Goal: Obtain resource: Obtain resource

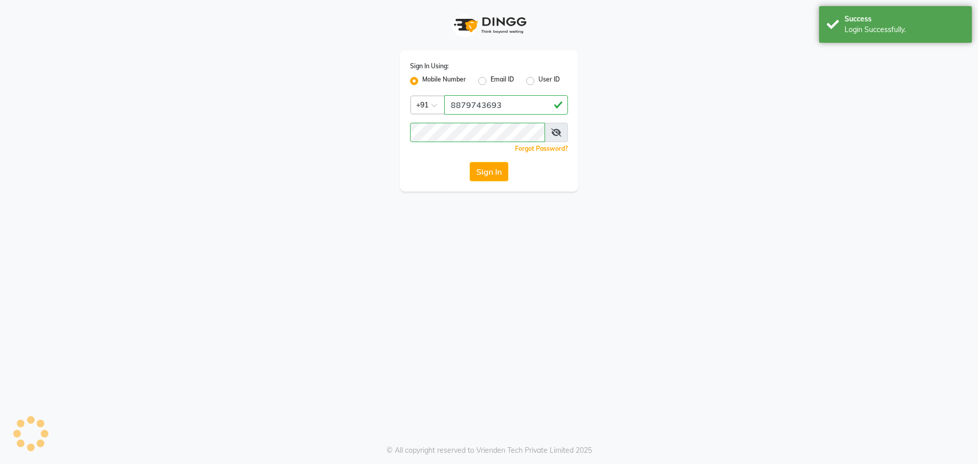
select select "5516"
select select "service"
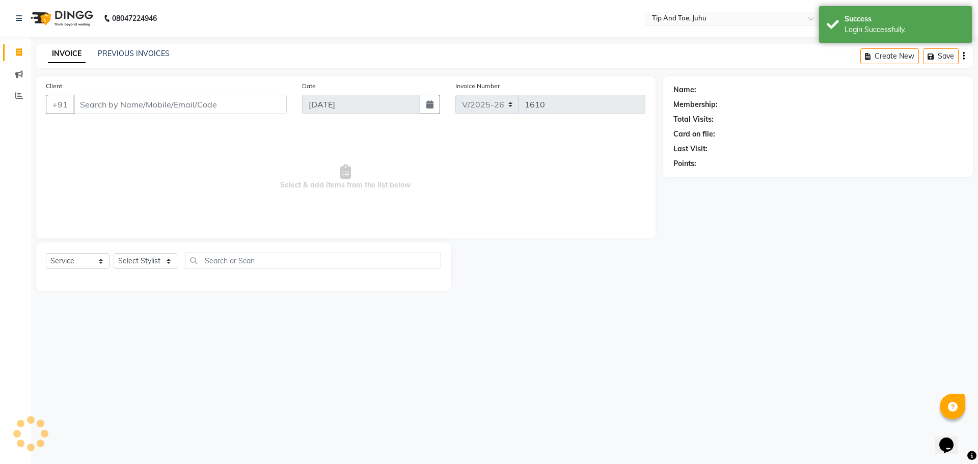
click at [704, 19] on input "text" at bounding box center [724, 19] width 148 height 10
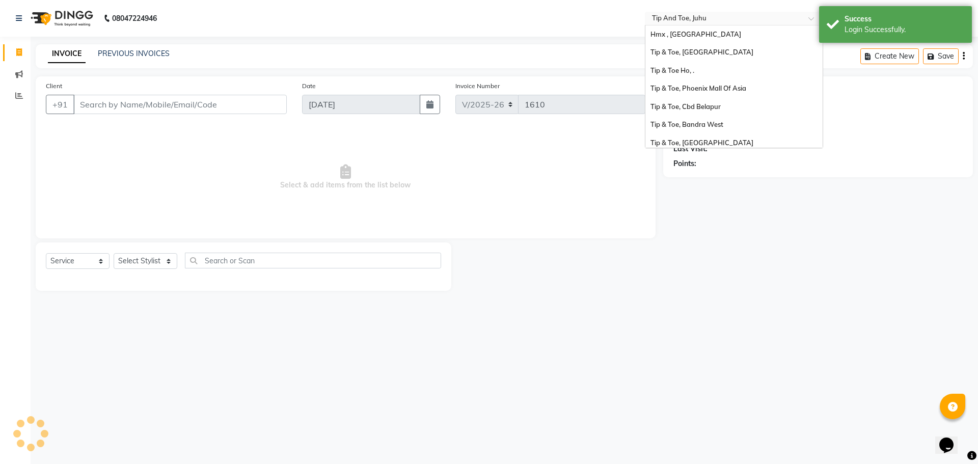
scroll to position [222, 0]
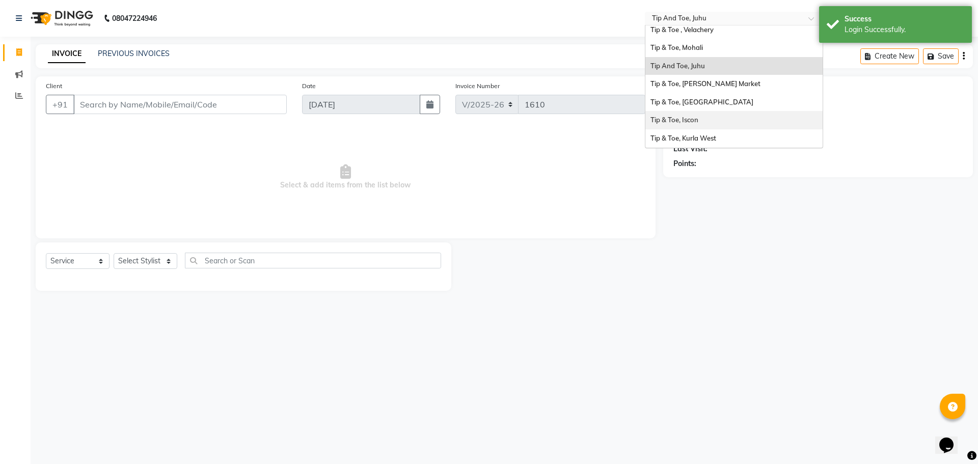
click at [714, 121] on div "Tip & Toe, Iscon" at bounding box center [733, 120] width 177 height 18
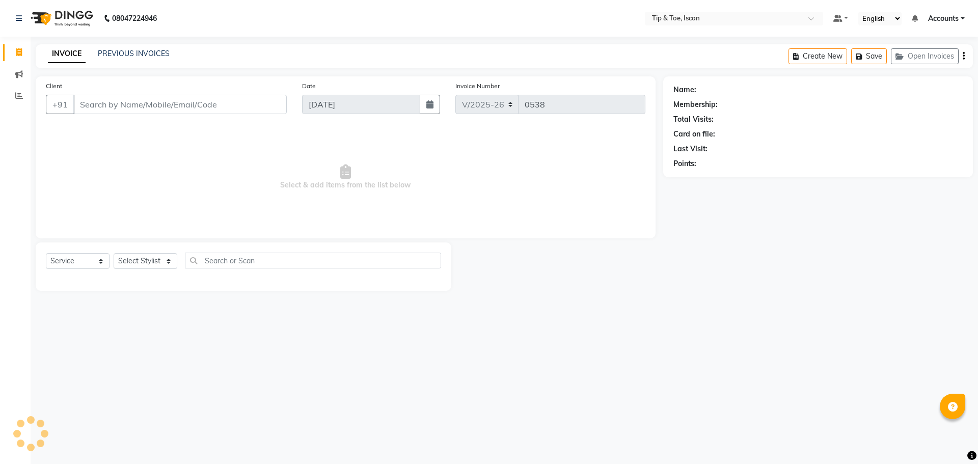
select select "5988"
select select "service"
click at [12, 93] on span at bounding box center [19, 96] width 18 height 12
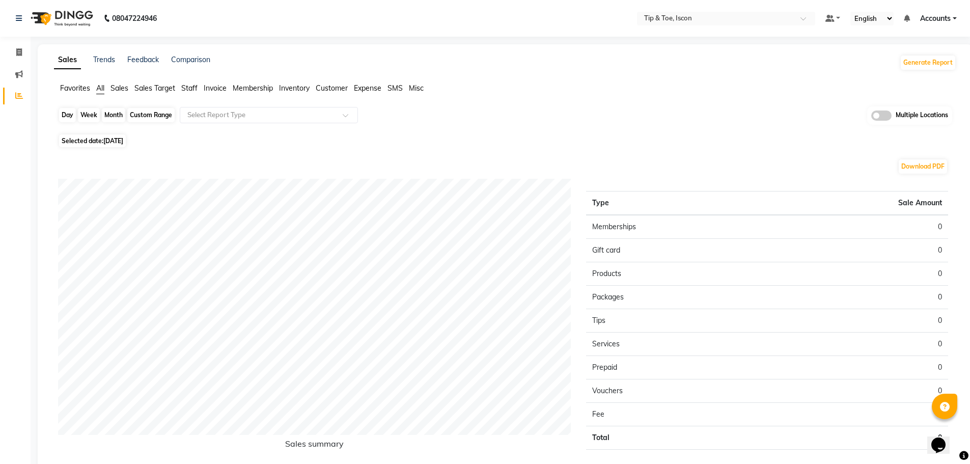
click at [70, 109] on div "Day" at bounding box center [67, 115] width 17 height 14
select select "9"
select select "2025"
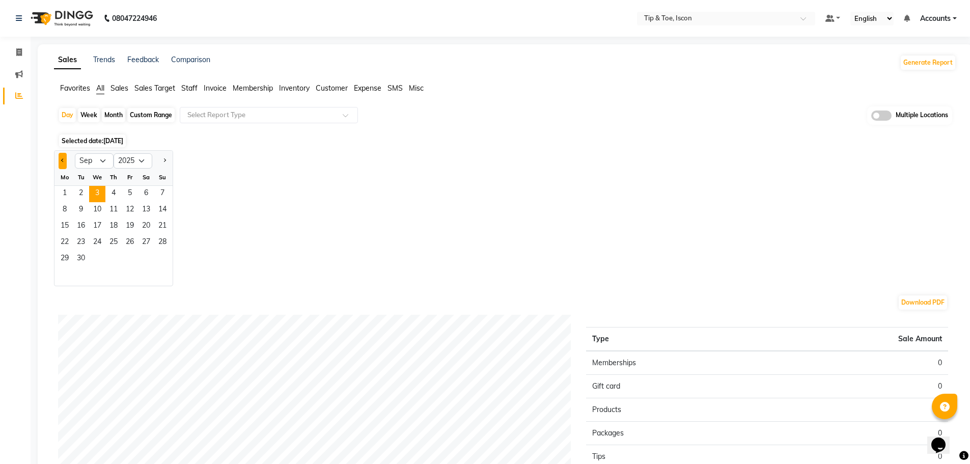
click at [63, 160] on span "Previous month" at bounding box center [63, 160] width 4 height 4
select select "8"
click at [148, 257] on span "30" at bounding box center [146, 259] width 16 height 16
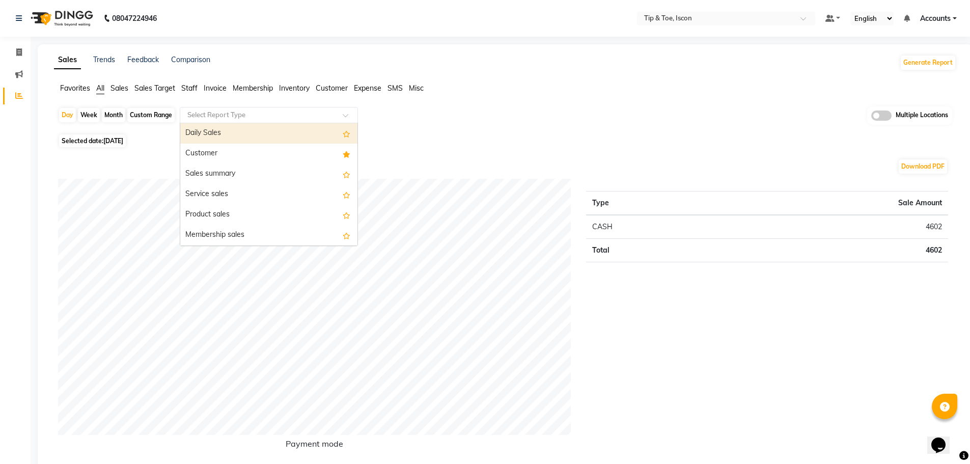
click at [247, 114] on input "text" at bounding box center [258, 115] width 147 height 10
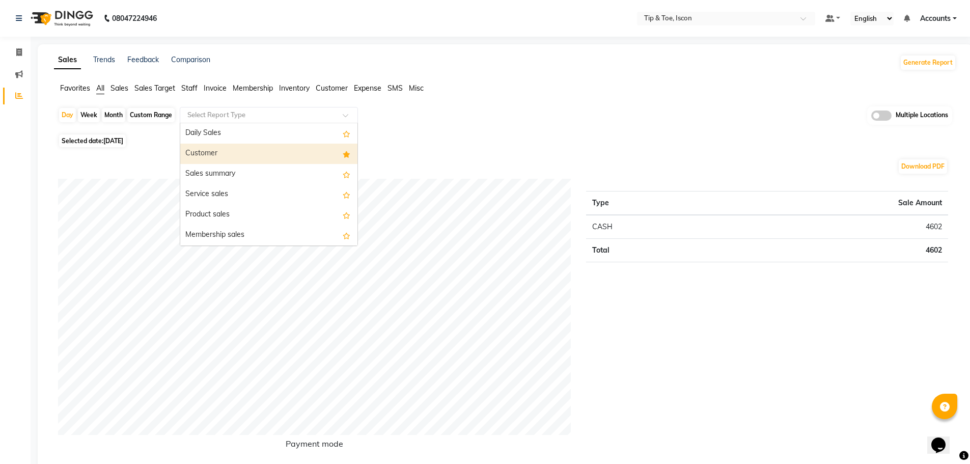
click at [241, 150] on div "Customer" at bounding box center [268, 154] width 177 height 20
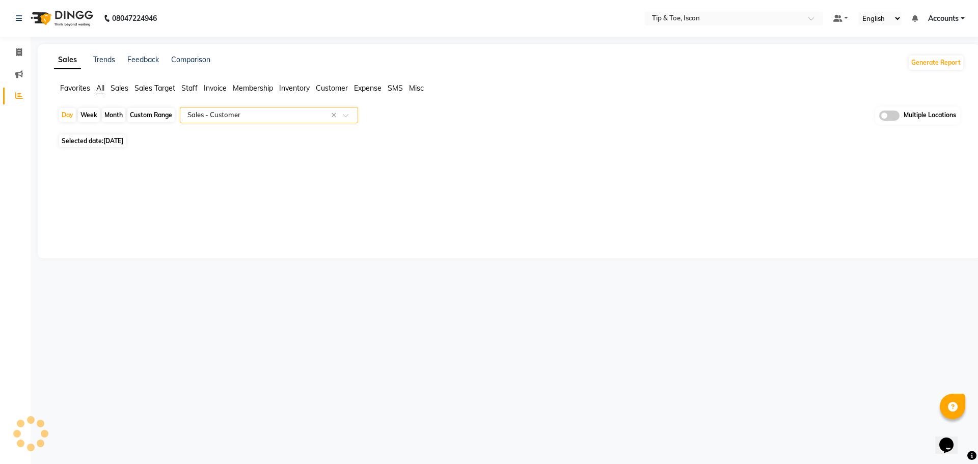
select select "full_report"
select select "csv"
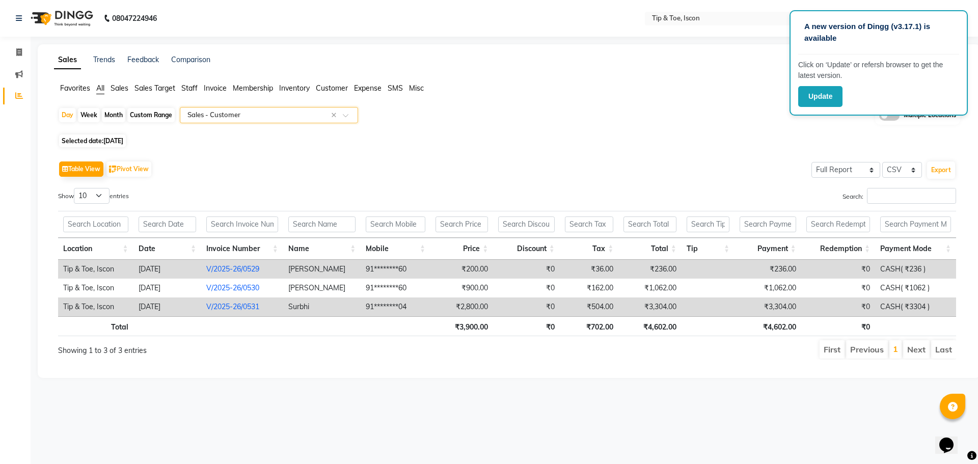
click at [546, 144] on div "Selected date: 30-08-2025" at bounding box center [511, 140] width 906 height 11
click at [612, 139] on div "Selected date: 30-08-2025" at bounding box center [511, 140] width 906 height 11
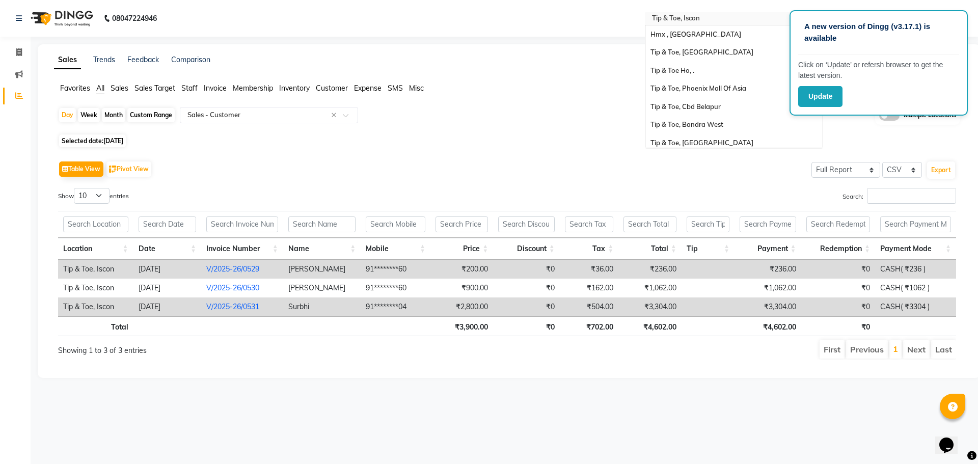
click at [680, 19] on input "text" at bounding box center [724, 19] width 148 height 10
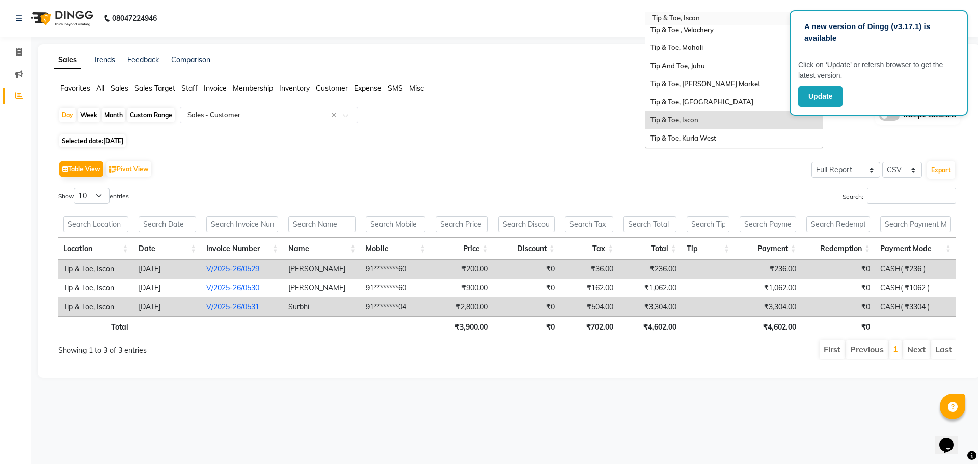
click at [716, 122] on div "Tip & Toe, Iscon" at bounding box center [733, 120] width 177 height 18
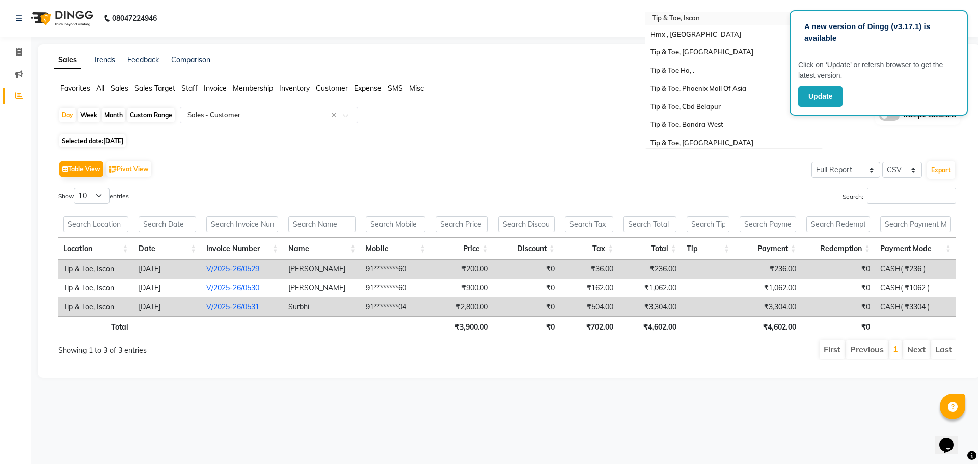
click at [703, 21] on input "text" at bounding box center [724, 19] width 148 height 10
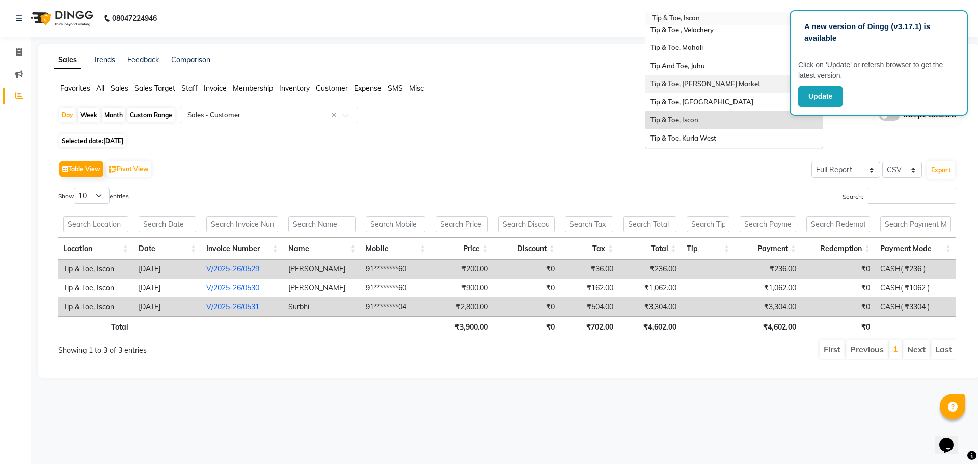
scroll to position [221, 0]
click at [713, 83] on span "Tip & Toe, [PERSON_NAME] Market" at bounding box center [705, 84] width 110 height 8
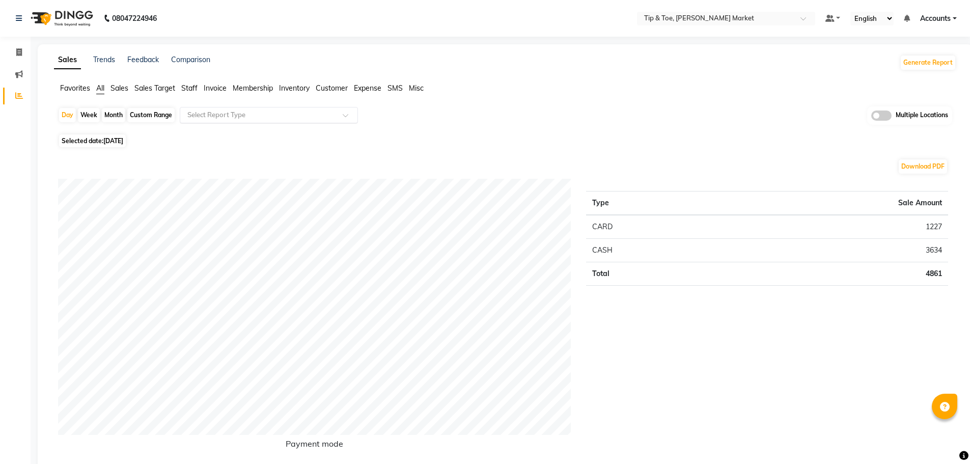
click at [304, 116] on input "text" at bounding box center [258, 115] width 147 height 10
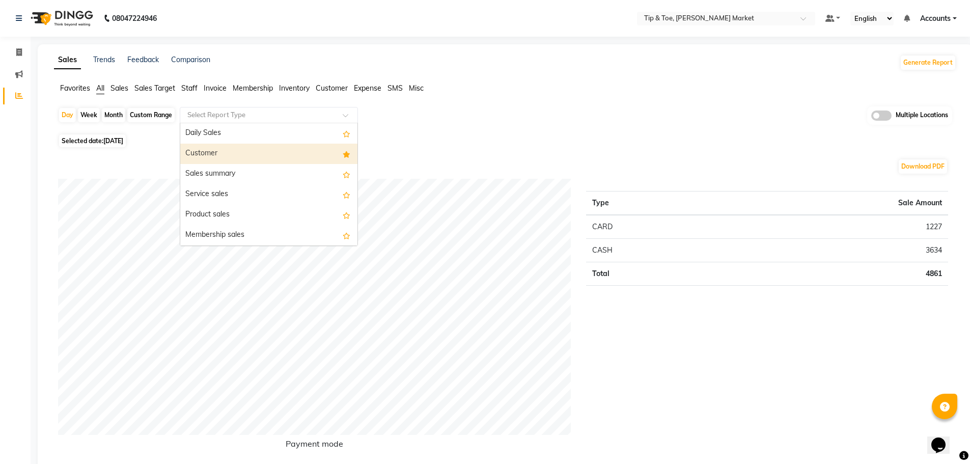
click at [298, 149] on div "Customer" at bounding box center [268, 154] width 177 height 20
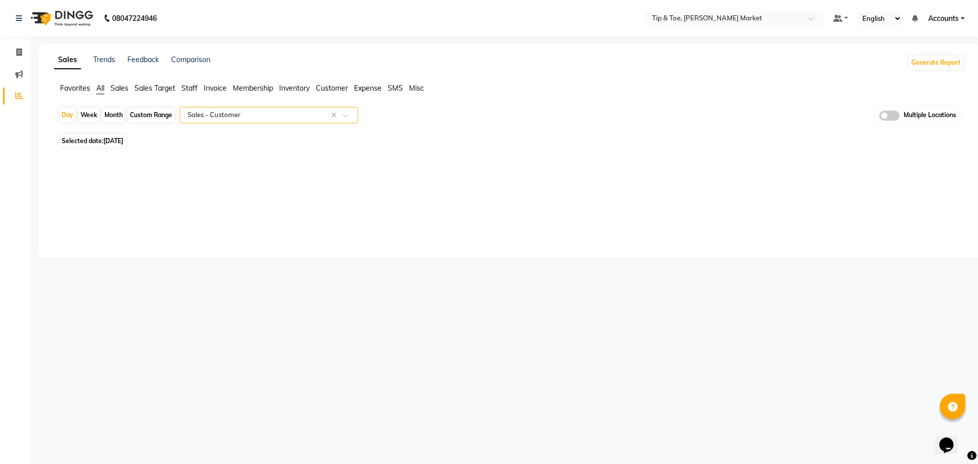
select select "filtered_report"
select select "csv"
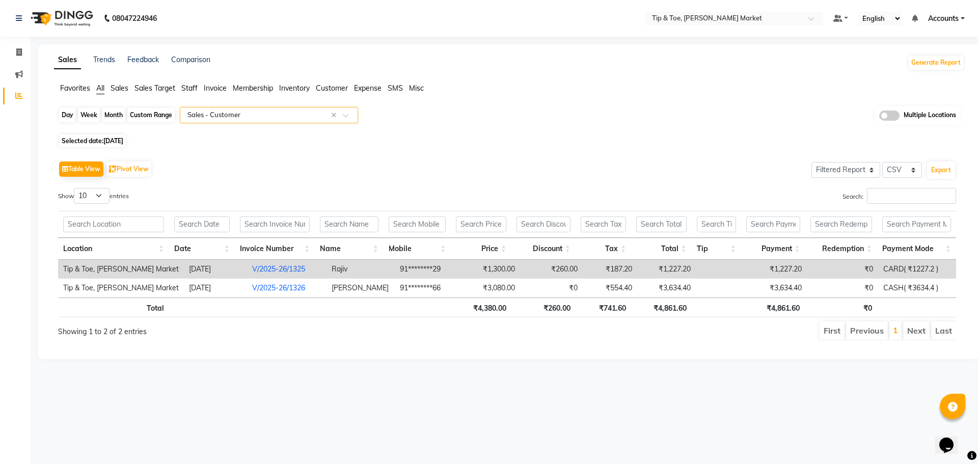
click at [69, 116] on div "Day" at bounding box center [67, 115] width 17 height 14
select select "9"
select select "2025"
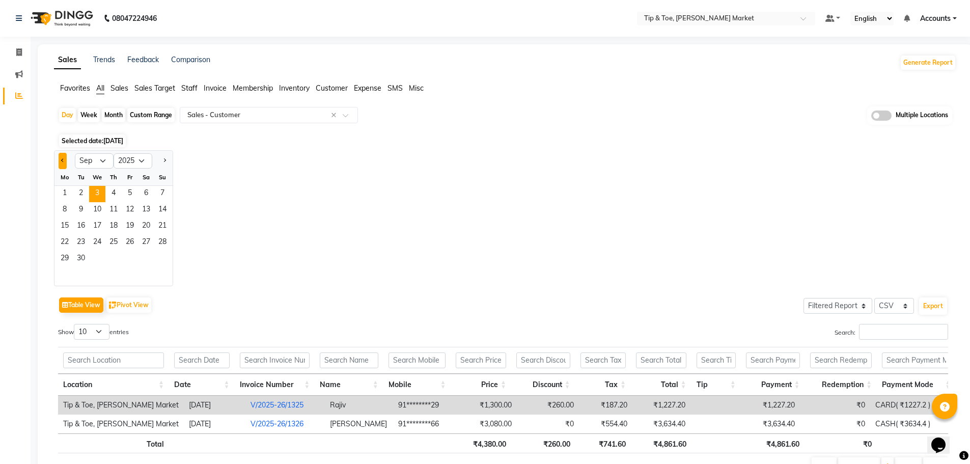
click at [61, 167] on button "Previous month" at bounding box center [63, 161] width 8 height 16
select select "8"
click at [165, 253] on span "31" at bounding box center [162, 259] width 16 height 16
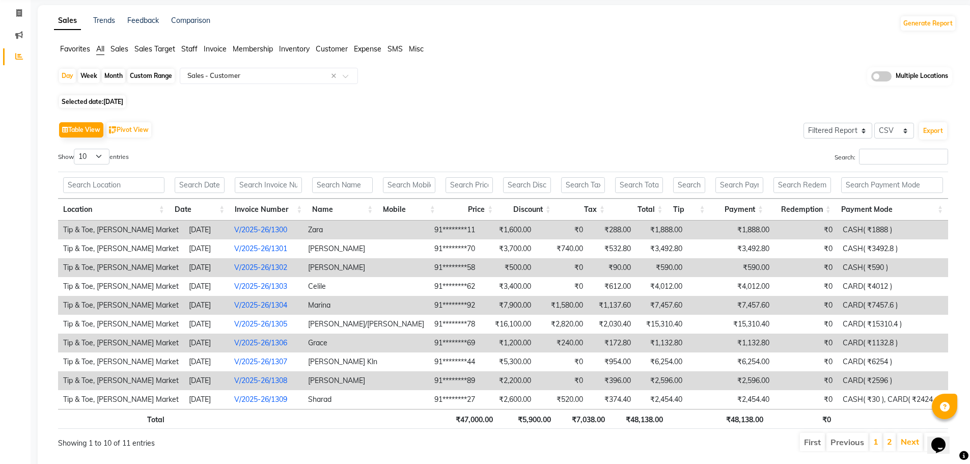
scroll to position [69, 0]
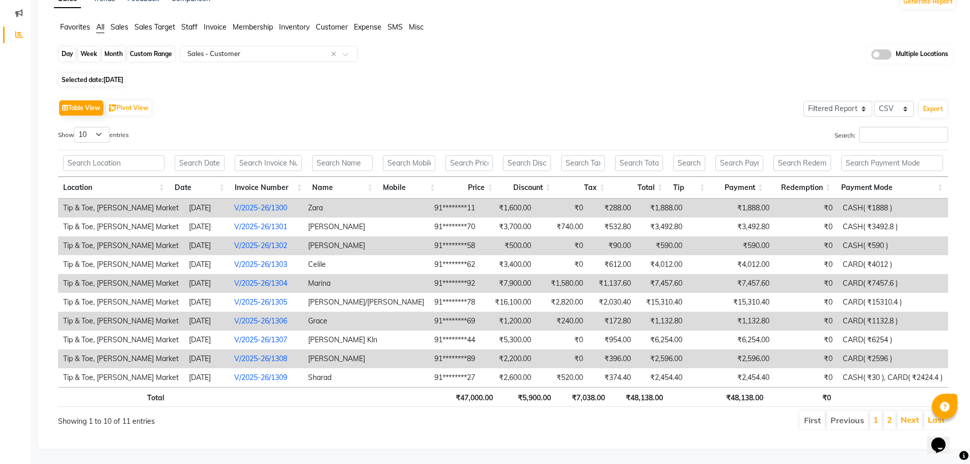
click at [65, 47] on div "Day" at bounding box center [67, 54] width 17 height 14
select select "8"
select select "2025"
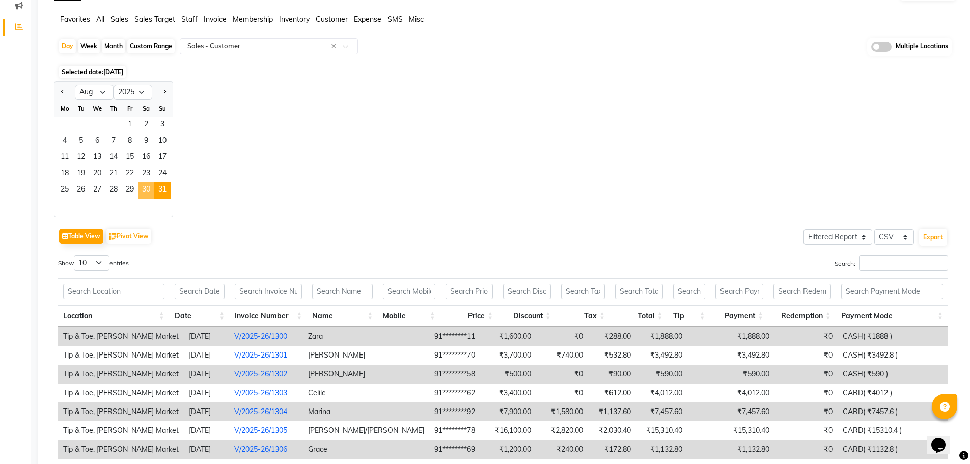
click at [142, 189] on span "30" at bounding box center [146, 190] width 16 height 16
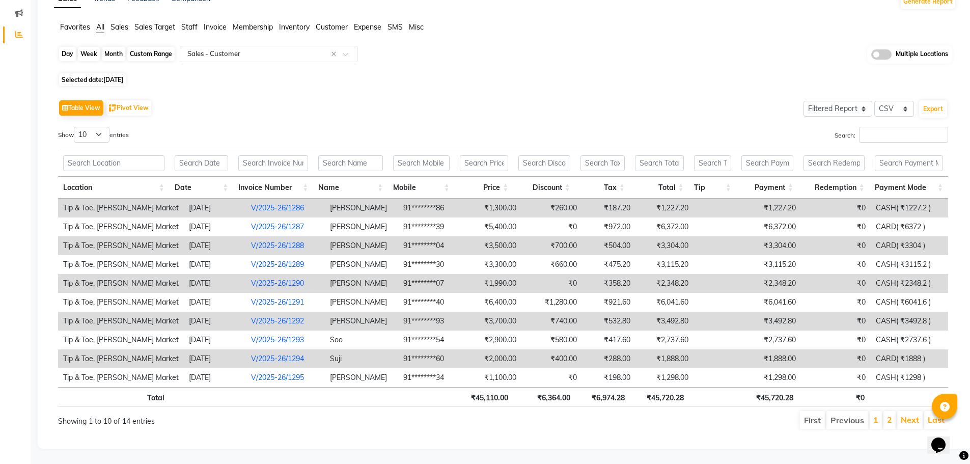
click at [63, 47] on div "Day" at bounding box center [67, 54] width 17 height 14
select select "8"
select select "2025"
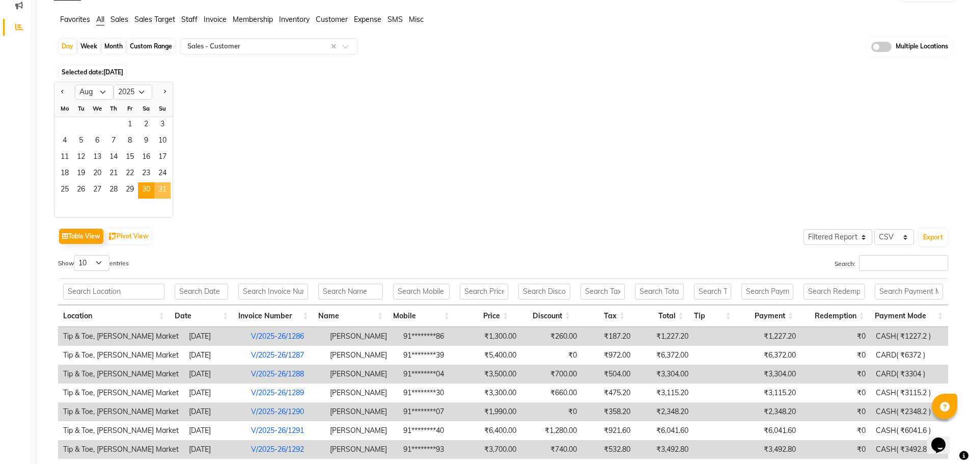
click at [156, 193] on span "31" at bounding box center [162, 190] width 16 height 16
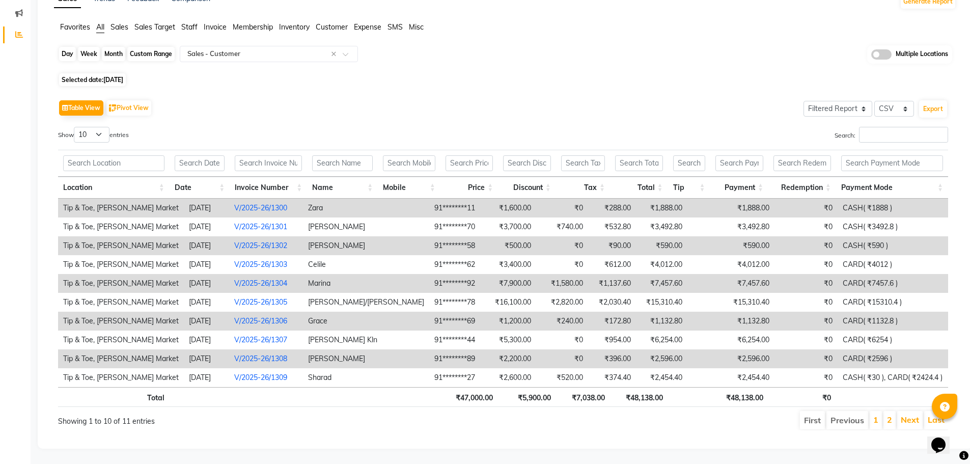
click at [73, 48] on div "Day" at bounding box center [67, 54] width 17 height 14
select select "8"
select select "2025"
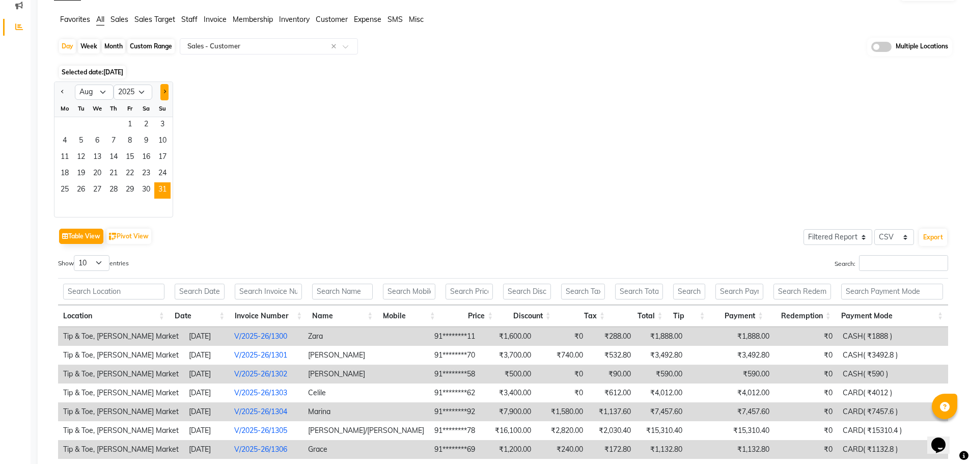
click at [162, 90] on button "Next month" at bounding box center [164, 92] width 8 height 16
select select "9"
click at [70, 122] on span "1" at bounding box center [65, 125] width 16 height 16
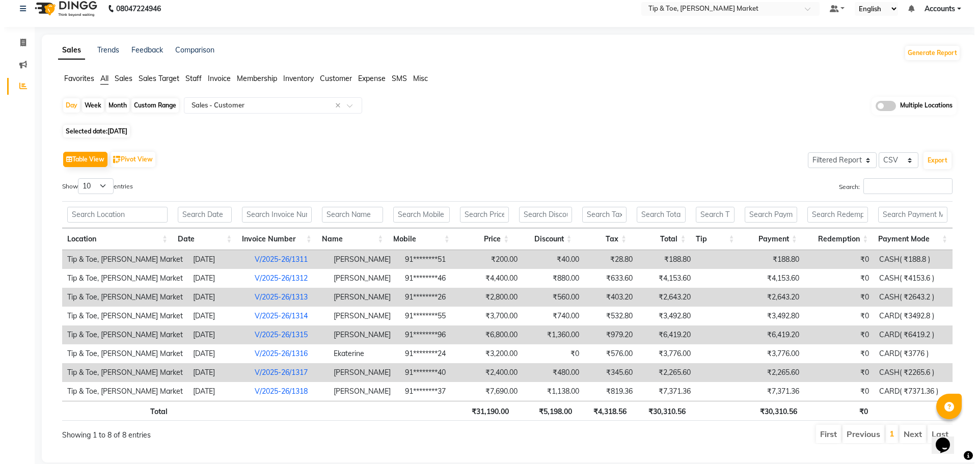
scroll to position [0, 0]
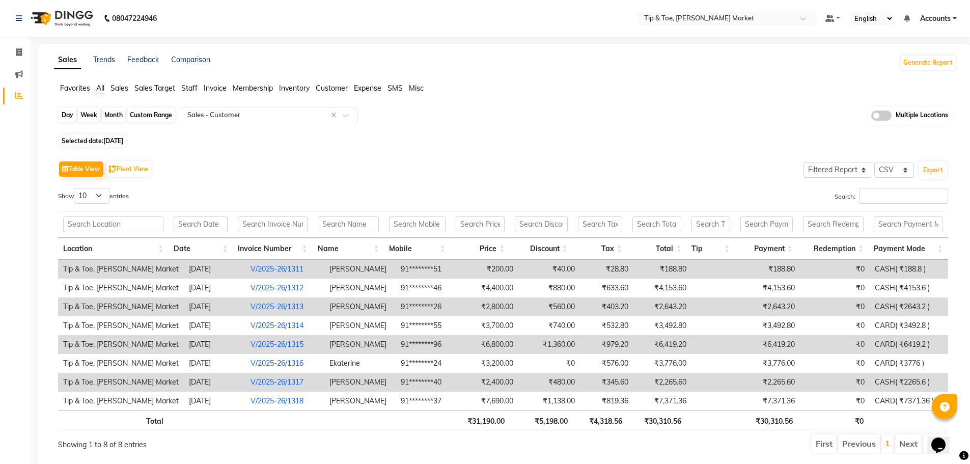
click at [73, 115] on div "Day" at bounding box center [67, 115] width 17 height 14
select select "9"
select select "2025"
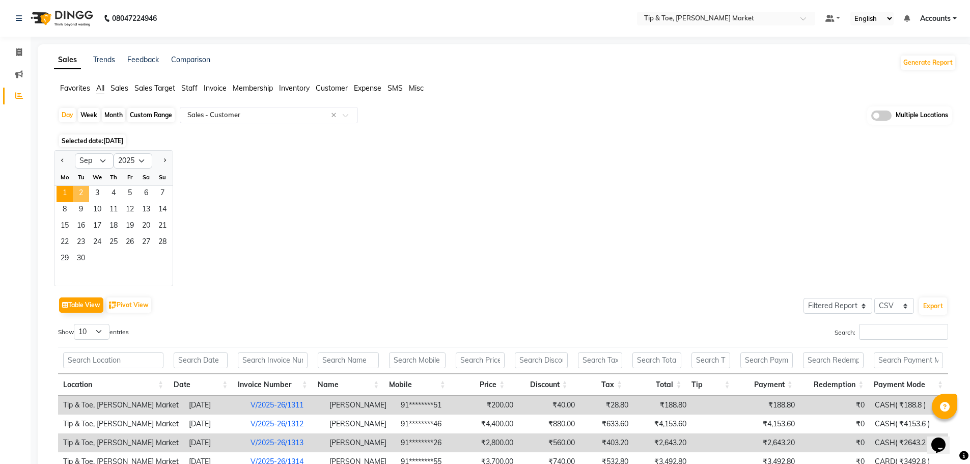
click at [85, 191] on span "2" at bounding box center [81, 194] width 16 height 16
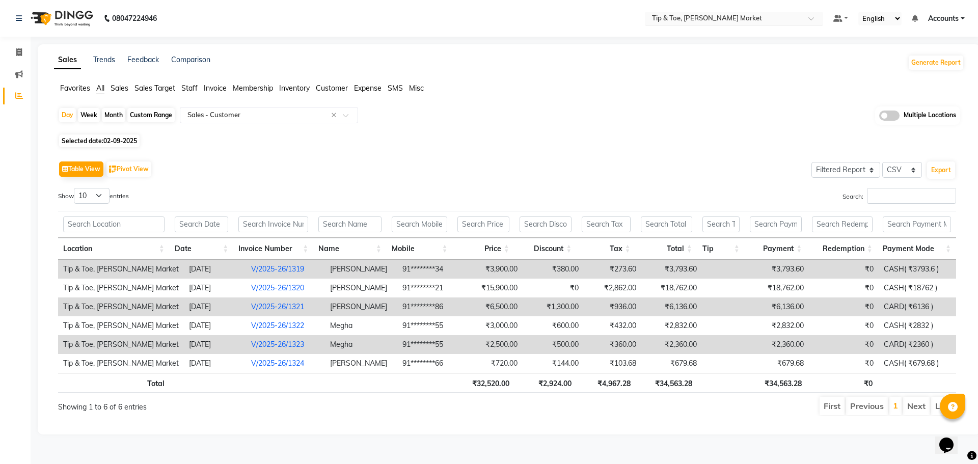
click at [779, 17] on input "text" at bounding box center [724, 19] width 148 height 10
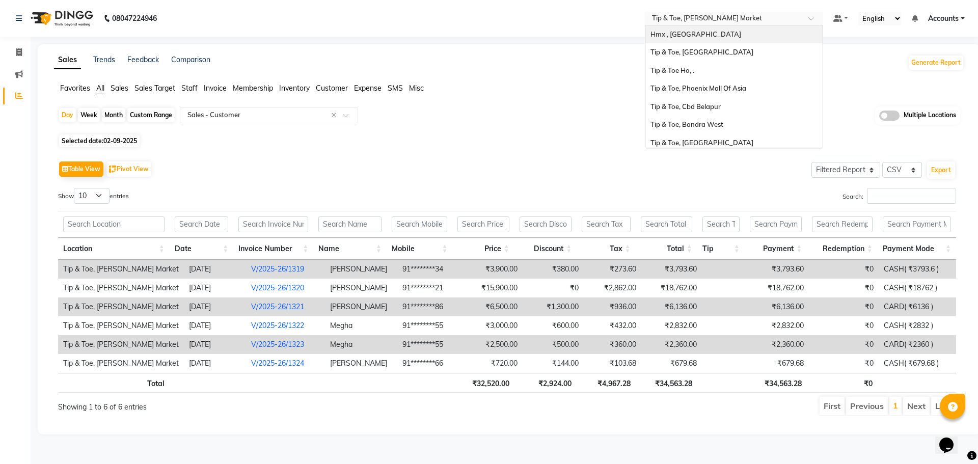
click at [693, 33] on span "Hmx , [GEOGRAPHIC_DATA]" at bounding box center [695, 34] width 91 height 8
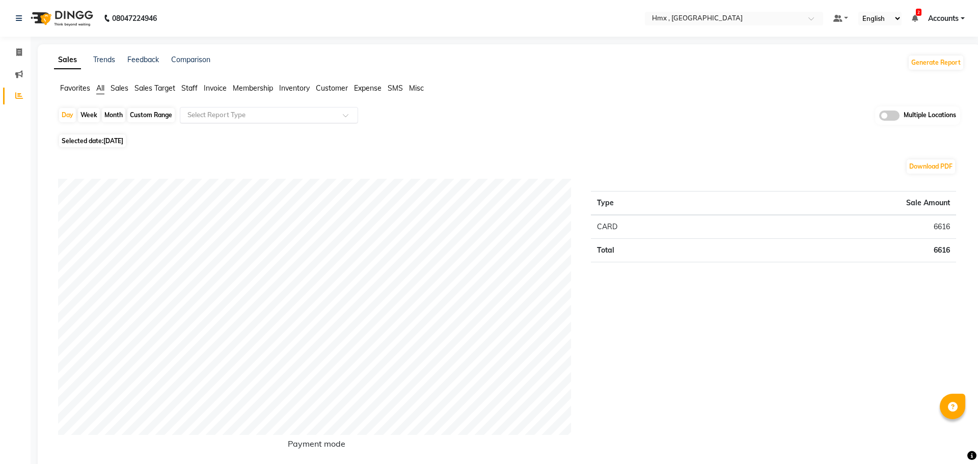
click at [346, 114] on span at bounding box center [349, 118] width 13 height 10
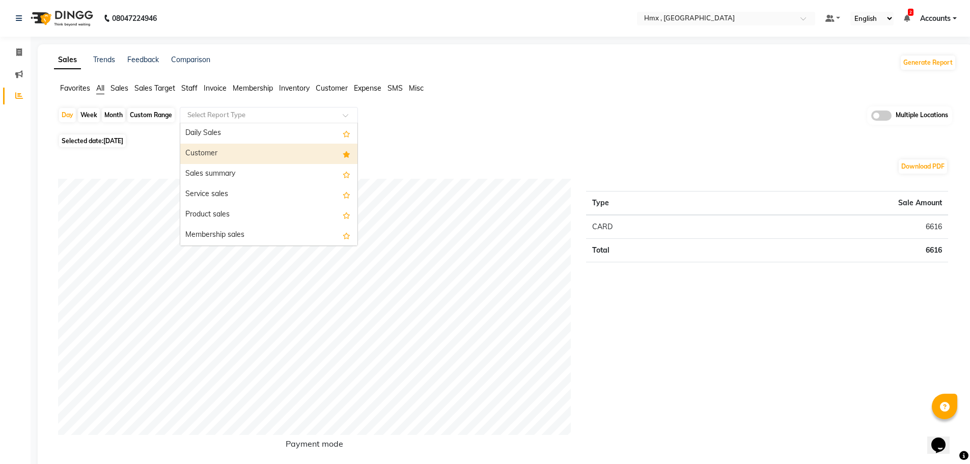
click at [325, 152] on div "Customer" at bounding box center [268, 154] width 177 height 20
select select "filtered_report"
select select "csv"
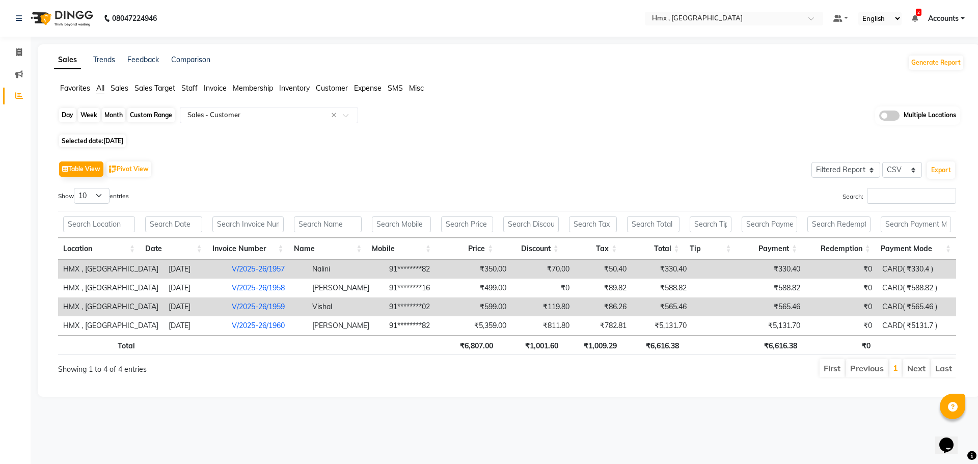
drag, startPoint x: 68, startPoint y: 116, endPoint x: 75, endPoint y: 118, distance: 7.9
click at [68, 116] on div "Day" at bounding box center [67, 115] width 17 height 14
select select "9"
select select "2025"
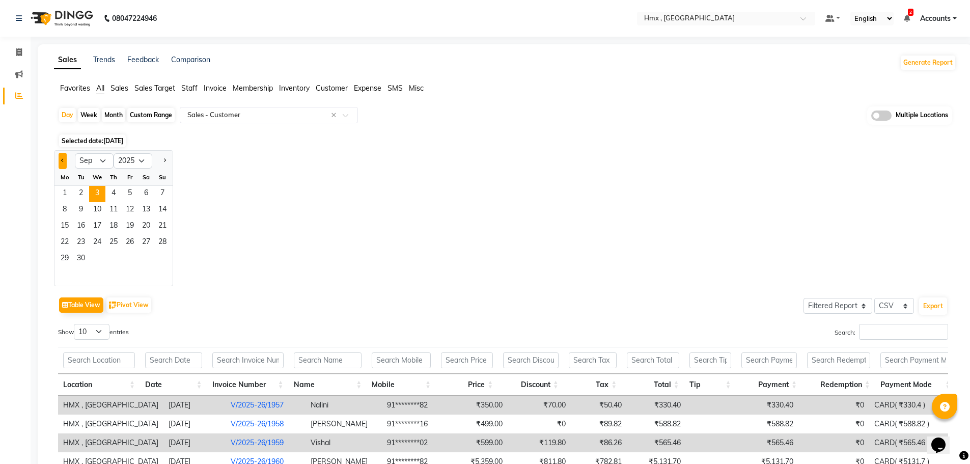
click at [60, 164] on button "Previous month" at bounding box center [63, 161] width 8 height 16
click at [167, 161] on button "Next month" at bounding box center [164, 161] width 8 height 16
select select "8"
click at [150, 259] on span "30" at bounding box center [146, 259] width 16 height 16
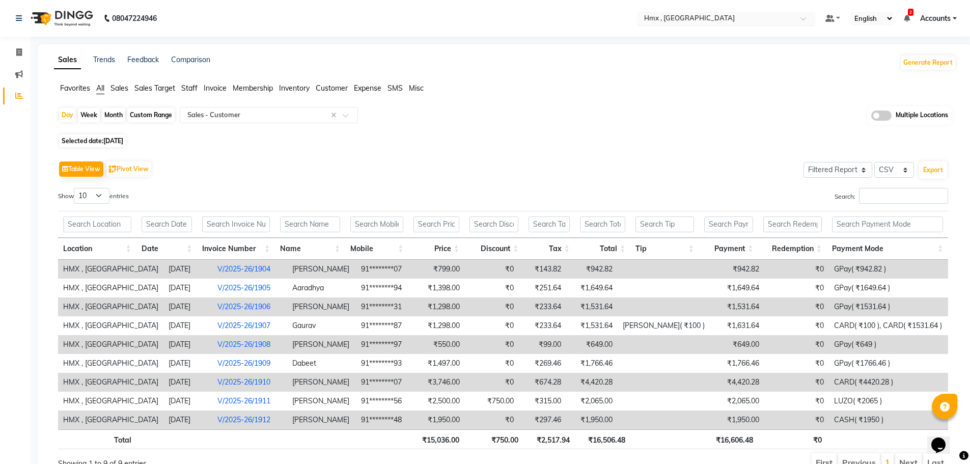
click at [666, 19] on input "text" at bounding box center [716, 19] width 148 height 10
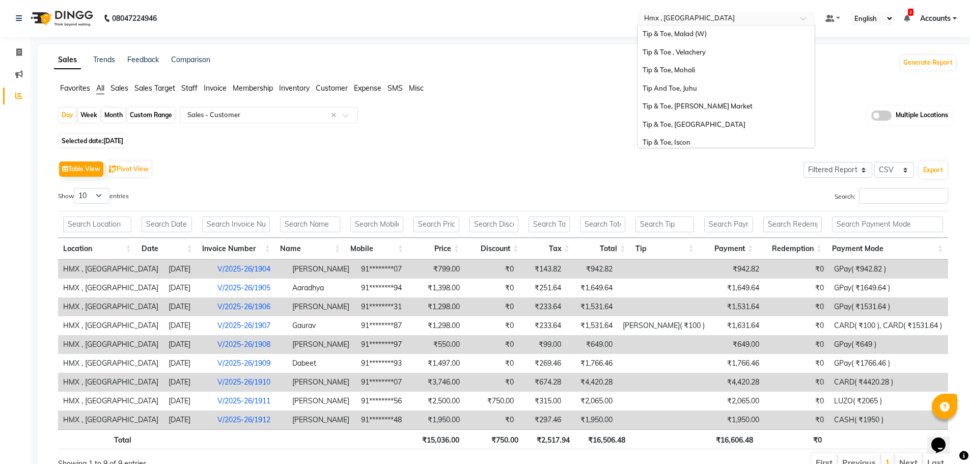
scroll to position [221, 0]
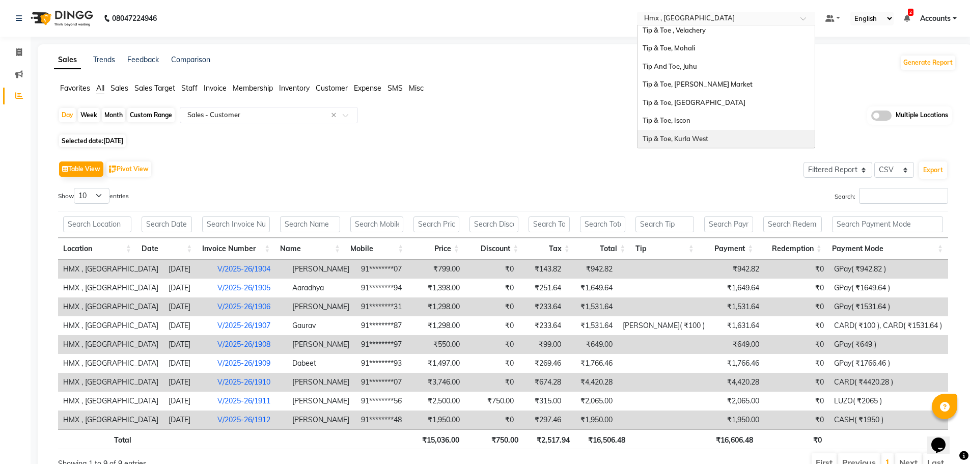
click at [796, 141] on div "Tip & Toe, Kurla West" at bounding box center [726, 139] width 177 height 18
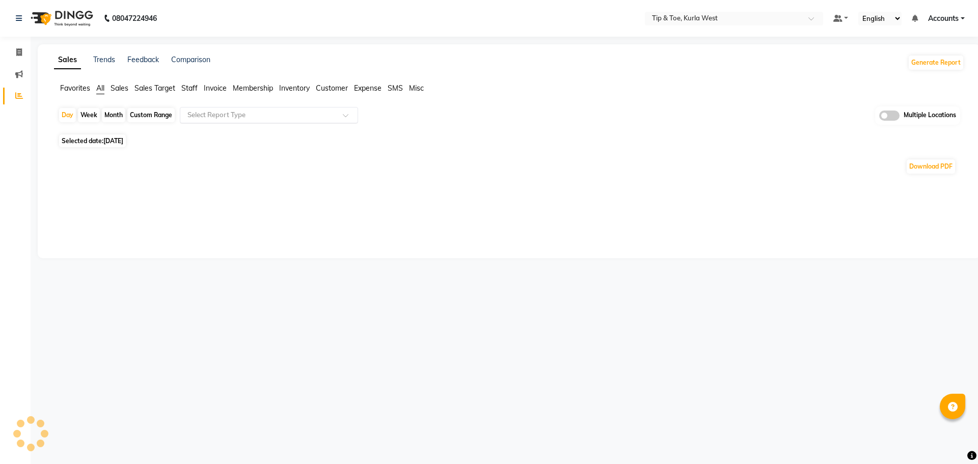
click at [269, 115] on input "text" at bounding box center [258, 115] width 147 height 10
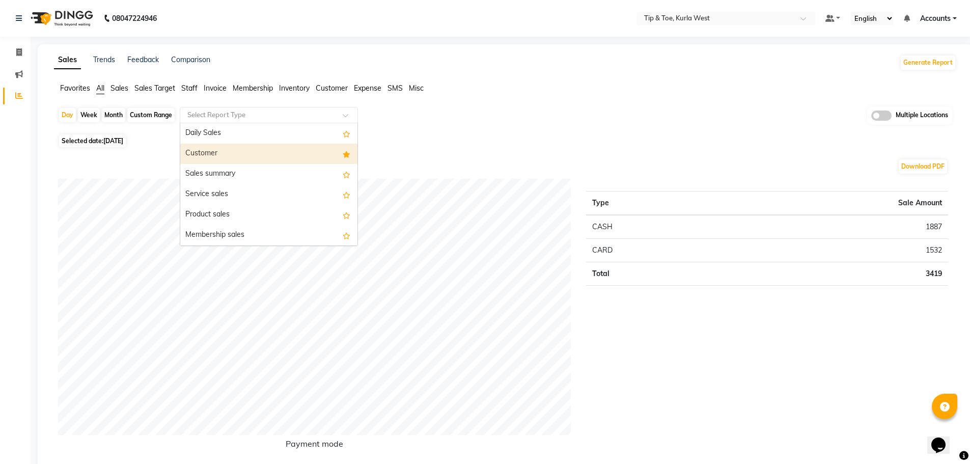
click at [276, 153] on div "Customer" at bounding box center [268, 154] width 177 height 20
select select "full_report"
select select "csv"
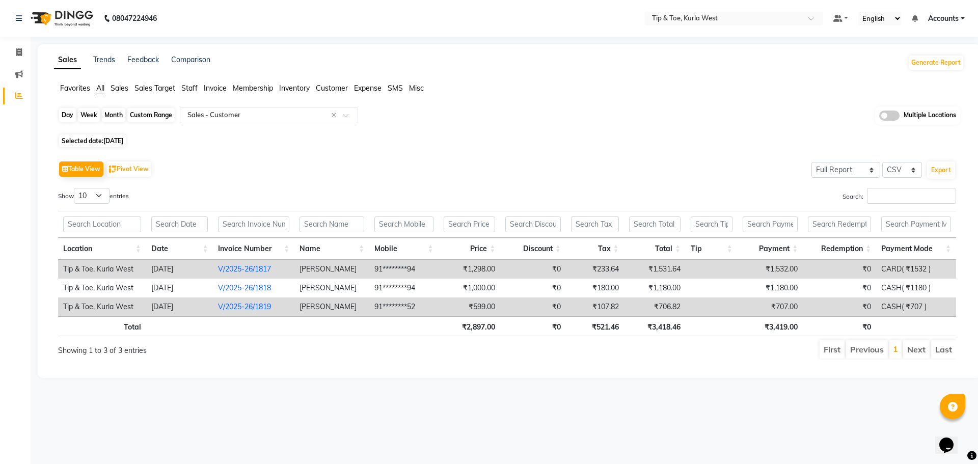
click at [71, 111] on div "Day" at bounding box center [67, 115] width 17 height 14
select select "9"
select select "2025"
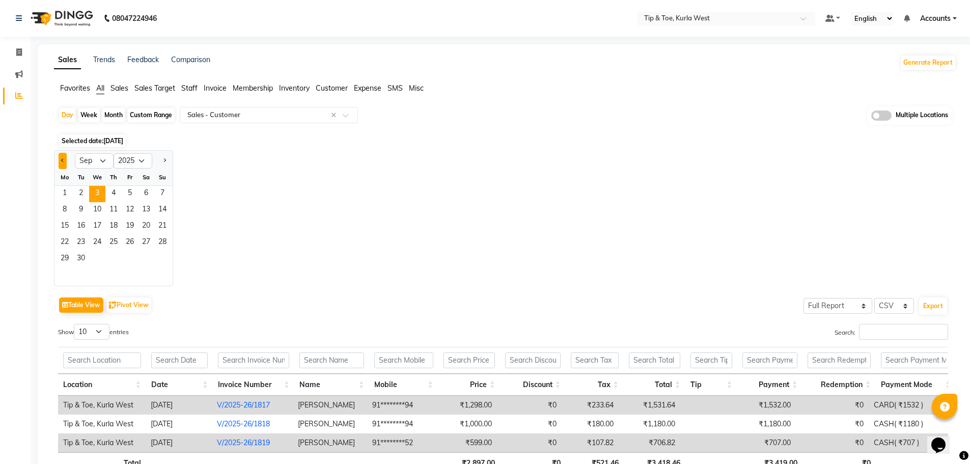
click at [64, 164] on button "Previous month" at bounding box center [63, 161] width 8 height 16
select select "8"
click at [149, 258] on span "30" at bounding box center [146, 259] width 16 height 16
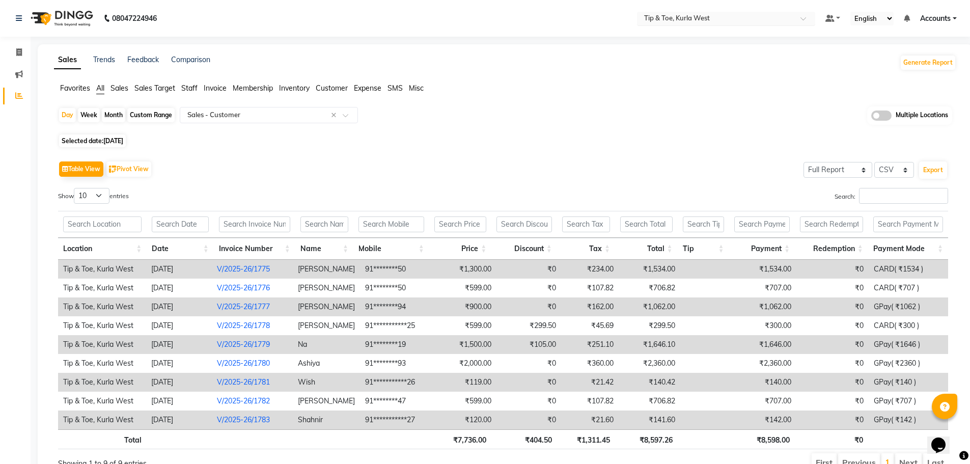
click at [729, 20] on input "text" at bounding box center [716, 19] width 148 height 10
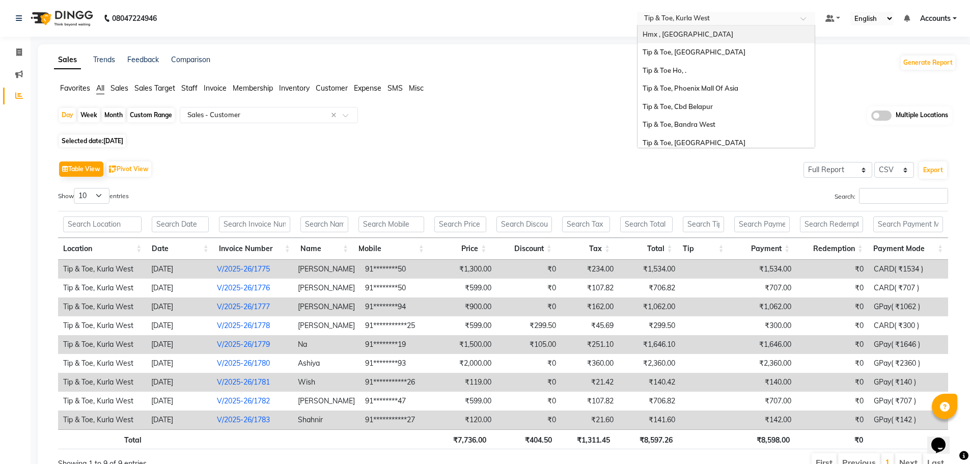
click at [691, 37] on span "Hmx , [GEOGRAPHIC_DATA]" at bounding box center [688, 34] width 91 height 8
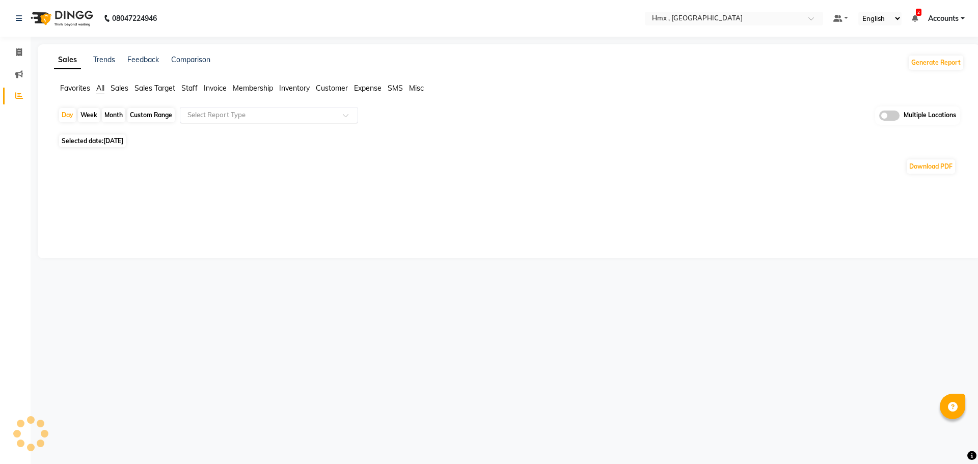
click at [281, 117] on input "text" at bounding box center [258, 115] width 147 height 10
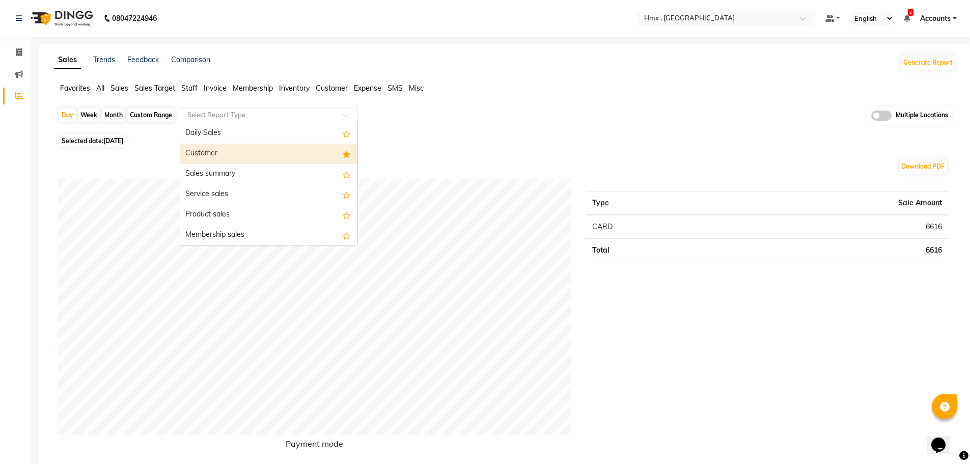
click at [276, 153] on div "Customer" at bounding box center [268, 154] width 177 height 20
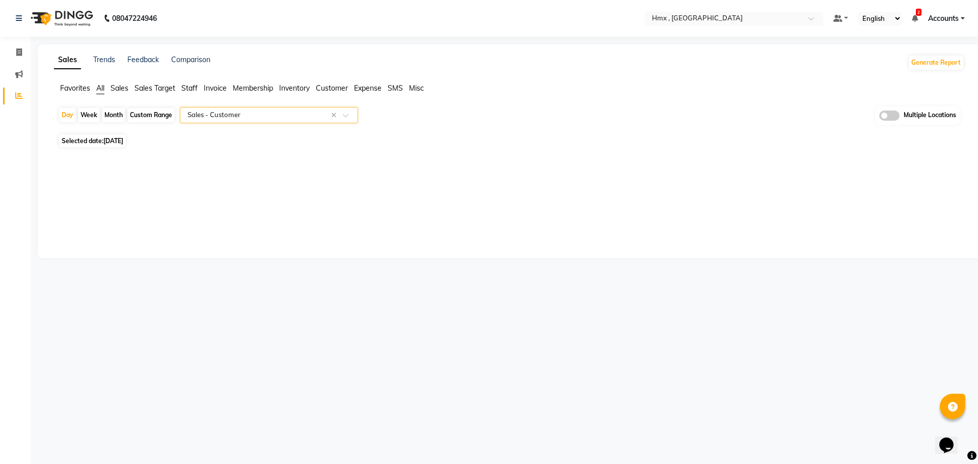
select select "filtered_report"
select select "csv"
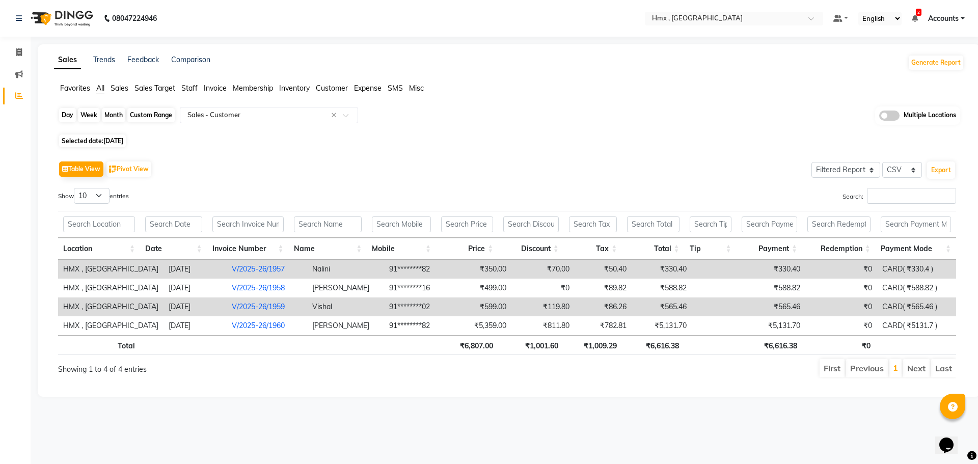
click at [69, 114] on div "Day" at bounding box center [67, 115] width 17 height 14
select select "9"
select select "2025"
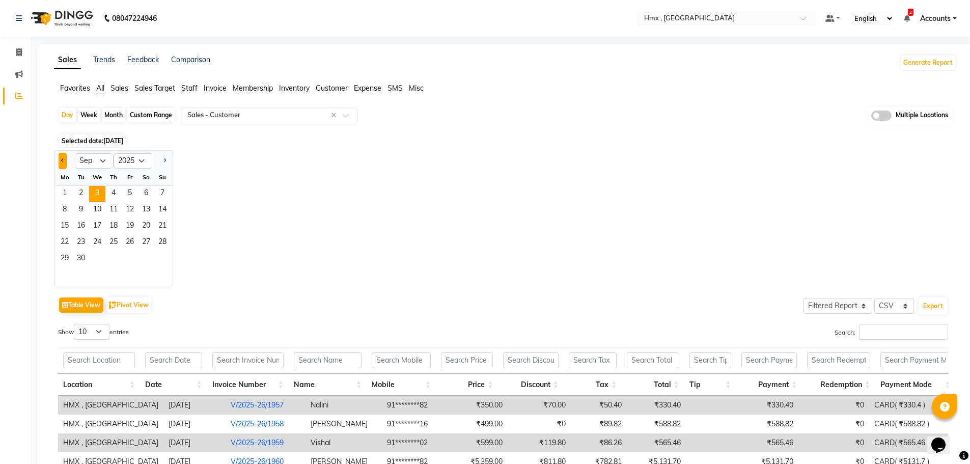
click at [66, 159] on button "Previous month" at bounding box center [63, 161] width 8 height 16
select select "8"
click at [161, 253] on span "31" at bounding box center [162, 259] width 16 height 16
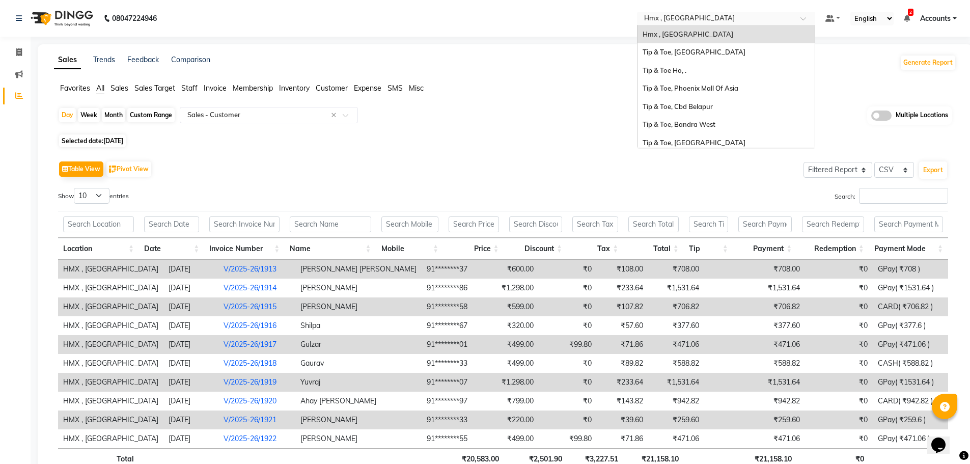
click at [784, 12] on div "Select Location × Hmx , Malad West" at bounding box center [726, 19] width 178 height 14
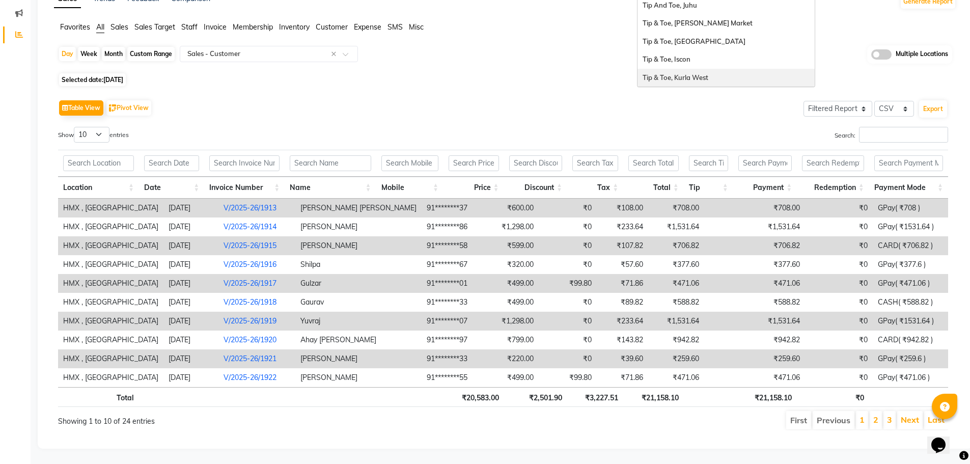
scroll to position [69, 0]
click at [713, 70] on div "Tip & Toe, Kurla West" at bounding box center [726, 78] width 177 height 18
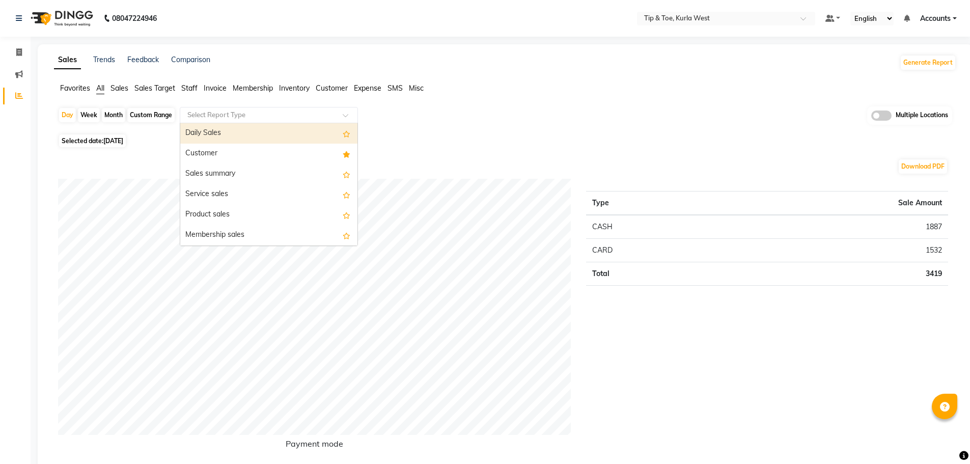
click at [293, 111] on input "text" at bounding box center [258, 115] width 147 height 10
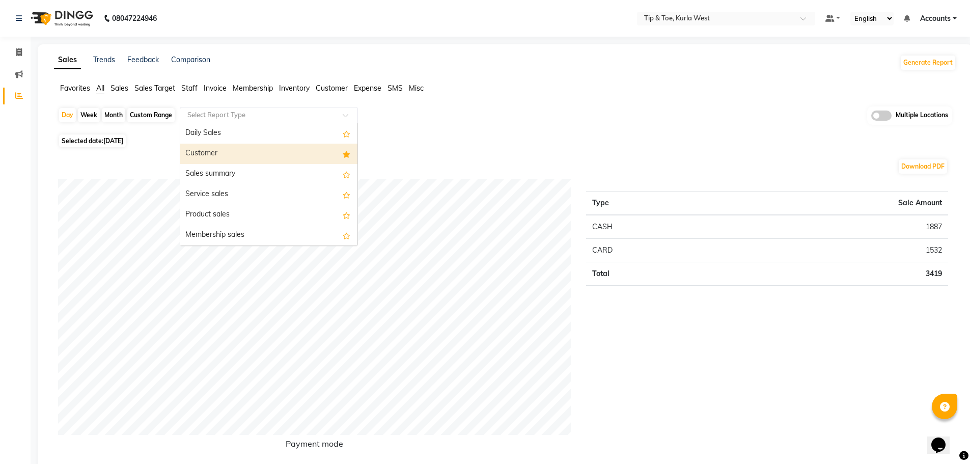
click at [283, 146] on div "Customer" at bounding box center [268, 154] width 177 height 20
select select "full_report"
select select "csv"
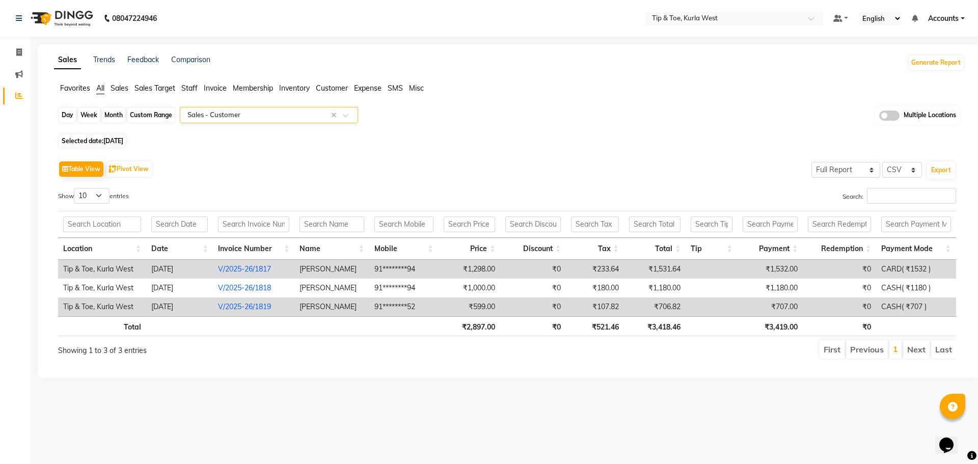
click at [68, 119] on div "Day" at bounding box center [67, 115] width 17 height 14
select select "9"
select select "2025"
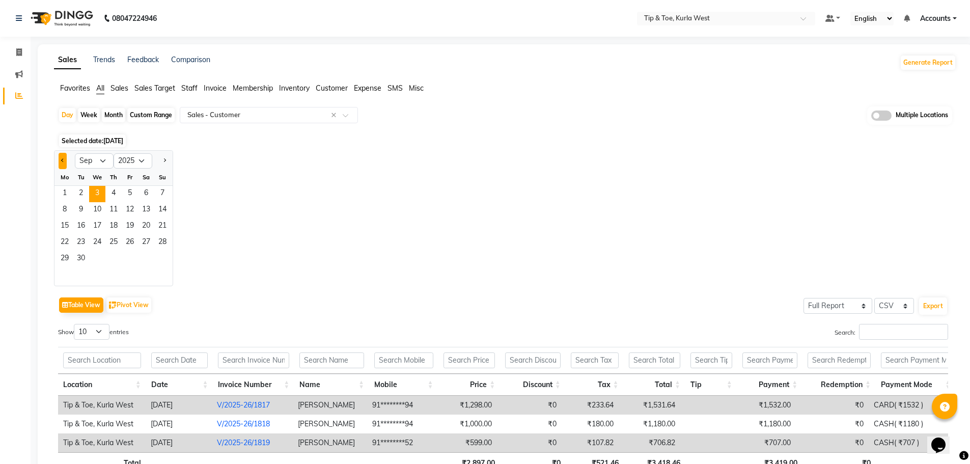
click at [65, 160] on button "Previous month" at bounding box center [63, 161] width 8 height 16
select select "8"
click at [159, 254] on span "31" at bounding box center [162, 259] width 16 height 16
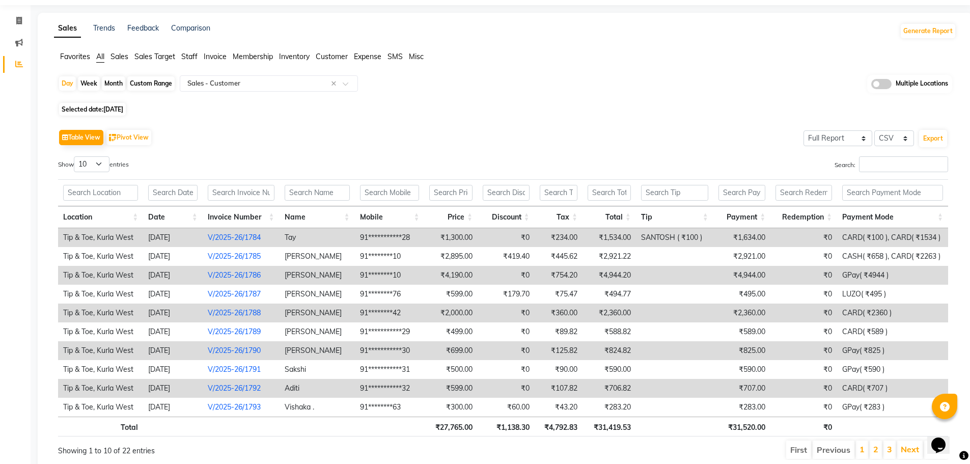
scroll to position [69, 0]
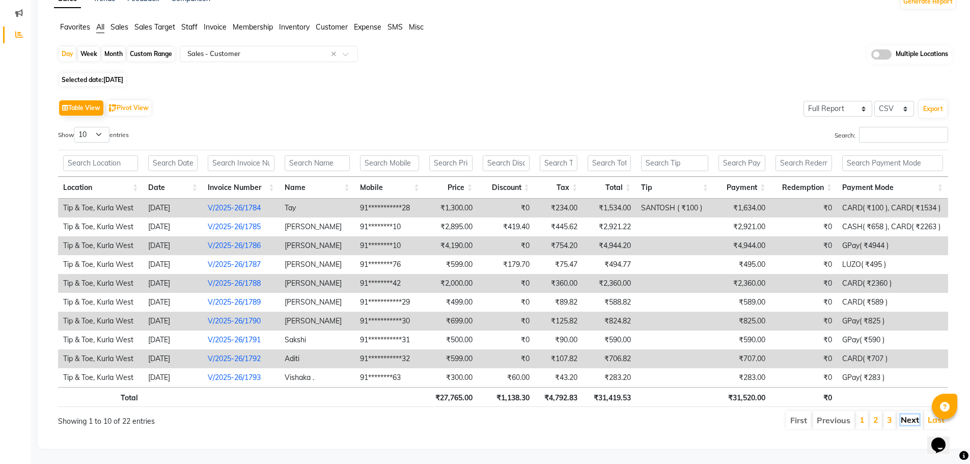
click at [910, 415] on link "Next" at bounding box center [910, 420] width 18 height 10
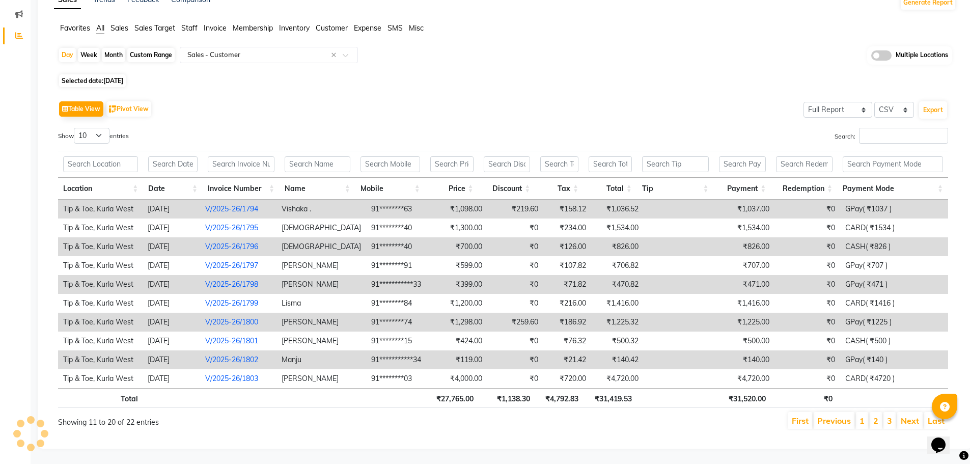
scroll to position [68, 0]
click at [910, 416] on link "Next" at bounding box center [910, 421] width 18 height 10
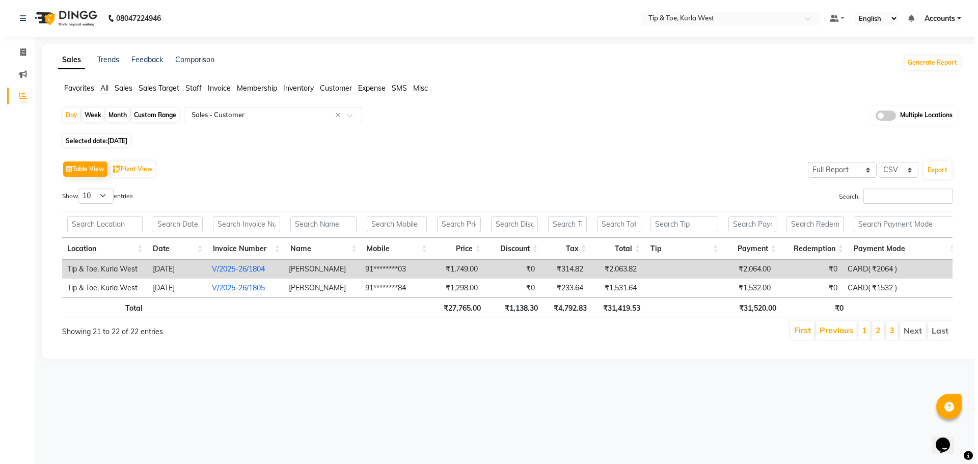
scroll to position [0, 0]
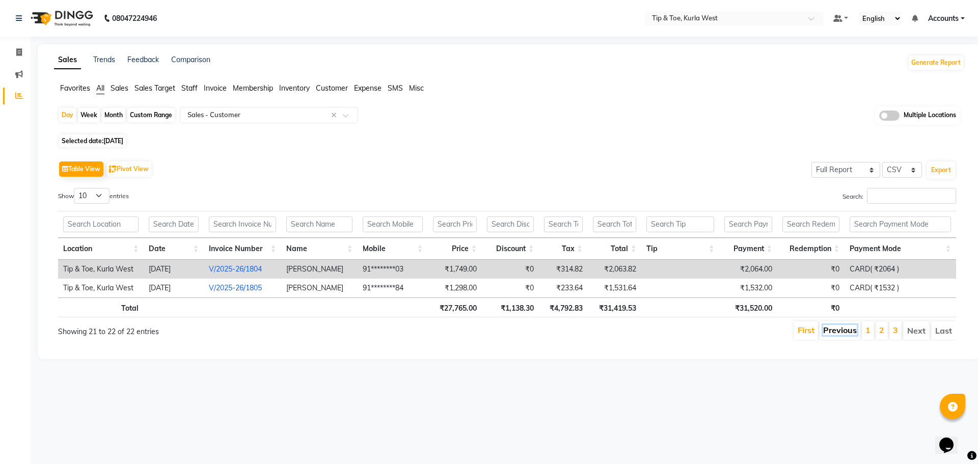
click at [853, 329] on link "Previous" at bounding box center [840, 330] width 34 height 10
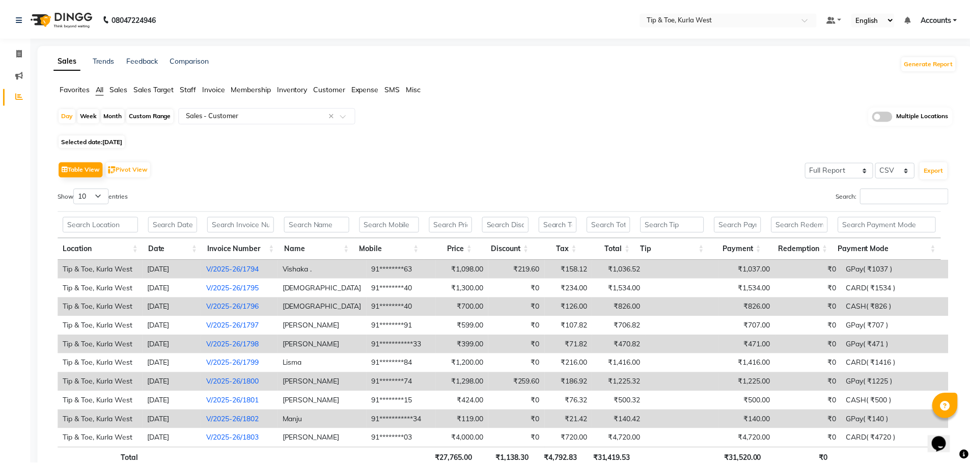
scroll to position [68, 0]
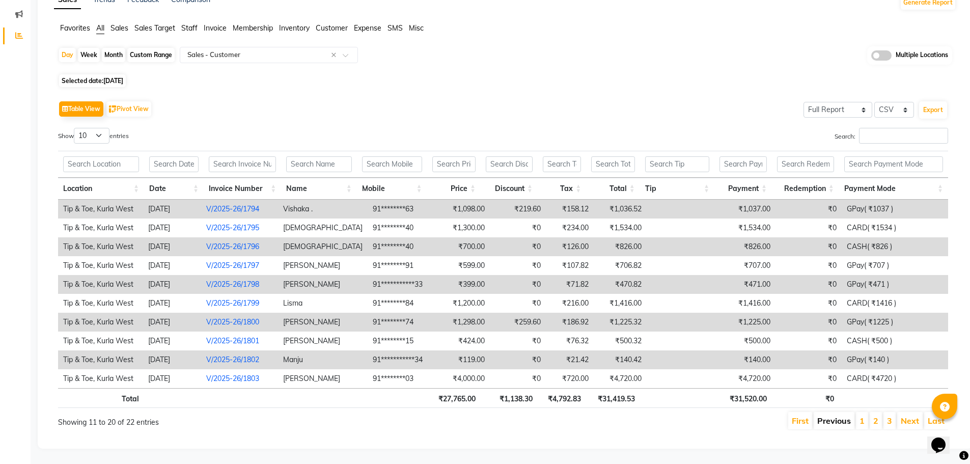
click at [842, 416] on link "Previous" at bounding box center [834, 421] width 34 height 10
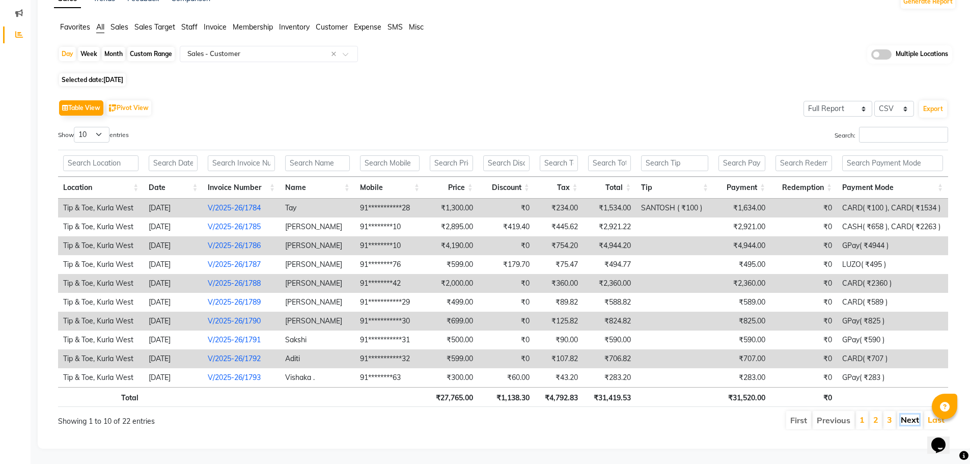
click at [911, 415] on link "Next" at bounding box center [910, 420] width 18 height 10
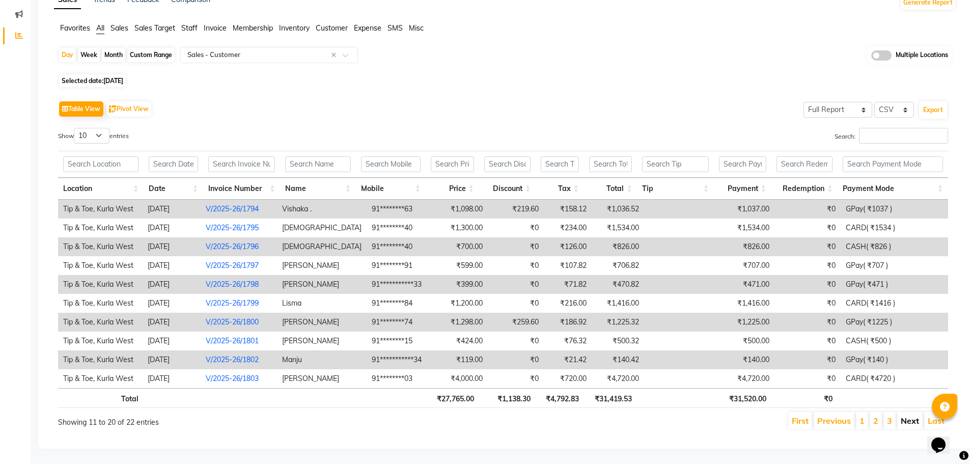
click at [911, 416] on link "Next" at bounding box center [910, 421] width 18 height 10
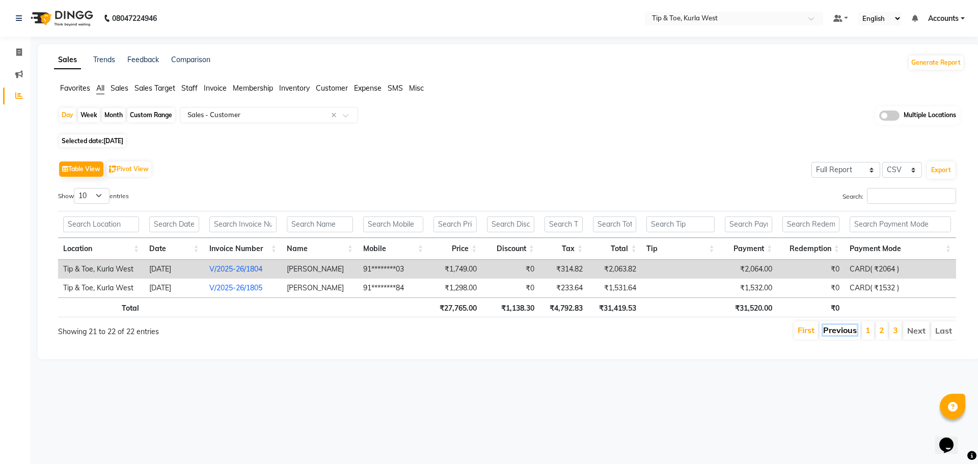
click at [835, 331] on link "Previous" at bounding box center [840, 330] width 34 height 10
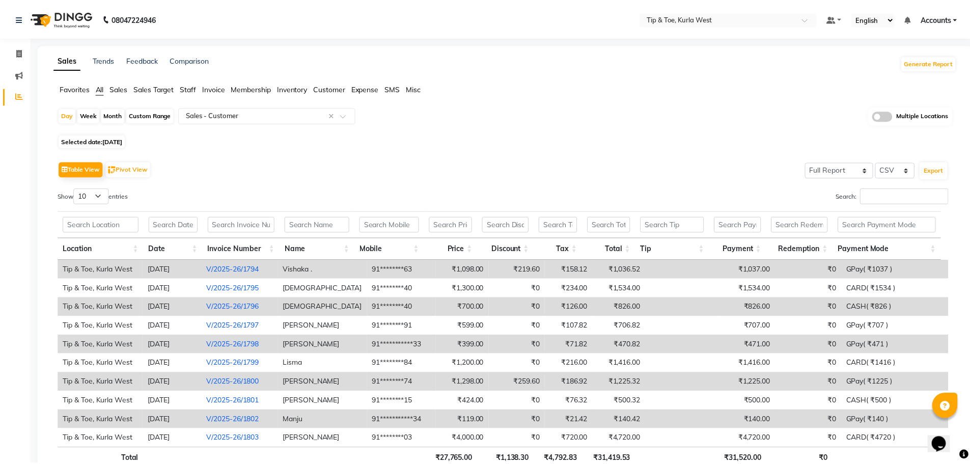
scroll to position [68, 0]
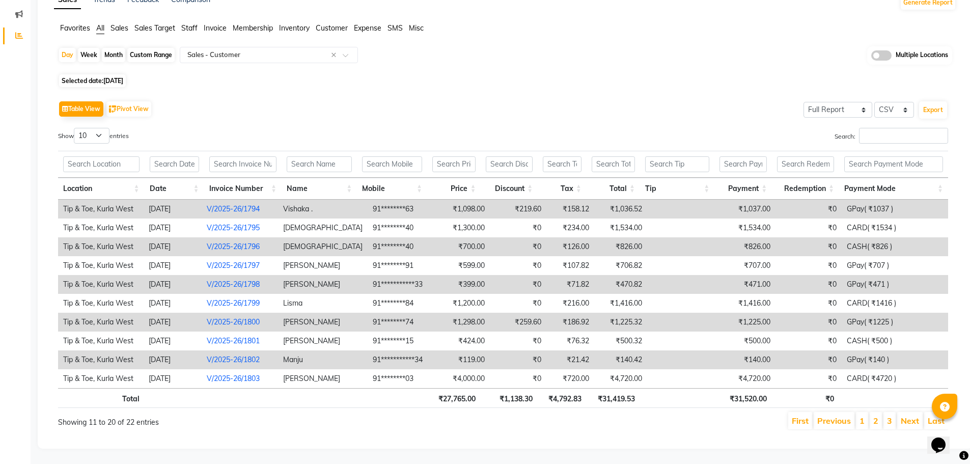
click at [859, 412] on li "1" at bounding box center [862, 420] width 12 height 17
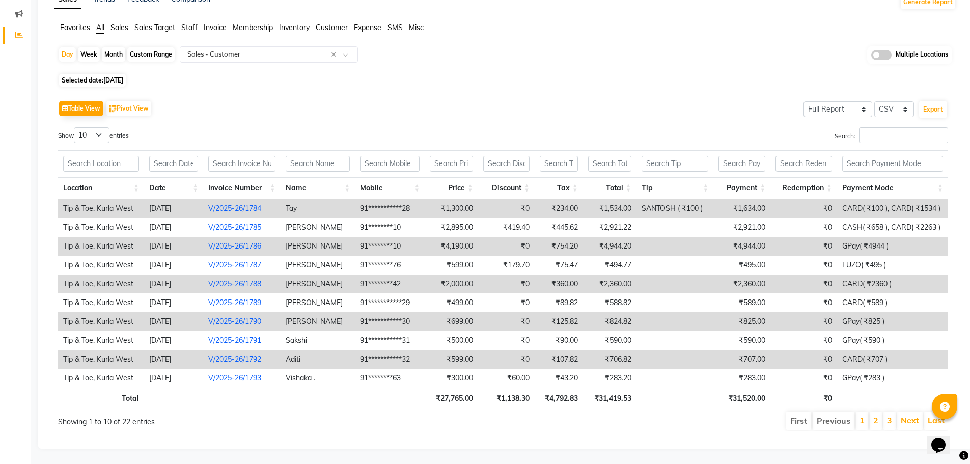
scroll to position [69, 0]
click at [918, 415] on link "Next" at bounding box center [910, 420] width 18 height 10
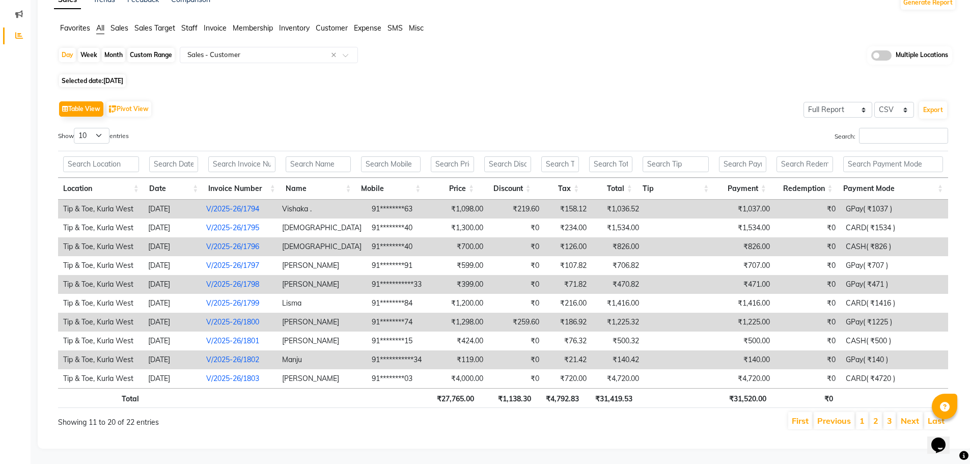
scroll to position [68, 0]
click at [864, 416] on link "1" at bounding box center [862, 421] width 5 height 10
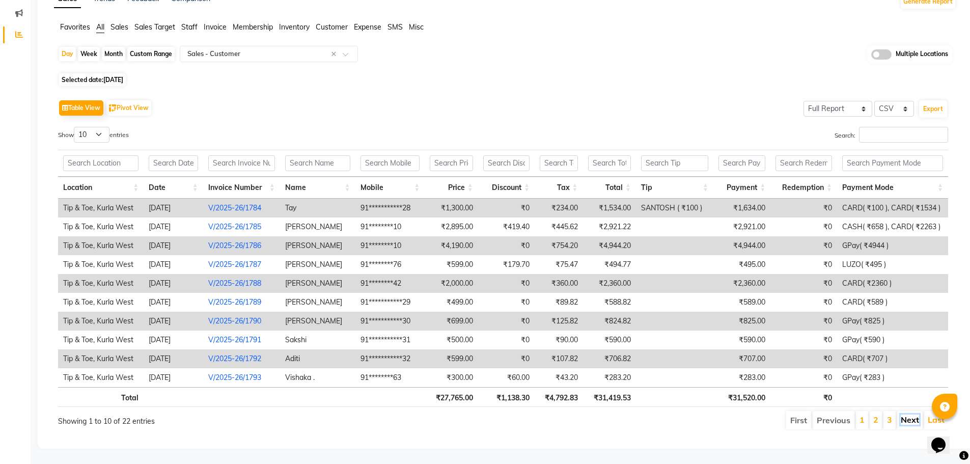
click at [909, 415] on link "Next" at bounding box center [910, 420] width 18 height 10
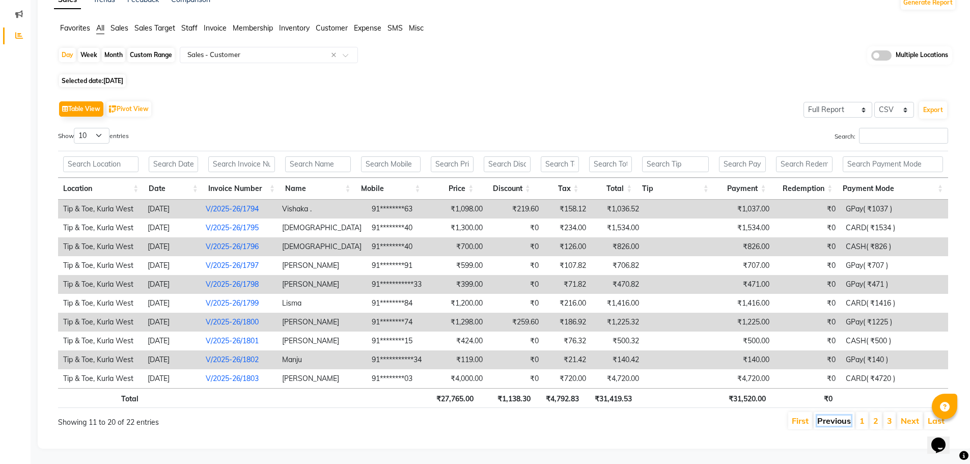
click at [851, 416] on link "Previous" at bounding box center [834, 421] width 34 height 10
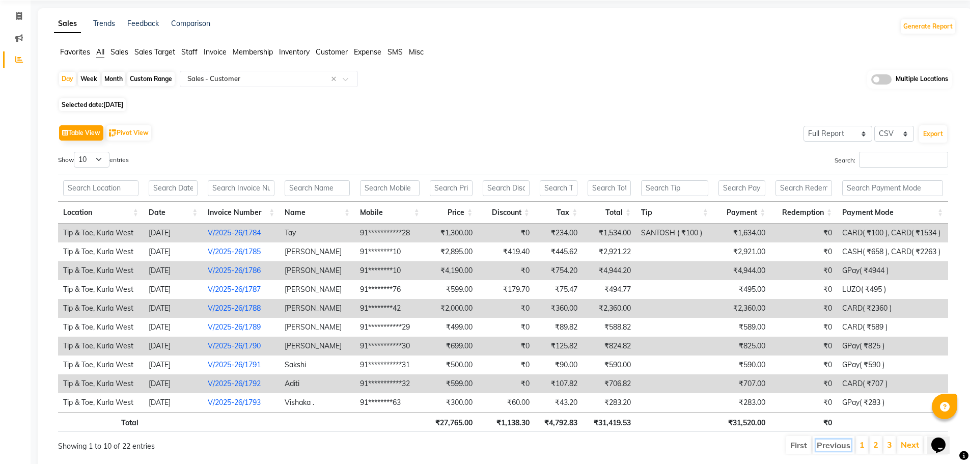
scroll to position [0, 0]
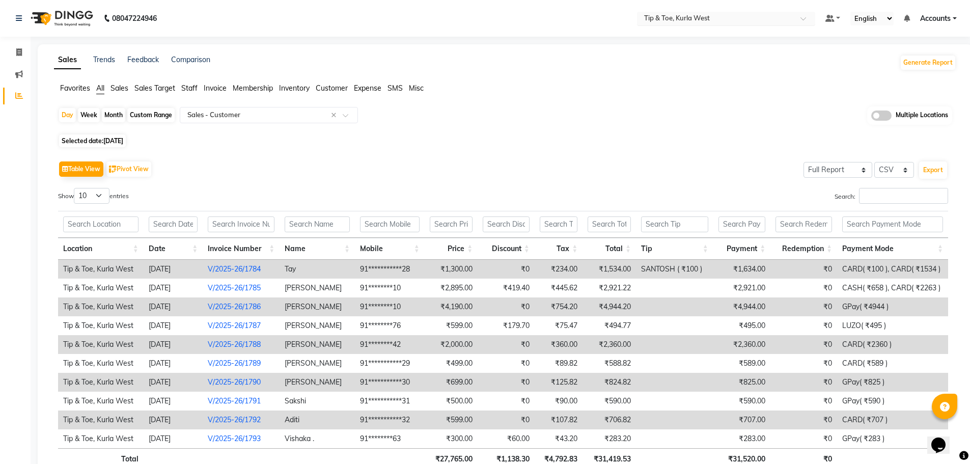
click at [790, 15] on div at bounding box center [726, 19] width 178 height 10
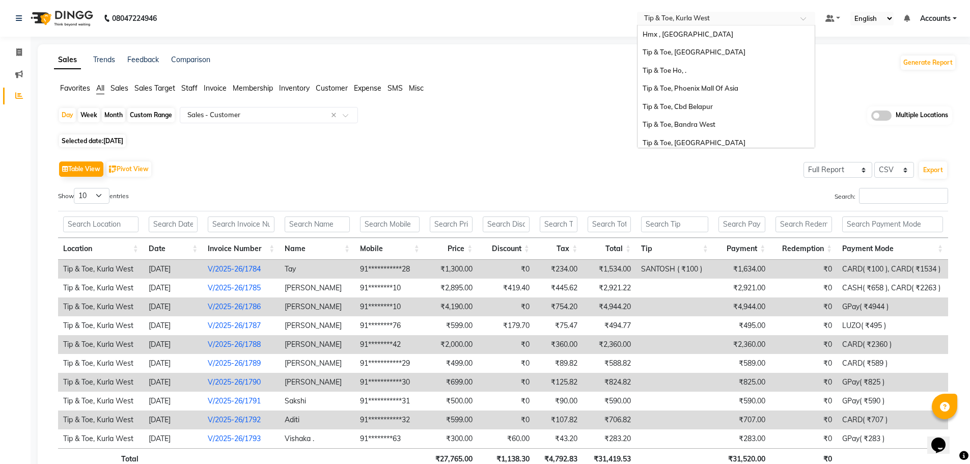
scroll to position [222, 0]
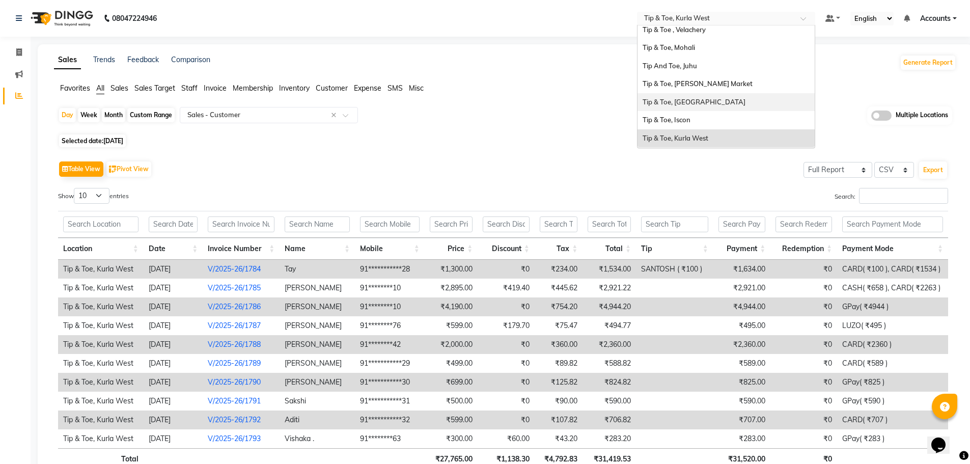
click at [753, 95] on div "Tip & Toe, [GEOGRAPHIC_DATA]" at bounding box center [726, 102] width 177 height 18
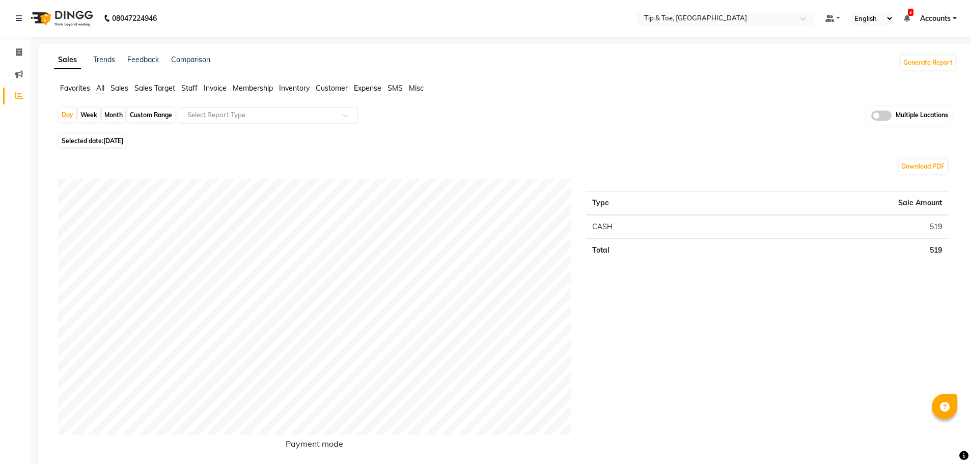
click at [290, 107] on div "Select Report Type" at bounding box center [269, 115] width 178 height 16
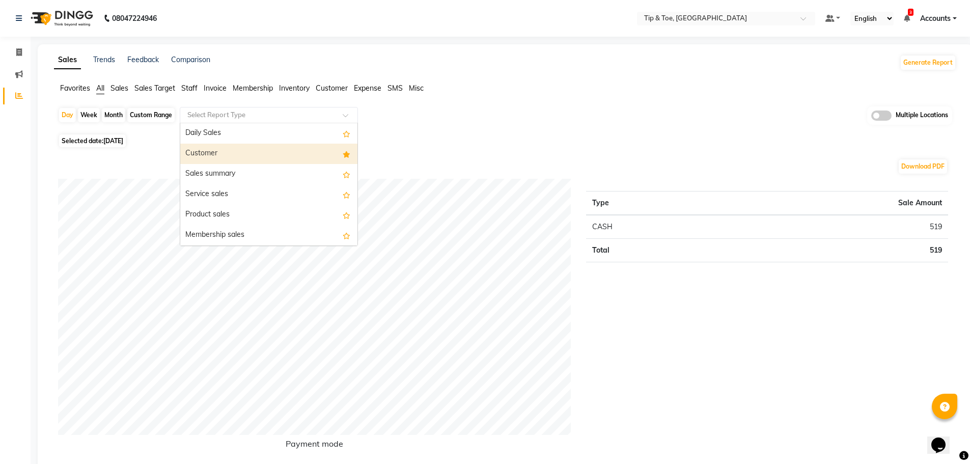
click at [289, 144] on div "Customer" at bounding box center [268, 154] width 177 height 20
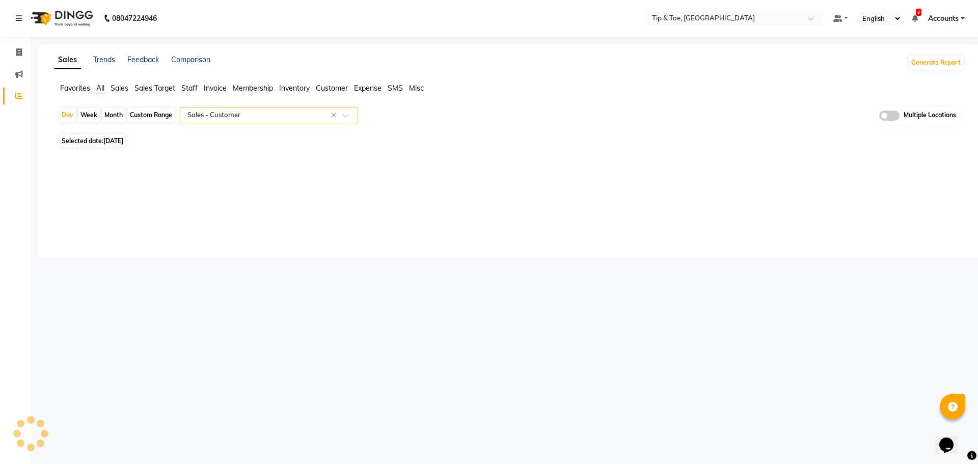
select select "full_report"
select select "csv"
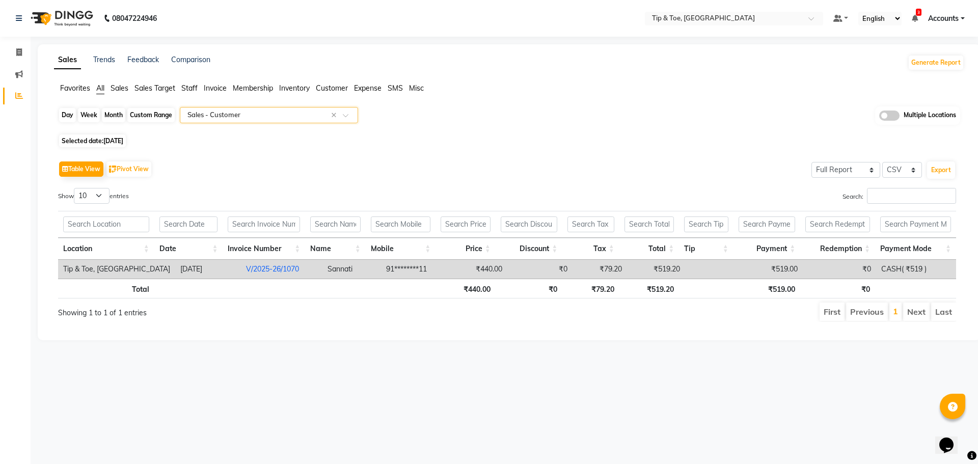
click at [68, 111] on div "Day" at bounding box center [67, 115] width 17 height 14
select select "9"
select select "2025"
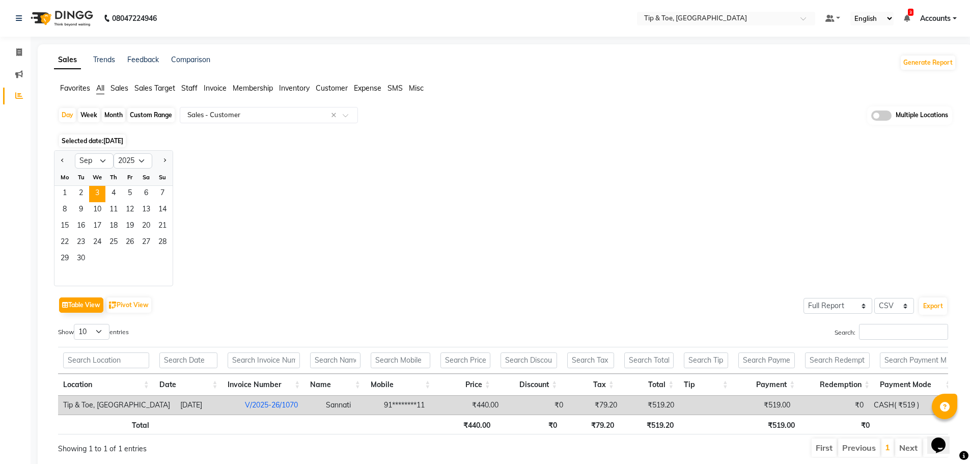
click at [58, 159] on div at bounding box center [64, 161] width 20 height 16
click at [66, 160] on button "Previous month" at bounding box center [63, 161] width 8 height 16
select select "8"
click at [159, 252] on span "31" at bounding box center [162, 259] width 16 height 16
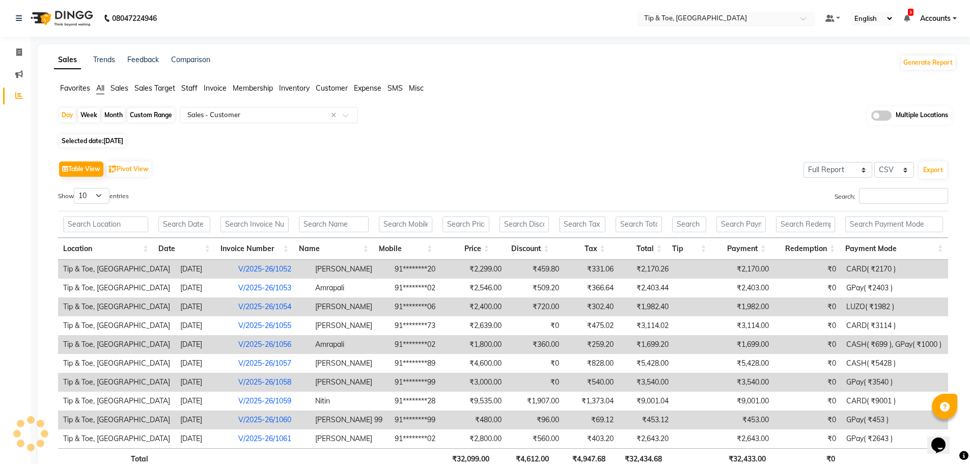
click at [787, 23] on div "Select Location × Tip & Toe, Shimpoli Road" at bounding box center [726, 19] width 178 height 14
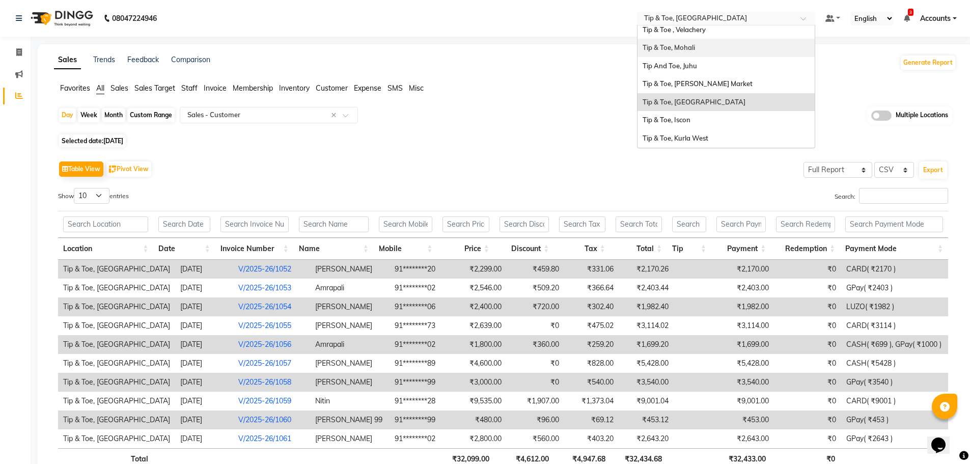
scroll to position [221, 0]
click at [760, 136] on div "Tip & Toe, Kurla West" at bounding box center [726, 139] width 177 height 18
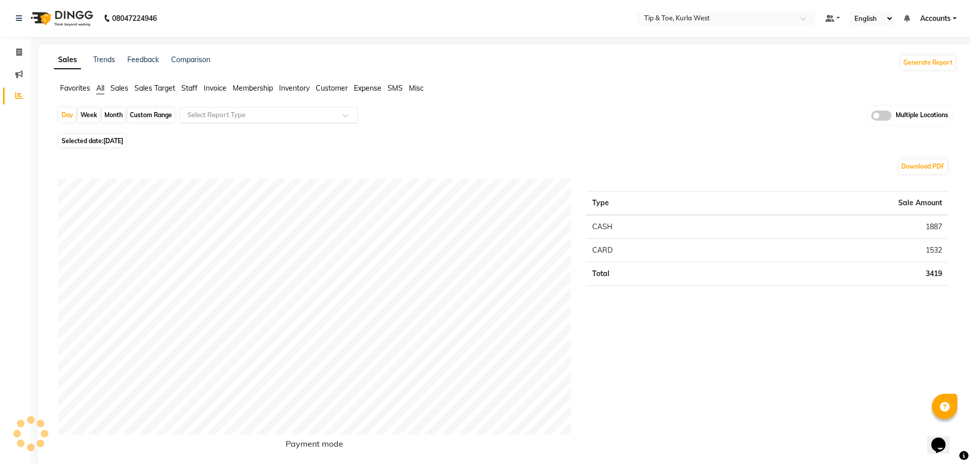
click at [321, 120] on div "Select Report Type" at bounding box center [269, 115] width 178 height 16
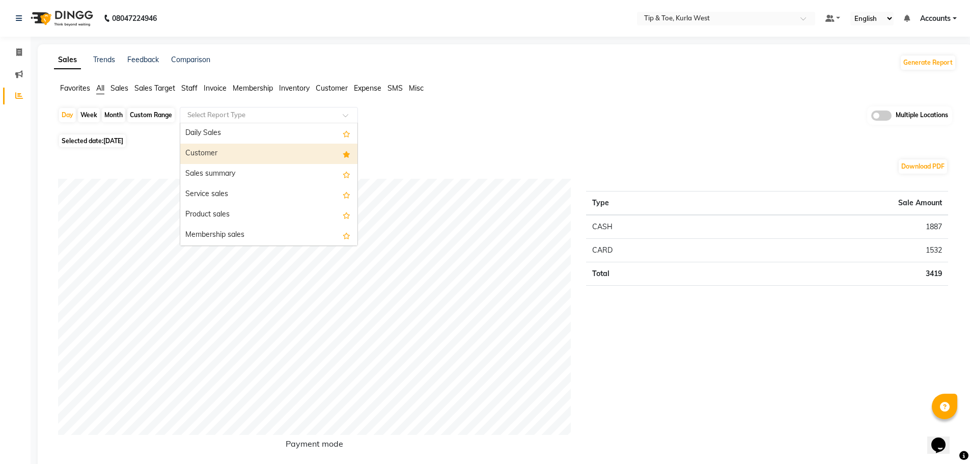
click at [299, 149] on div "Customer" at bounding box center [268, 154] width 177 height 20
select select "full_report"
select select "csv"
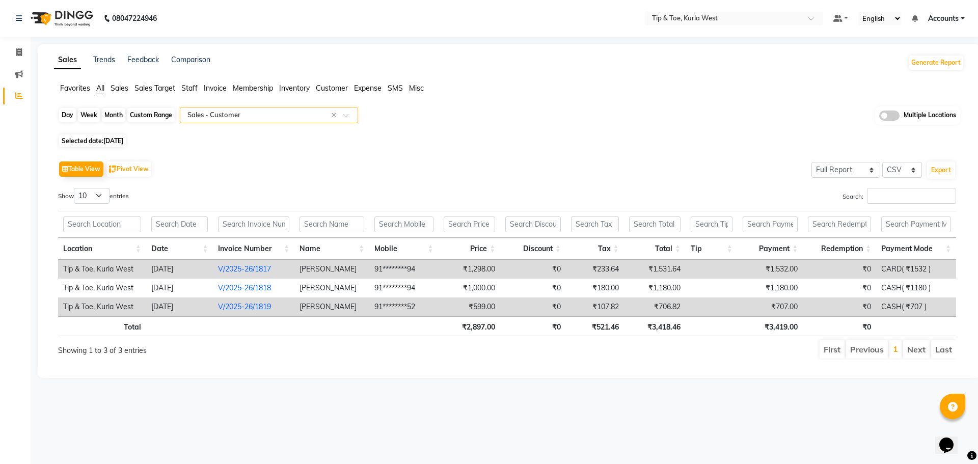
click at [66, 112] on div "Day" at bounding box center [67, 115] width 17 height 14
select select "9"
select select "2025"
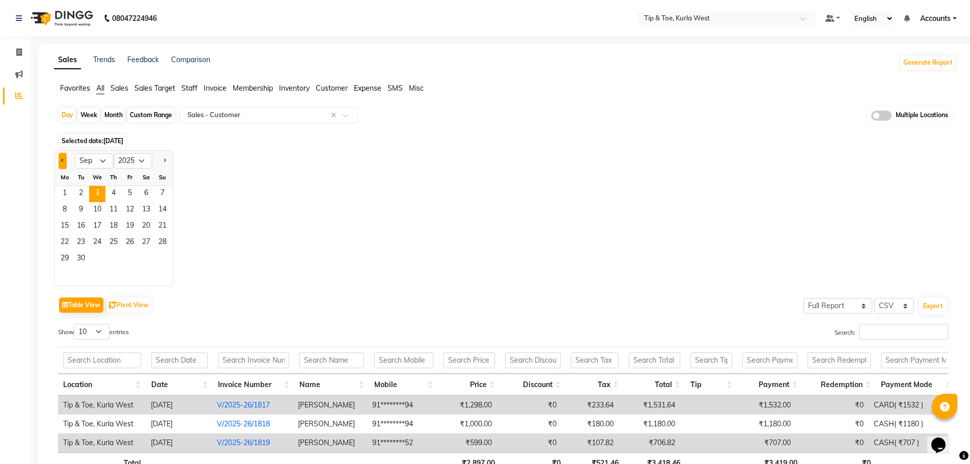
click at [60, 160] on button "Previous month" at bounding box center [63, 161] width 8 height 16
select select "8"
click at [167, 260] on span "31" at bounding box center [162, 259] width 16 height 16
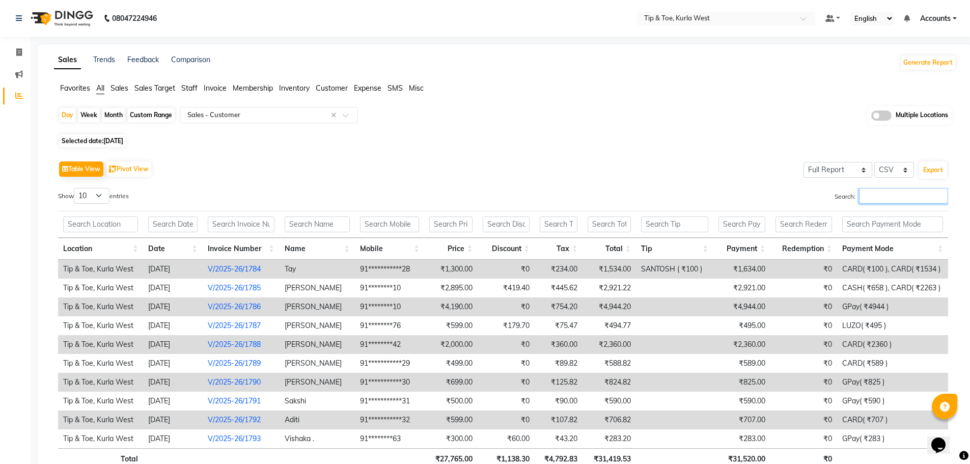
click at [889, 194] on input "Search:" at bounding box center [903, 196] width 89 height 16
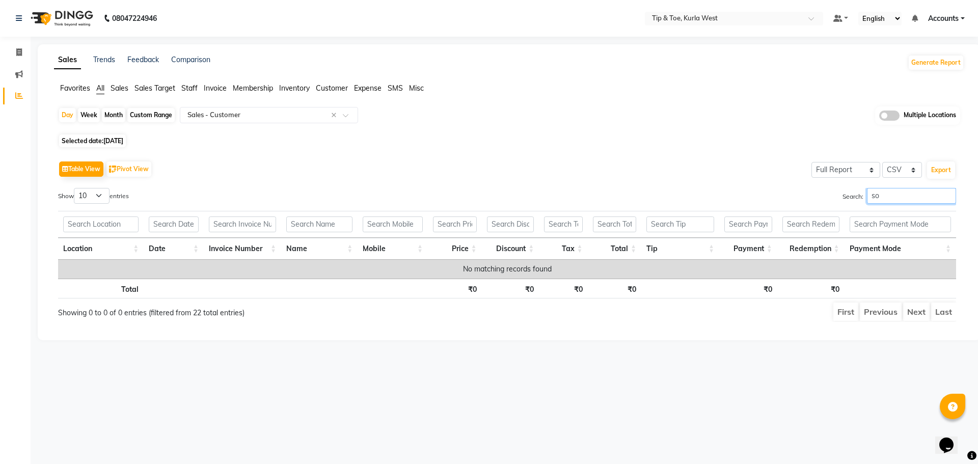
type input "s"
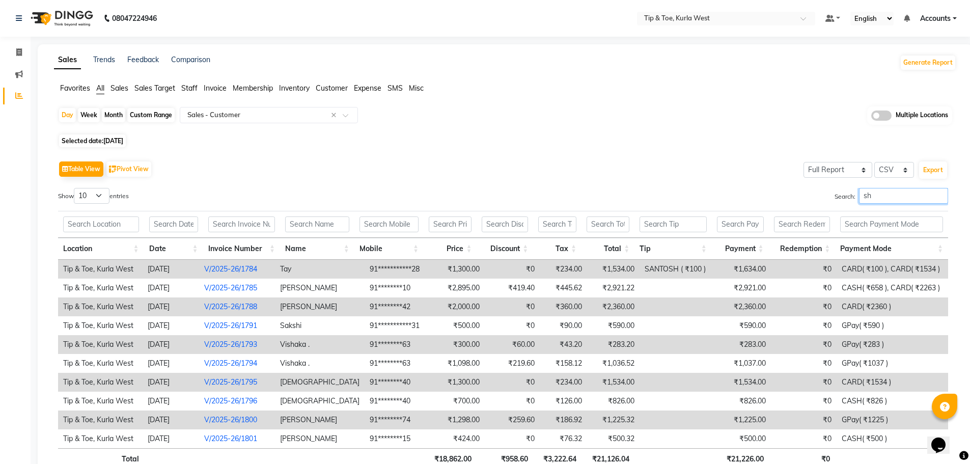
type input "s"
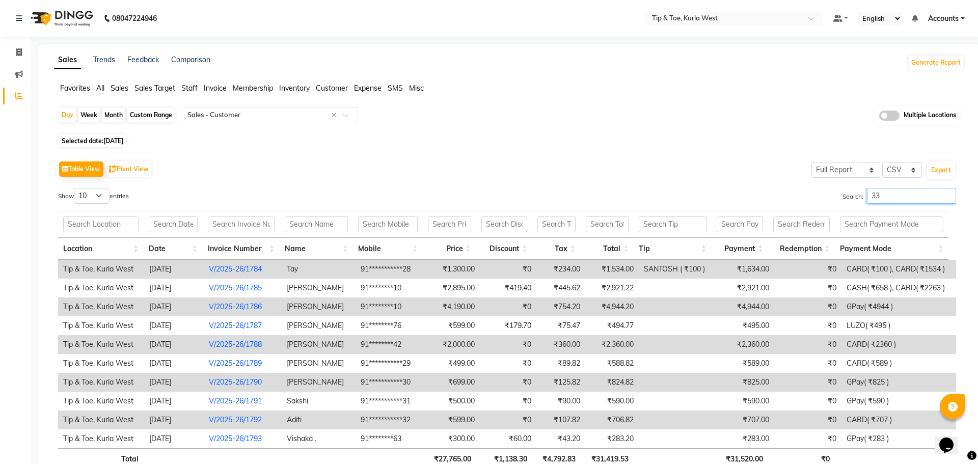
type input "3"
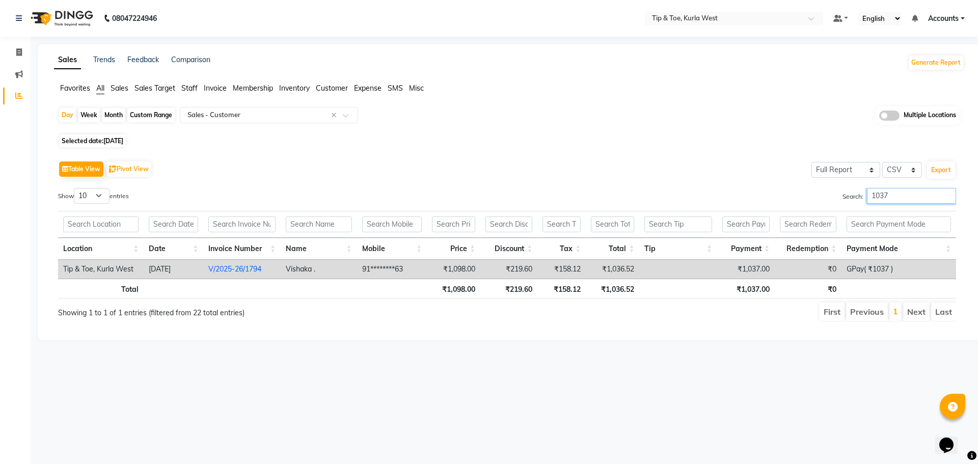
type input "1037"
click at [735, 14] on input "text" at bounding box center [724, 19] width 148 height 10
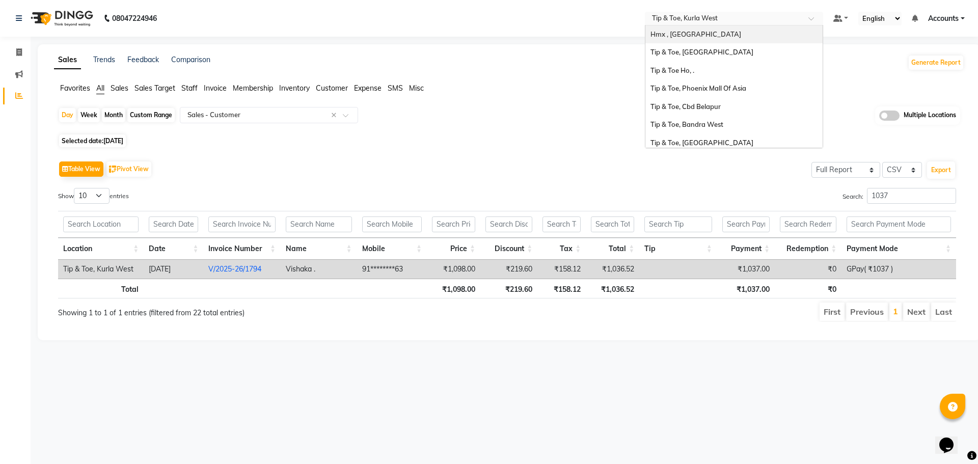
click at [715, 37] on div "Hmx , [GEOGRAPHIC_DATA]" at bounding box center [733, 34] width 177 height 18
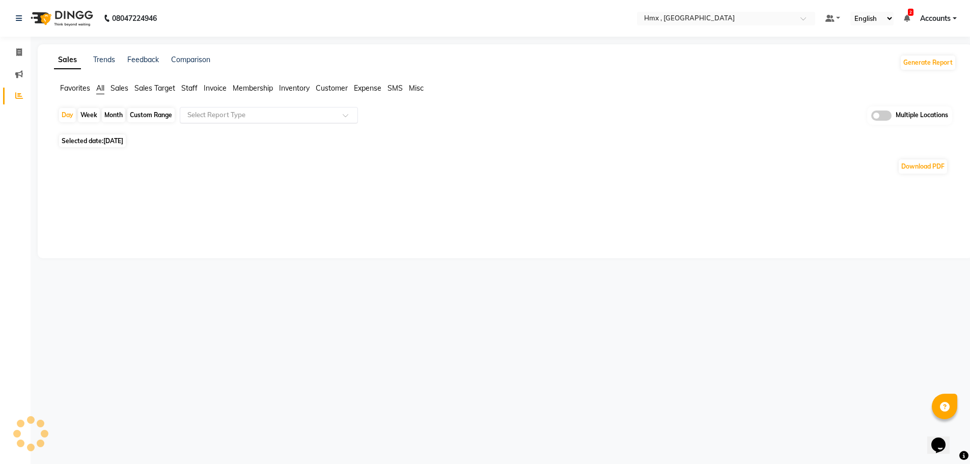
click at [203, 115] on input "text" at bounding box center [258, 115] width 147 height 10
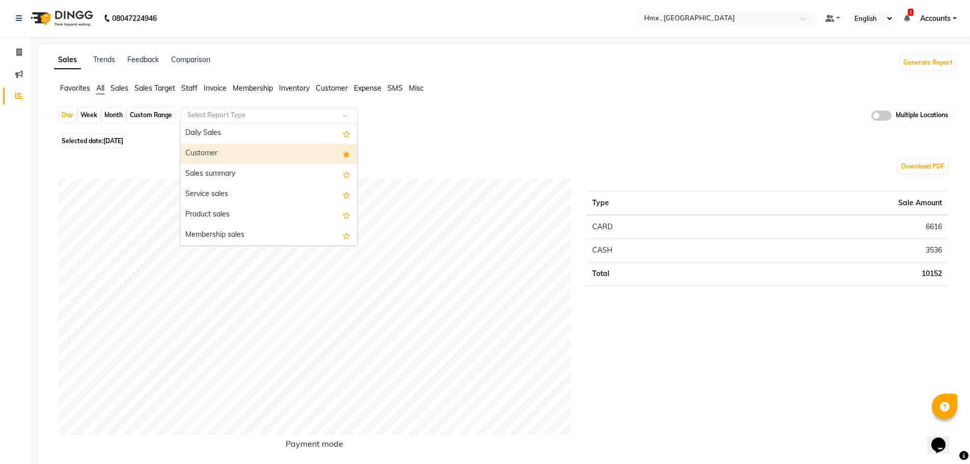
click at [203, 151] on div "Customer" at bounding box center [268, 154] width 177 height 20
select select "filtered_report"
select select "csv"
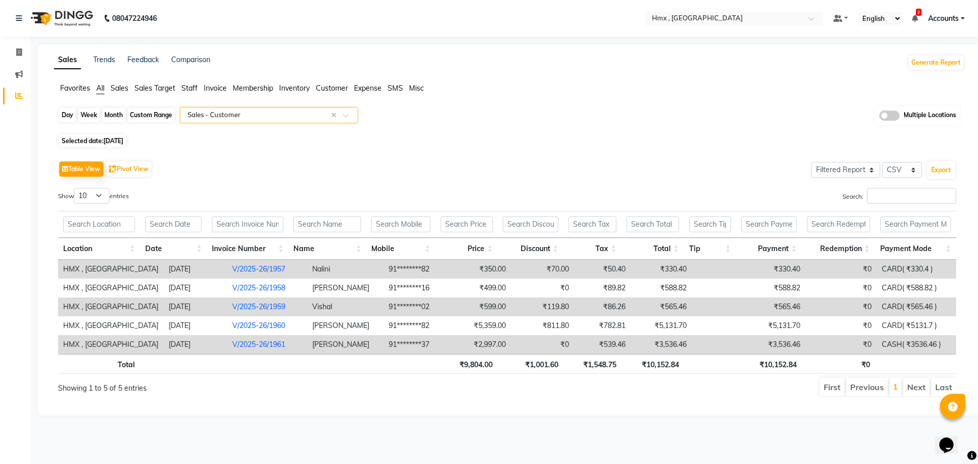
click at [65, 110] on div "Day" at bounding box center [67, 115] width 17 height 14
select select "9"
select select "2025"
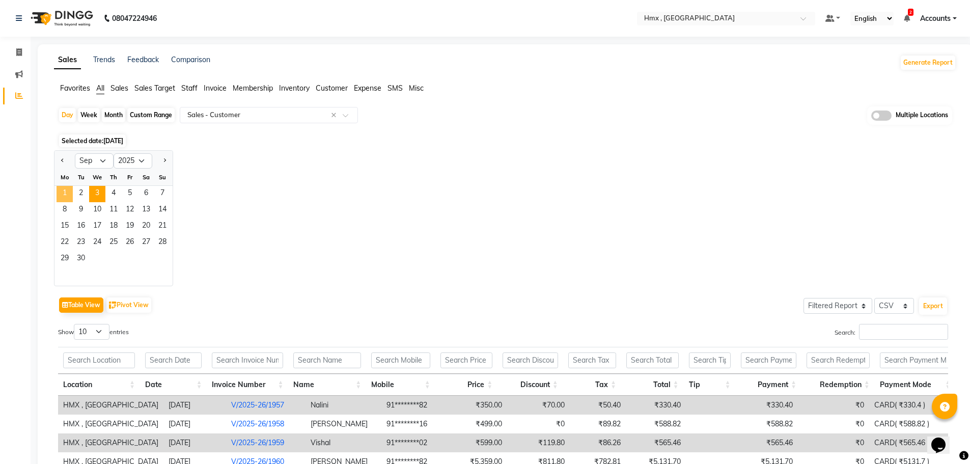
click at [69, 191] on span "1" at bounding box center [65, 194] width 16 height 16
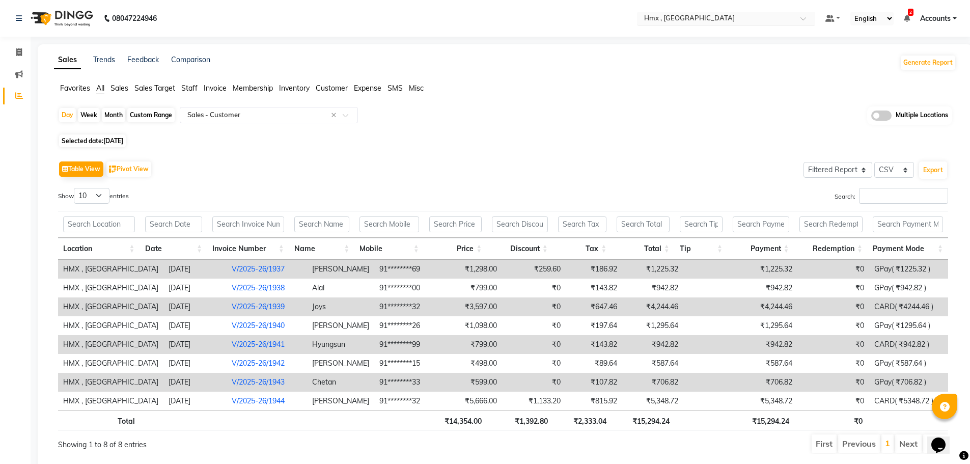
click at [771, 16] on input "text" at bounding box center [716, 19] width 148 height 10
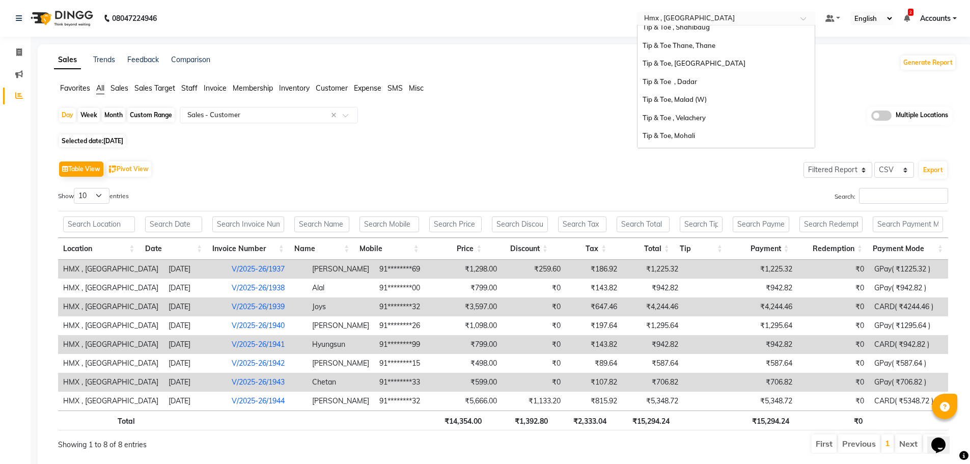
scroll to position [221, 0]
click at [792, 137] on div "Tip & Toe, Kurla West" at bounding box center [726, 139] width 177 height 18
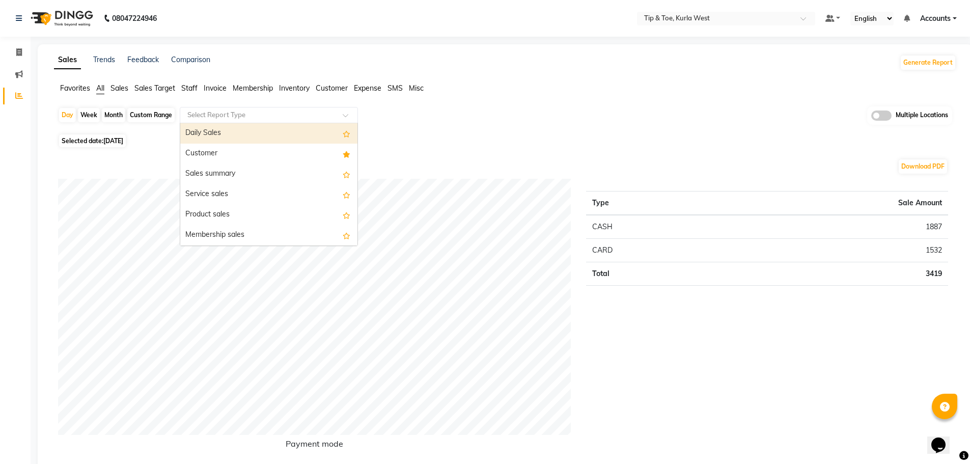
click at [241, 114] on input "text" at bounding box center [258, 115] width 147 height 10
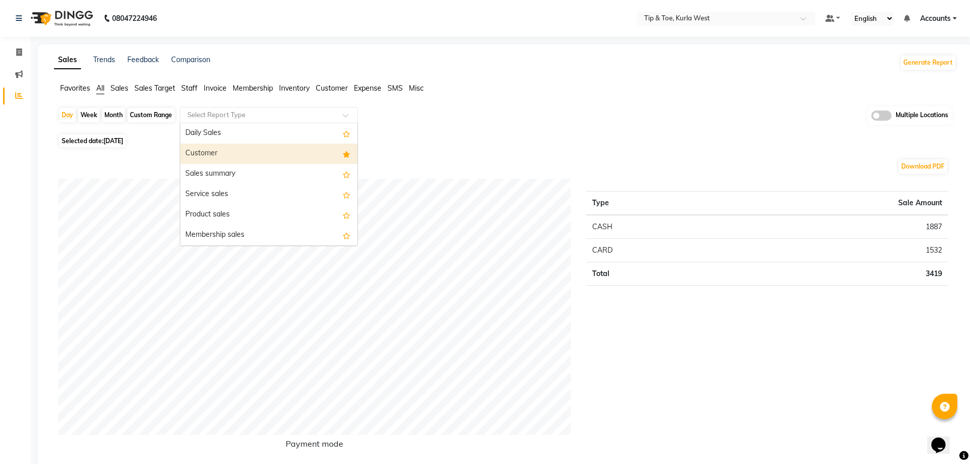
click at [237, 149] on div "Customer" at bounding box center [268, 154] width 177 height 20
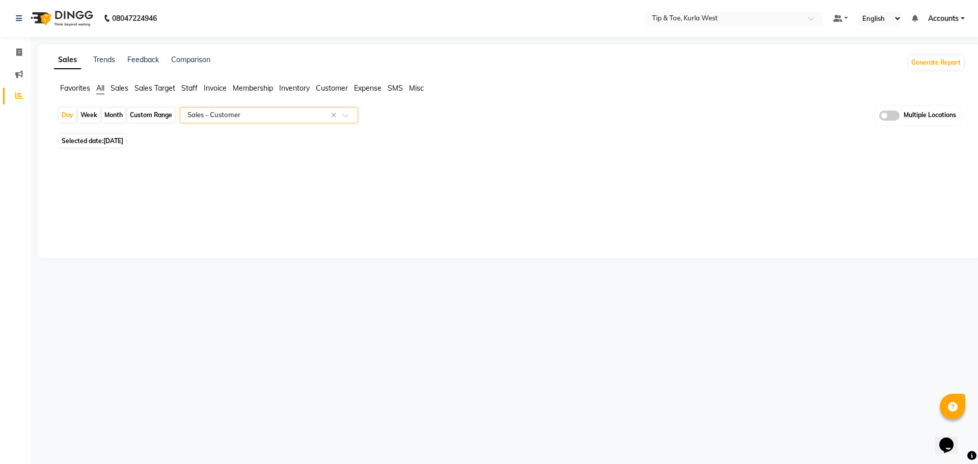
select select "full_report"
select select "csv"
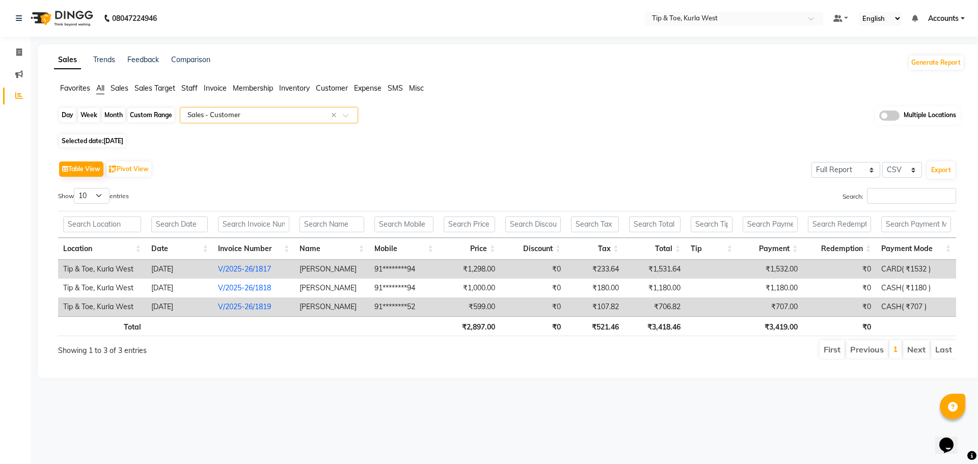
click at [64, 111] on div "Day" at bounding box center [67, 115] width 17 height 14
select select "9"
select select "2025"
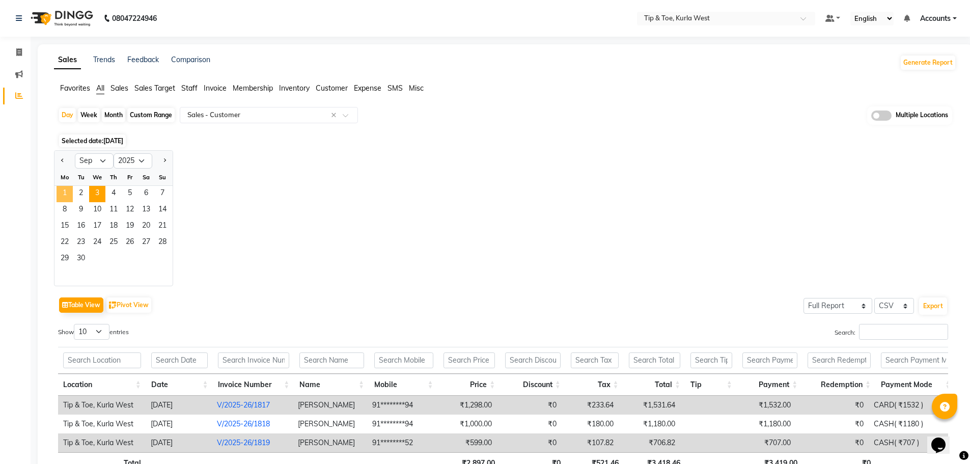
click at [66, 192] on span "1" at bounding box center [65, 194] width 16 height 16
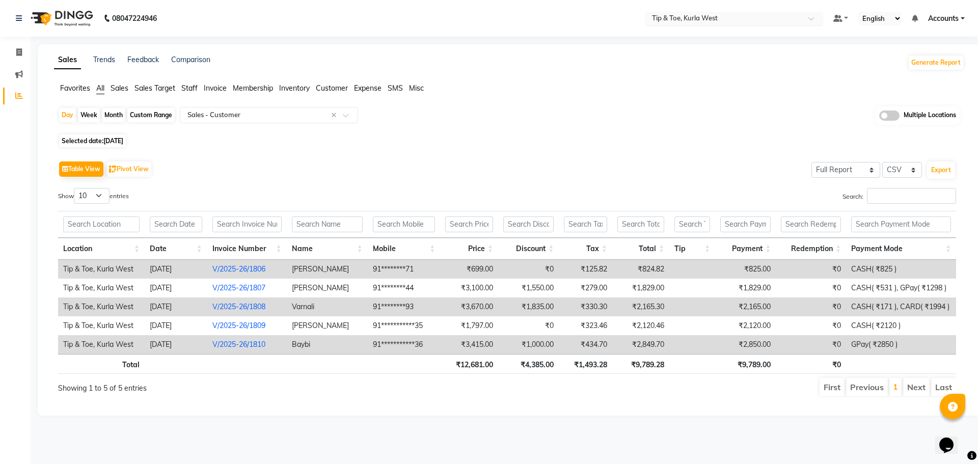
click at [734, 20] on input "text" at bounding box center [724, 19] width 148 height 10
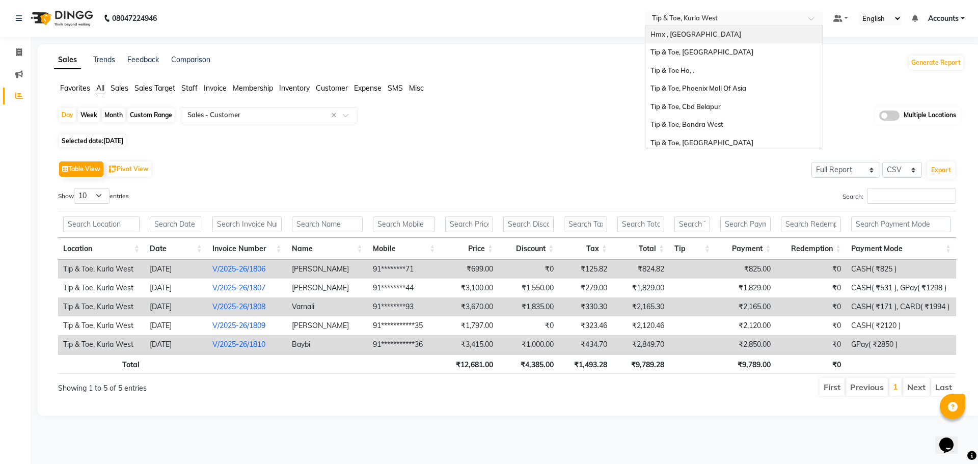
click at [707, 37] on span "Hmx , [GEOGRAPHIC_DATA]" at bounding box center [695, 34] width 91 height 8
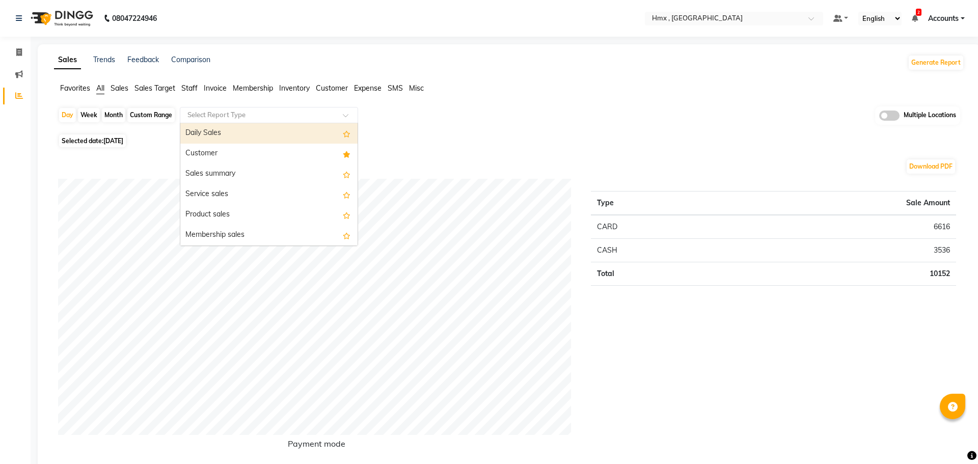
click at [245, 112] on input "text" at bounding box center [258, 115] width 147 height 10
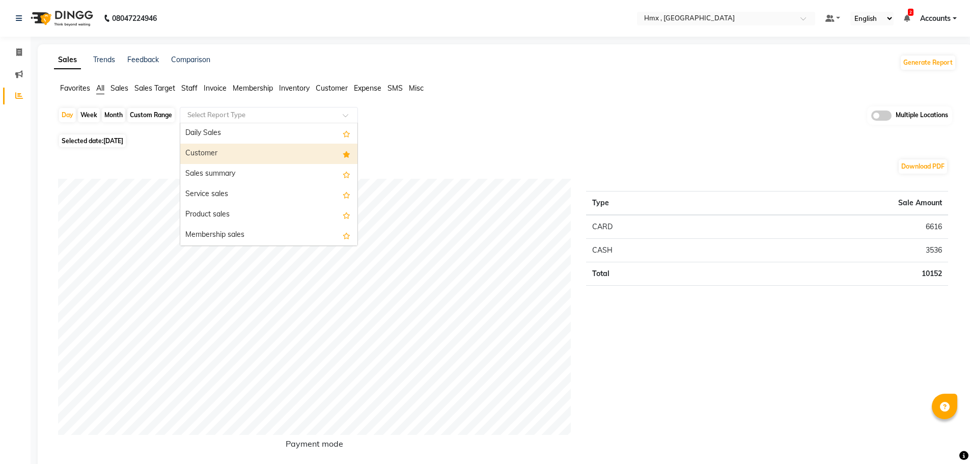
click at [241, 146] on div "Customer" at bounding box center [268, 154] width 177 height 20
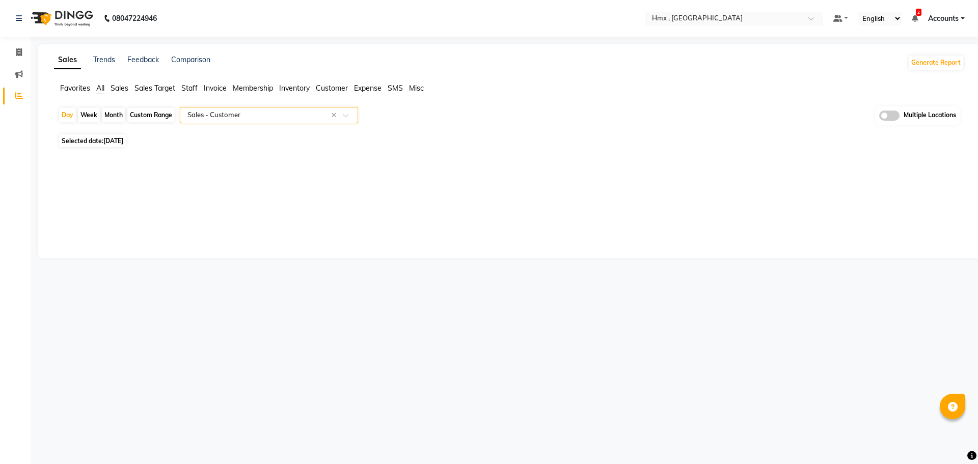
select select "filtered_report"
select select "csv"
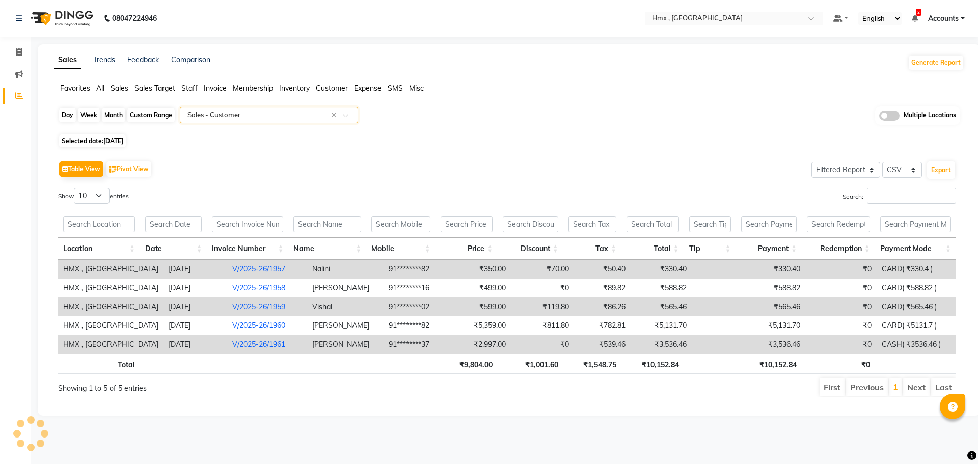
click at [60, 117] on div "Day" at bounding box center [67, 115] width 17 height 14
select select "9"
select select "2025"
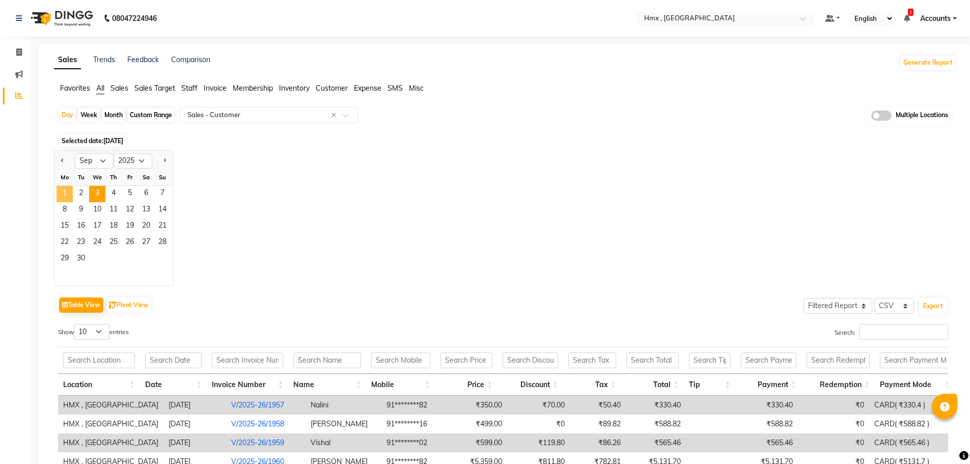
click at [68, 190] on span "1" at bounding box center [65, 194] width 16 height 16
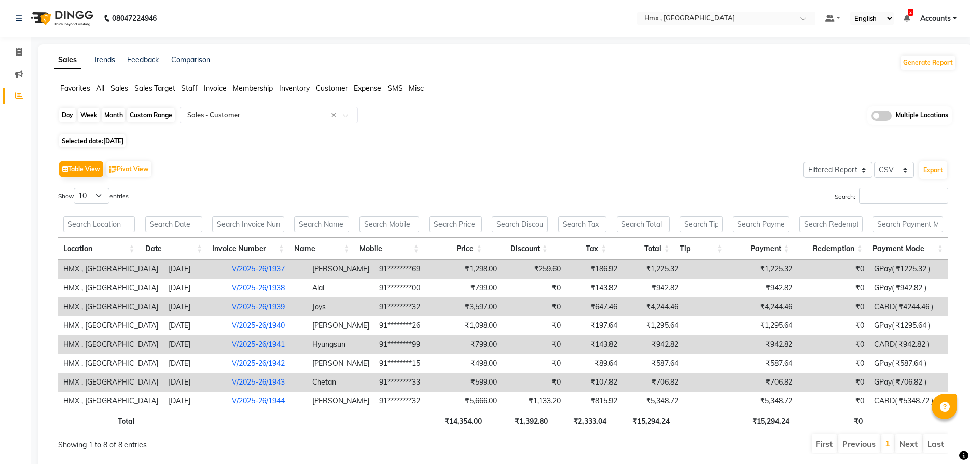
click at [69, 115] on div "Day" at bounding box center [67, 115] width 17 height 14
select select "9"
select select "2025"
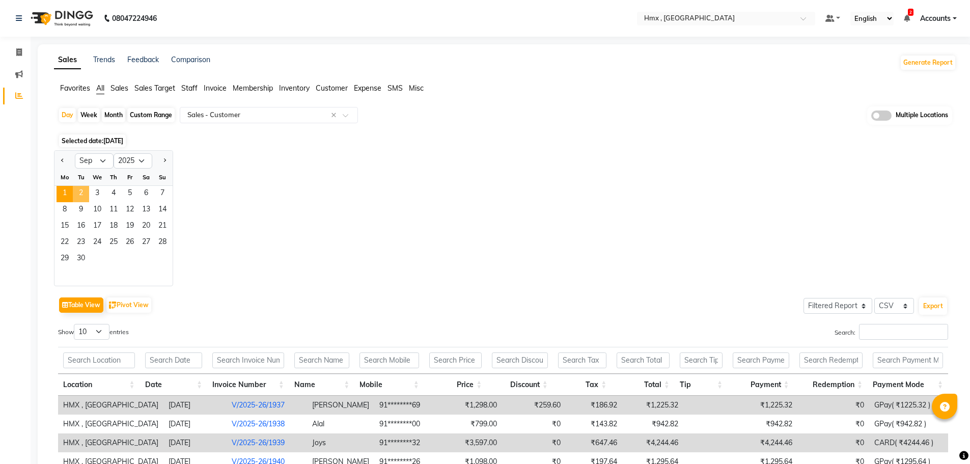
click at [80, 186] on span "2" at bounding box center [81, 194] width 16 height 16
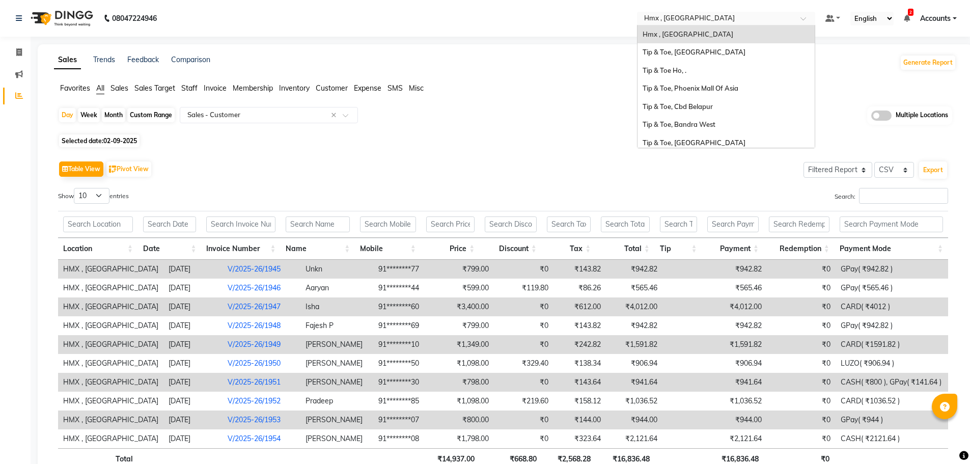
click at [707, 22] on input "text" at bounding box center [716, 19] width 148 height 10
click at [702, 35] on div "Hmx , [GEOGRAPHIC_DATA]" at bounding box center [726, 34] width 177 height 18
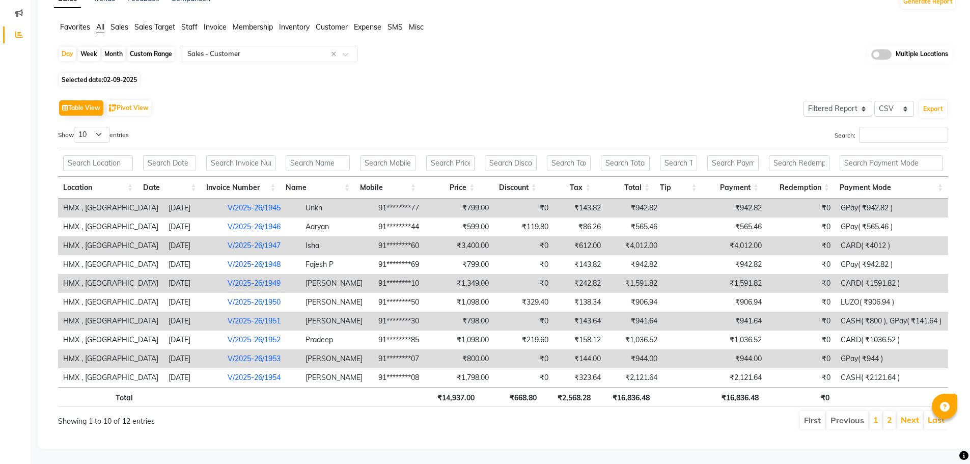
scroll to position [69, 0]
click at [913, 415] on link "Next" at bounding box center [910, 420] width 18 height 10
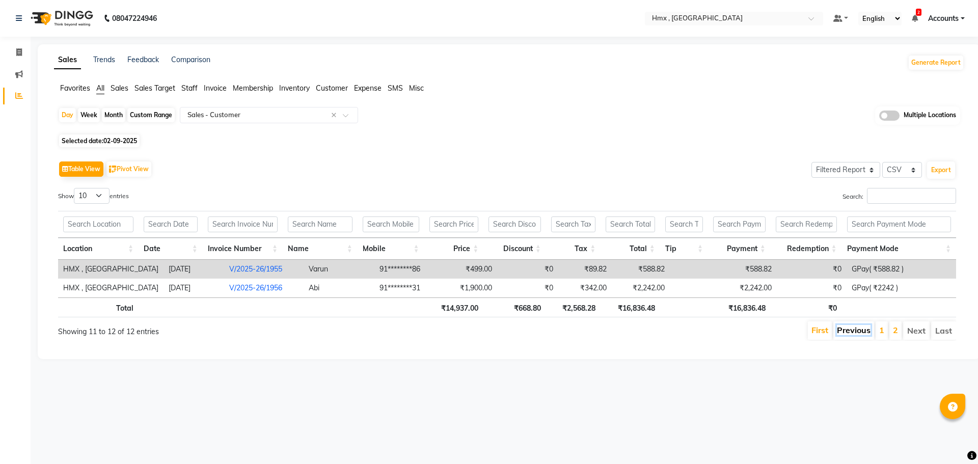
click at [858, 328] on link "Previous" at bounding box center [854, 330] width 34 height 10
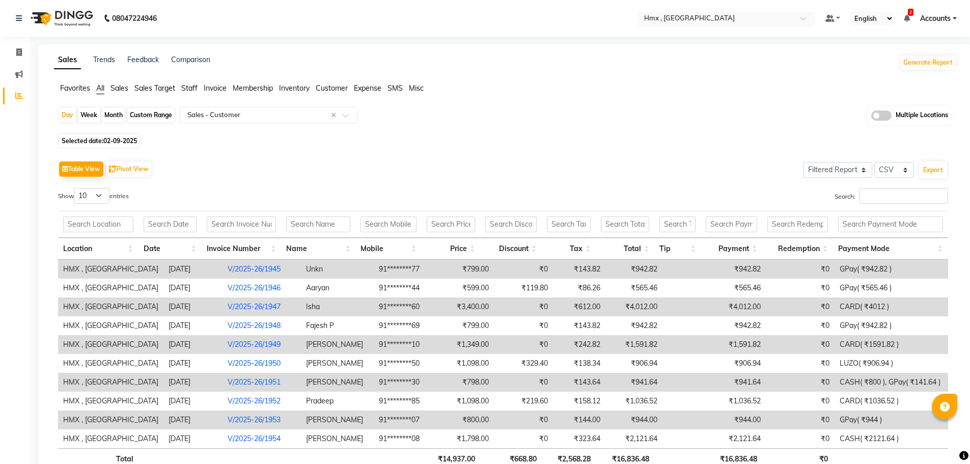
click at [727, 19] on input "text" at bounding box center [716, 19] width 148 height 10
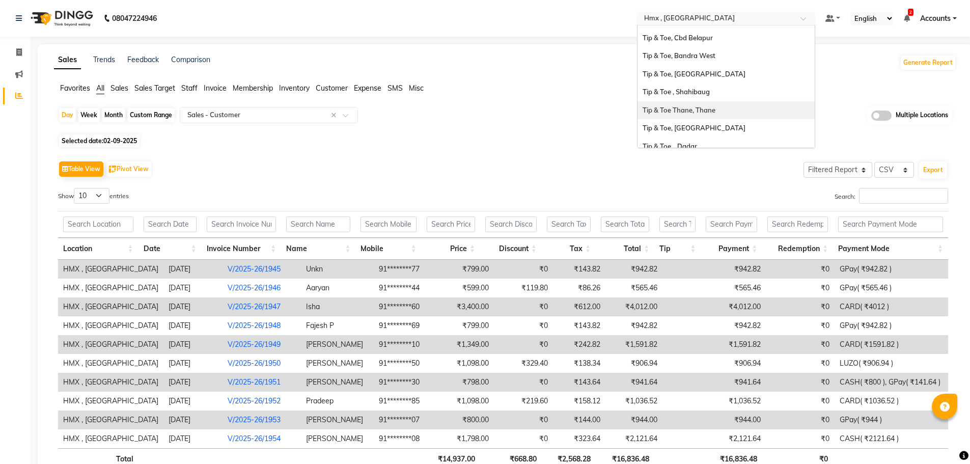
scroll to position [51, 0]
click at [702, 80] on div "Tip & Toe, Bandra West" at bounding box center [726, 74] width 177 height 18
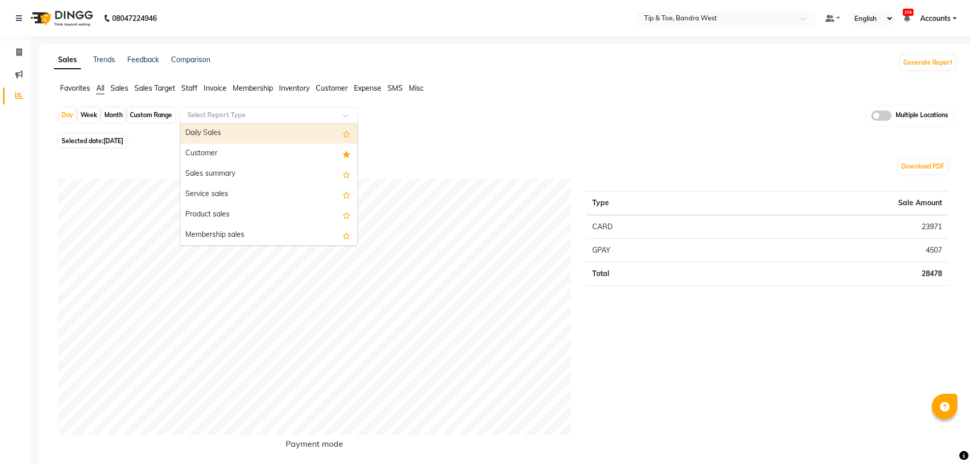
click at [227, 113] on input "text" at bounding box center [258, 115] width 147 height 10
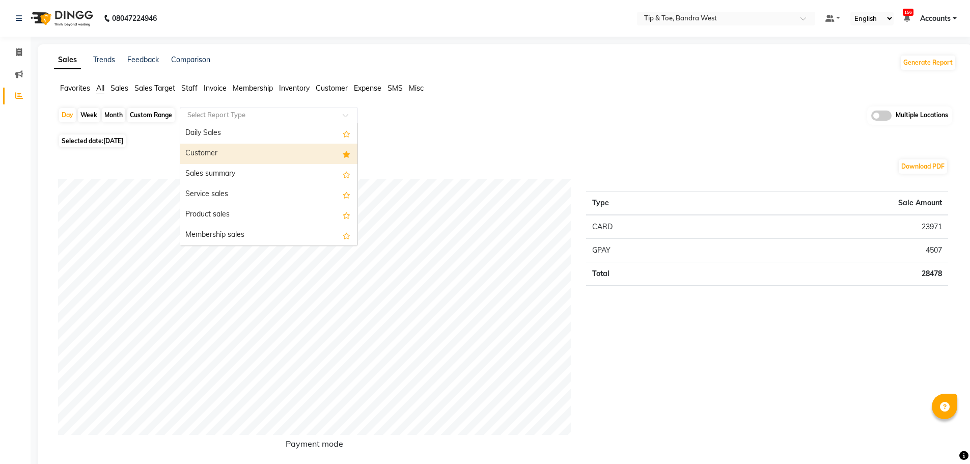
click at [238, 156] on div "Customer" at bounding box center [268, 154] width 177 height 20
select select "full_report"
select select "csv"
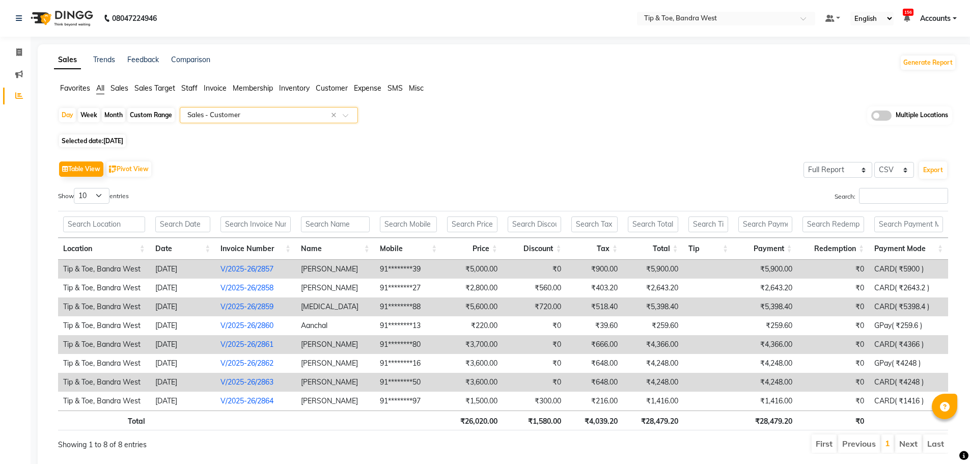
click at [58, 115] on div "Day Week Month Custom Range Select Report Type × Sales - Customer × Multiple Lo…" at bounding box center [505, 284] width 903 height 356
click at [62, 115] on div "Day" at bounding box center [67, 115] width 17 height 14
select select "9"
select select "2025"
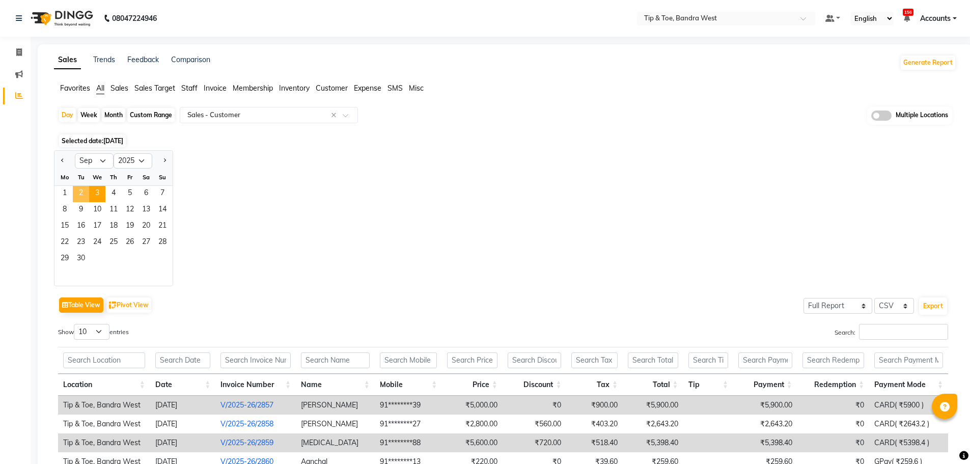
click at [78, 192] on span "2" at bounding box center [81, 194] width 16 height 16
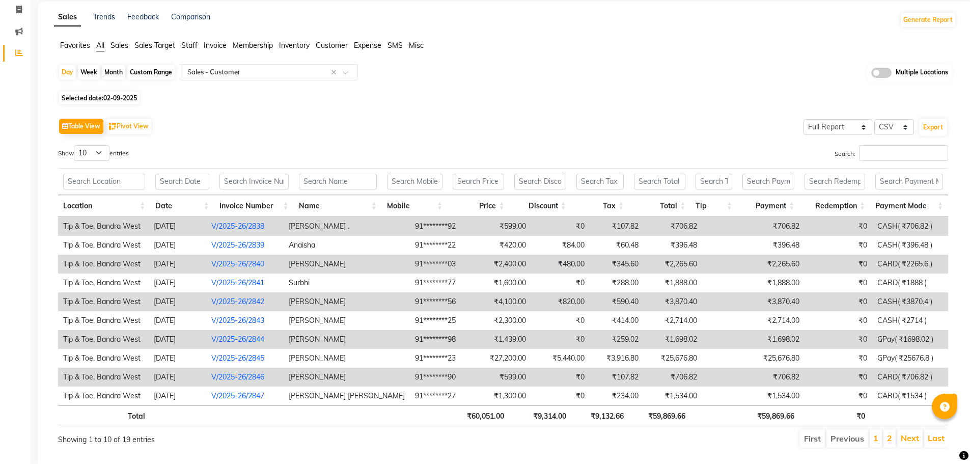
scroll to position [69, 0]
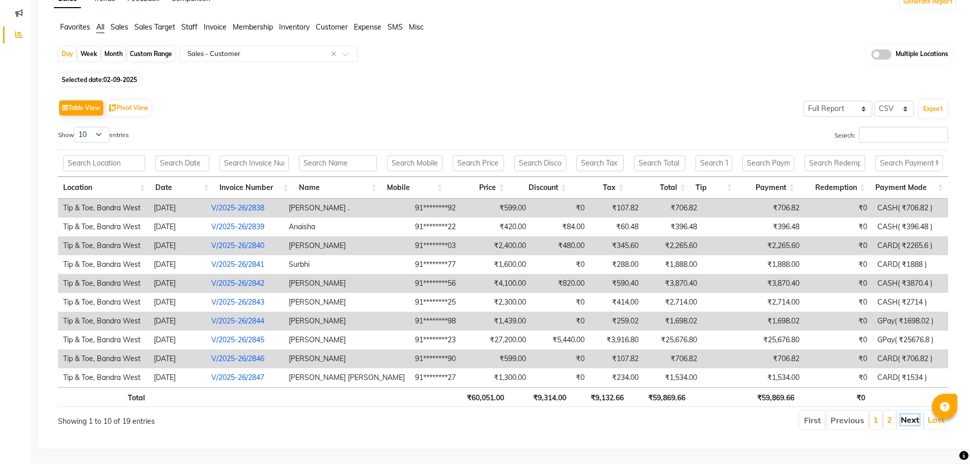
click at [909, 415] on link "Next" at bounding box center [910, 420] width 18 height 10
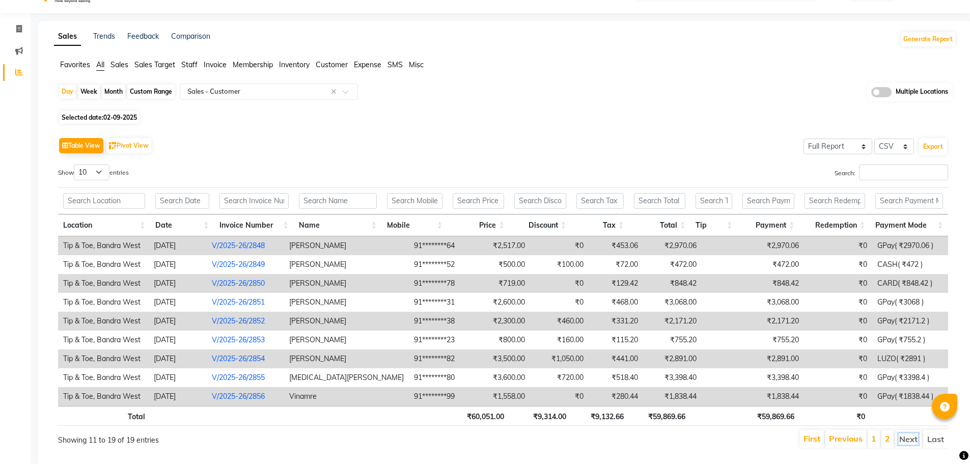
scroll to position [0, 0]
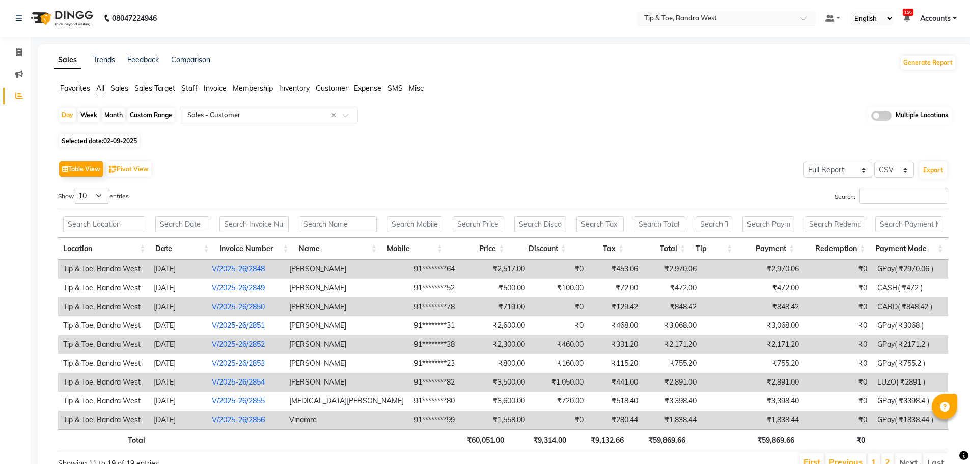
click at [736, 13] on div "Select Location × Tip & Toe, Bandra West" at bounding box center [718, 18] width 158 height 10
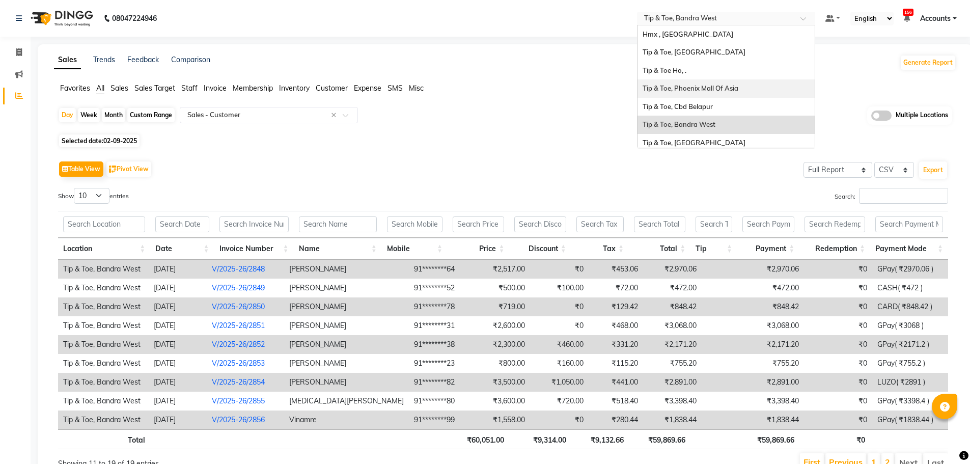
click at [735, 83] on div "Tip & Toe, Phoenix Mall Of Asia" at bounding box center [726, 88] width 177 height 18
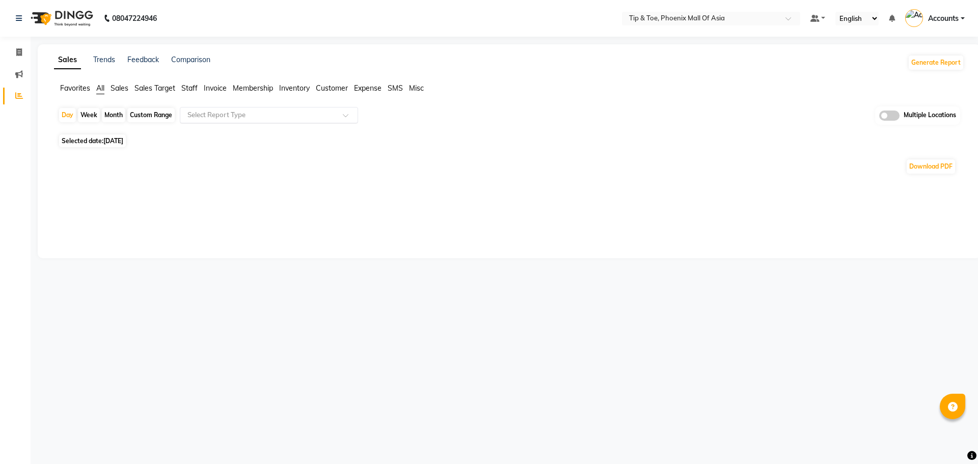
click at [298, 111] on input "text" at bounding box center [258, 115] width 147 height 10
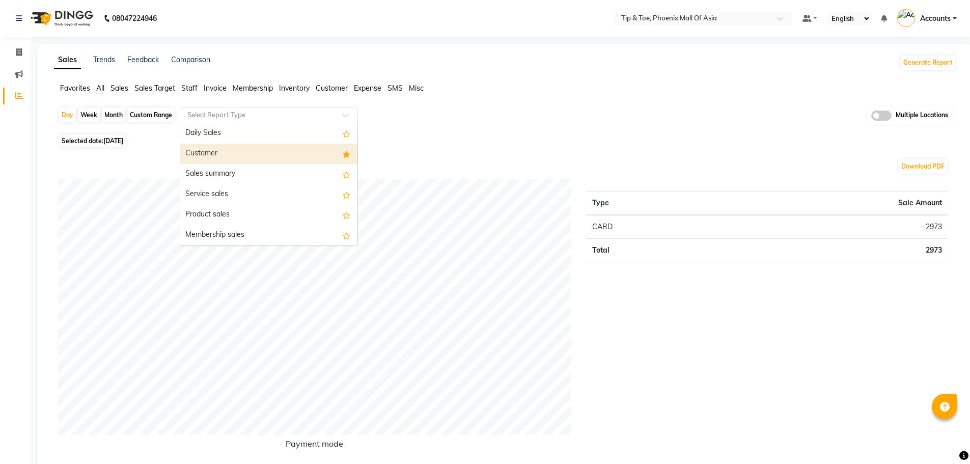
click at [294, 145] on div "Customer" at bounding box center [268, 154] width 177 height 20
select select "filtered_report"
select select "csv"
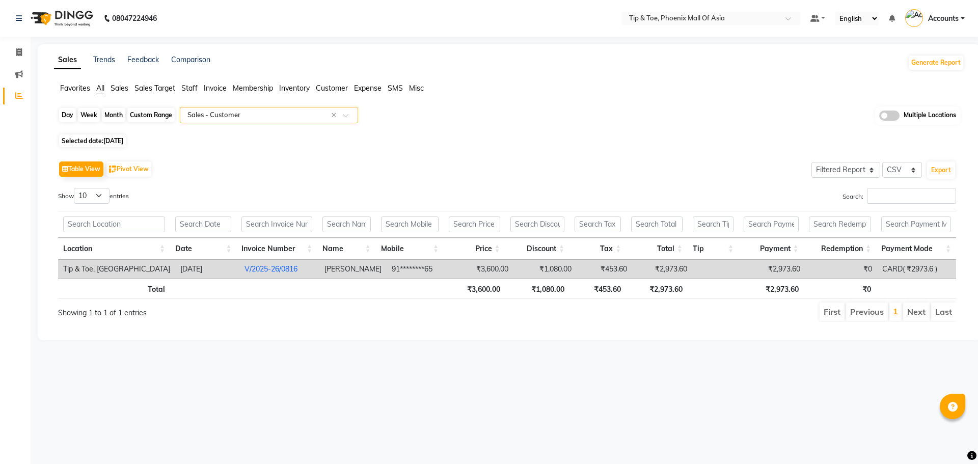
click at [63, 112] on div "Day" at bounding box center [67, 115] width 17 height 14
select select "9"
select select "2025"
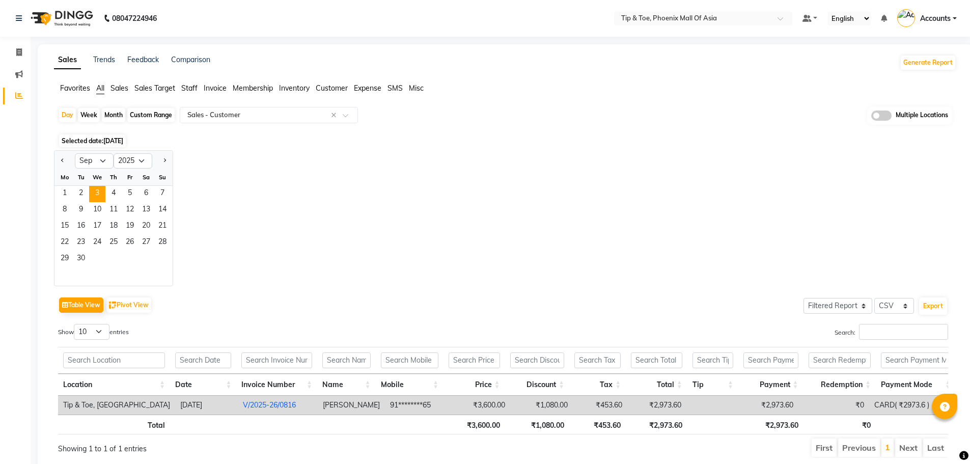
click at [53, 159] on app-reports "Favorites All Sales Sales Target Staff Invoice Membership Inventory Customer Ex…" at bounding box center [505, 274] width 915 height 383
click at [63, 157] on button "Previous month" at bounding box center [63, 161] width 8 height 16
select select "8"
click at [146, 254] on span "30" at bounding box center [146, 259] width 16 height 16
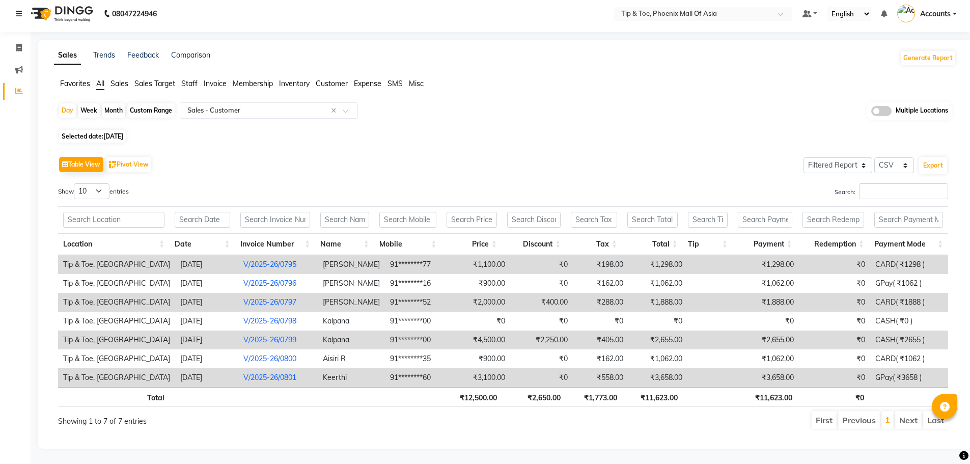
scroll to position [12, 0]
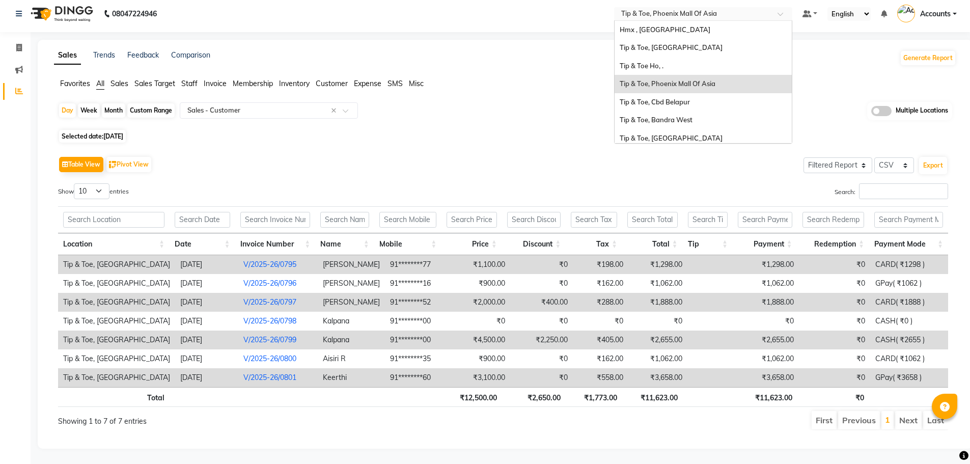
click at [690, 10] on input "text" at bounding box center [693, 15] width 148 height 10
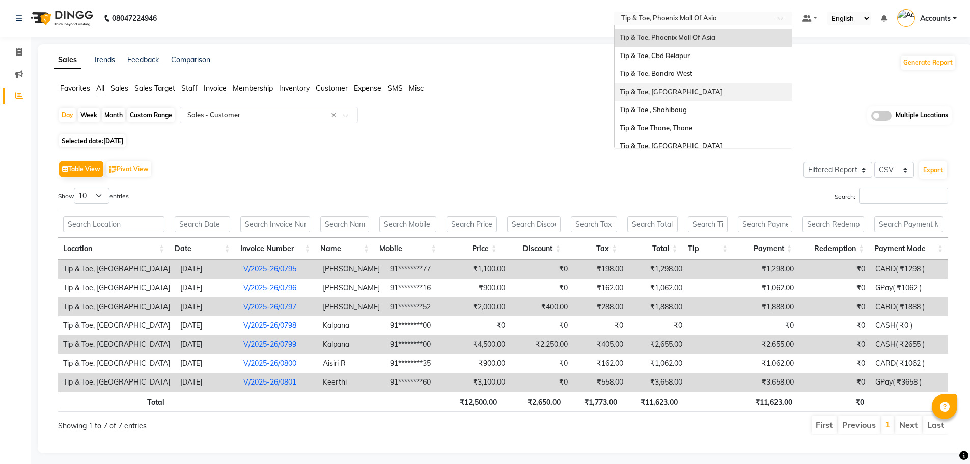
scroll to position [102, 0]
click at [690, 94] on span "Tip & Toe, [GEOGRAPHIC_DATA]" at bounding box center [671, 95] width 103 height 8
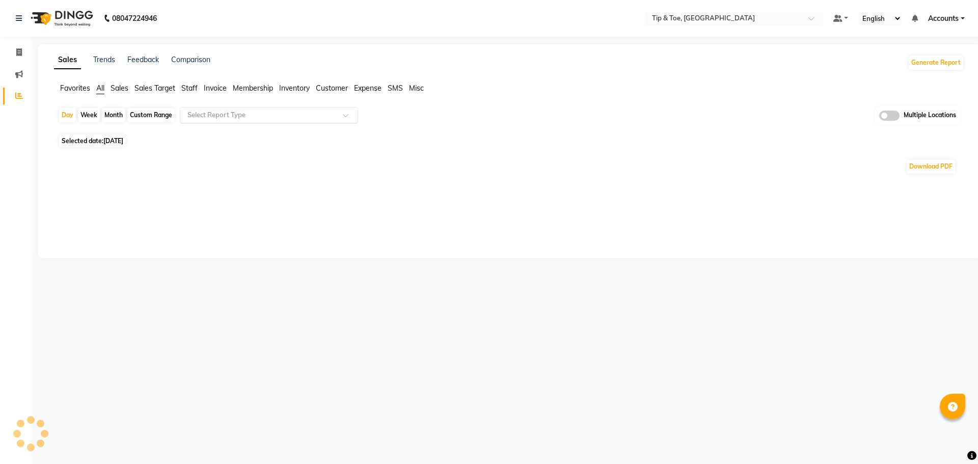
click at [285, 116] on input "text" at bounding box center [258, 115] width 147 height 10
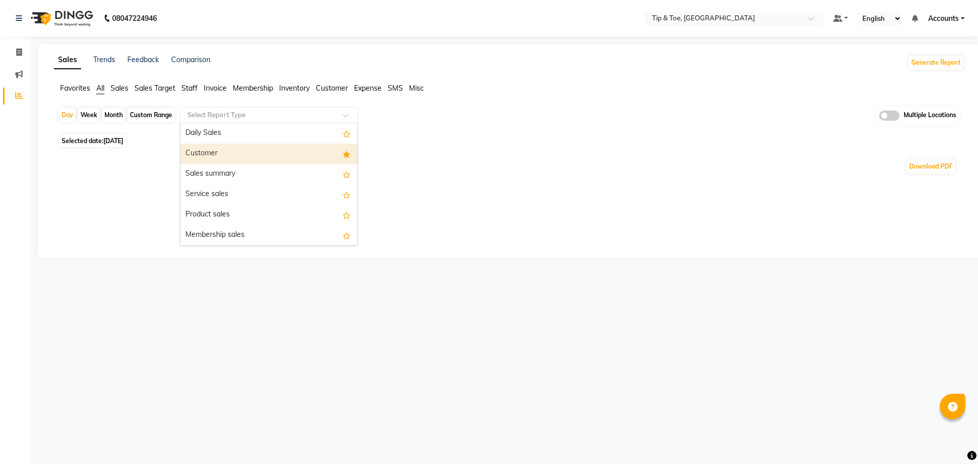
click at [279, 149] on div "Customer" at bounding box center [268, 154] width 177 height 20
select select "full_report"
select select "csv"
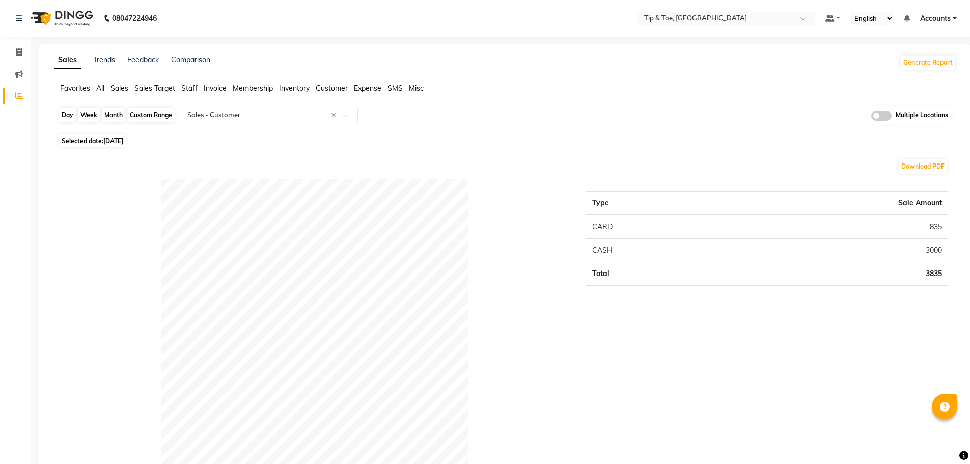
click at [65, 112] on div "Day" at bounding box center [67, 115] width 17 height 14
select select "9"
select select "2025"
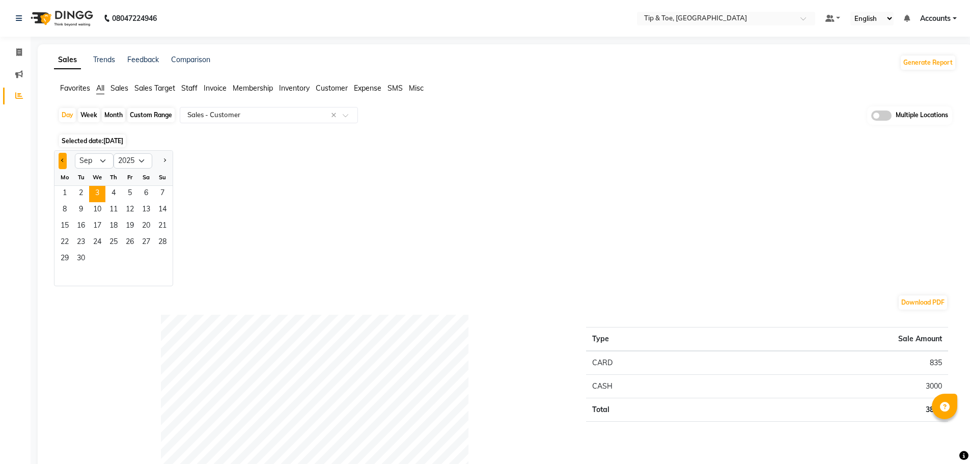
click at [65, 163] on button "Previous month" at bounding box center [63, 161] width 8 height 16
select select "8"
click at [150, 259] on span "30" at bounding box center [146, 259] width 16 height 16
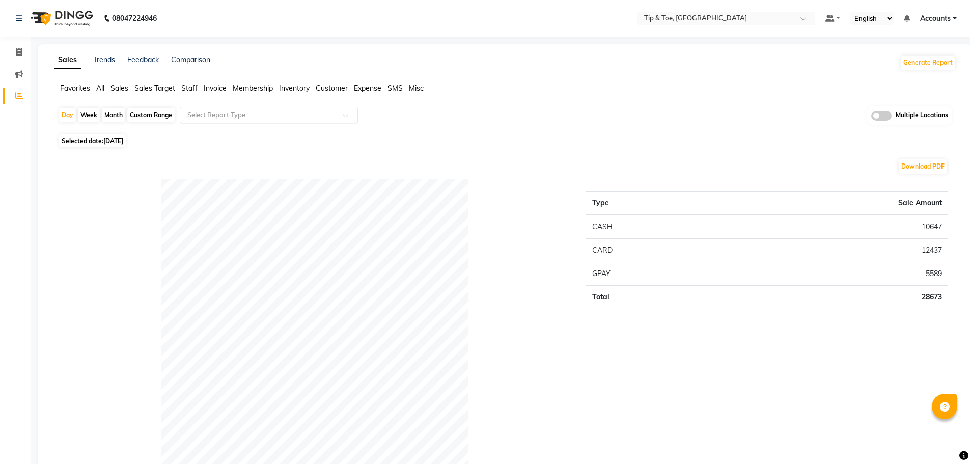
click at [216, 113] on input "text" at bounding box center [258, 115] width 147 height 10
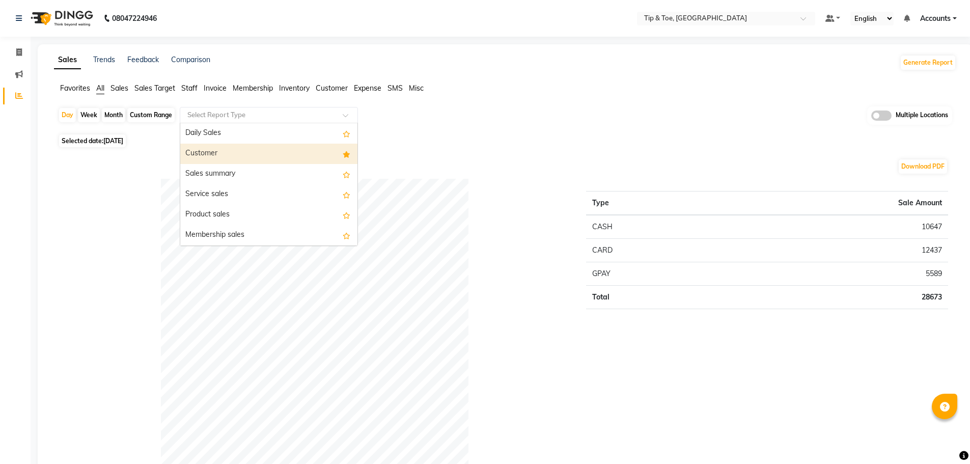
click at [221, 150] on div "Customer" at bounding box center [268, 154] width 177 height 20
select select "full_report"
select select "csv"
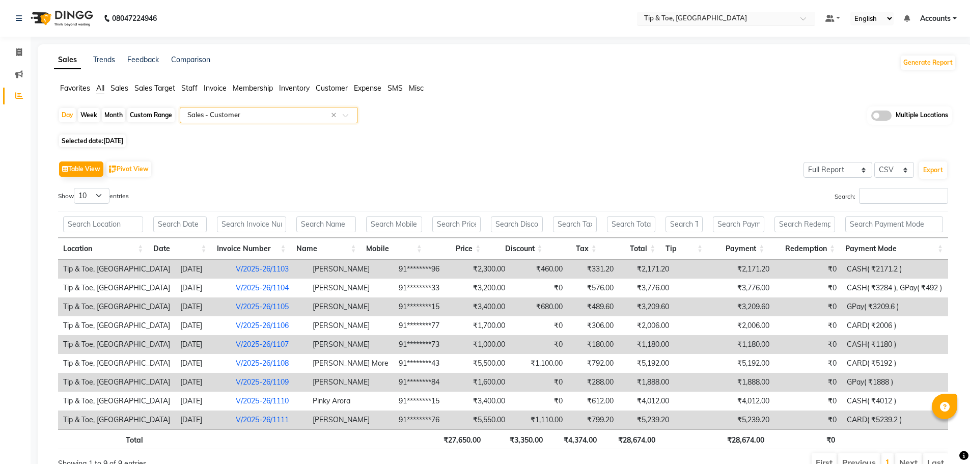
click at [690, 17] on input "text" at bounding box center [716, 19] width 148 height 10
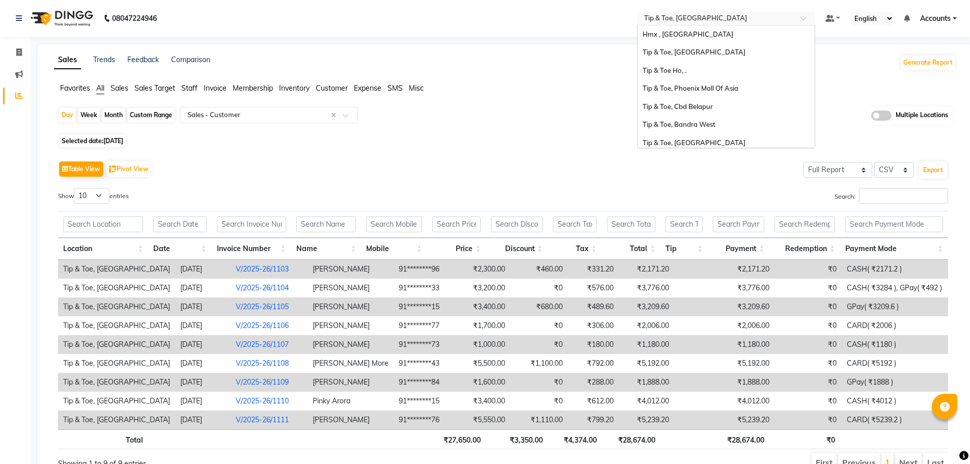
scroll to position [163, 0]
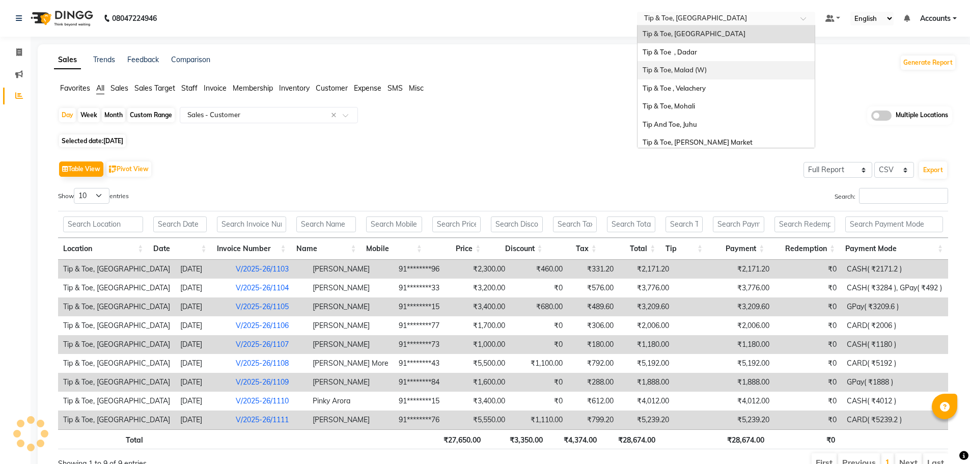
click at [700, 67] on span "Tip & Toe, Malad (W)" at bounding box center [675, 70] width 64 height 8
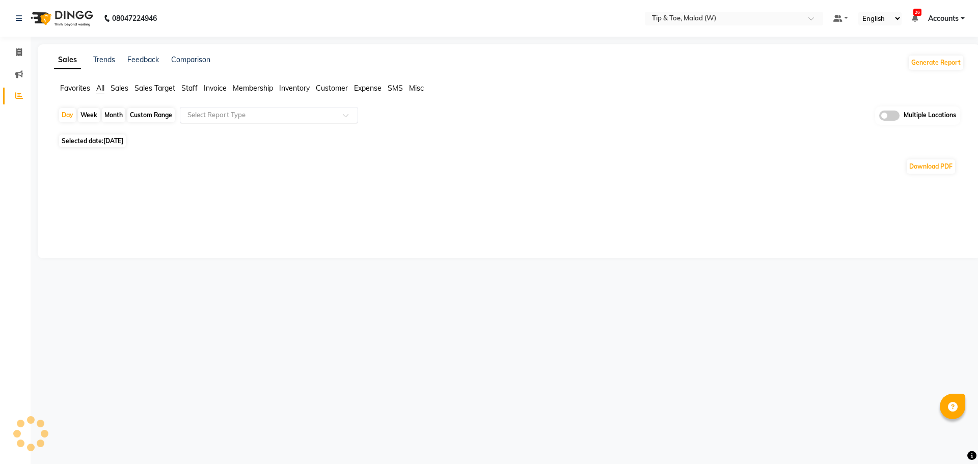
click at [237, 114] on input "text" at bounding box center [258, 115] width 147 height 10
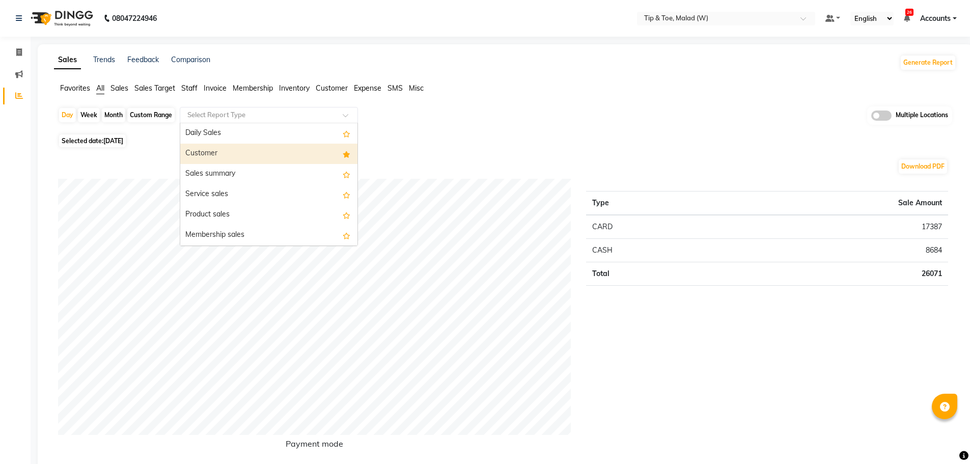
click at [240, 154] on div "Customer" at bounding box center [268, 154] width 177 height 20
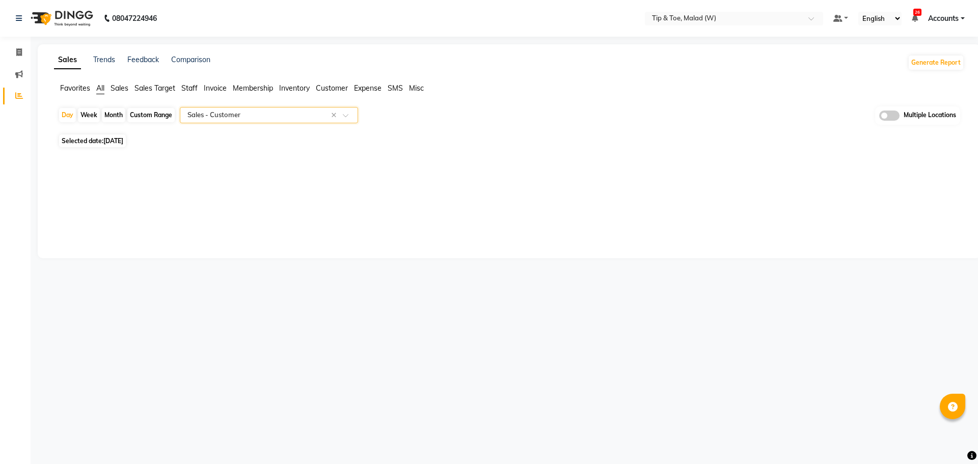
select select "filtered_report"
select select "csv"
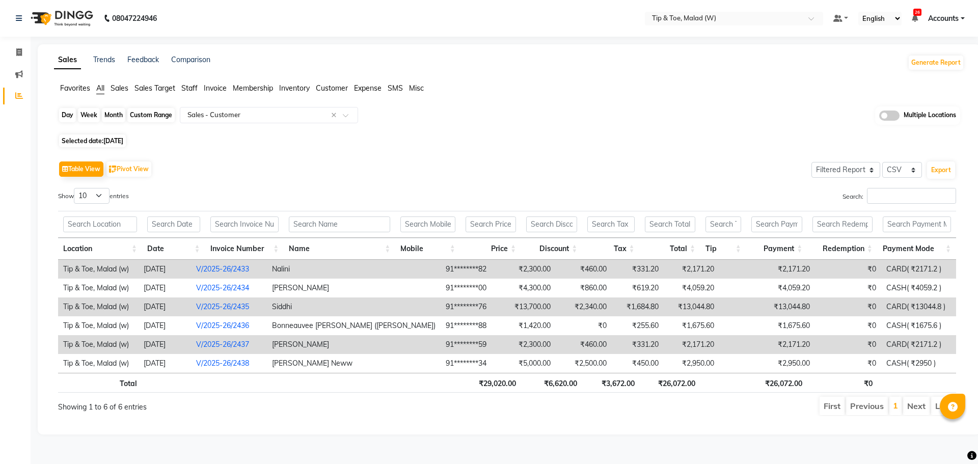
click at [63, 113] on div "Day" at bounding box center [67, 115] width 17 height 14
select select "9"
select select "2025"
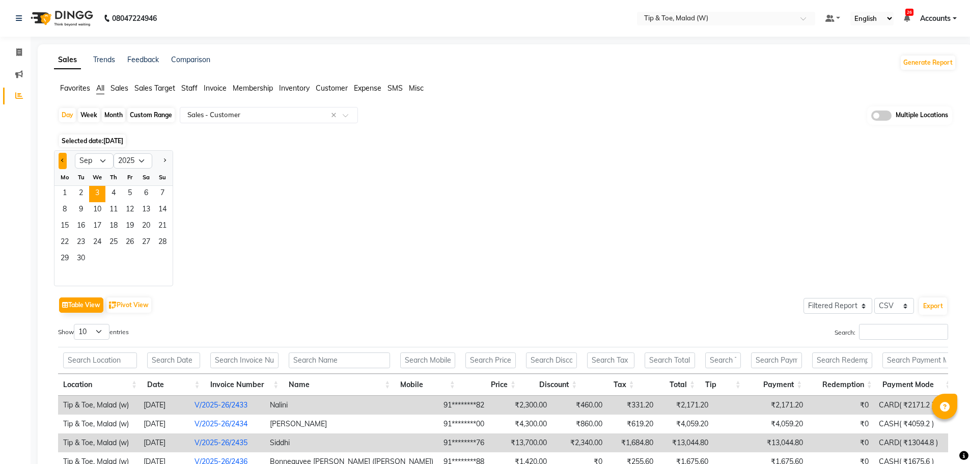
click at [62, 166] on button "Previous month" at bounding box center [63, 161] width 8 height 16
select select "8"
click at [141, 250] on span "23" at bounding box center [146, 243] width 16 height 16
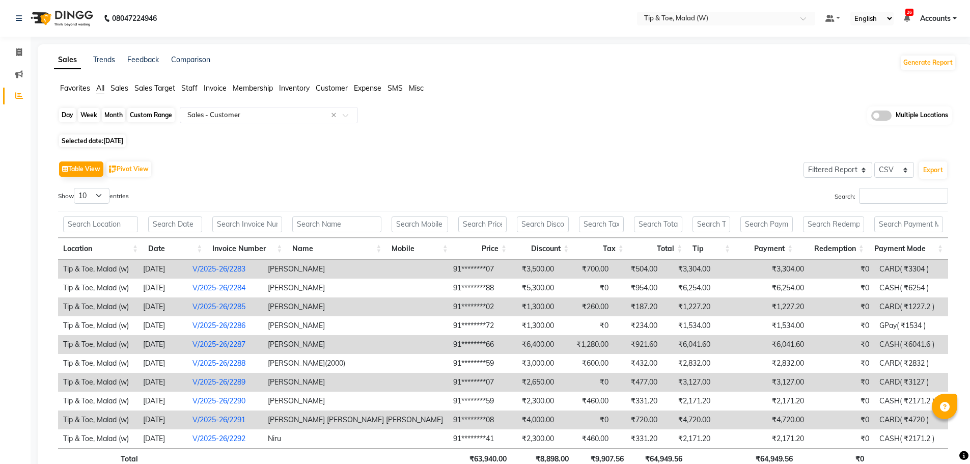
click at [65, 119] on div "Day" at bounding box center [67, 115] width 17 height 14
select select "8"
select select "2025"
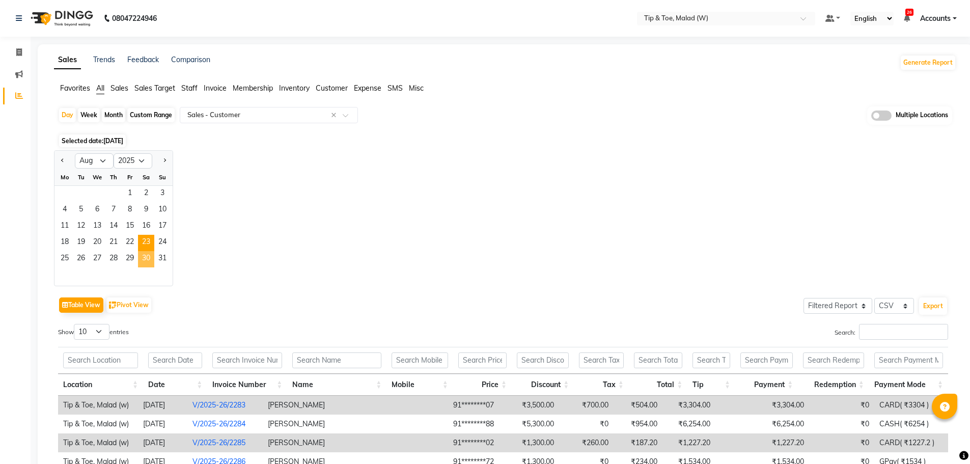
click at [143, 254] on span "30" at bounding box center [146, 259] width 16 height 16
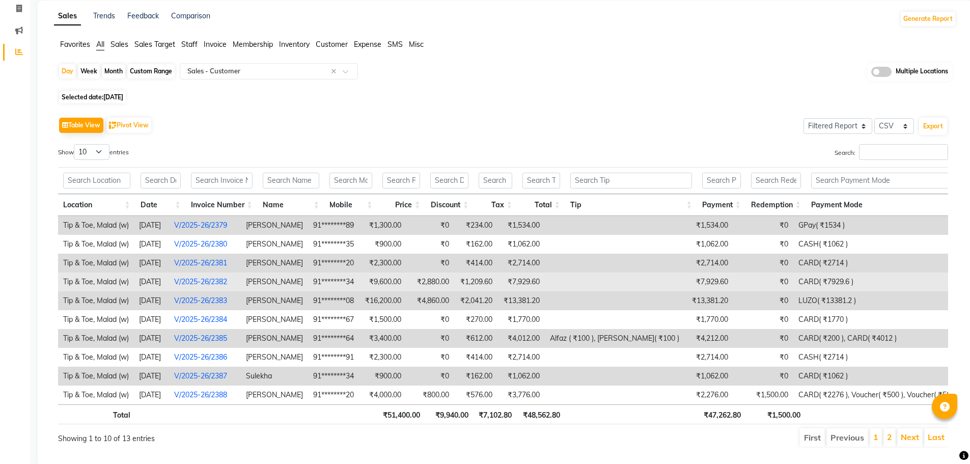
scroll to position [76, 0]
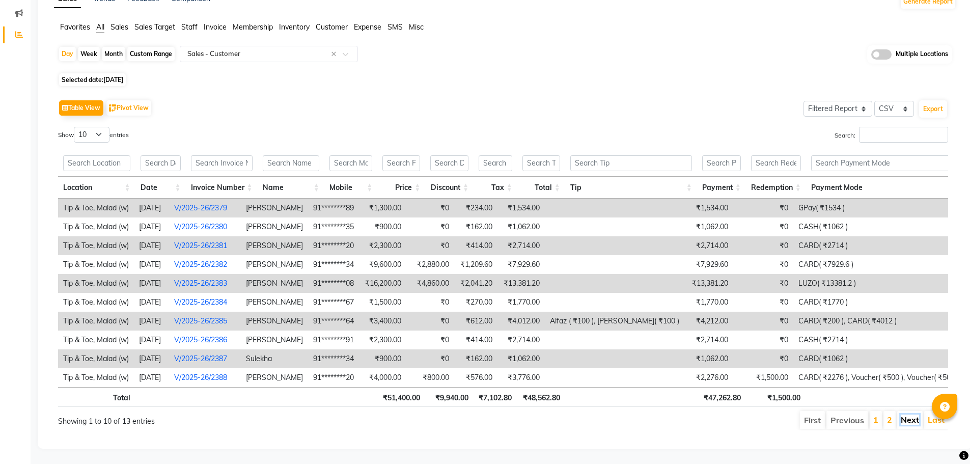
click at [906, 415] on link "Next" at bounding box center [910, 420] width 18 height 10
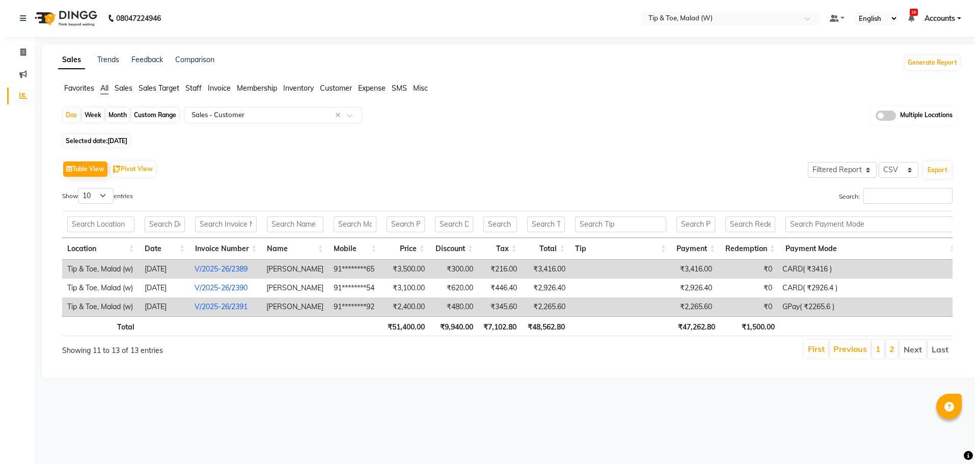
scroll to position [0, 0]
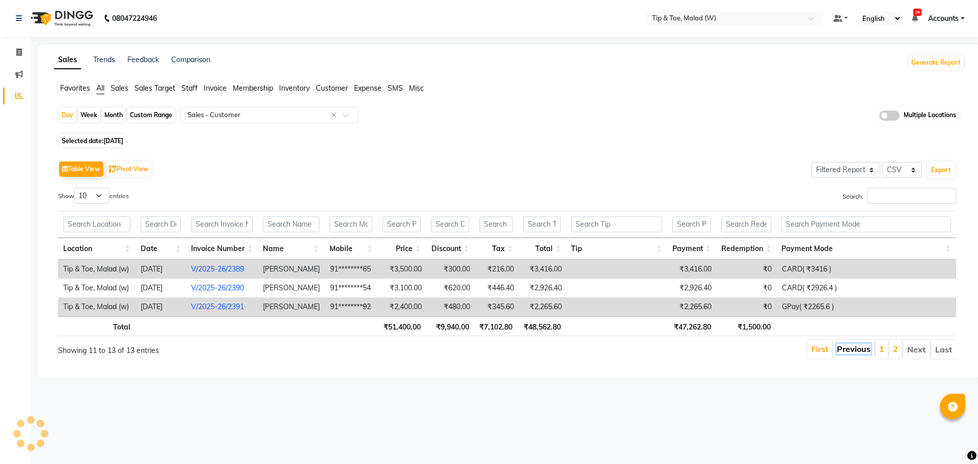
click at [866, 349] on link "Previous" at bounding box center [854, 349] width 34 height 10
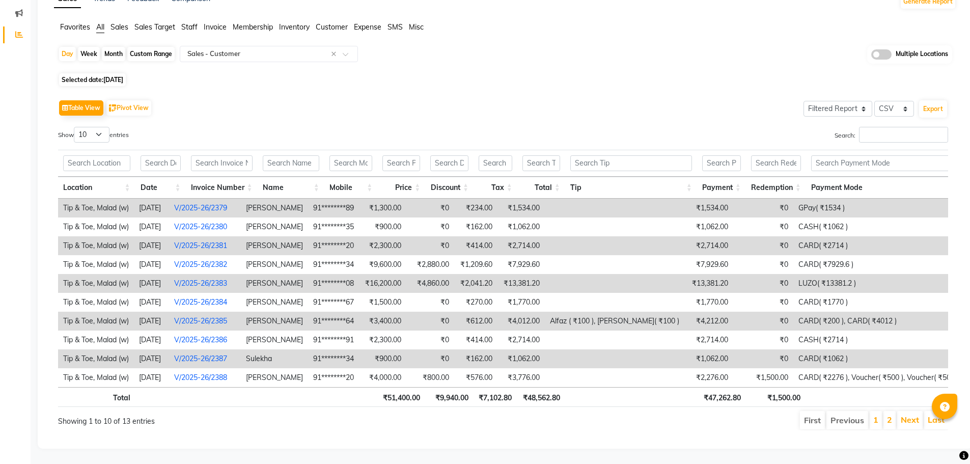
scroll to position [76, 0]
click at [912, 415] on link "Next" at bounding box center [910, 420] width 18 height 10
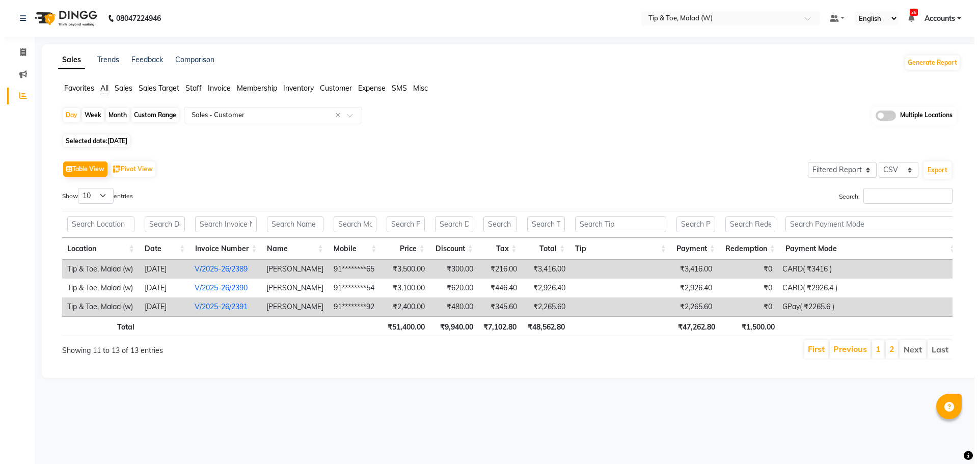
scroll to position [0, 0]
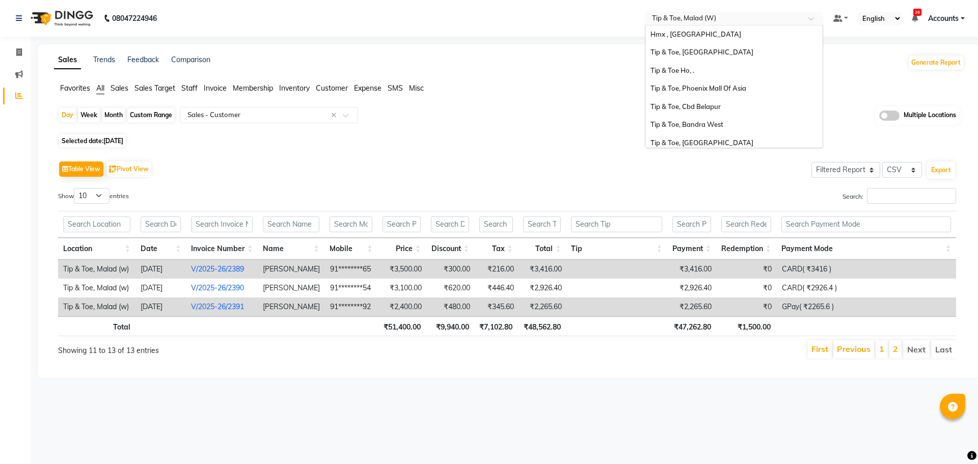
click at [738, 20] on input "text" at bounding box center [724, 19] width 148 height 10
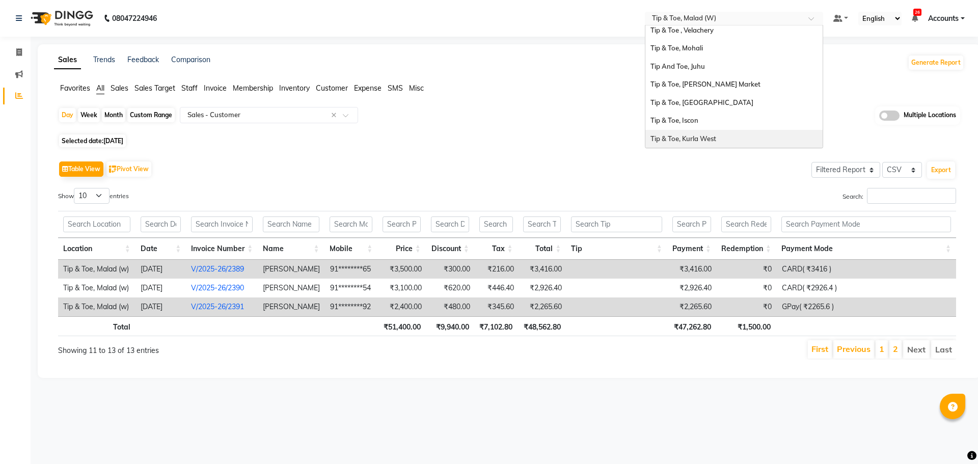
click at [740, 134] on div "Tip & Toe, Kurla West" at bounding box center [733, 139] width 177 height 18
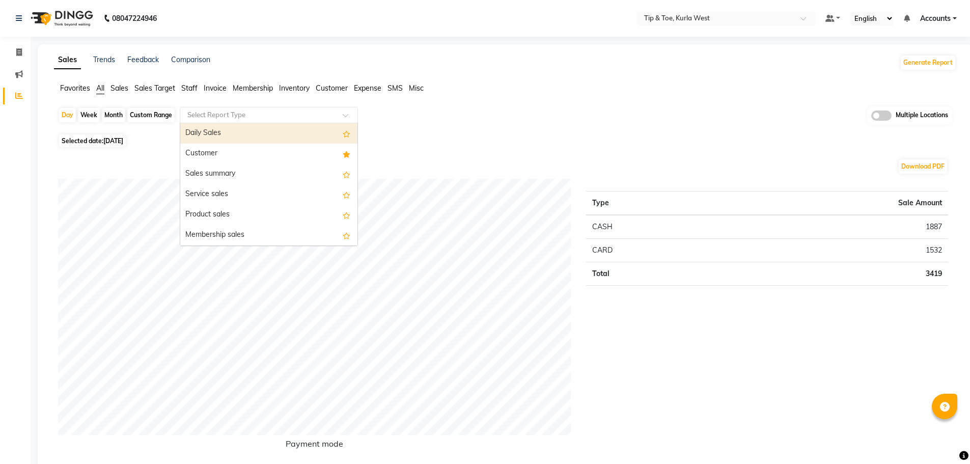
click at [355, 116] on span at bounding box center [349, 118] width 13 height 10
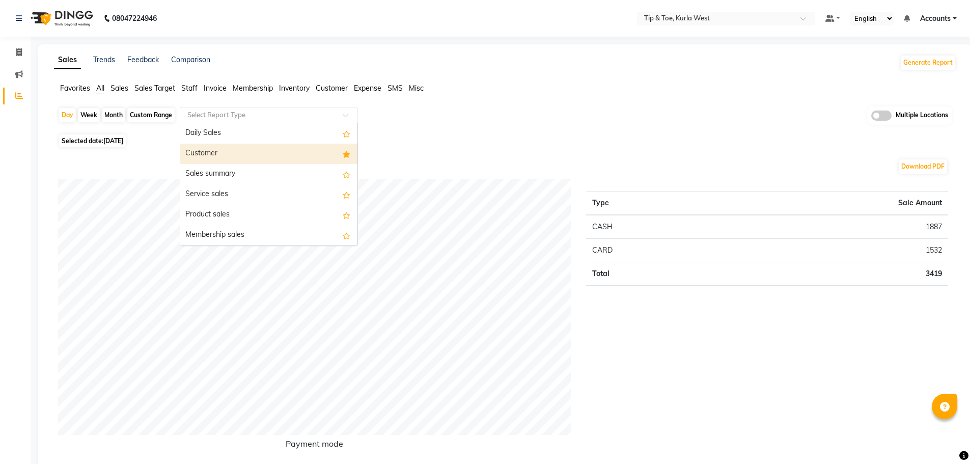
click at [299, 144] on div "Customer" at bounding box center [268, 154] width 177 height 20
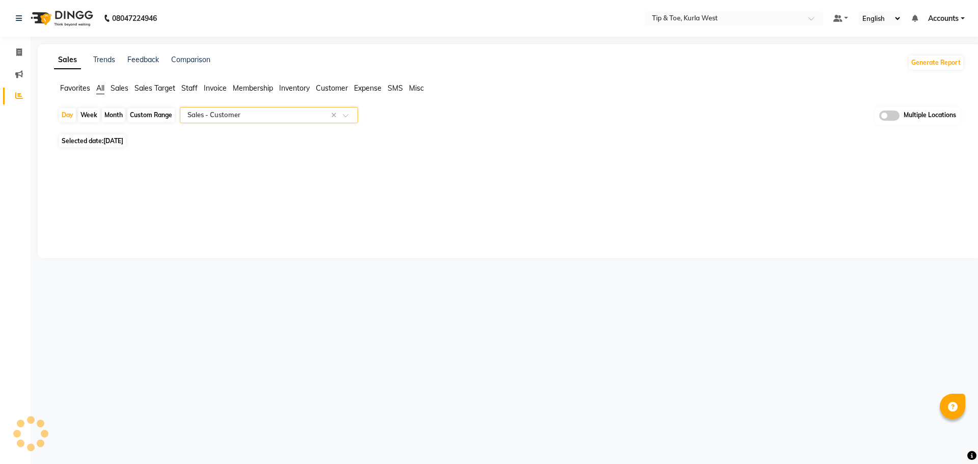
select select "full_report"
select select "csv"
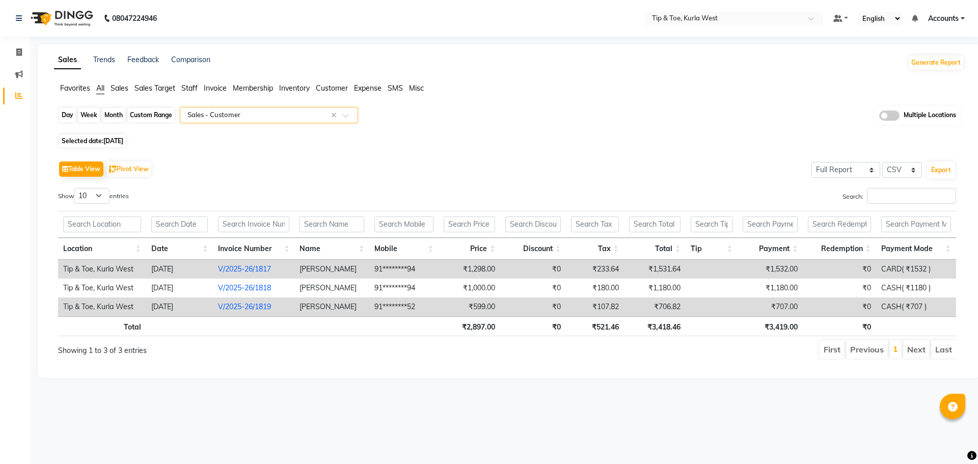
click at [67, 120] on div "Day" at bounding box center [67, 115] width 17 height 14
select select "9"
select select "2025"
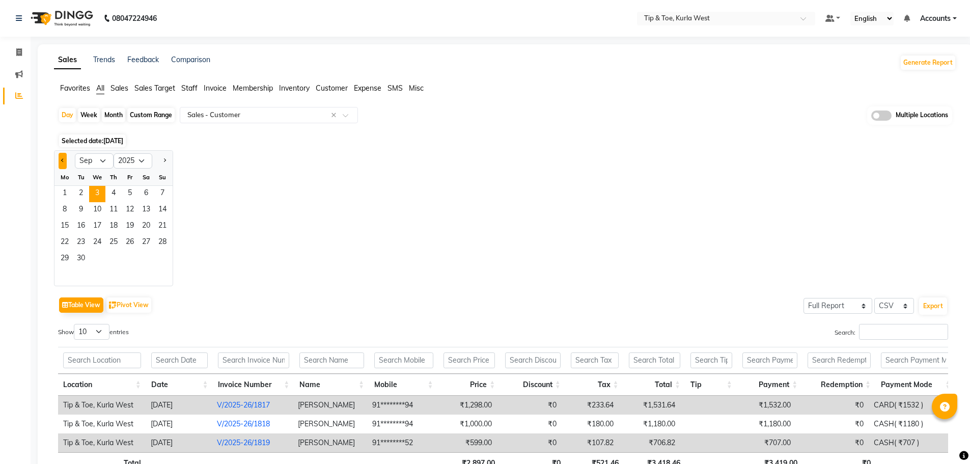
click at [65, 164] on button "Previous month" at bounding box center [63, 161] width 8 height 16
select select "8"
click at [144, 259] on span "30" at bounding box center [146, 259] width 16 height 16
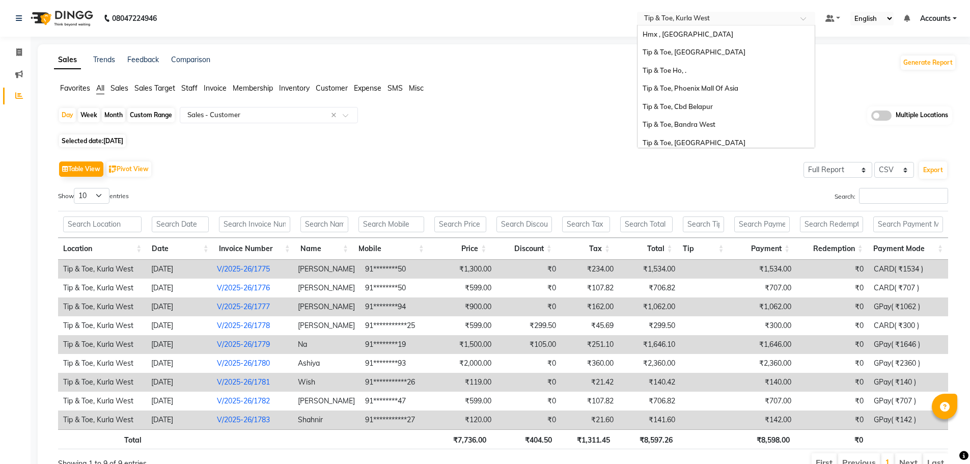
click at [696, 22] on input "text" at bounding box center [716, 19] width 148 height 10
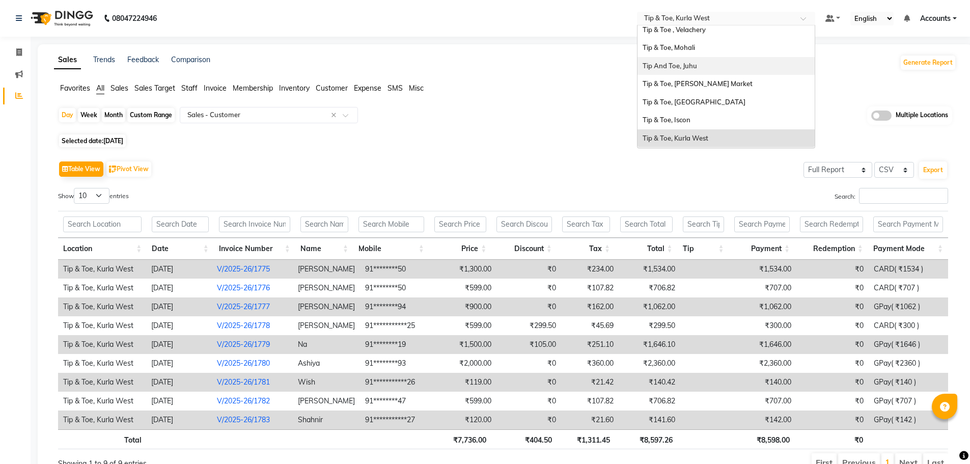
click at [707, 62] on div "Tip And Toe, Juhu" at bounding box center [726, 66] width 177 height 18
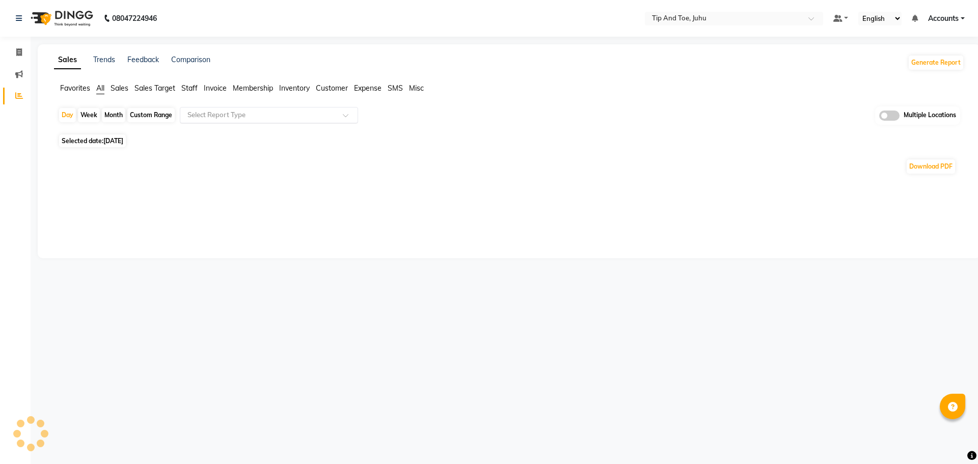
click at [286, 115] on input "text" at bounding box center [258, 115] width 147 height 10
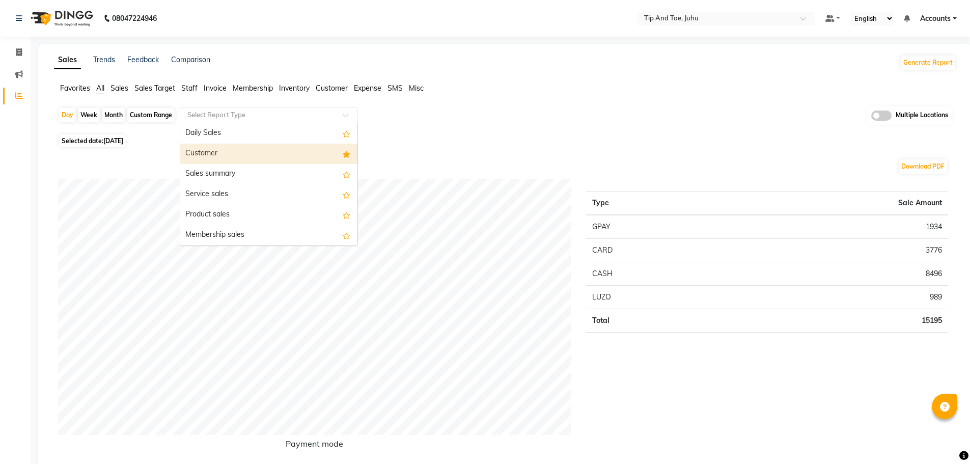
click at [285, 148] on div "Customer" at bounding box center [268, 154] width 177 height 20
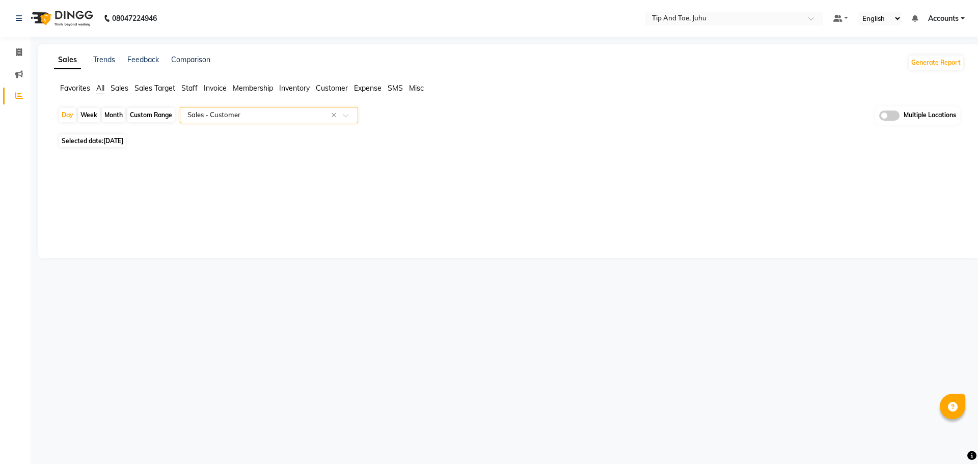
select select "filtered_report"
select select "csv"
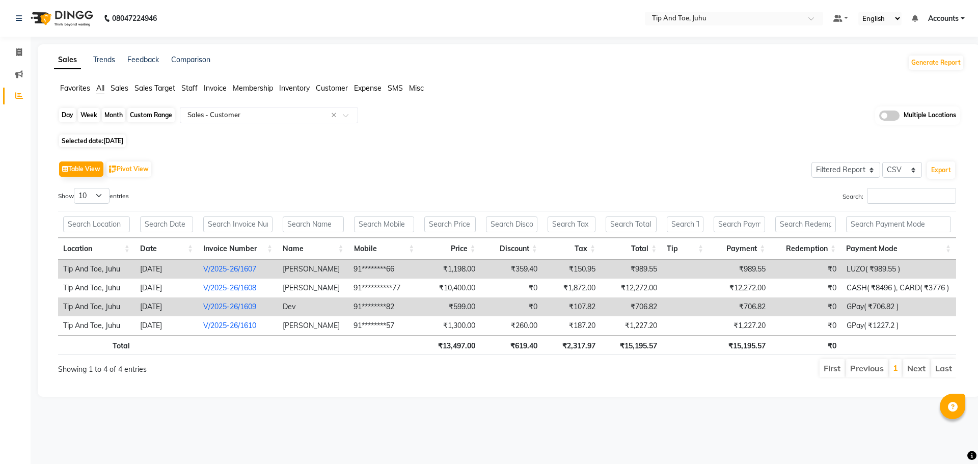
click at [64, 112] on div "Day" at bounding box center [67, 115] width 17 height 14
select select "9"
select select "2025"
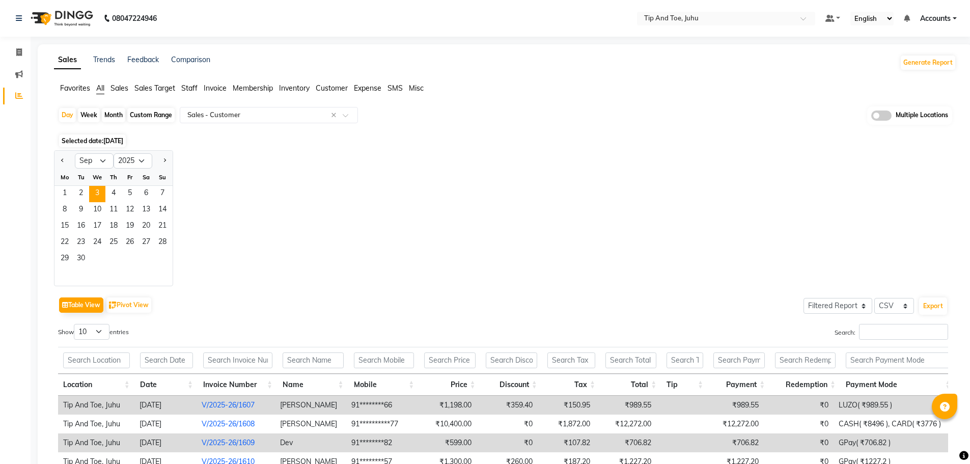
click at [68, 161] on div at bounding box center [64, 161] width 20 height 16
click at [67, 159] on button "Previous month" at bounding box center [63, 161] width 8 height 16
select select "8"
click at [147, 253] on span "30" at bounding box center [146, 259] width 16 height 16
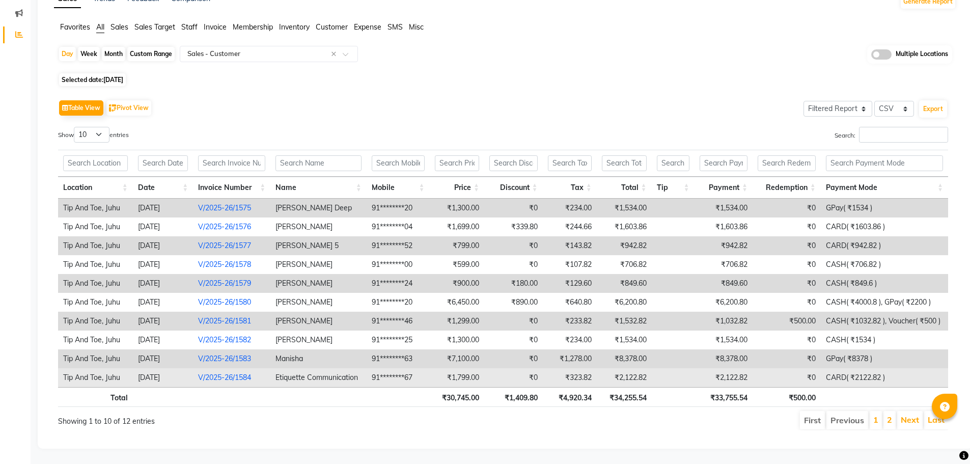
scroll to position [69, 0]
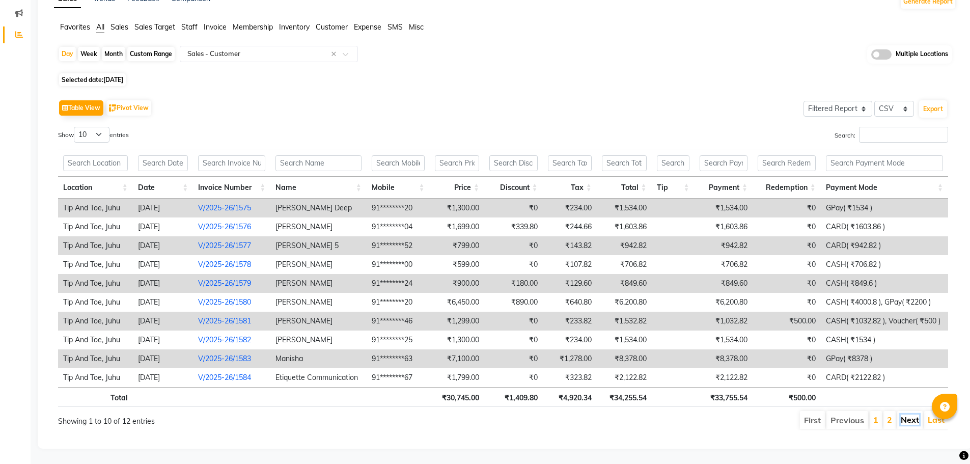
click at [904, 415] on link "Next" at bounding box center [910, 420] width 18 height 10
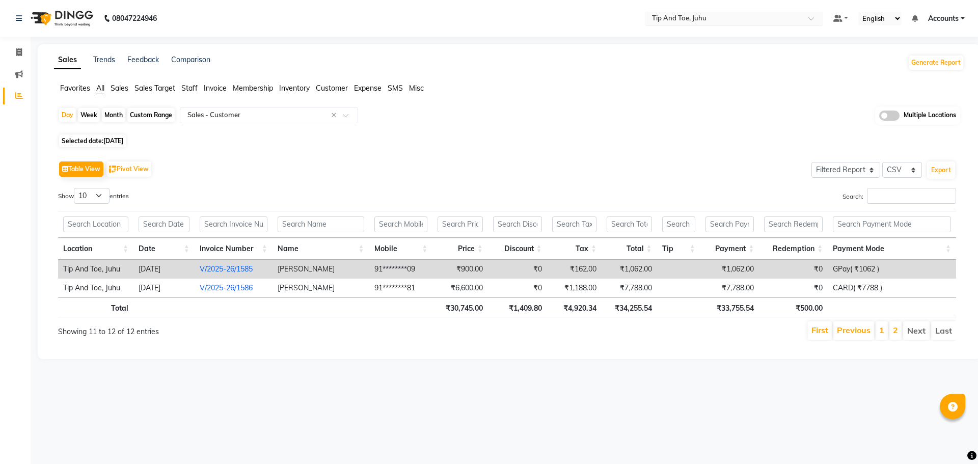
click at [698, 20] on input "text" at bounding box center [724, 19] width 148 height 10
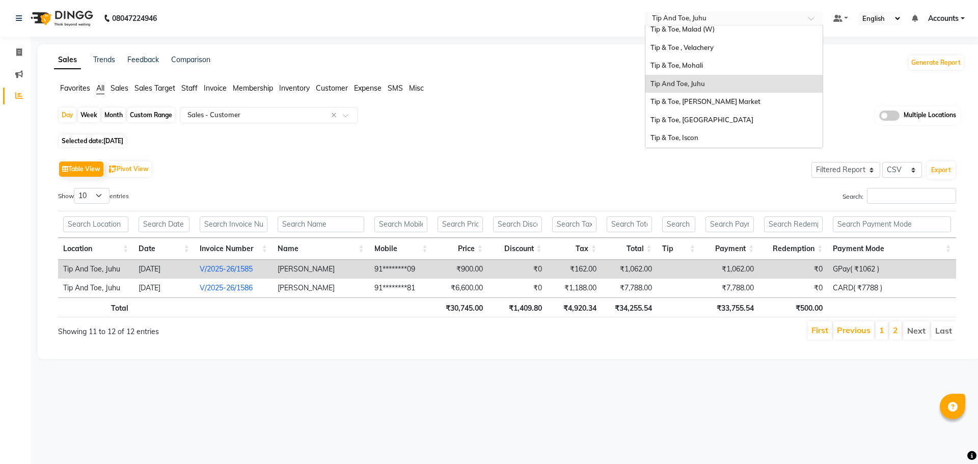
scroll to position [221, 0]
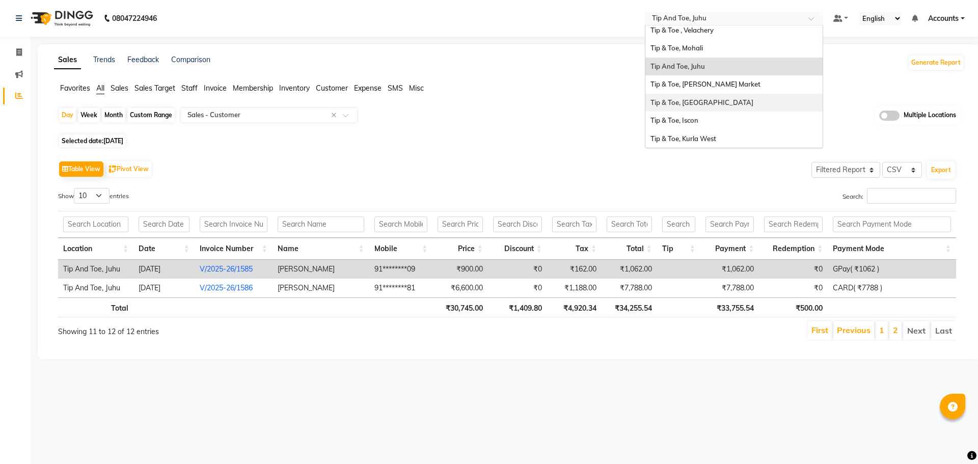
click at [721, 104] on span "Tip & Toe, [GEOGRAPHIC_DATA]" at bounding box center [701, 102] width 103 height 8
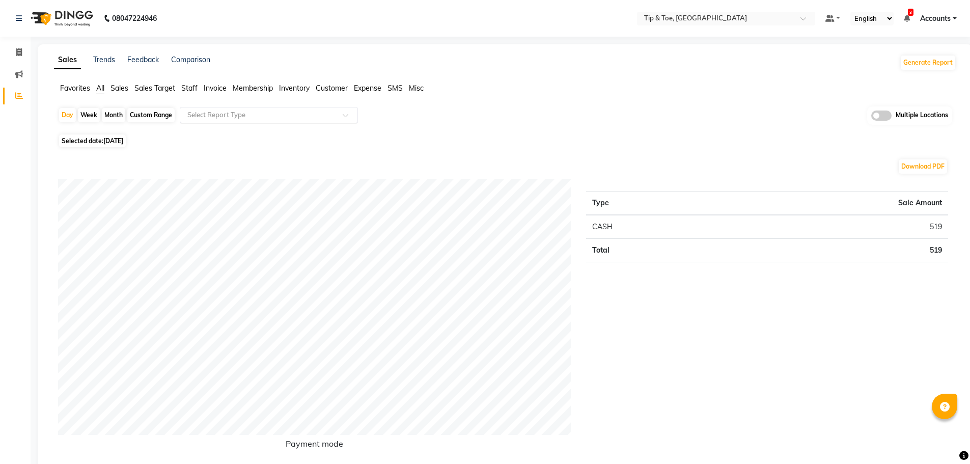
click at [261, 114] on input "text" at bounding box center [258, 115] width 147 height 10
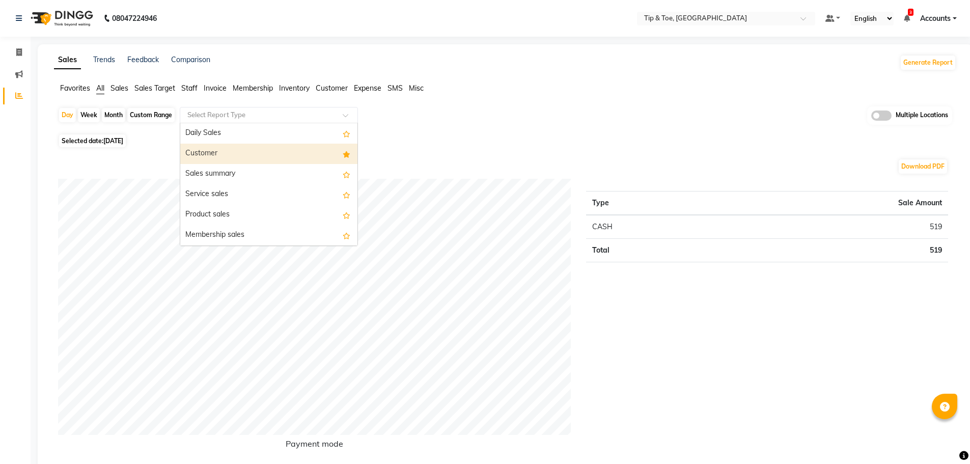
click at [244, 152] on div "Customer" at bounding box center [268, 154] width 177 height 20
select select "full_report"
select select "csv"
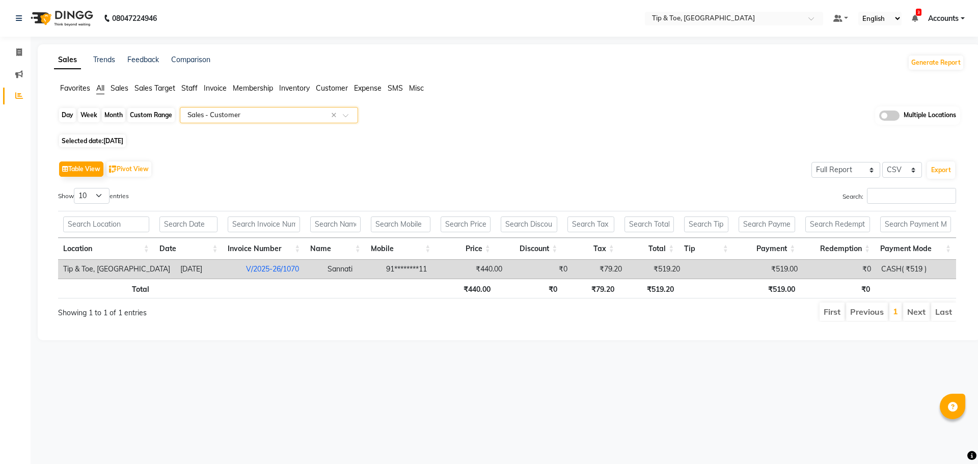
click at [74, 120] on div "Day" at bounding box center [67, 115] width 17 height 14
select select "9"
select select "2025"
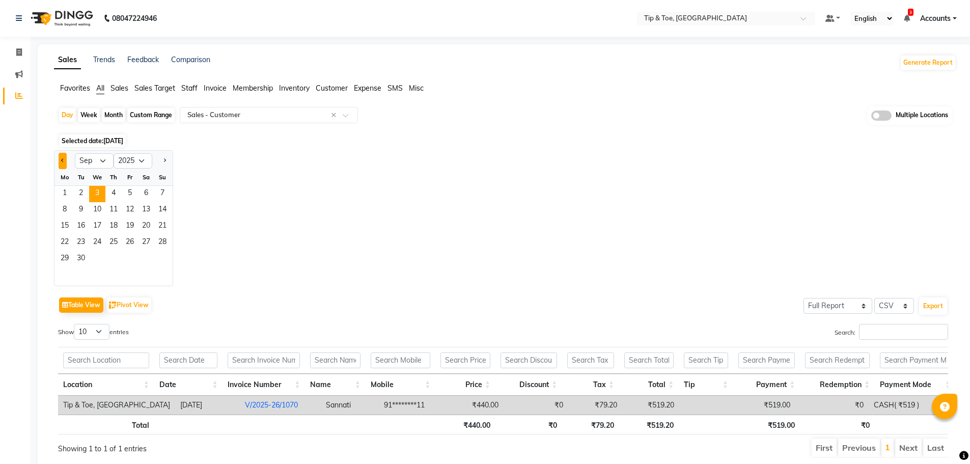
click at [64, 160] on span "Previous month" at bounding box center [63, 160] width 4 height 4
select select "8"
click at [144, 254] on span "30" at bounding box center [146, 259] width 16 height 16
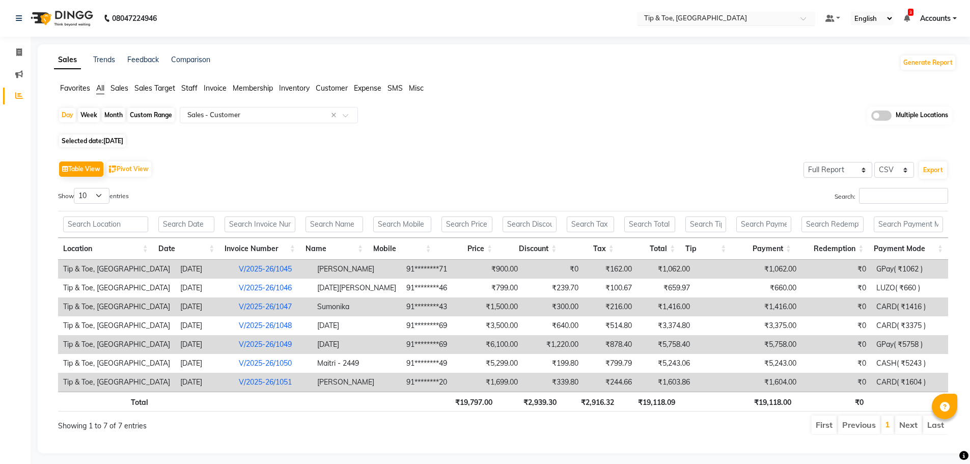
click at [725, 21] on input "text" at bounding box center [716, 19] width 148 height 10
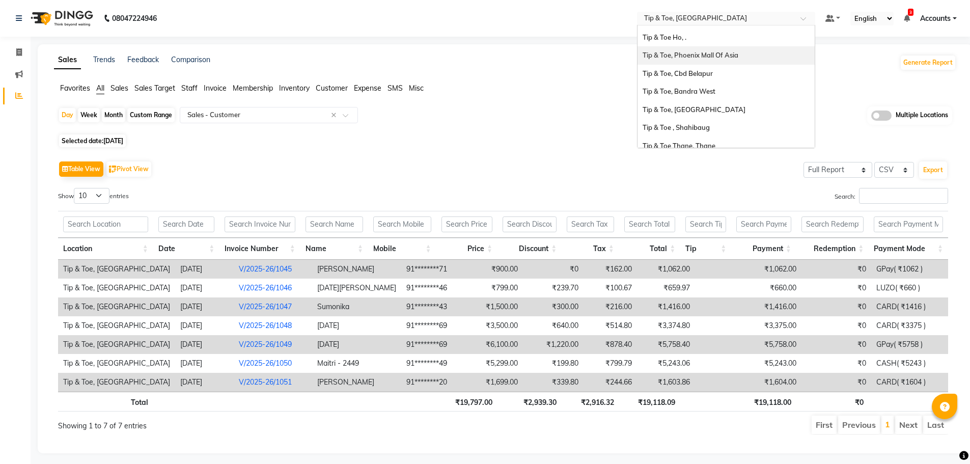
scroll to position [51, 0]
click at [707, 77] on div "Tip & Toe, Bandra West" at bounding box center [726, 74] width 177 height 18
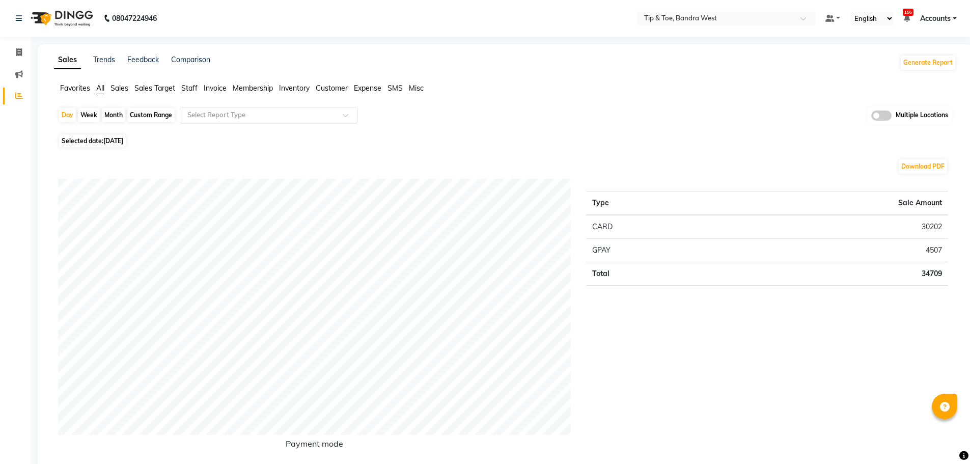
drag, startPoint x: 285, startPoint y: 114, endPoint x: 281, endPoint y: 119, distance: 6.9
click at [285, 114] on input "text" at bounding box center [258, 115] width 147 height 10
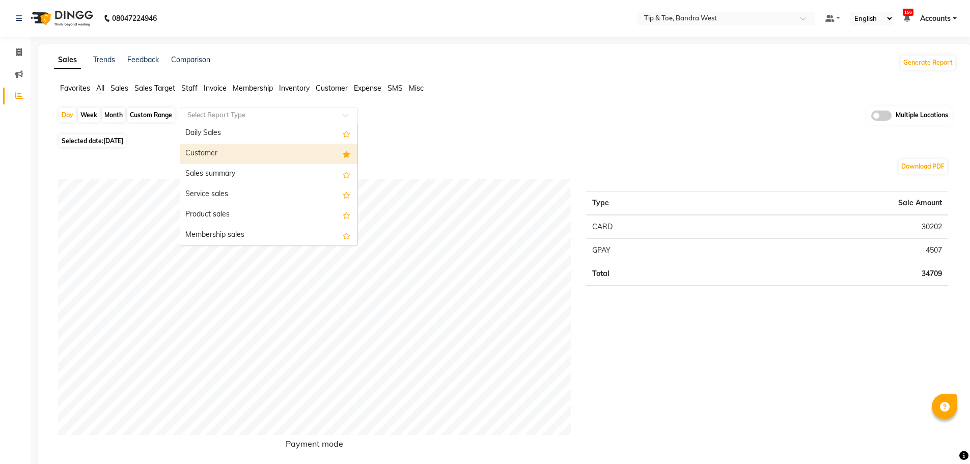
click at [269, 144] on div "Customer" at bounding box center [268, 154] width 177 height 20
select select "full_report"
select select "csv"
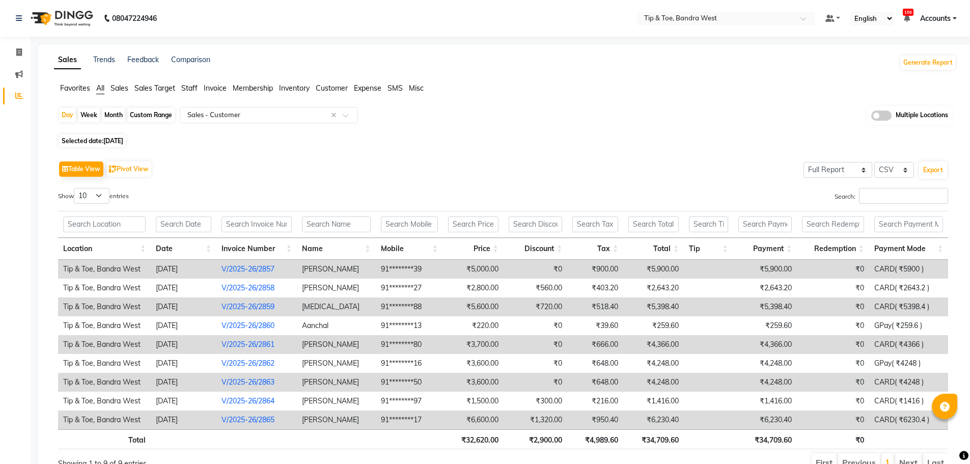
click at [61, 107] on div "Day Week Month Custom Range Select Report Type × Sales - Customer × Multiple Lo…" at bounding box center [505, 118] width 894 height 25
click at [69, 117] on div "Day" at bounding box center [67, 115] width 17 height 14
select select "9"
select select "2025"
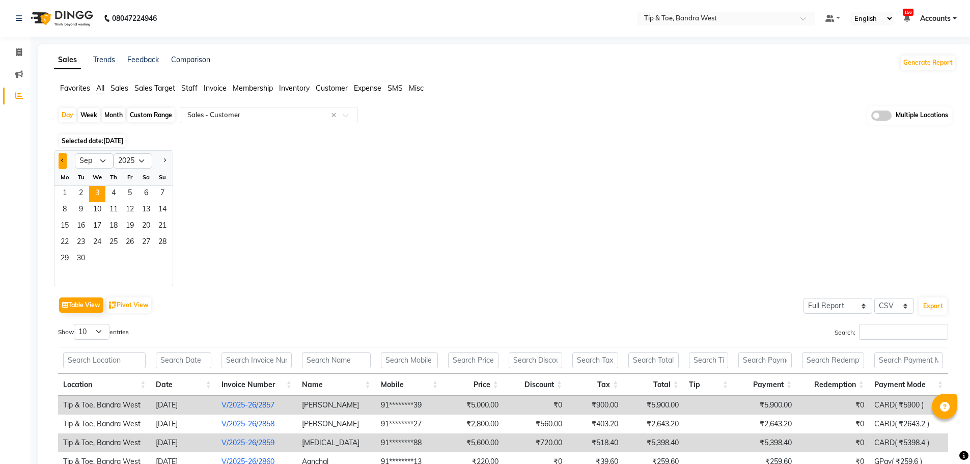
click at [62, 160] on span "Previous month" at bounding box center [63, 160] width 4 height 4
select select "8"
click at [160, 255] on span "31" at bounding box center [162, 259] width 16 height 16
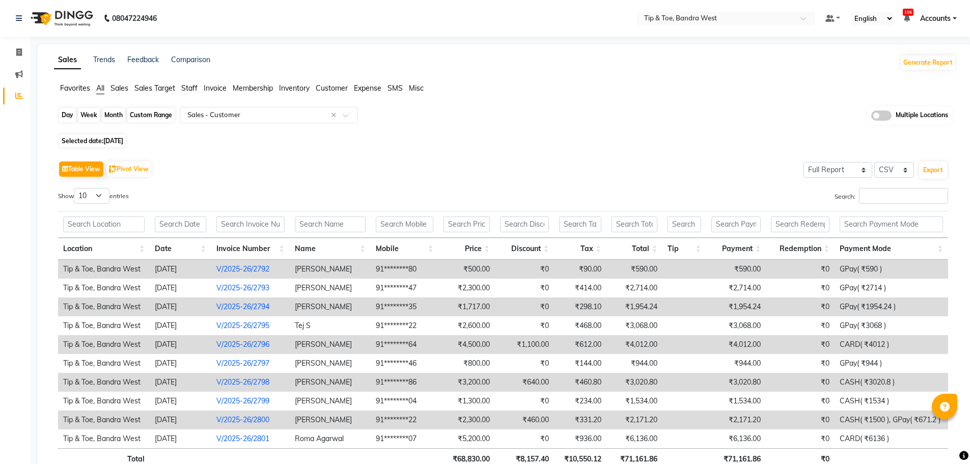
click at [63, 118] on div "Day" at bounding box center [67, 115] width 17 height 14
select select "8"
select select "2025"
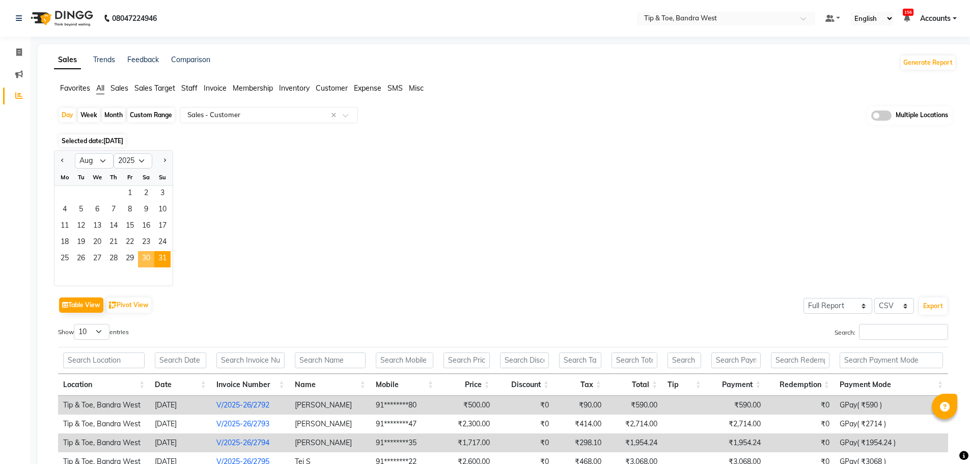
click at [143, 259] on span "30" at bounding box center [146, 259] width 16 height 16
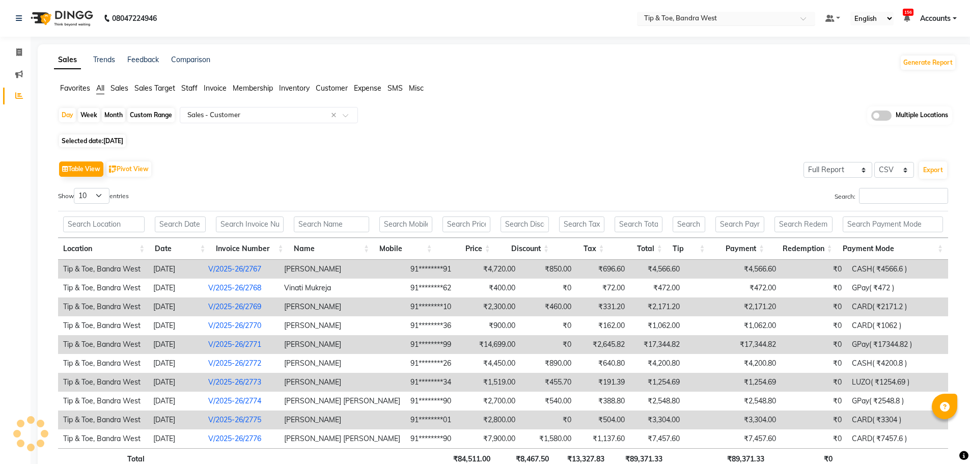
click at [679, 12] on div "Select Location × Tip & Toe, Bandra West" at bounding box center [726, 19] width 178 height 14
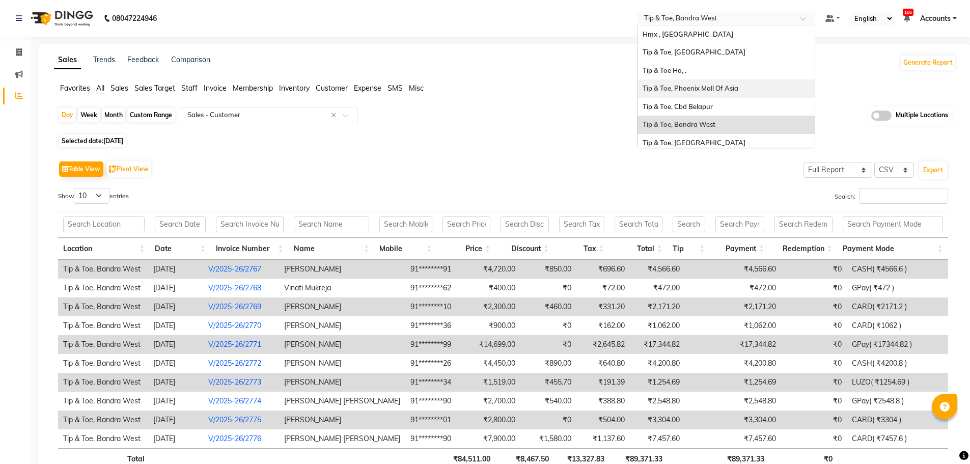
click at [726, 84] on span "Tip & Toe, Phoenix Mall Of Asia" at bounding box center [691, 88] width 96 height 8
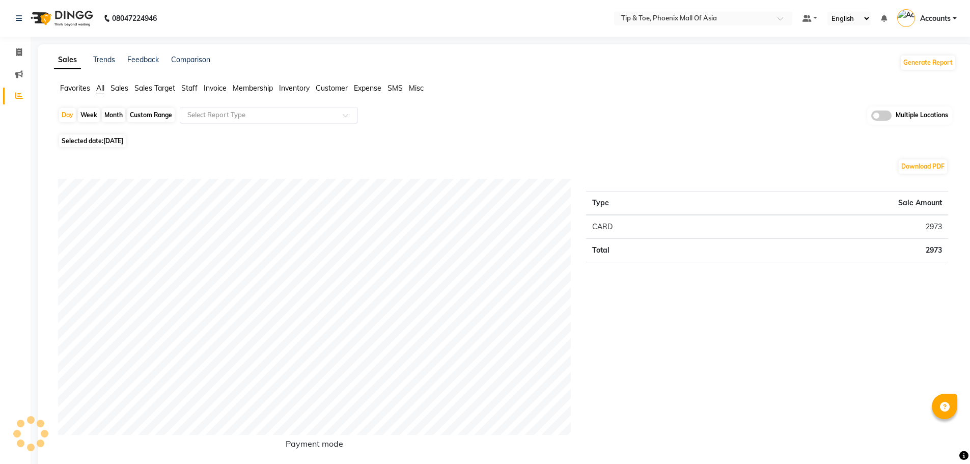
click at [213, 113] on input "text" at bounding box center [258, 115] width 147 height 10
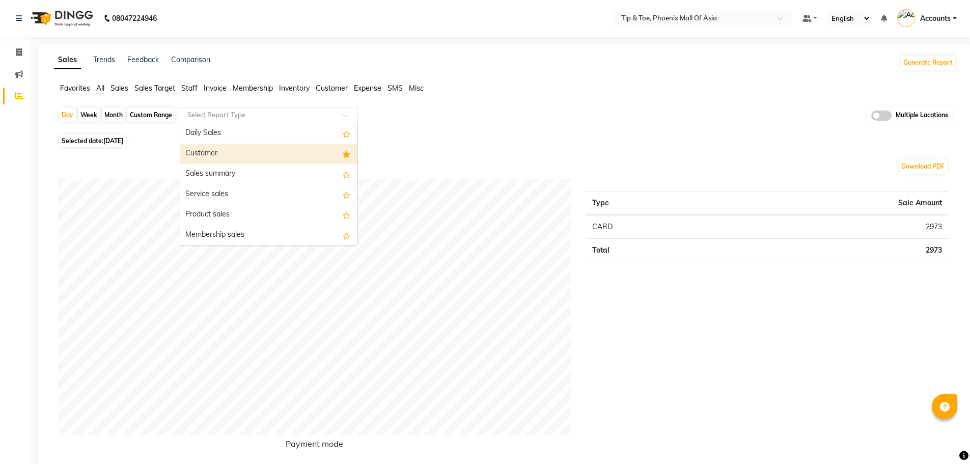
click at [222, 147] on div "Customer" at bounding box center [268, 154] width 177 height 20
select select "filtered_report"
select select "csv"
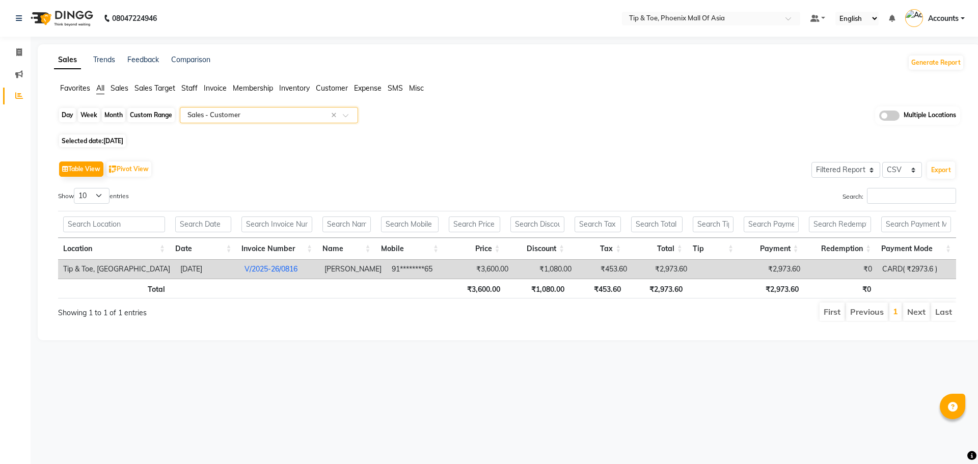
click at [68, 114] on div "Day" at bounding box center [67, 115] width 17 height 14
select select "9"
select select "2025"
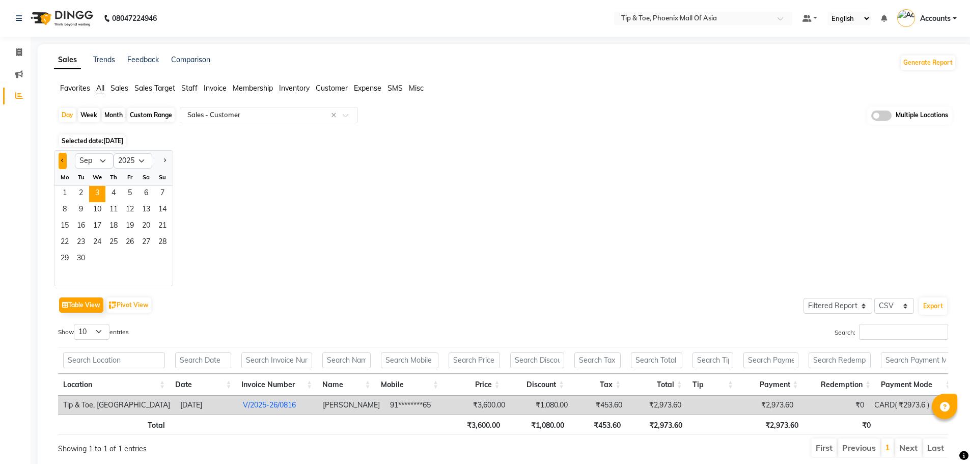
click at [66, 164] on button "Previous month" at bounding box center [63, 161] width 8 height 16
select select "8"
click at [160, 260] on span "31" at bounding box center [162, 259] width 16 height 16
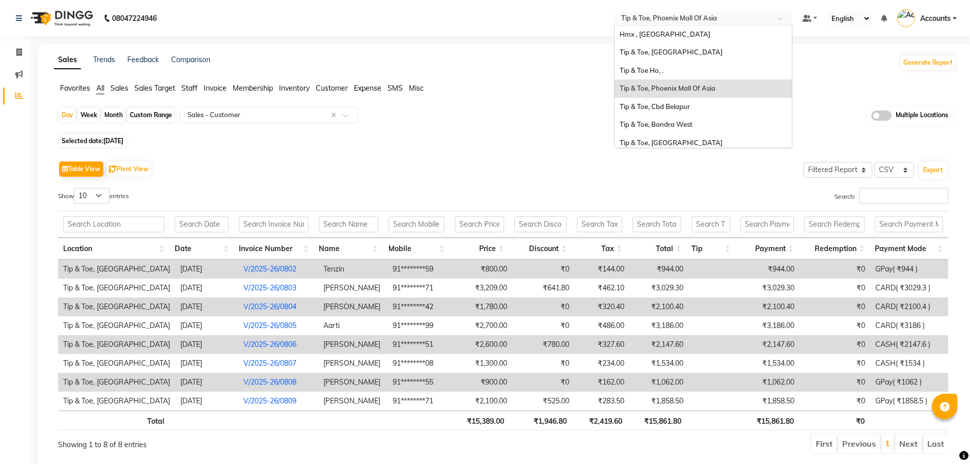
click at [735, 19] on input "text" at bounding box center [693, 19] width 148 height 10
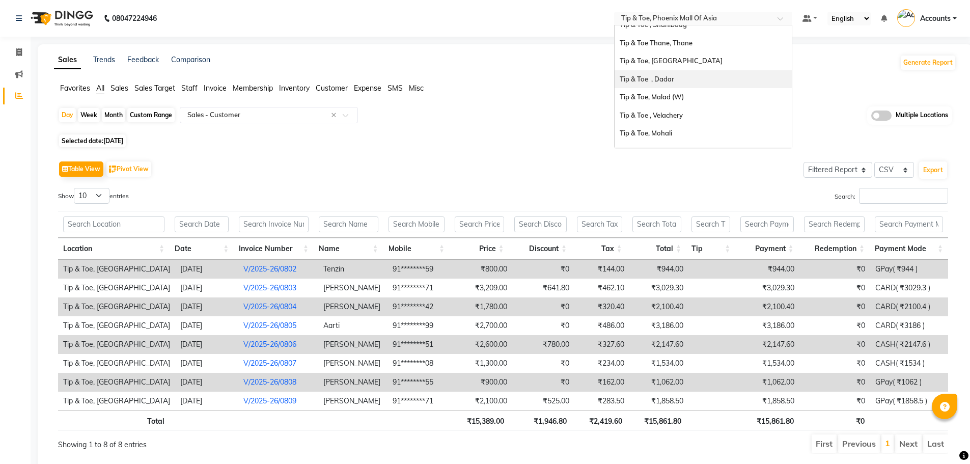
scroll to position [153, 0]
click at [681, 44] on span "Tip & Toe, [GEOGRAPHIC_DATA]" at bounding box center [671, 44] width 103 height 8
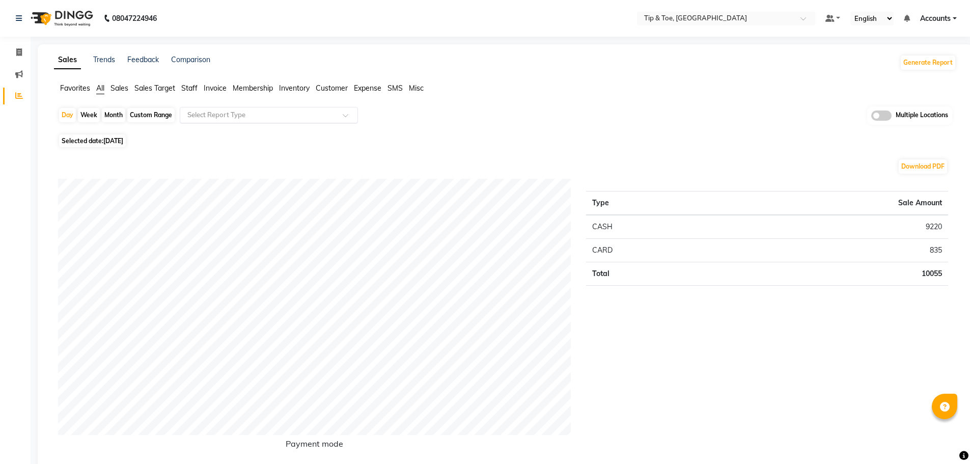
click at [334, 114] on div at bounding box center [268, 115] width 177 height 10
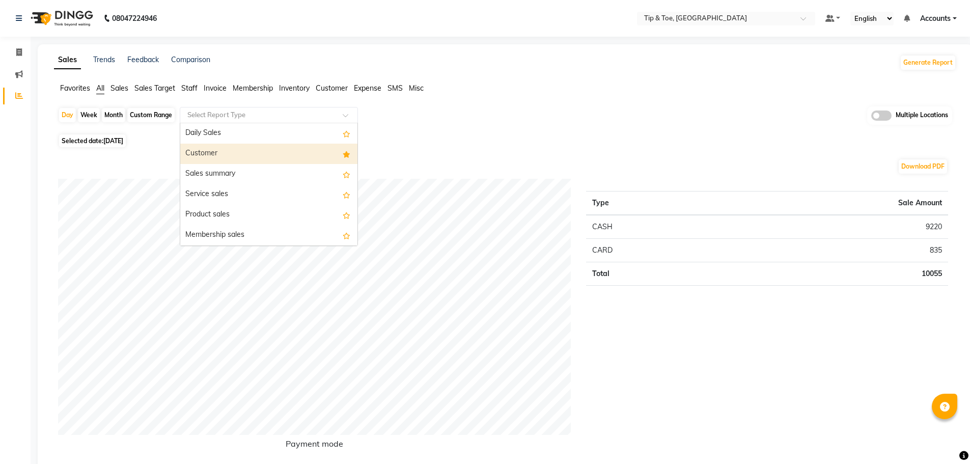
click at [316, 152] on div "Customer" at bounding box center [268, 154] width 177 height 20
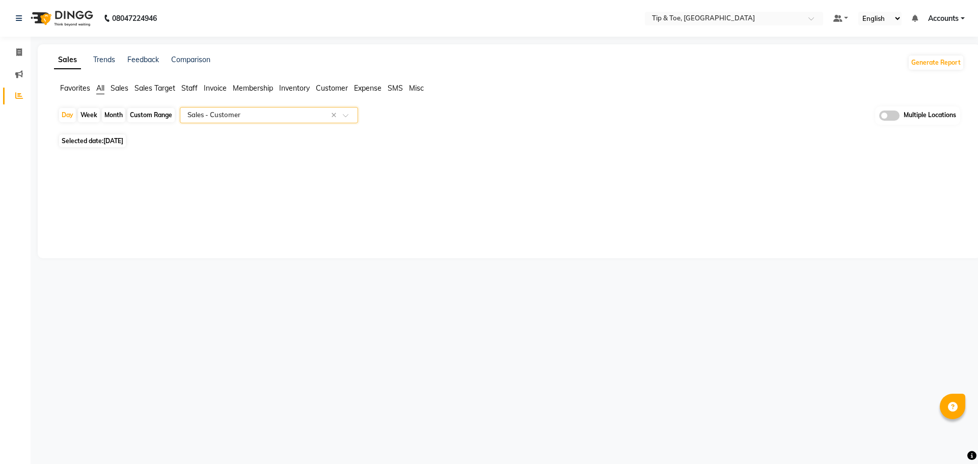
select select "full_report"
select select "csv"
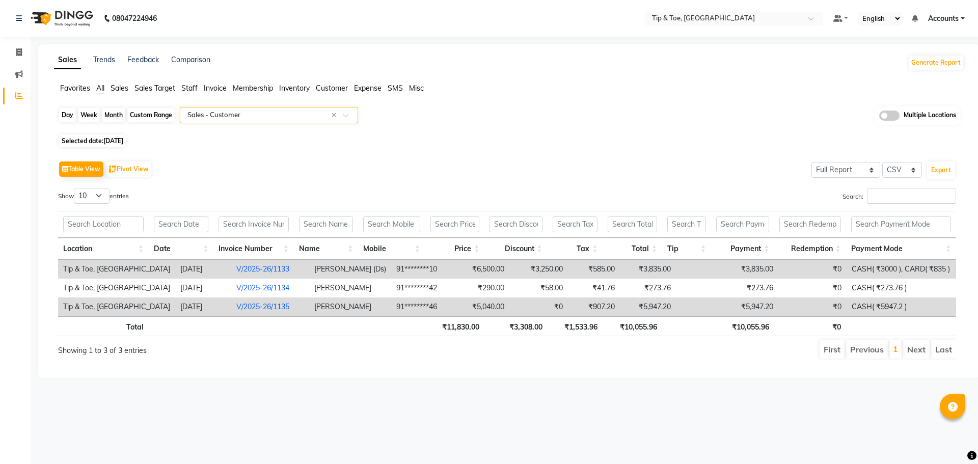
click at [66, 114] on div "Day" at bounding box center [67, 115] width 17 height 14
select select "9"
select select "2025"
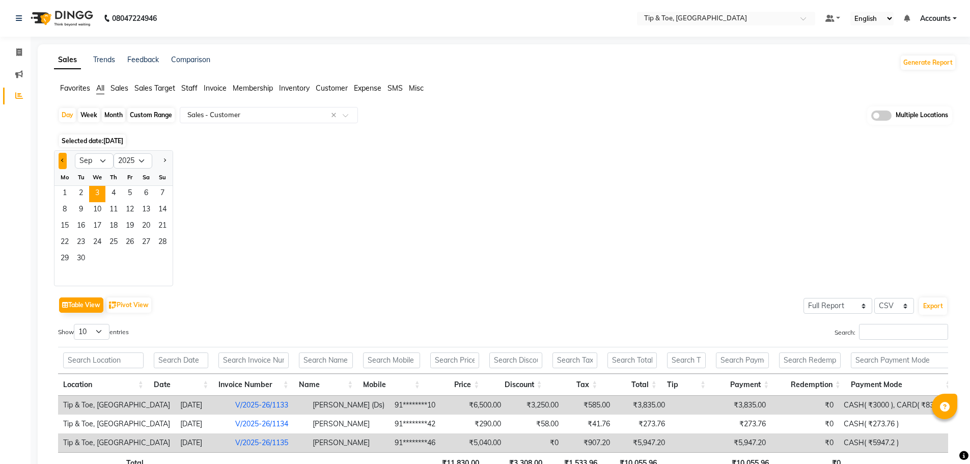
click at [62, 158] on button "Previous month" at bounding box center [63, 161] width 8 height 16
select select "8"
click at [167, 258] on span "31" at bounding box center [162, 259] width 16 height 16
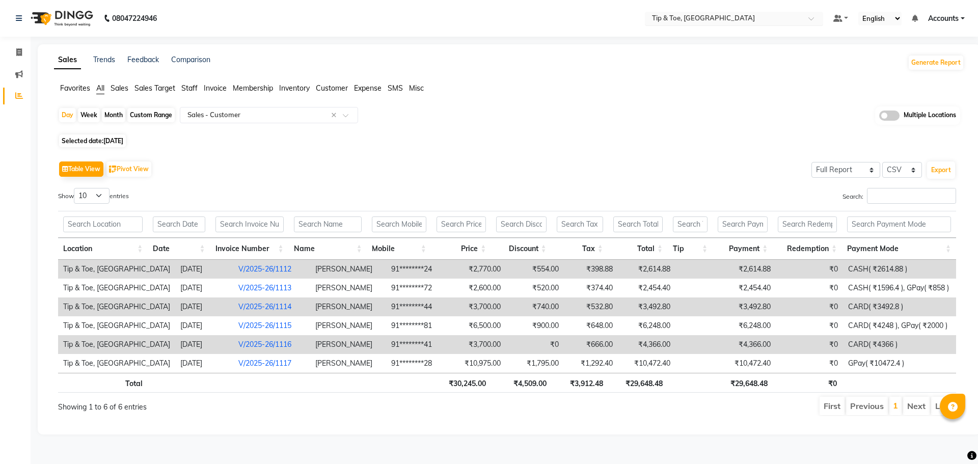
click at [704, 20] on input "text" at bounding box center [724, 19] width 148 height 10
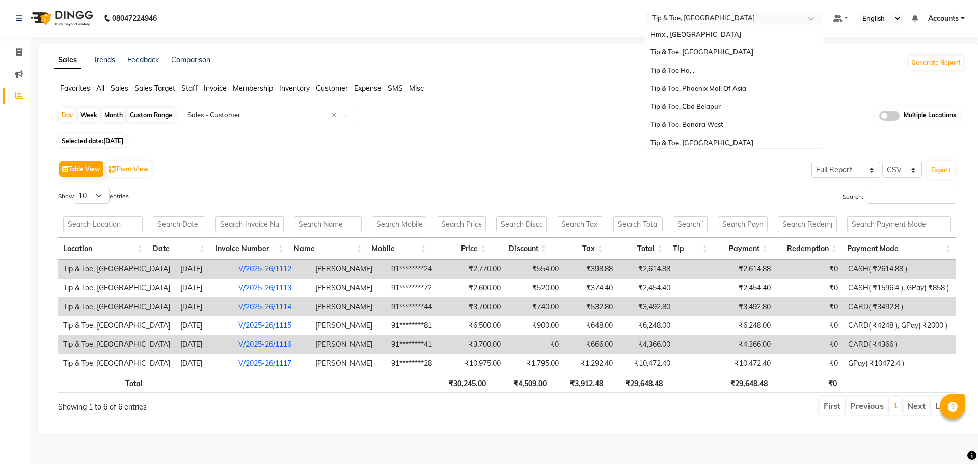
scroll to position [163, 0]
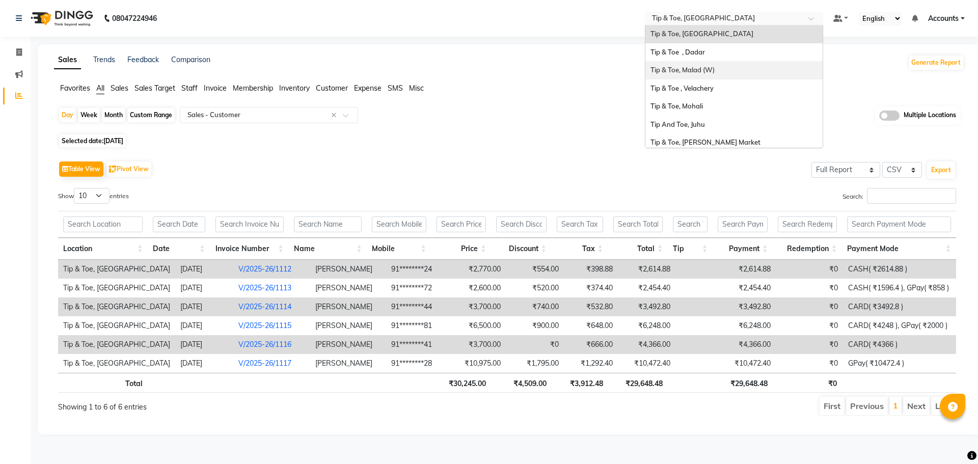
click at [704, 67] on span "Tip & Toe, Malad (W)" at bounding box center [682, 70] width 64 height 8
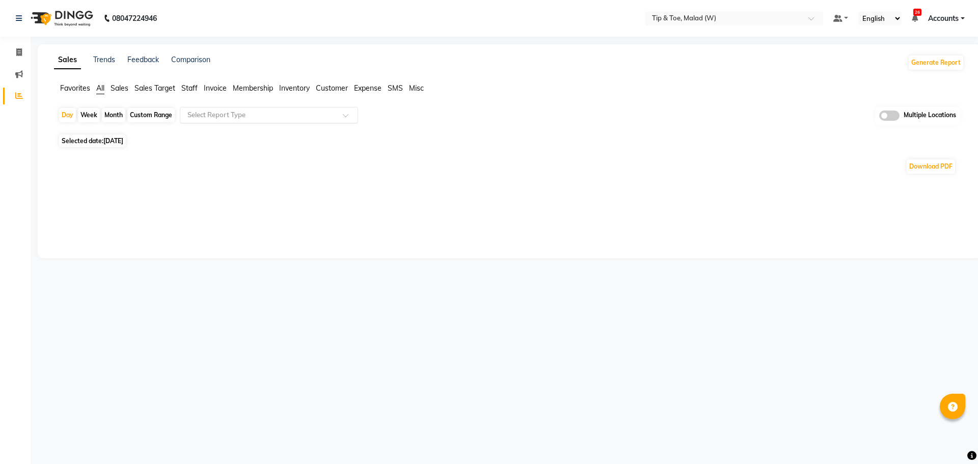
click at [248, 120] on input "text" at bounding box center [258, 115] width 147 height 10
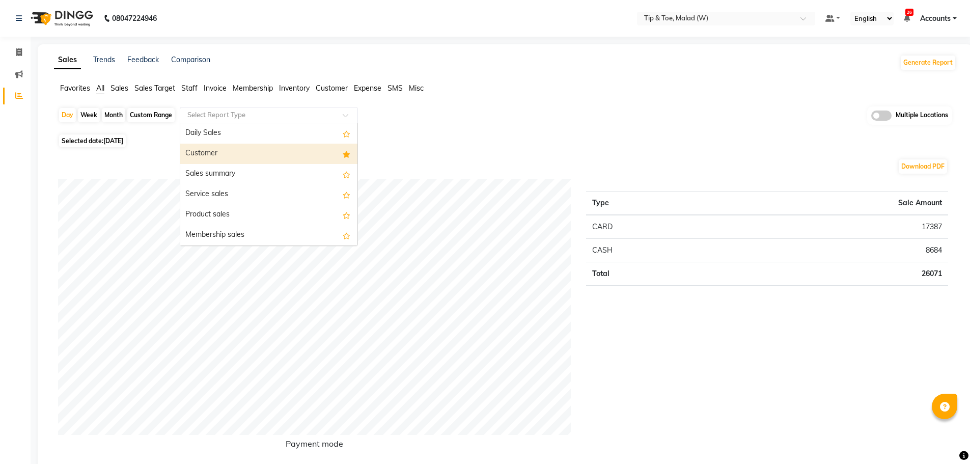
click at [250, 151] on div "Customer" at bounding box center [268, 154] width 177 height 20
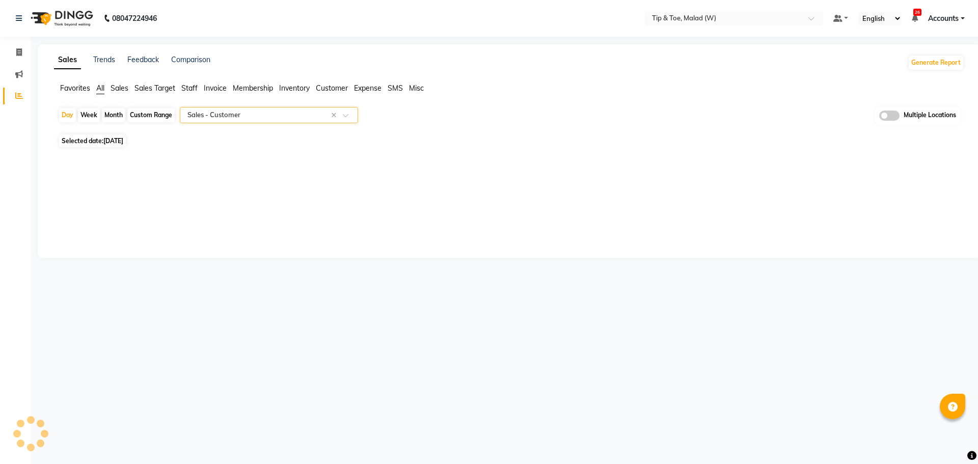
select select "filtered_report"
select select "csv"
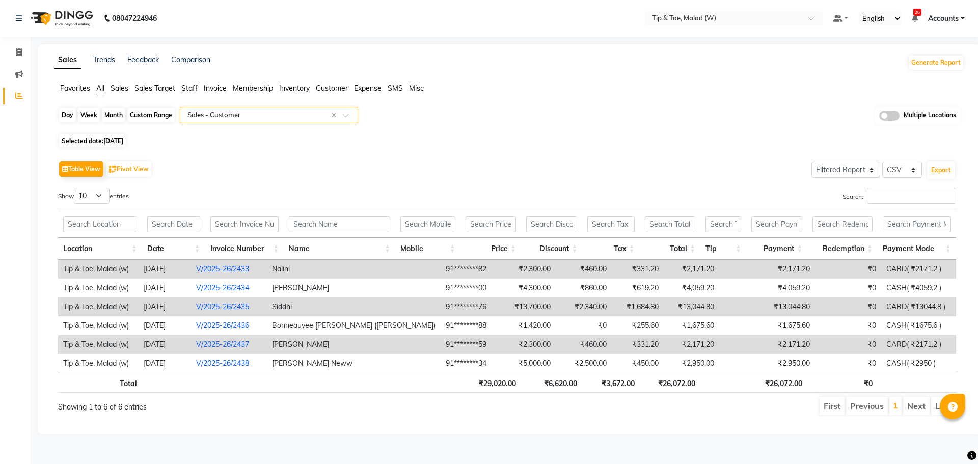
click at [60, 117] on div "Day" at bounding box center [67, 115] width 17 height 14
select select "9"
select select "2025"
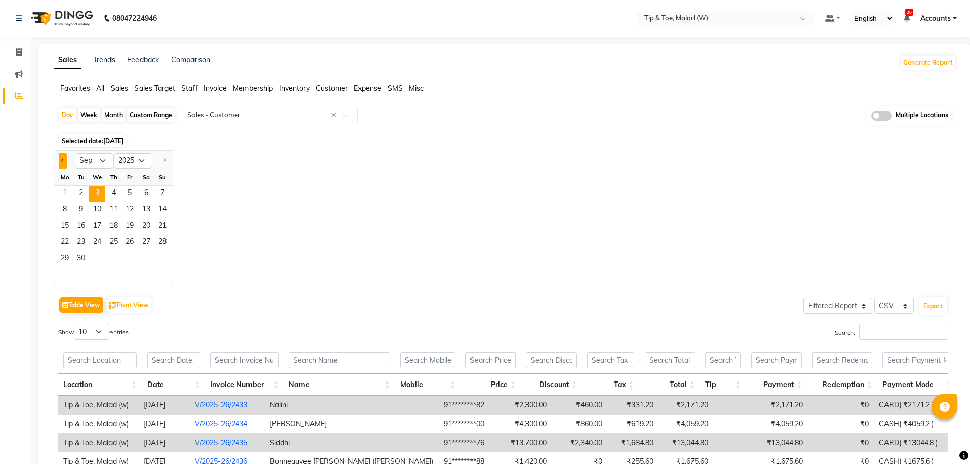
click at [64, 164] on button "Previous month" at bounding box center [63, 161] width 8 height 16
select select "8"
click at [160, 259] on span "31" at bounding box center [162, 259] width 16 height 16
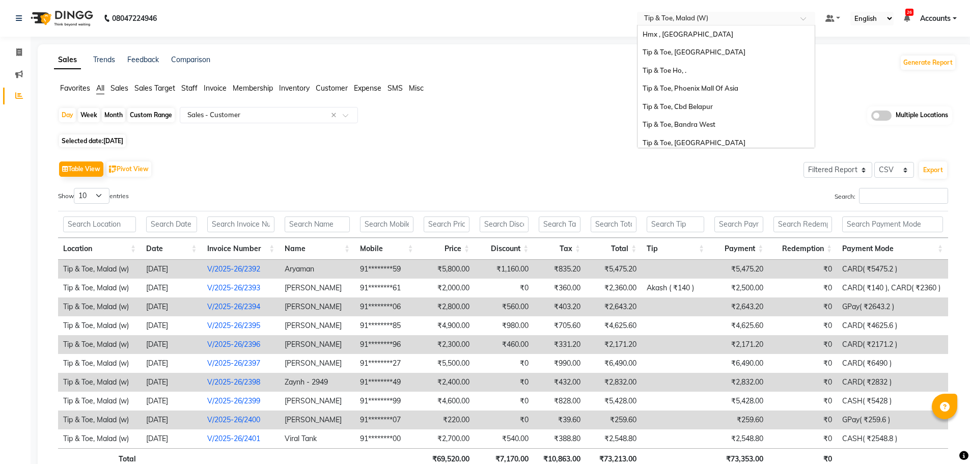
click at [798, 17] on div at bounding box center [726, 19] width 178 height 10
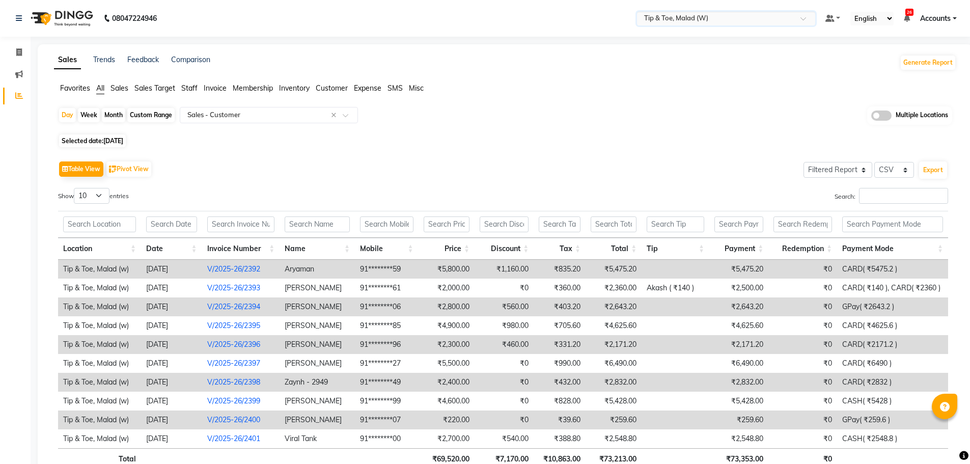
click at [805, 17] on span at bounding box center [807, 21] width 13 height 10
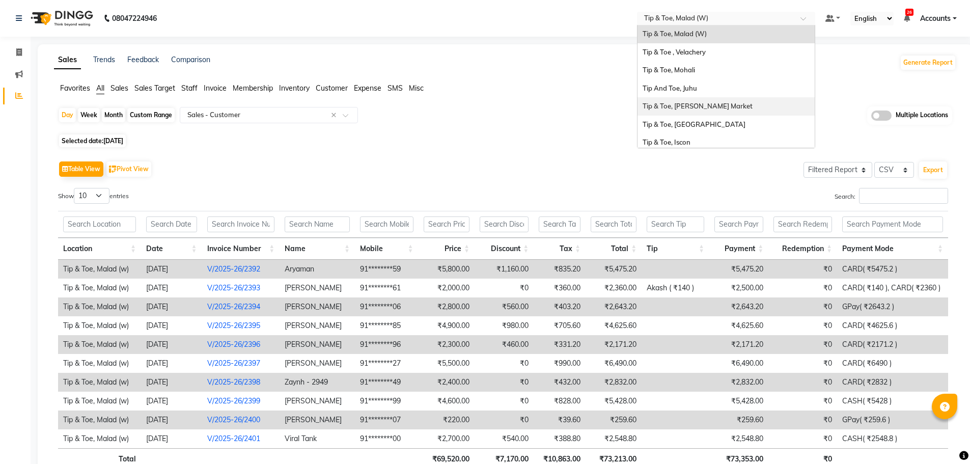
scroll to position [221, 0]
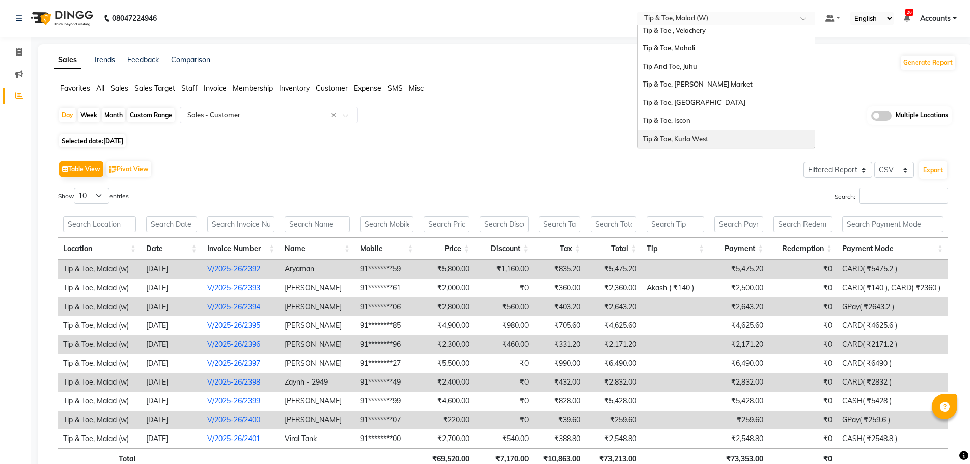
click at [748, 132] on div "Tip & Toe, Kurla West" at bounding box center [726, 139] width 177 height 18
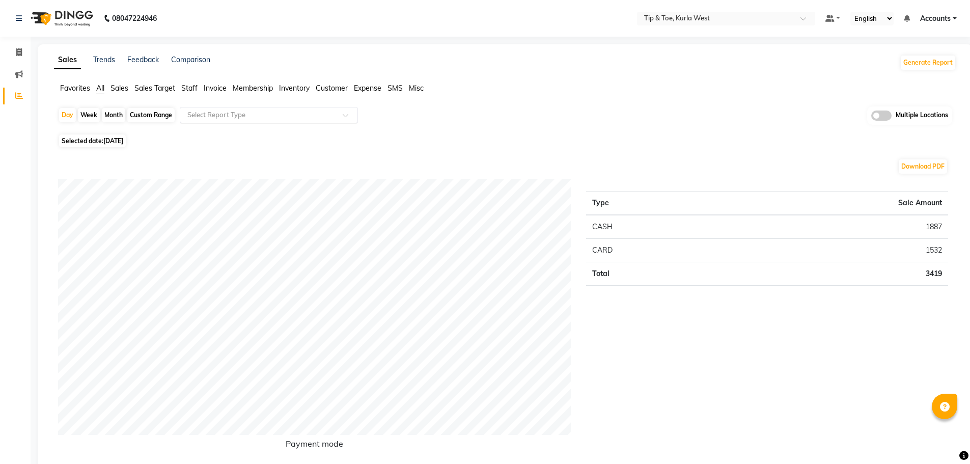
click at [341, 112] on div at bounding box center [268, 115] width 177 height 10
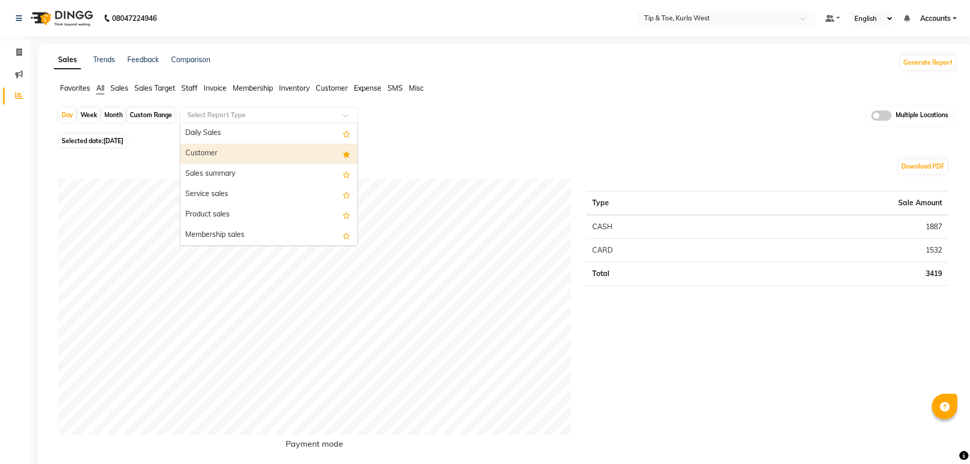
click at [308, 158] on div "Customer" at bounding box center [268, 154] width 177 height 20
select select "full_report"
select select "csv"
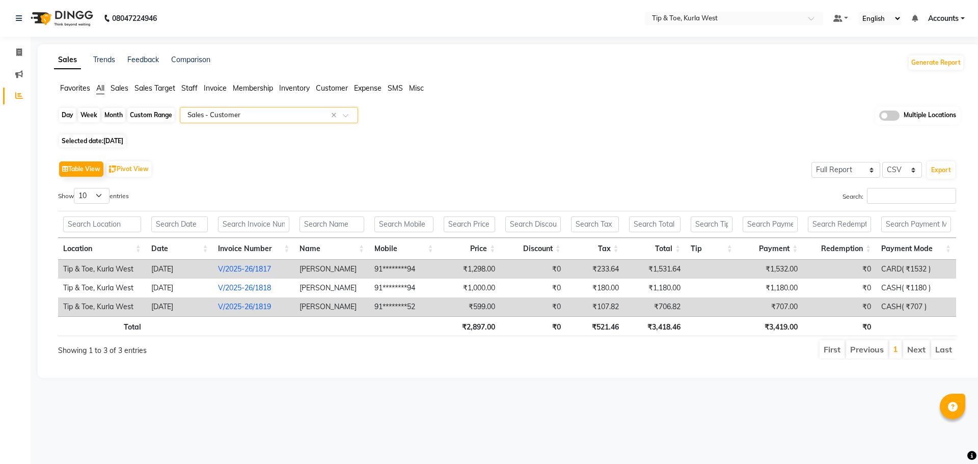
click at [65, 113] on div "Day" at bounding box center [67, 115] width 17 height 14
select select "9"
select select "2025"
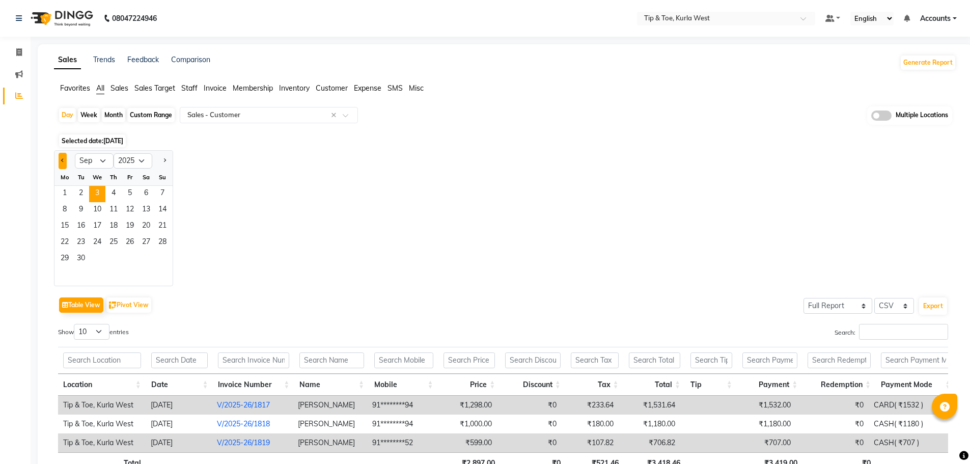
click at [65, 161] on button "Previous month" at bounding box center [63, 161] width 8 height 16
select select "8"
click at [169, 260] on span "31" at bounding box center [162, 259] width 16 height 16
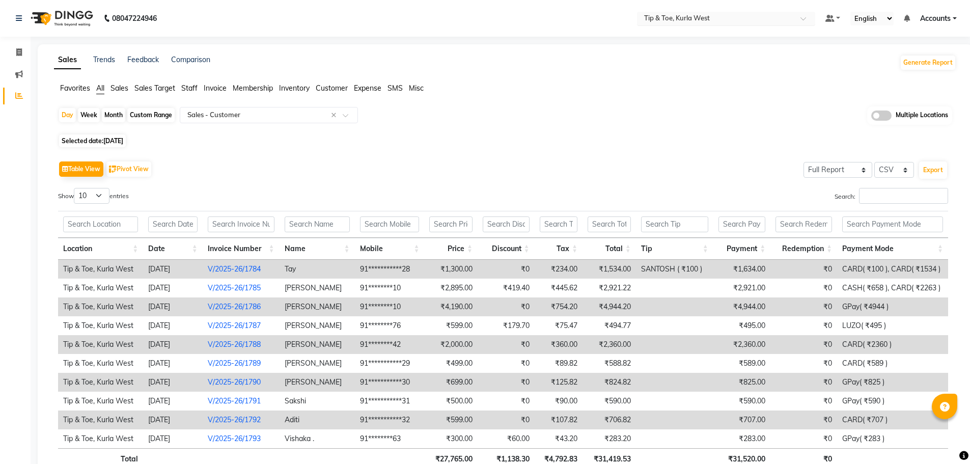
click at [735, 18] on input "text" at bounding box center [716, 19] width 148 height 10
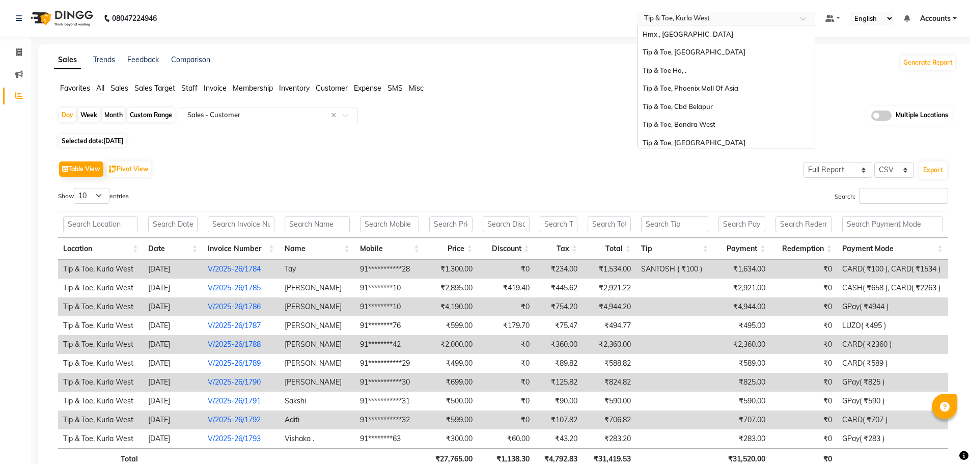
scroll to position [222, 0]
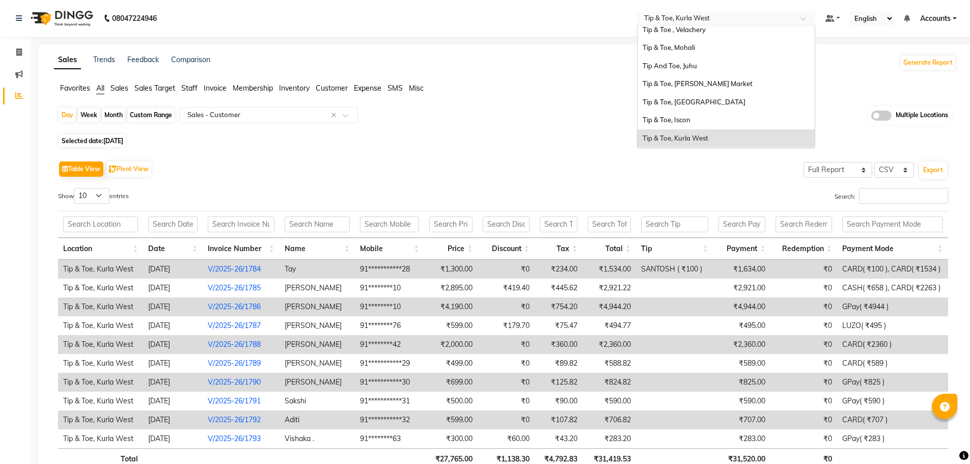
click at [735, 18] on input "text" at bounding box center [716, 19] width 148 height 10
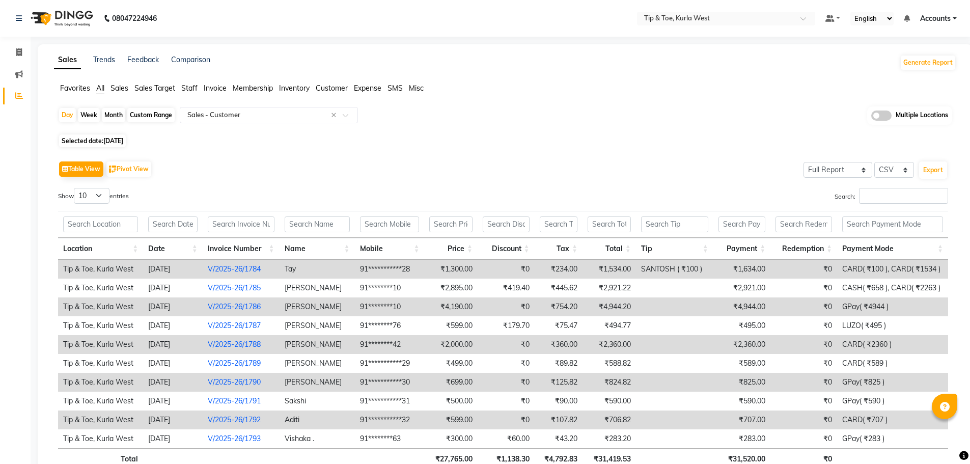
click at [827, 55] on div "Sales Trends Feedback Comparison Generate Report" at bounding box center [505, 62] width 915 height 16
click at [711, 26] on nav "08047224946 Select Location × Tip & Toe, Kurla West Default Panel My Panel Engl…" at bounding box center [485, 18] width 970 height 37
click at [714, 23] on input "text" at bounding box center [716, 19] width 148 height 10
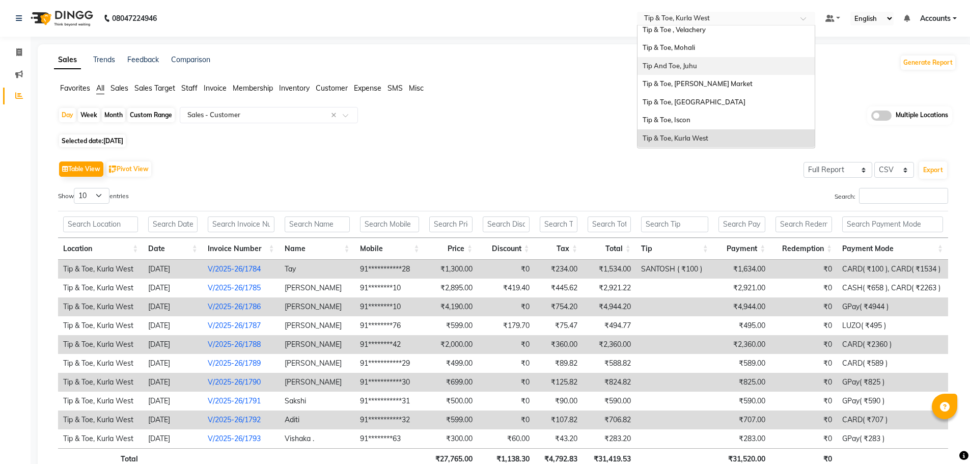
click at [720, 65] on div "Tip And Toe, Juhu" at bounding box center [726, 66] width 177 height 18
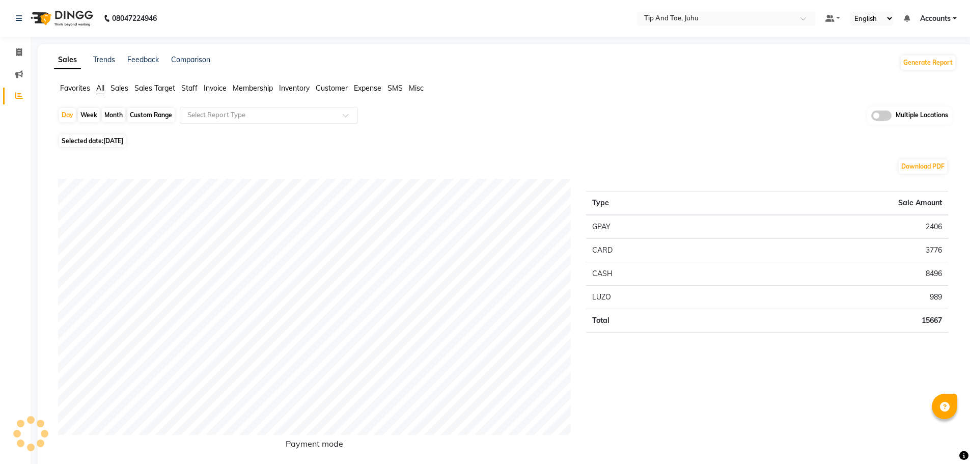
click at [229, 115] on input "text" at bounding box center [258, 115] width 147 height 10
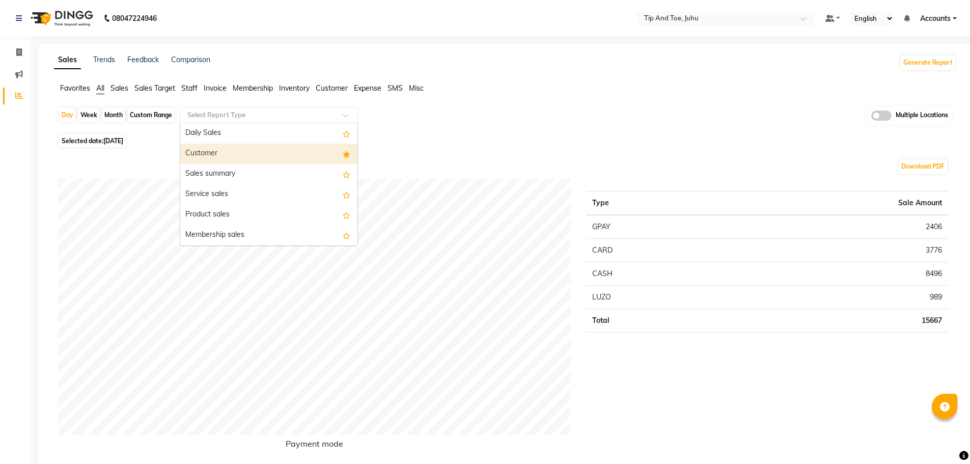
click at [227, 144] on div "Customer" at bounding box center [268, 154] width 177 height 20
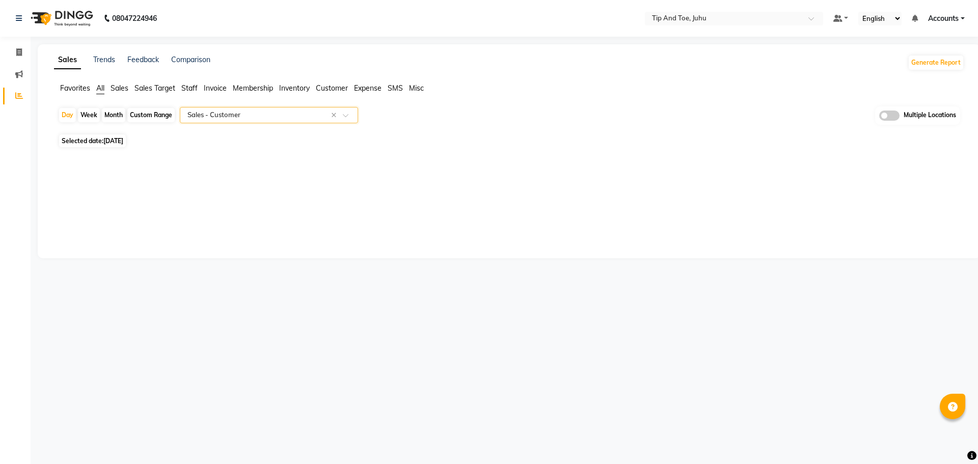
select select "filtered_report"
select select "csv"
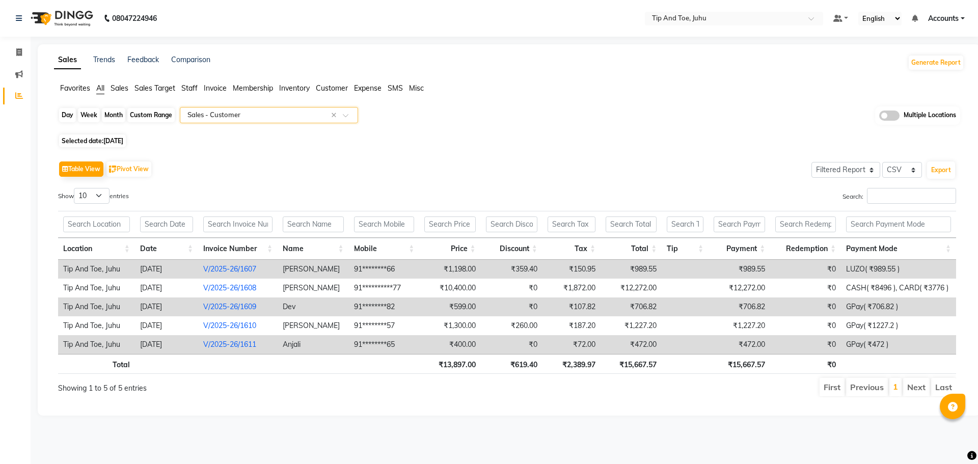
click at [67, 114] on div "Day" at bounding box center [67, 115] width 17 height 14
select select "9"
select select "2025"
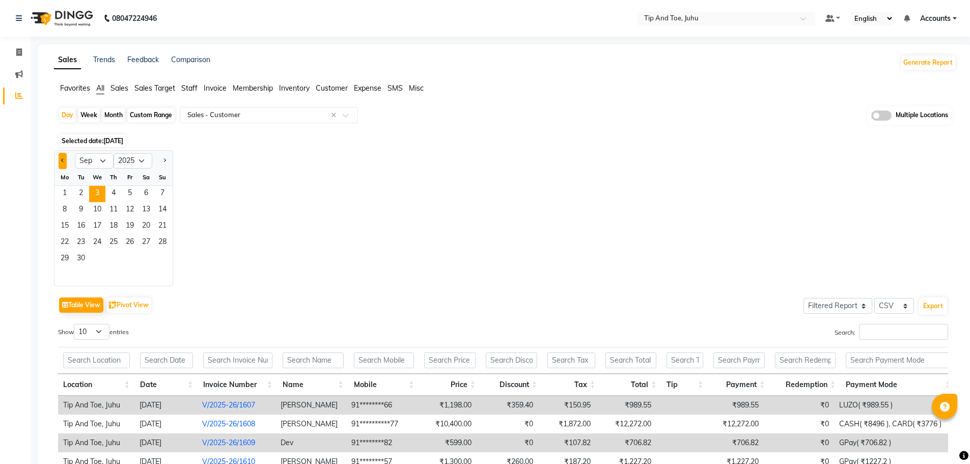
click at [65, 162] on button "Previous month" at bounding box center [63, 161] width 8 height 16
select select "8"
click at [160, 258] on span "31" at bounding box center [162, 259] width 16 height 16
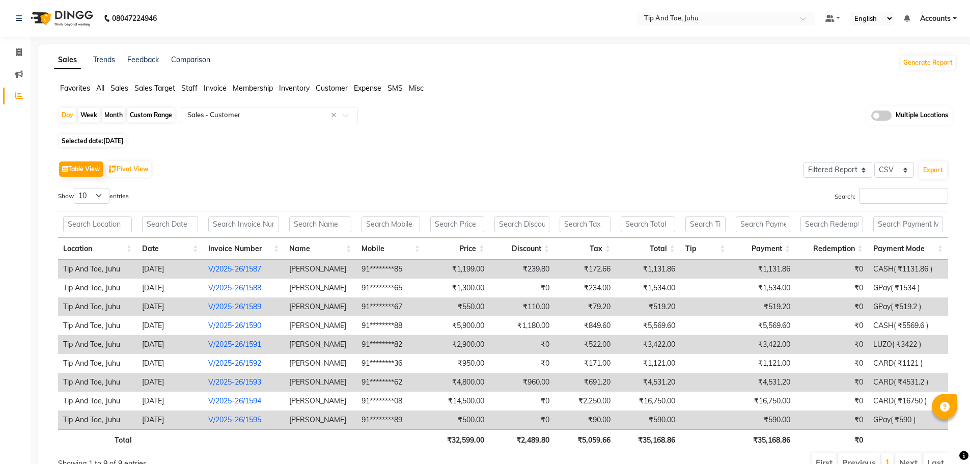
click at [744, 8] on nav "08047224946 Select Location × Tip And Toe, Juhu Default Panel My Panel English …" at bounding box center [485, 18] width 970 height 37
click at [748, 20] on input "text" at bounding box center [716, 19] width 148 height 10
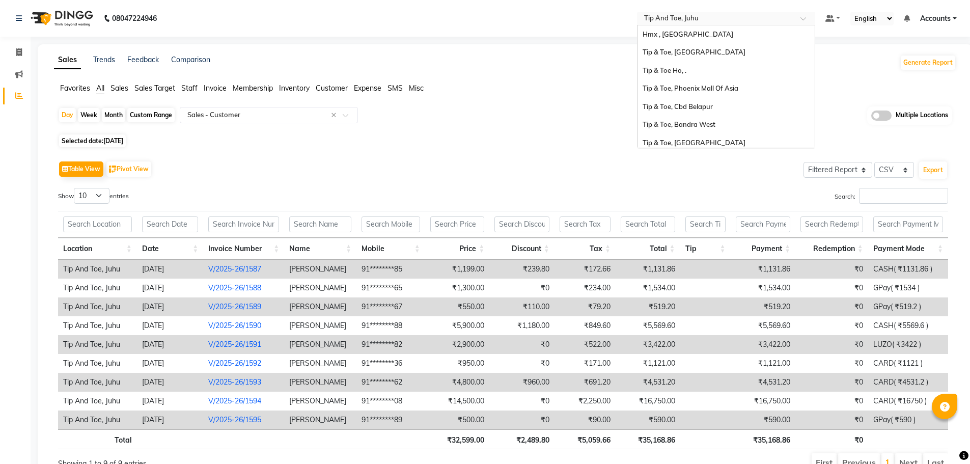
scroll to position [222, 0]
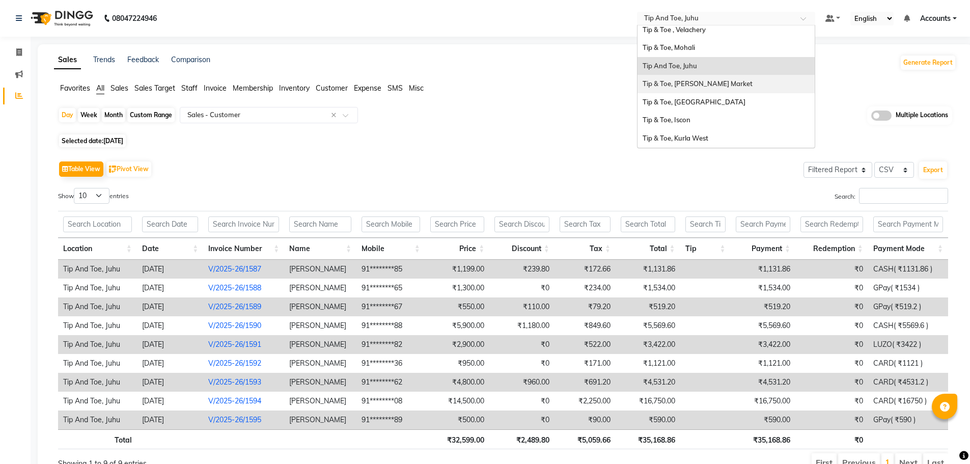
click at [753, 81] on div "Tip & Toe, [PERSON_NAME] Market" at bounding box center [726, 84] width 177 height 18
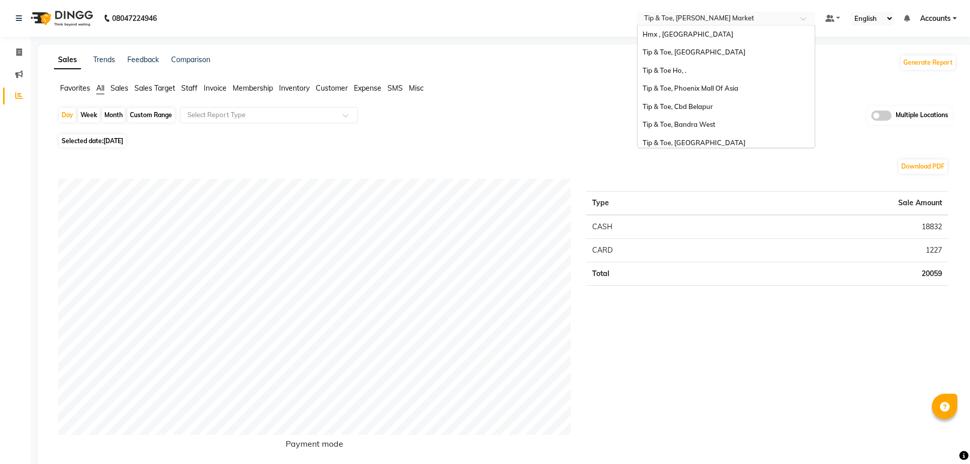
click at [797, 19] on div at bounding box center [726, 19] width 178 height 10
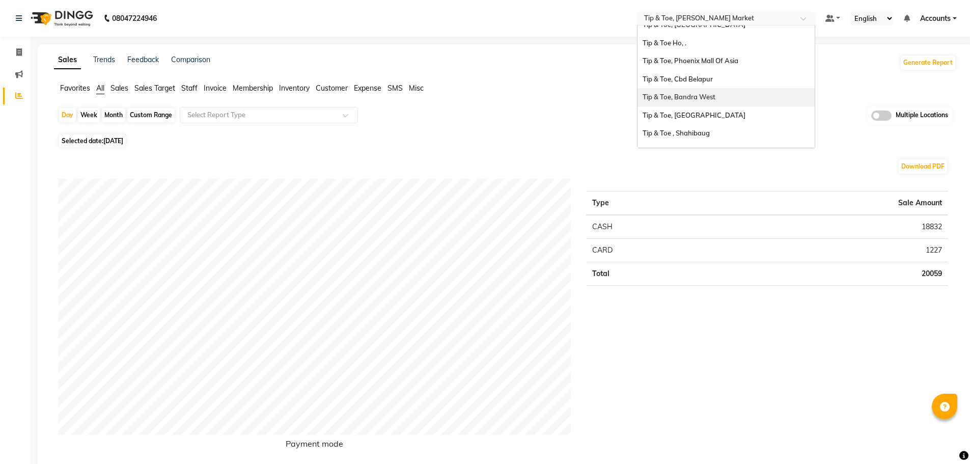
scroll to position [18, 0]
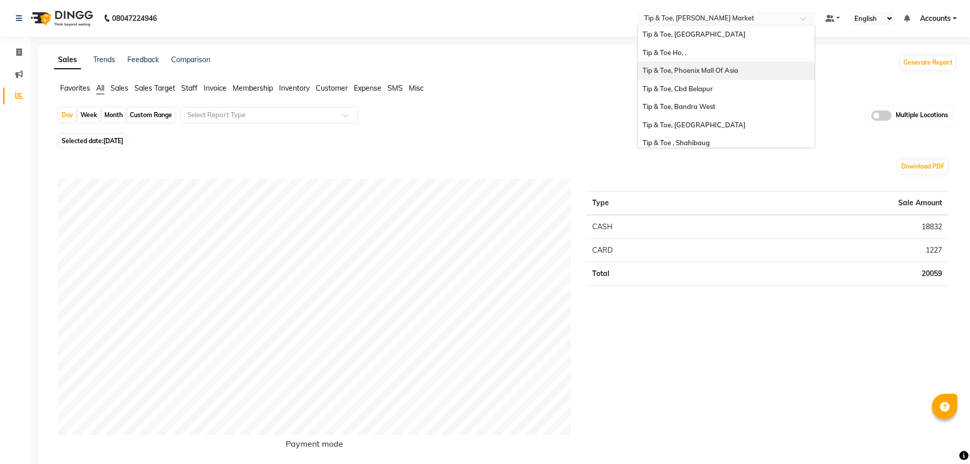
click at [741, 73] on div "Tip & Toe, Phoenix Mall Of Asia" at bounding box center [726, 71] width 177 height 18
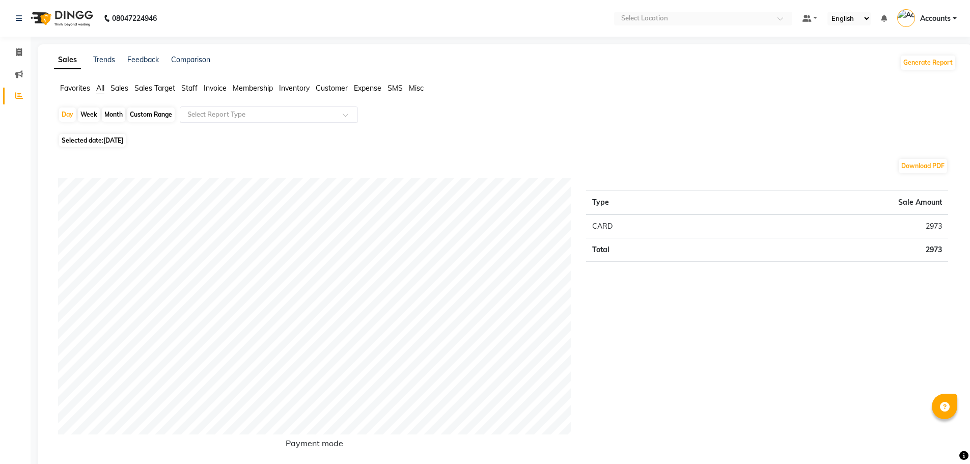
click at [271, 115] on input "text" at bounding box center [258, 115] width 147 height 10
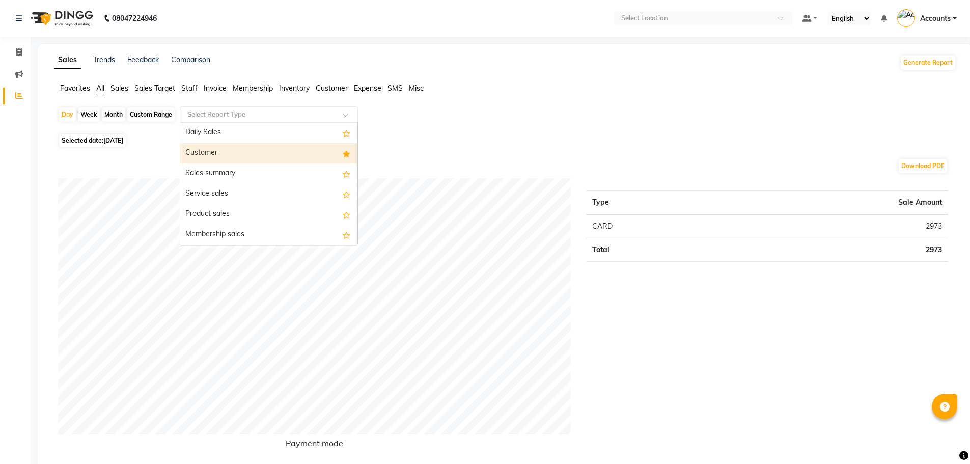
click at [274, 151] on div "Customer" at bounding box center [268, 153] width 177 height 20
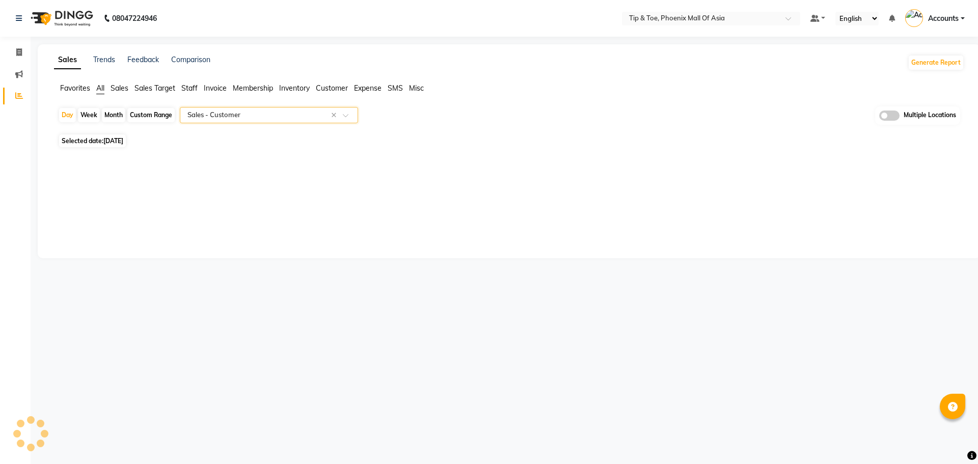
select select "filtered_report"
select select "csv"
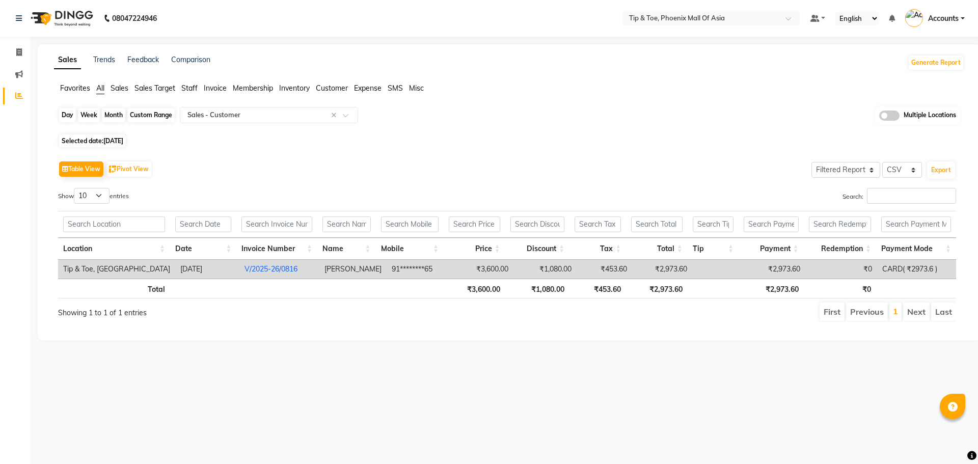
click at [70, 113] on div "Day" at bounding box center [67, 115] width 17 height 14
select select "9"
select select "2025"
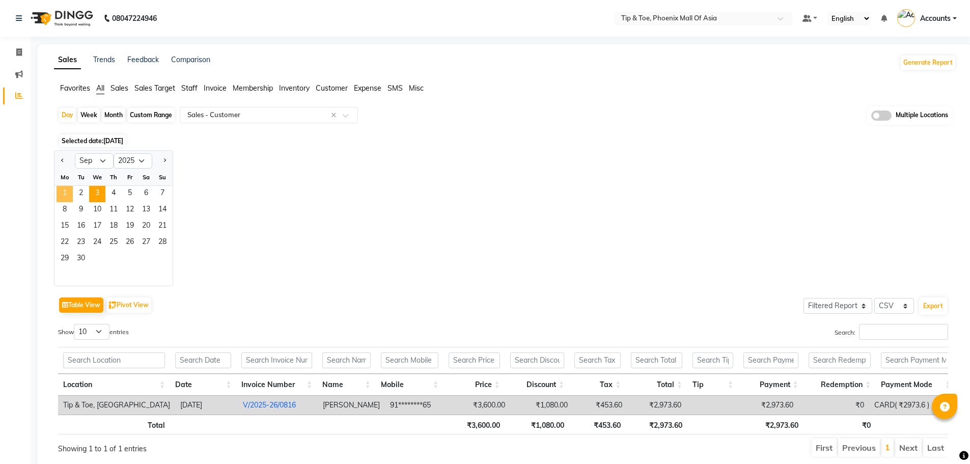
click at [67, 191] on span "1" at bounding box center [65, 194] width 16 height 16
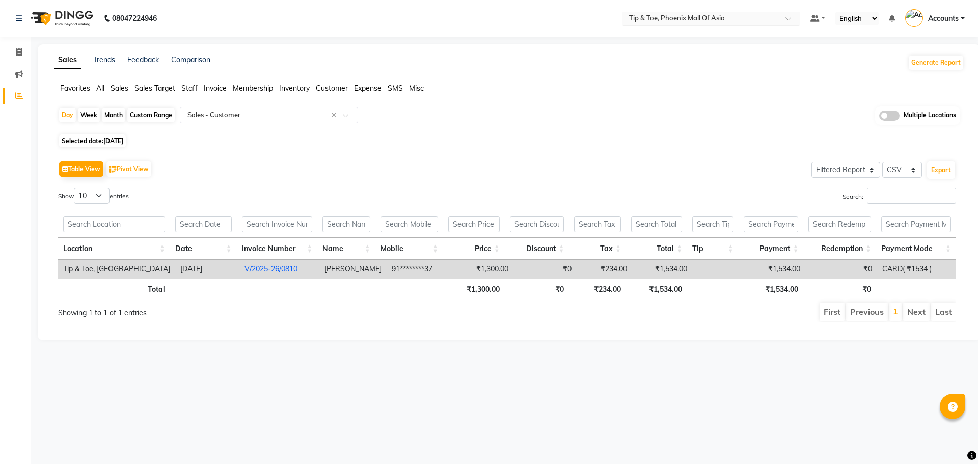
click at [720, 19] on input "text" at bounding box center [701, 19] width 148 height 10
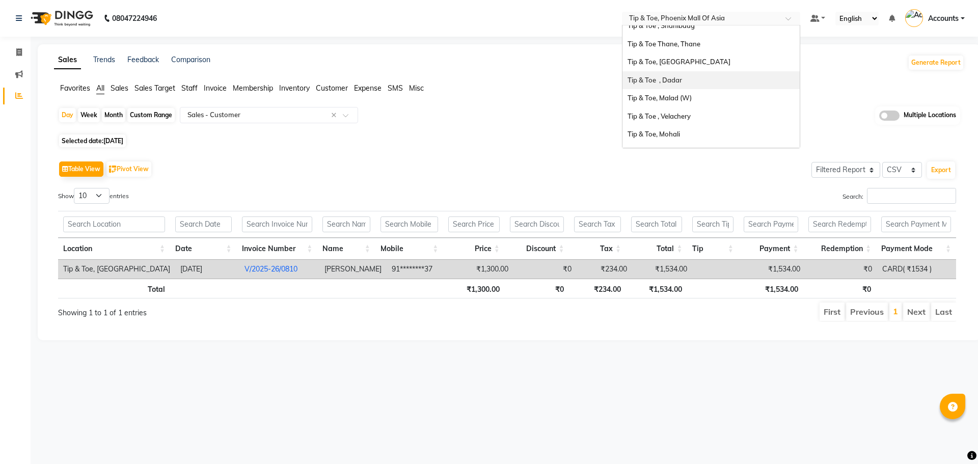
scroll to position [153, 0]
click at [686, 131] on div "Tip And Toe, Juhu" at bounding box center [710, 135] width 177 height 18
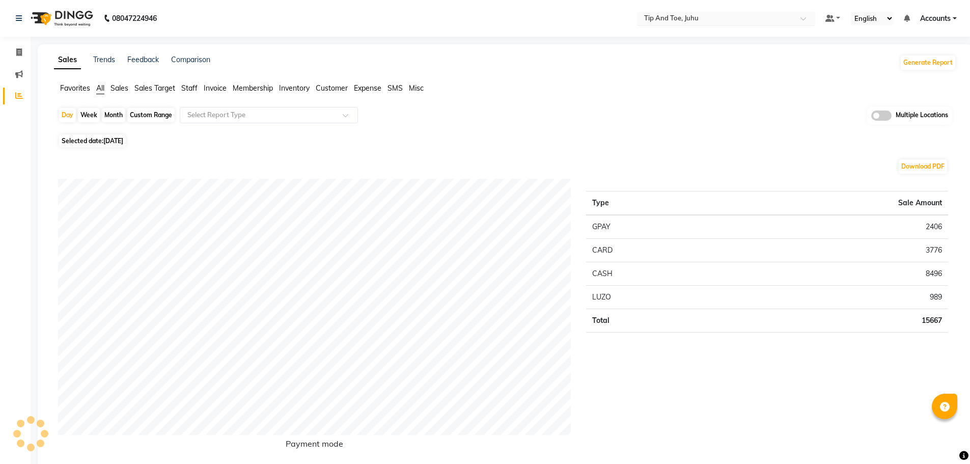
click at [705, 17] on input "text" at bounding box center [716, 19] width 148 height 10
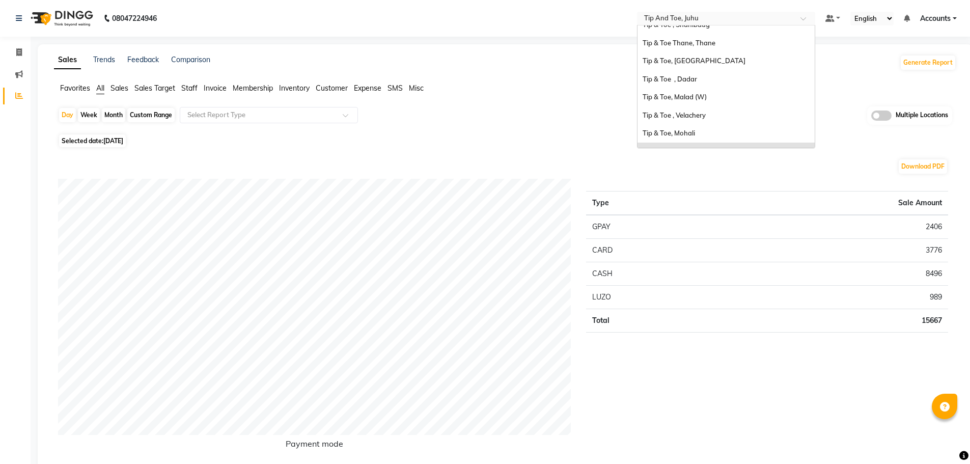
scroll to position [120, 0]
click at [701, 78] on span "Tip & Toe, [GEOGRAPHIC_DATA]" at bounding box center [694, 77] width 103 height 8
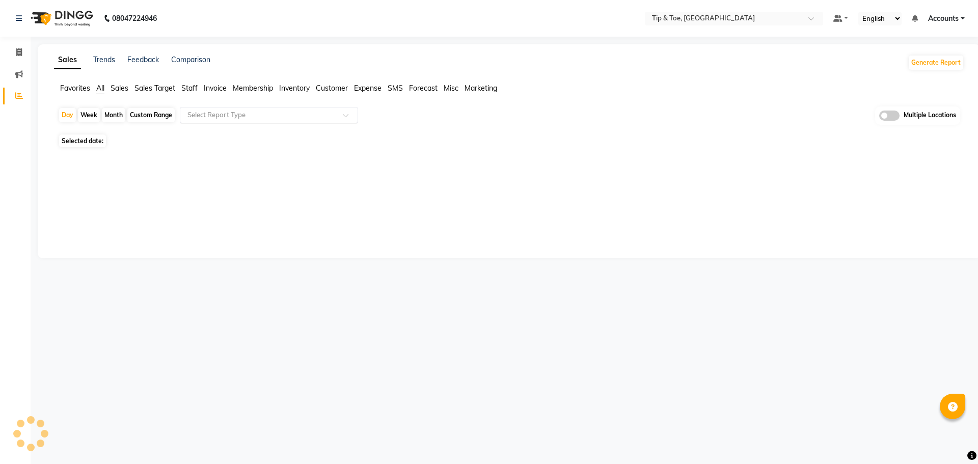
click at [293, 116] on input "text" at bounding box center [258, 115] width 147 height 10
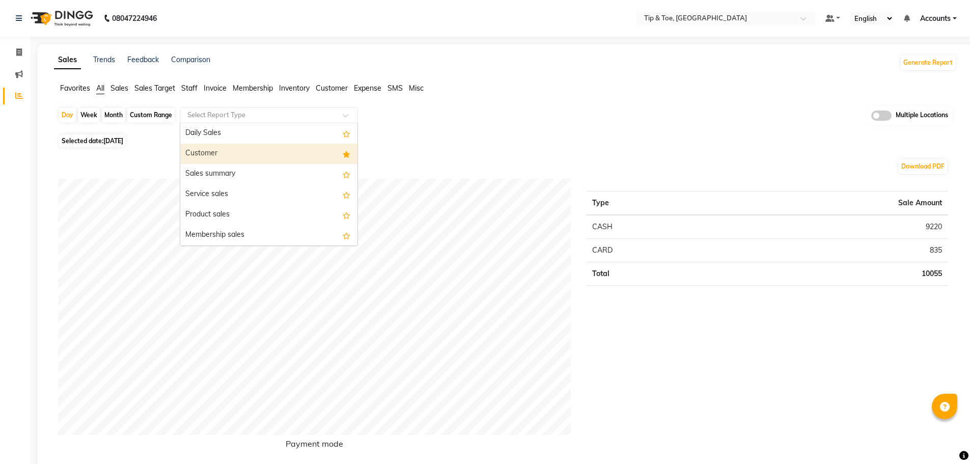
click at [280, 150] on div "Customer" at bounding box center [268, 154] width 177 height 20
select select "full_report"
select select "csv"
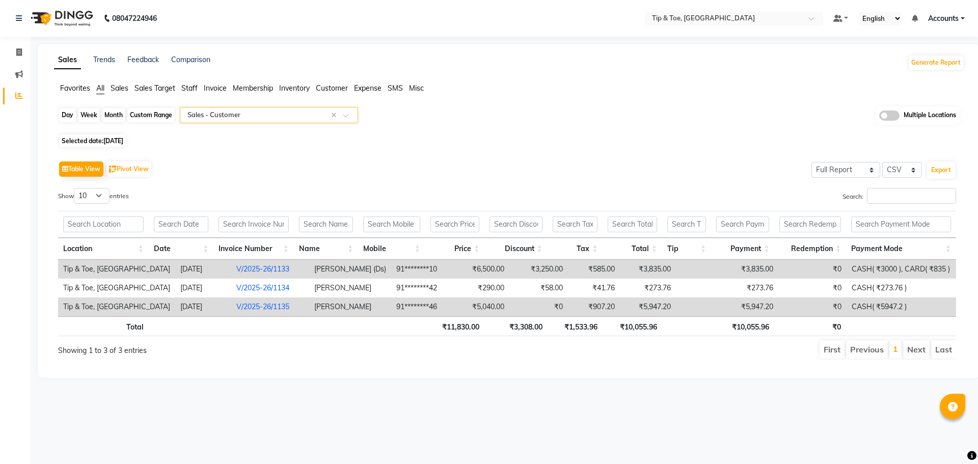
click at [62, 108] on div "Day" at bounding box center [67, 115] width 17 height 14
select select "9"
select select "2025"
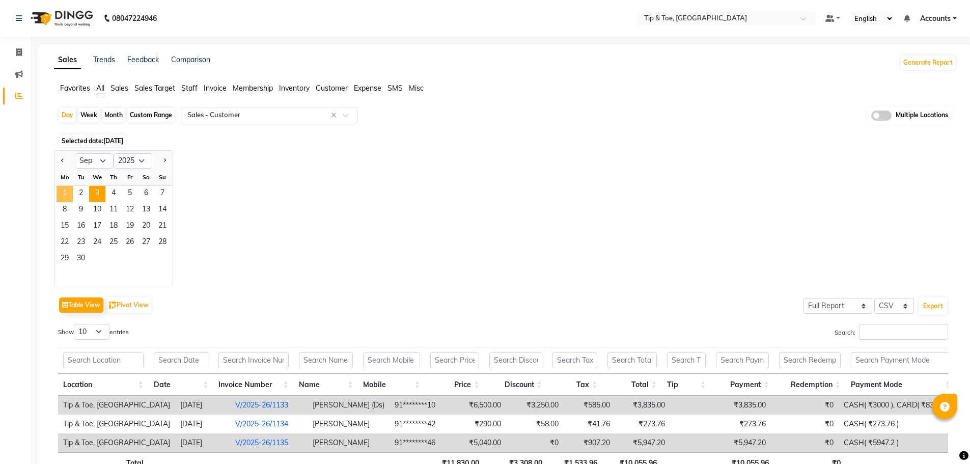
click at [70, 193] on span "1" at bounding box center [65, 194] width 16 height 16
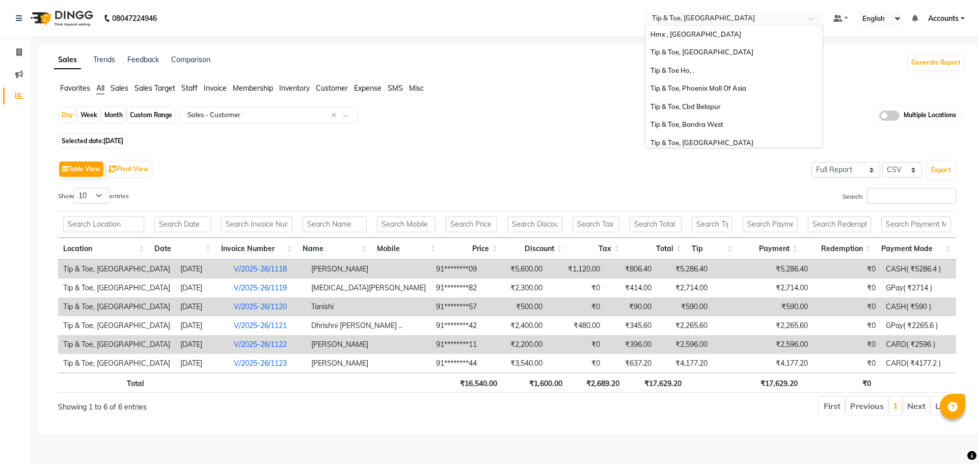
click at [705, 21] on input "text" at bounding box center [724, 19] width 148 height 10
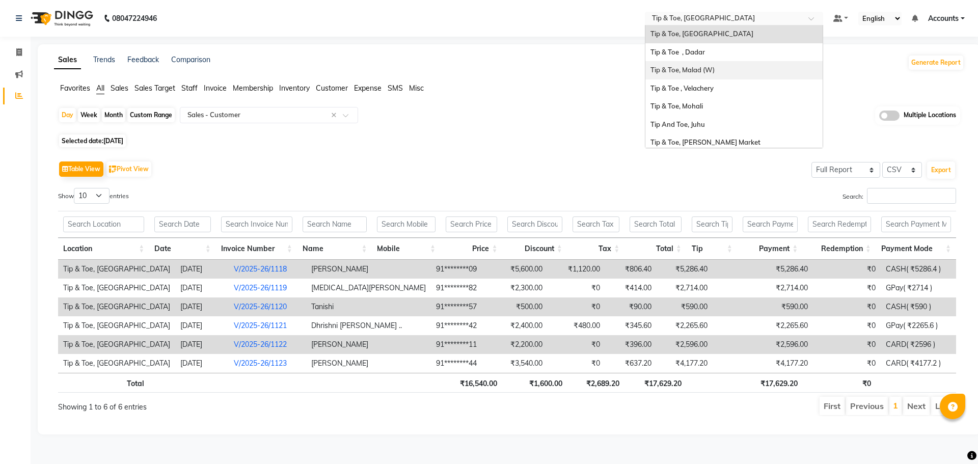
click at [707, 73] on span "Tip & Toe, Malad (W)" at bounding box center [682, 70] width 64 height 8
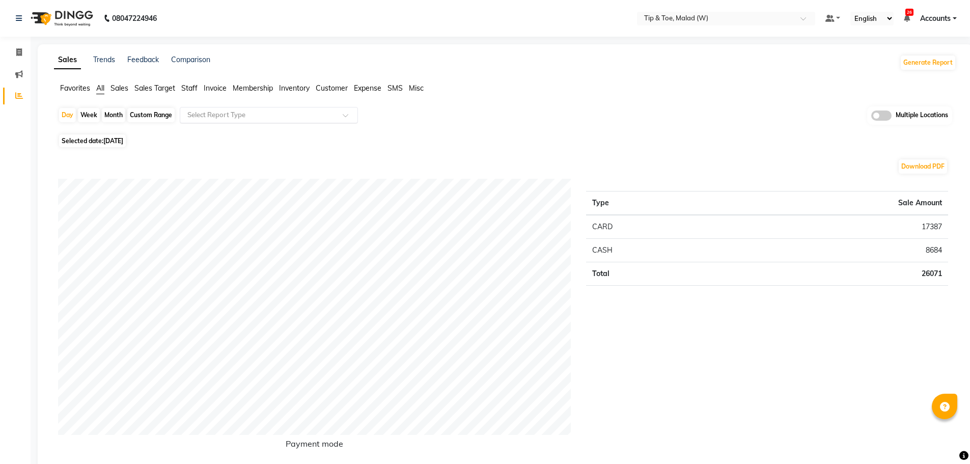
click at [350, 118] on span at bounding box center [349, 118] width 13 height 10
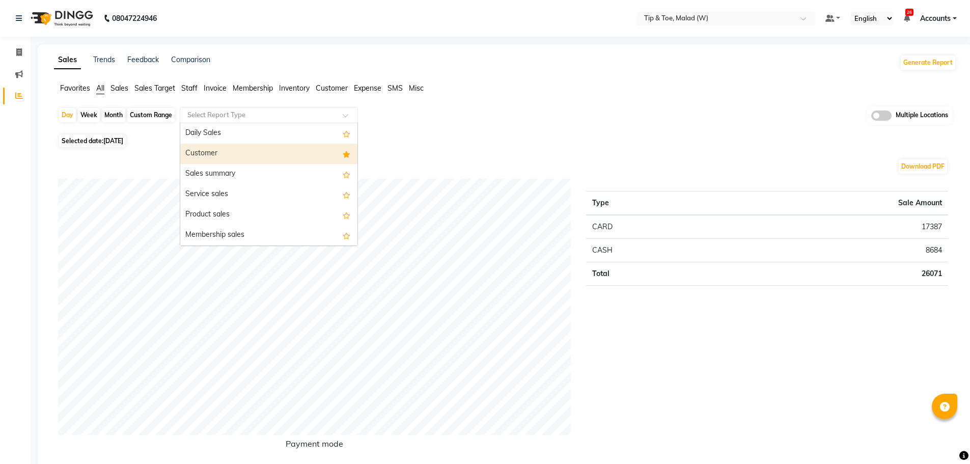
click at [312, 147] on div "Customer" at bounding box center [268, 154] width 177 height 20
select select "filtered_report"
select select "csv"
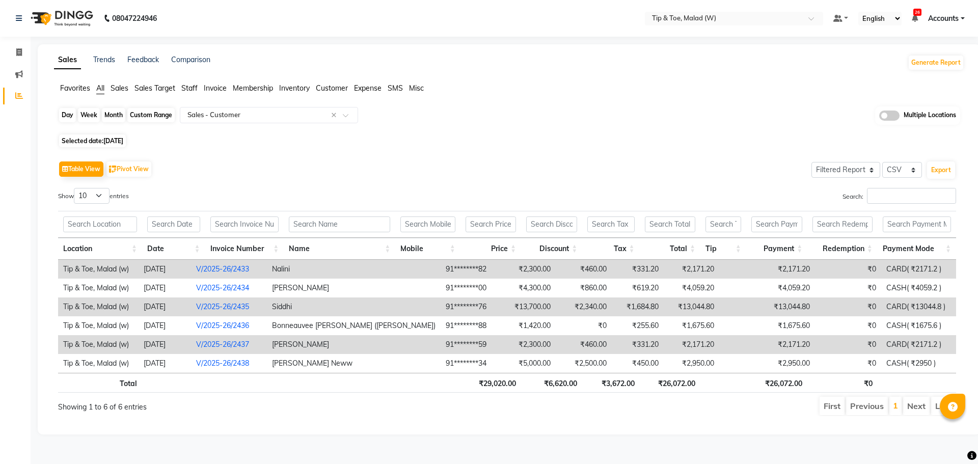
click at [73, 114] on div "Day" at bounding box center [67, 115] width 17 height 14
select select "9"
select select "2025"
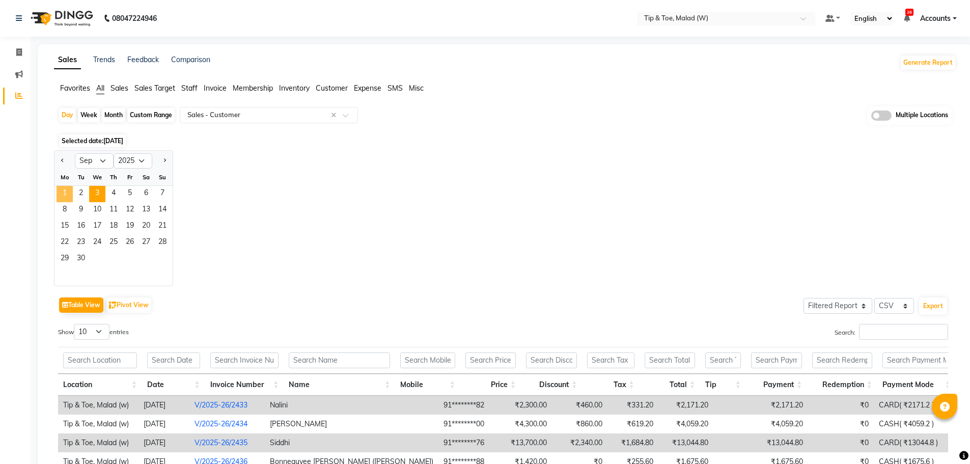
click at [71, 188] on span "1" at bounding box center [65, 194] width 16 height 16
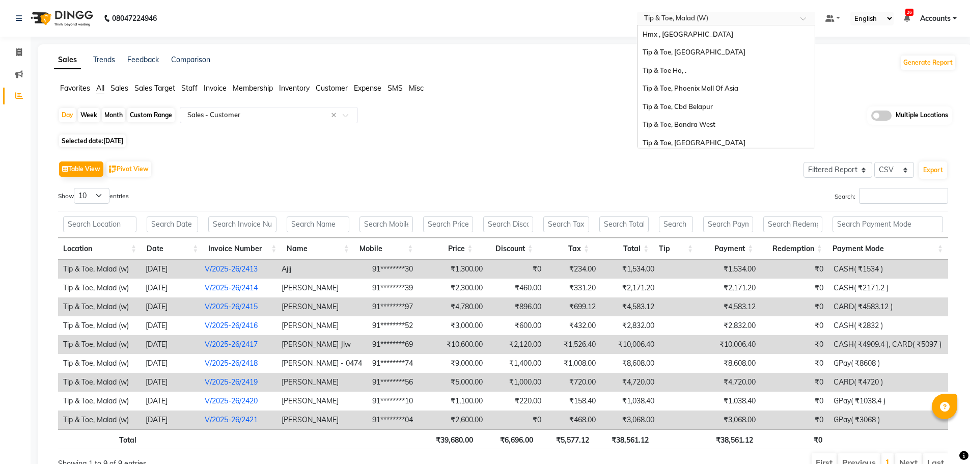
click at [803, 14] on div at bounding box center [726, 19] width 178 height 10
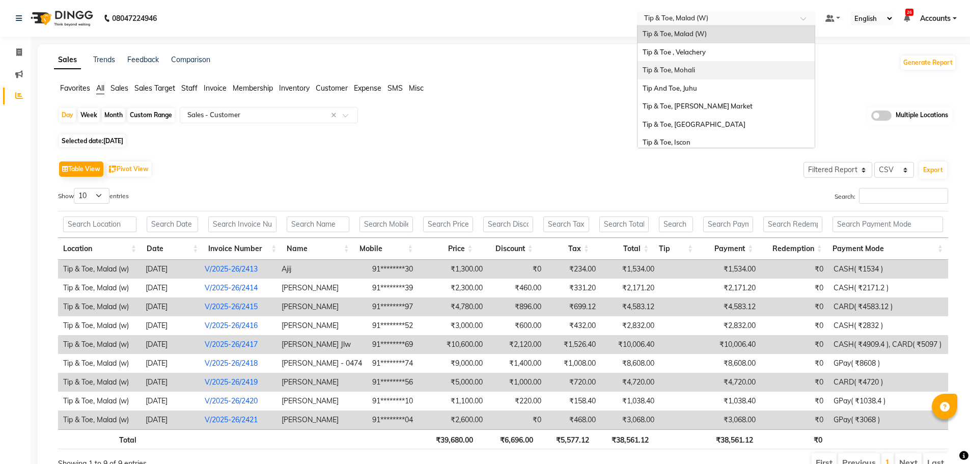
scroll to position [221, 0]
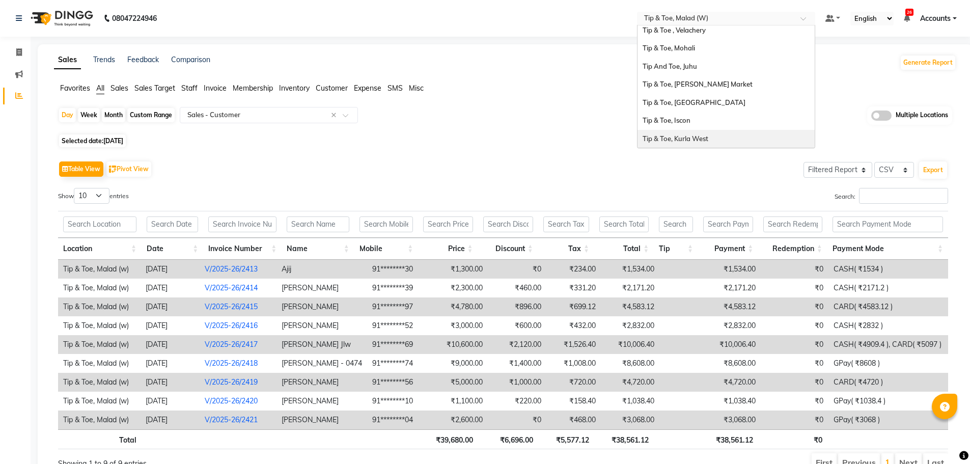
click at [800, 134] on div "Tip & Toe, Kurla West" at bounding box center [726, 139] width 177 height 18
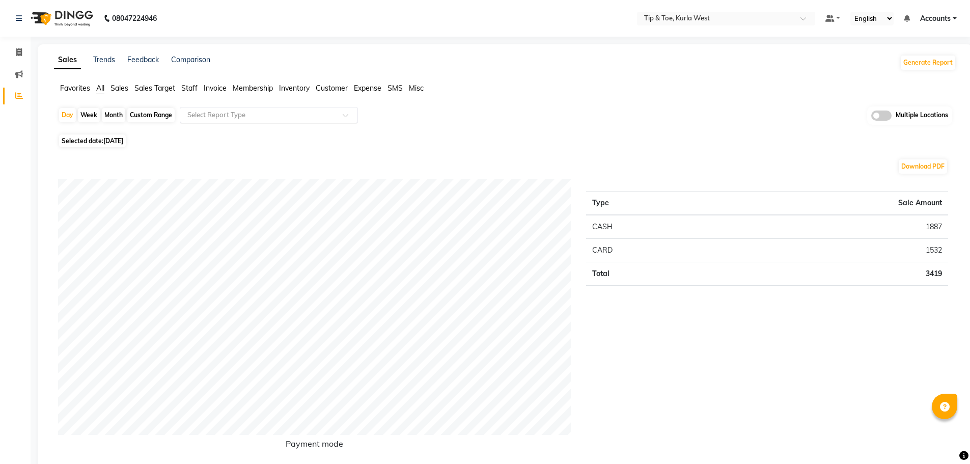
click at [342, 119] on div at bounding box center [268, 115] width 177 height 10
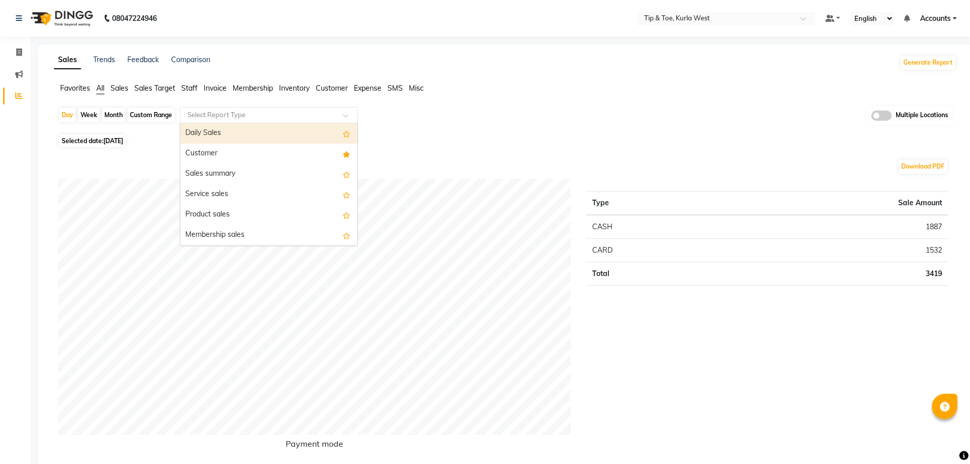
click at [329, 142] on div "Daily Sales" at bounding box center [268, 133] width 177 height 20
select select "full_report"
select select "csv"
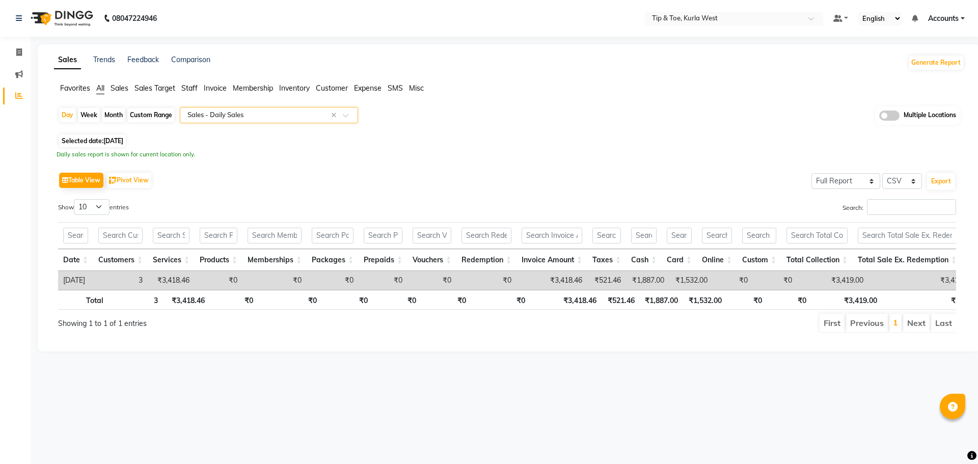
click at [299, 118] on input "text" at bounding box center [258, 115] width 147 height 10
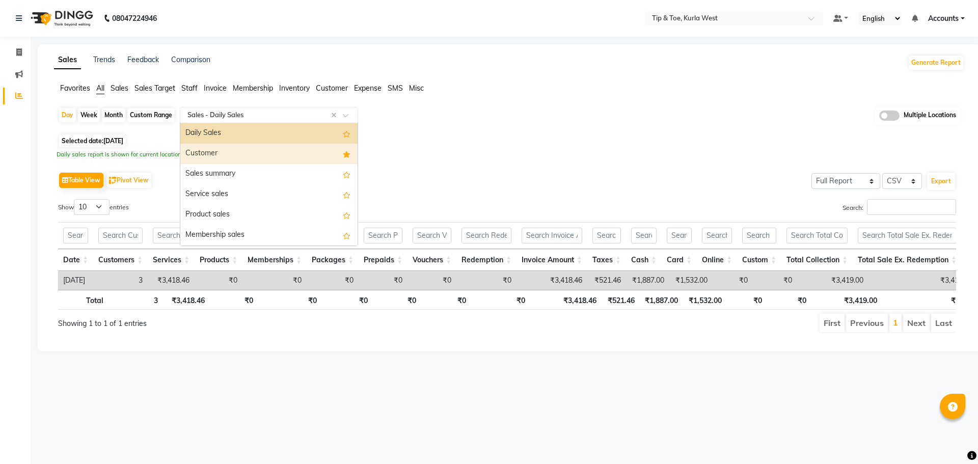
click at [290, 153] on div "Customer" at bounding box center [268, 154] width 177 height 20
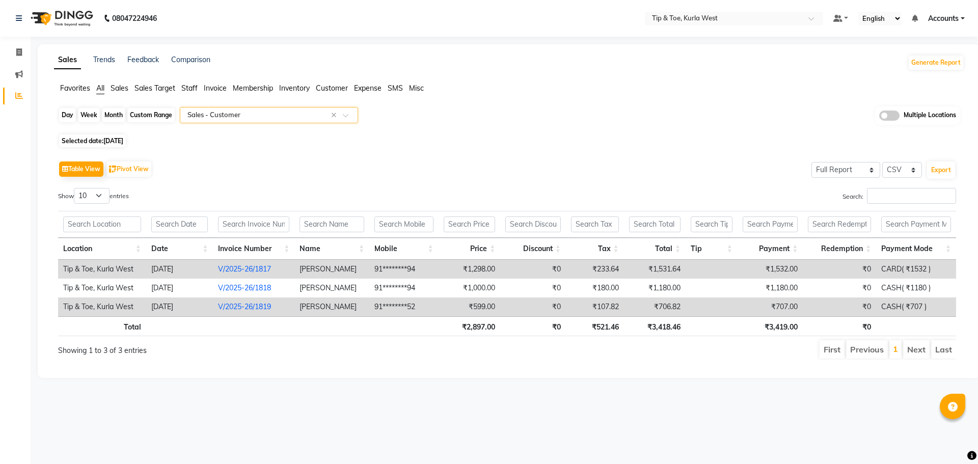
click at [66, 116] on div "Day" at bounding box center [67, 115] width 17 height 14
select select "9"
select select "2025"
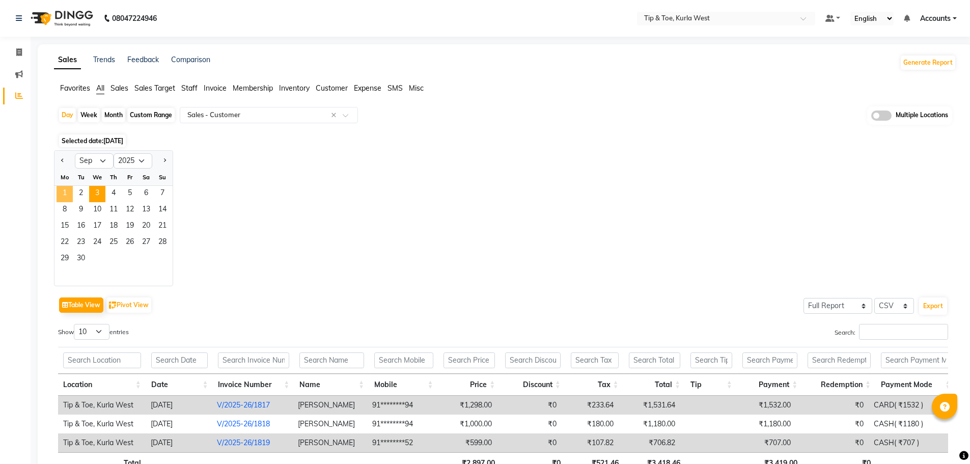
click at [67, 192] on span "1" at bounding box center [65, 194] width 16 height 16
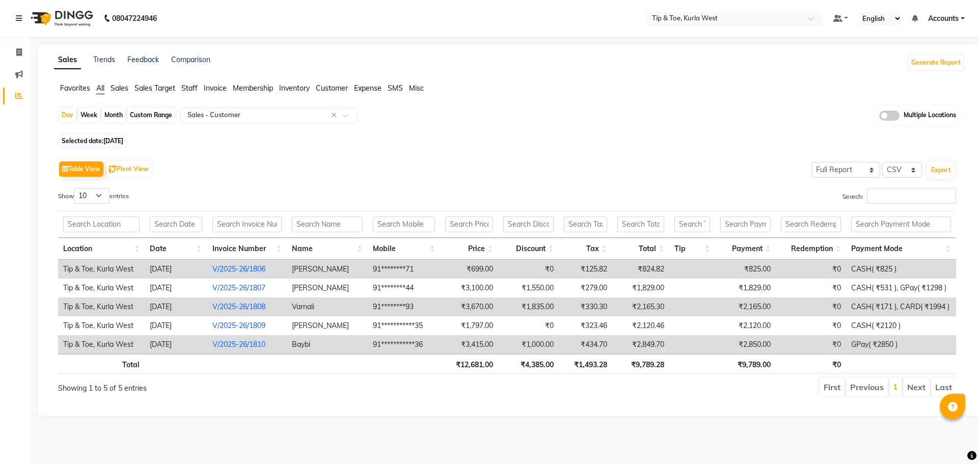
click at [748, 14] on input "text" at bounding box center [724, 19] width 148 height 10
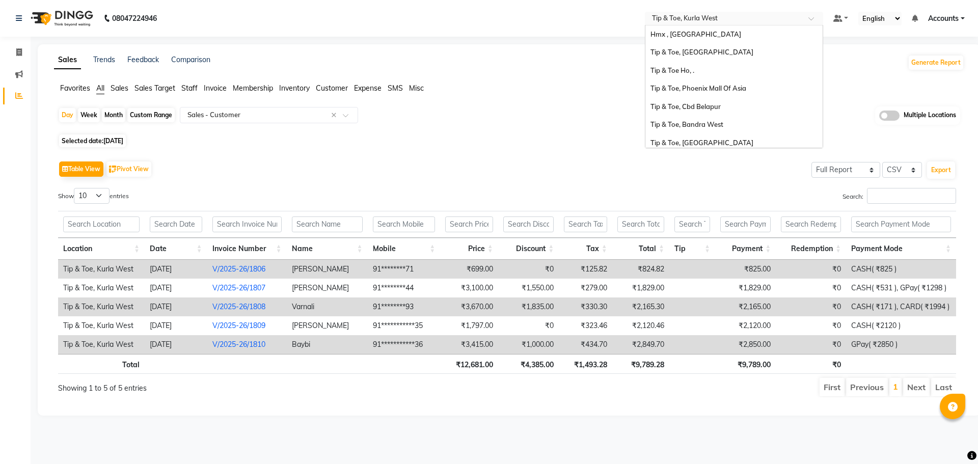
scroll to position [222, 0]
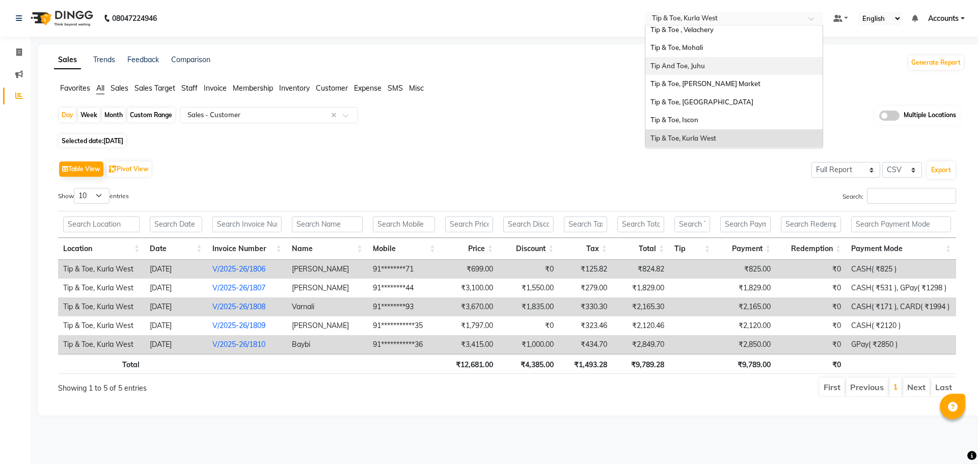
click at [699, 65] on span "Tip And Toe, Juhu" at bounding box center [677, 66] width 54 height 8
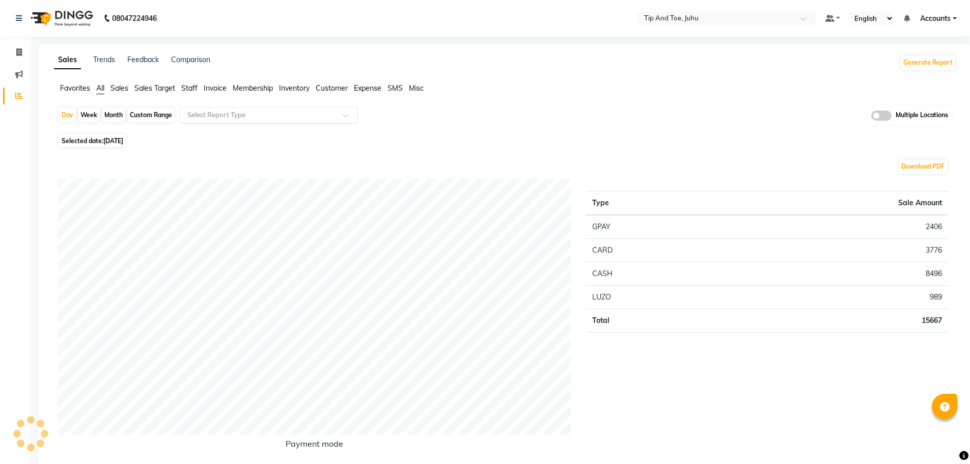
click at [313, 111] on input "text" at bounding box center [258, 115] width 147 height 10
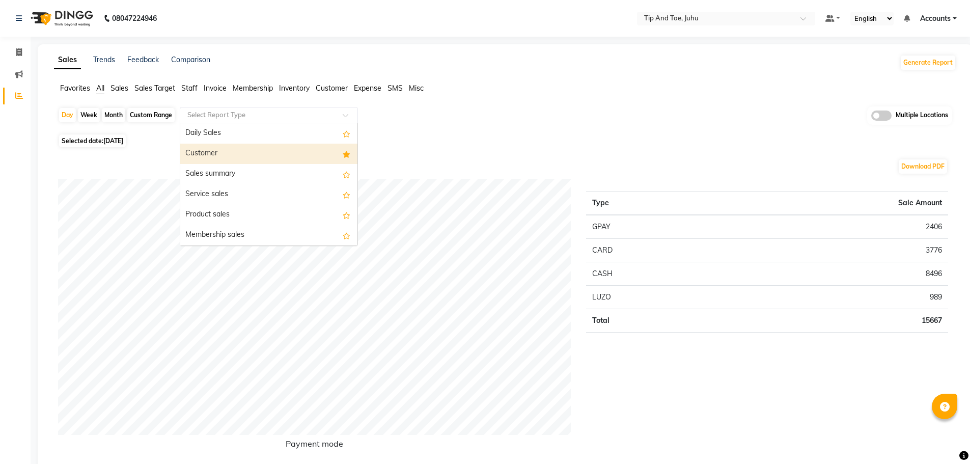
click at [306, 150] on div "Customer" at bounding box center [268, 154] width 177 height 20
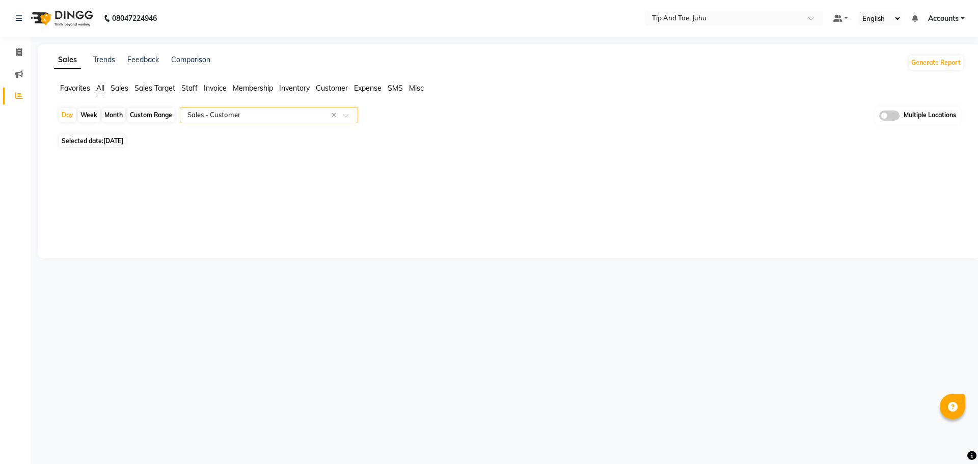
select select "filtered_report"
select select "csv"
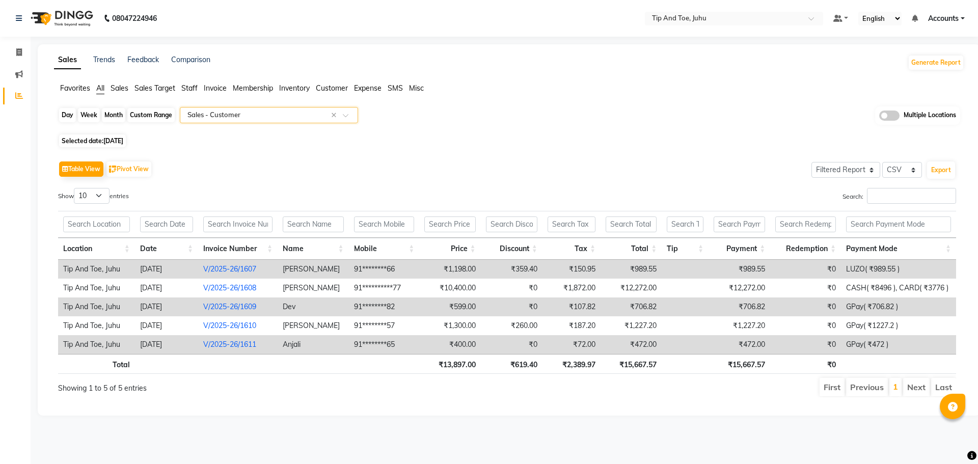
click at [63, 111] on div "Day" at bounding box center [67, 115] width 17 height 14
select select "9"
select select "2025"
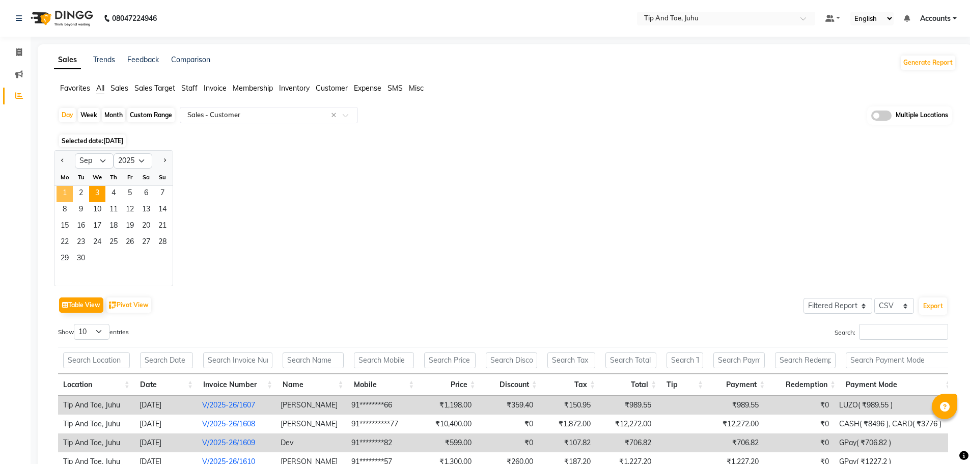
click at [63, 189] on span "1" at bounding box center [65, 194] width 16 height 16
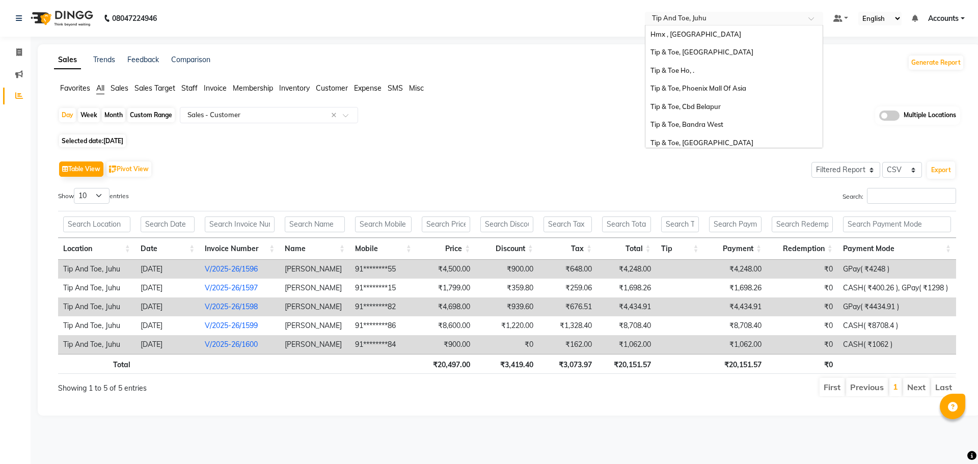
click at [697, 23] on input "text" at bounding box center [724, 19] width 148 height 10
click at [733, 93] on div "Tip & Toe, Phoenix Mall Of Asia" at bounding box center [733, 88] width 177 height 18
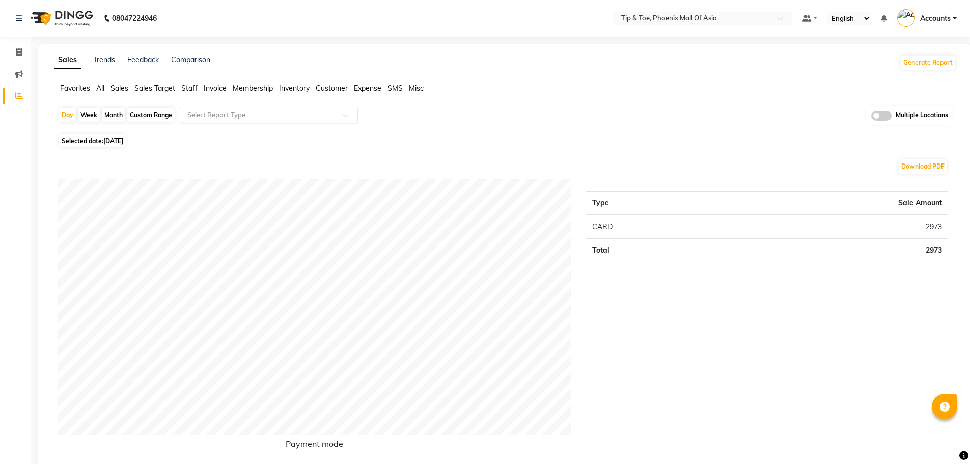
click at [335, 115] on div at bounding box center [268, 115] width 177 height 10
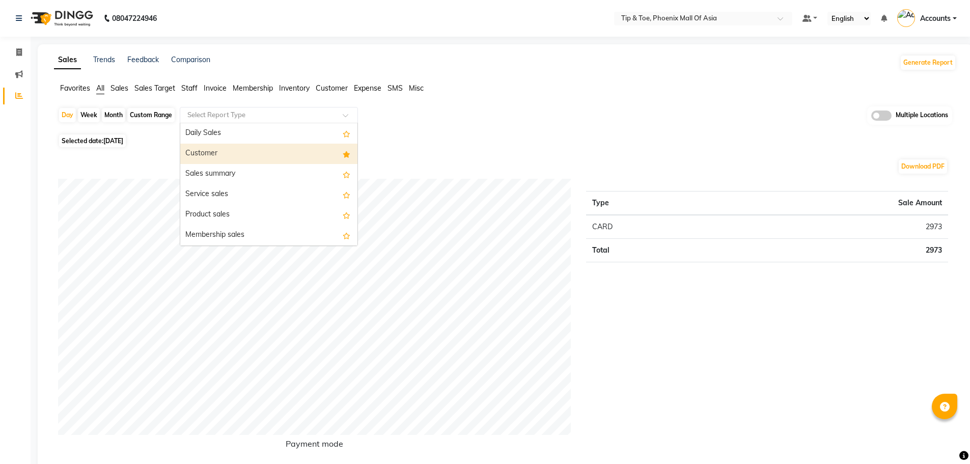
click at [284, 155] on div "Customer" at bounding box center [268, 154] width 177 height 20
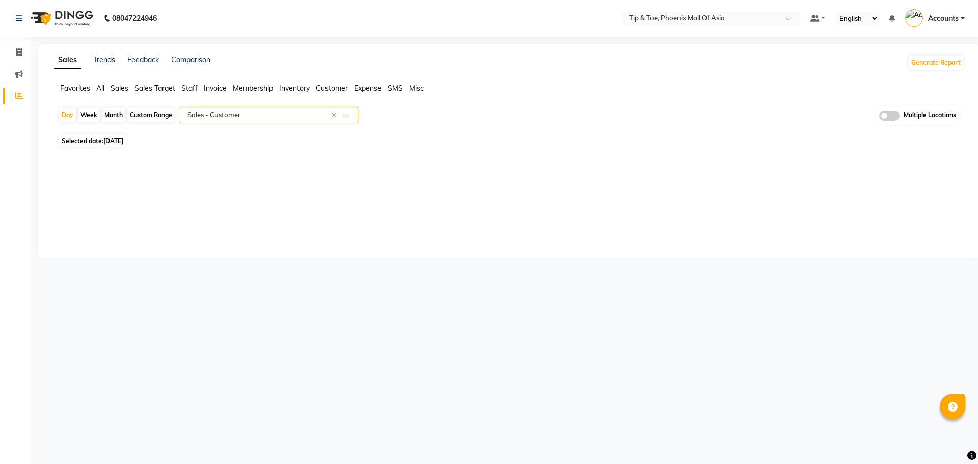
select select "filtered_report"
select select "csv"
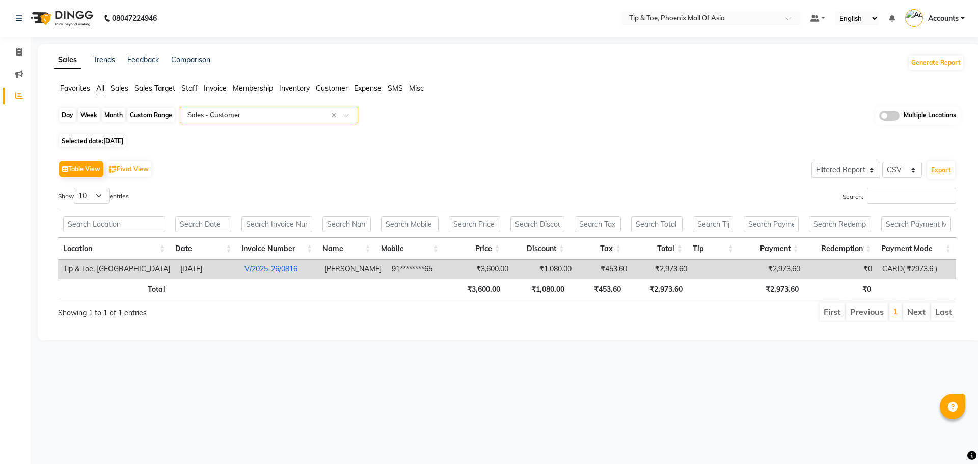
click at [62, 111] on div "Day" at bounding box center [67, 115] width 17 height 14
select select "9"
select select "2025"
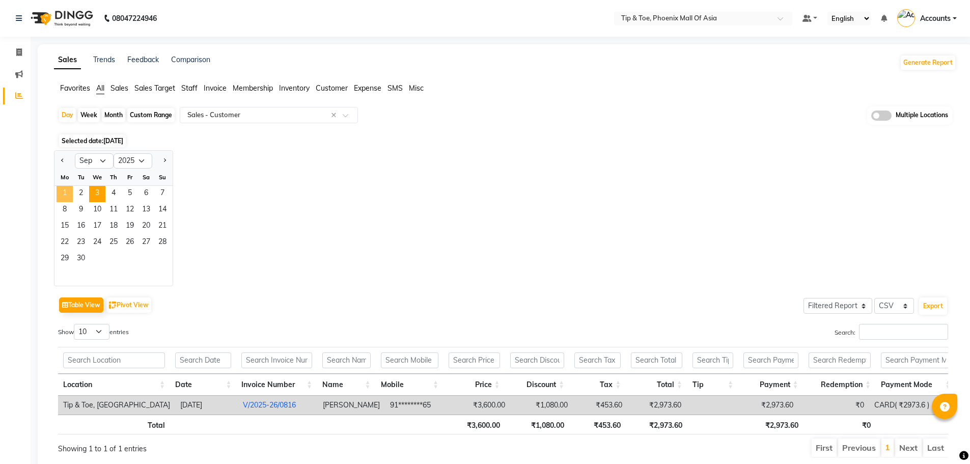
click at [66, 188] on span "1" at bounding box center [65, 194] width 16 height 16
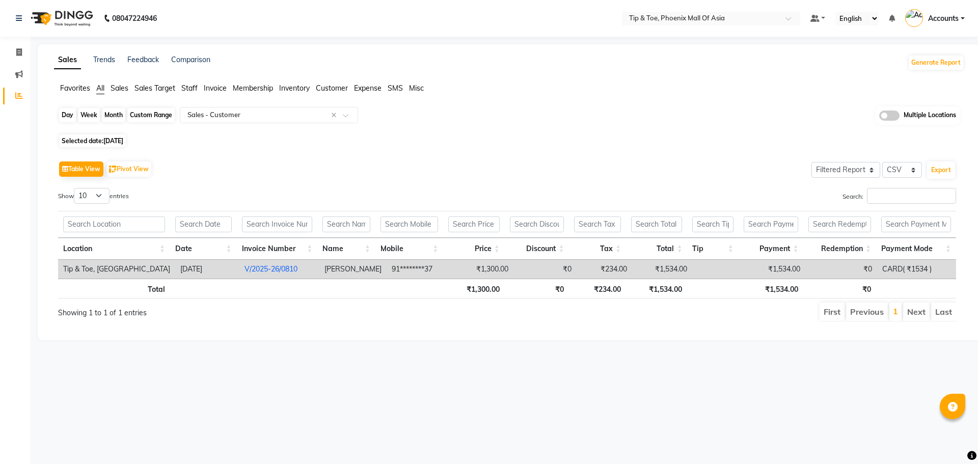
click at [62, 117] on div "Day" at bounding box center [67, 115] width 17 height 14
select select "9"
select select "2025"
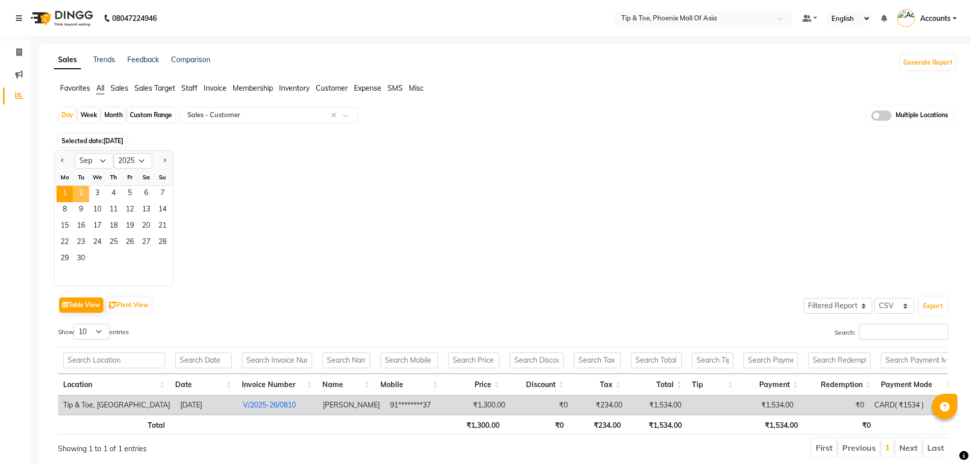
click at [78, 186] on span "2" at bounding box center [81, 194] width 16 height 16
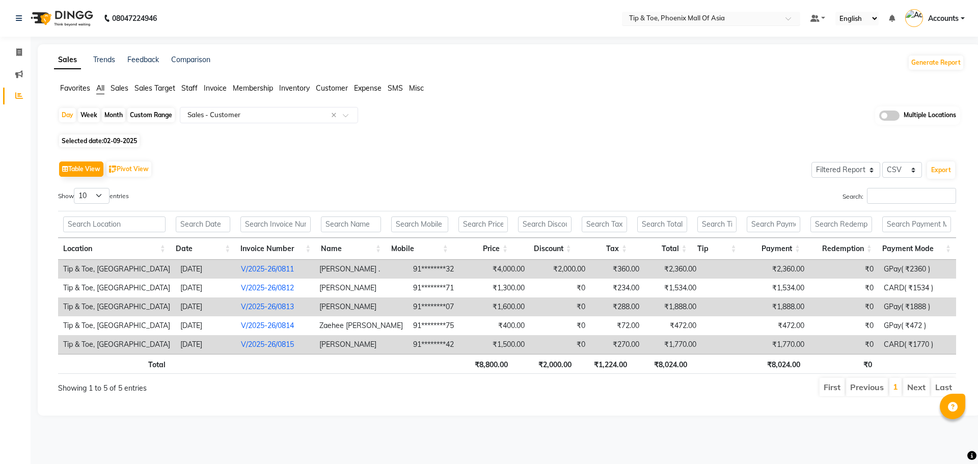
click at [709, 18] on input "text" at bounding box center [701, 19] width 148 height 10
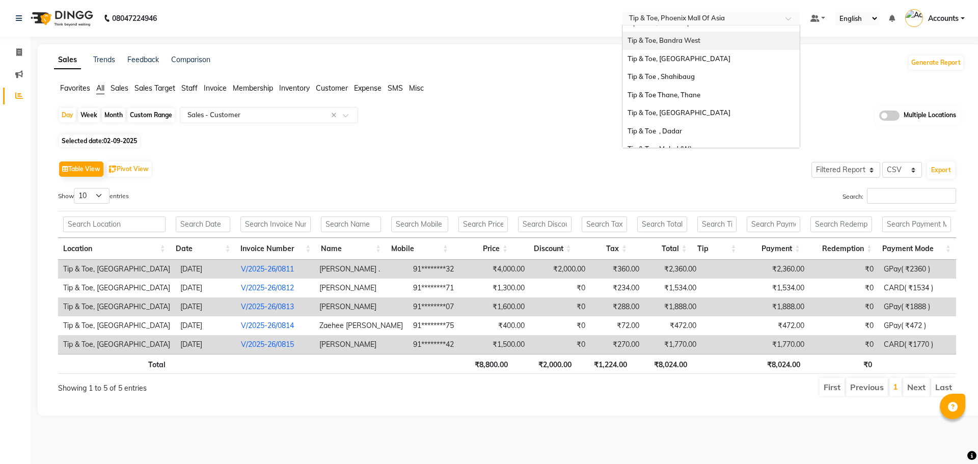
scroll to position [102, 0]
click at [693, 99] on div "Tip & Toe, [GEOGRAPHIC_DATA]" at bounding box center [710, 95] width 177 height 18
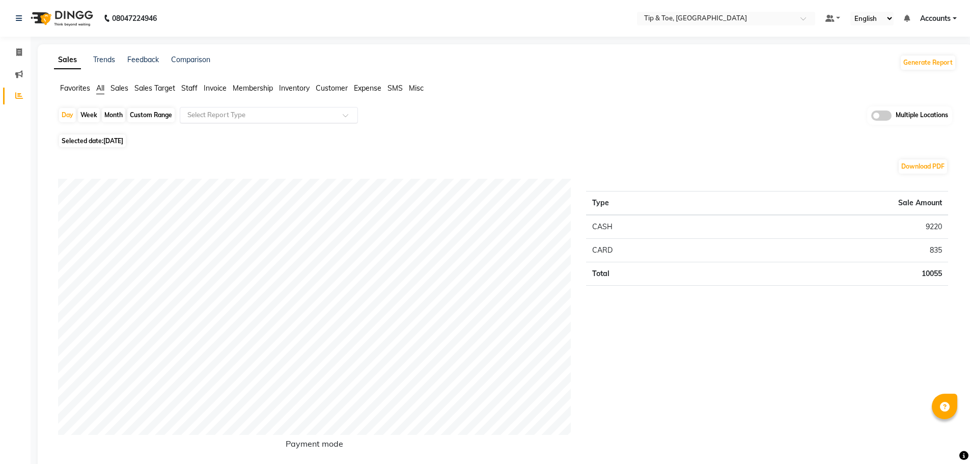
click at [307, 118] on input "text" at bounding box center [258, 115] width 147 height 10
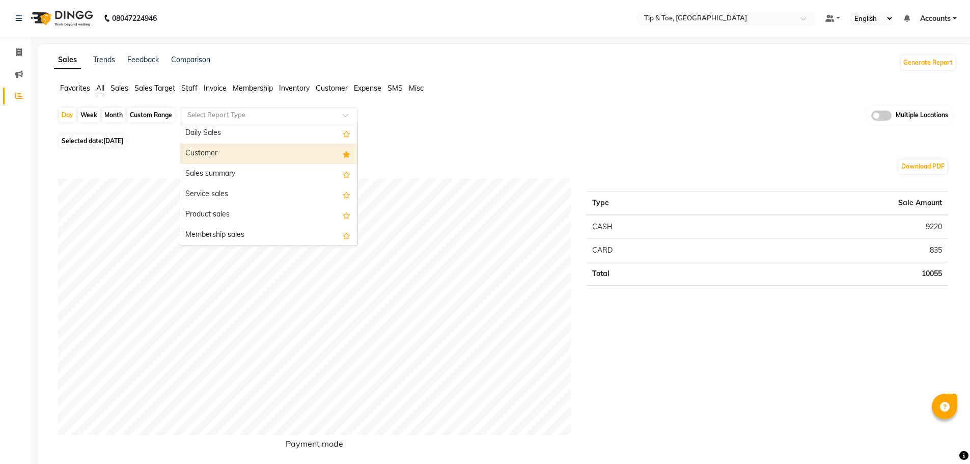
click at [272, 162] on div "Customer" at bounding box center [268, 154] width 177 height 20
select select "full_report"
select select "csv"
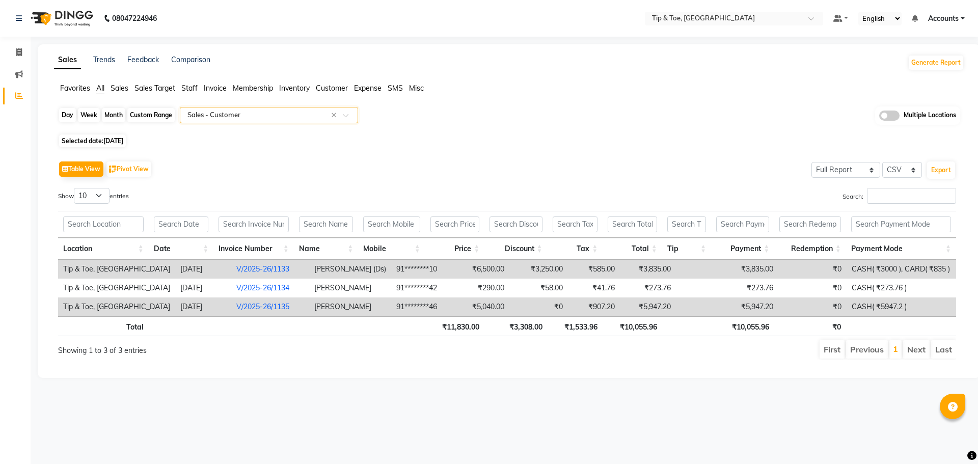
click at [61, 114] on div "Day" at bounding box center [67, 115] width 17 height 14
select select "9"
select select "2025"
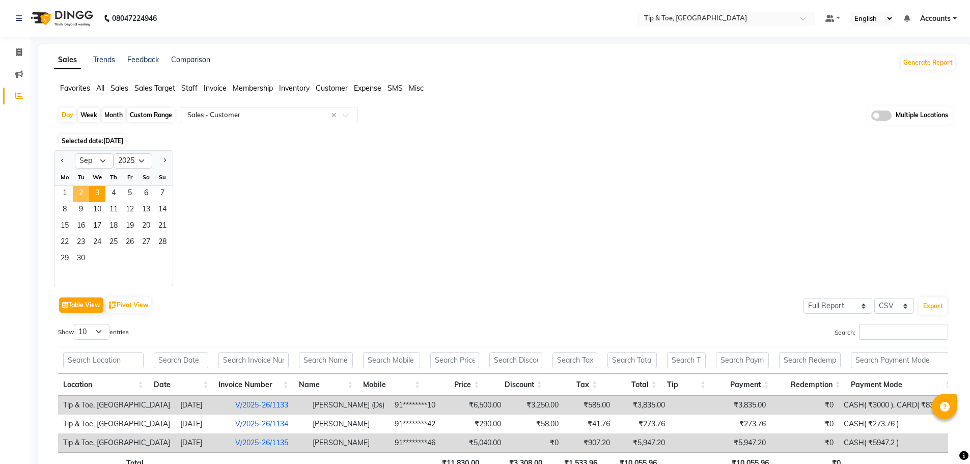
click at [81, 193] on span "2" at bounding box center [81, 194] width 16 height 16
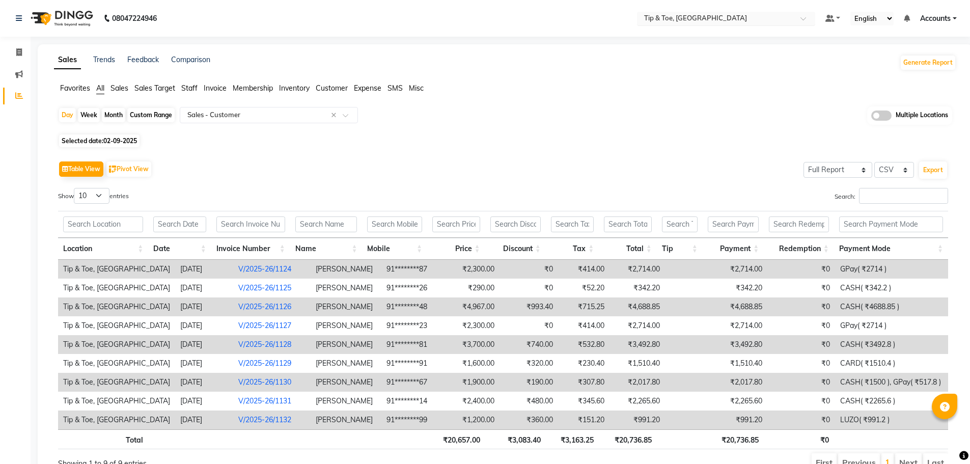
click at [678, 19] on input "text" at bounding box center [716, 19] width 148 height 10
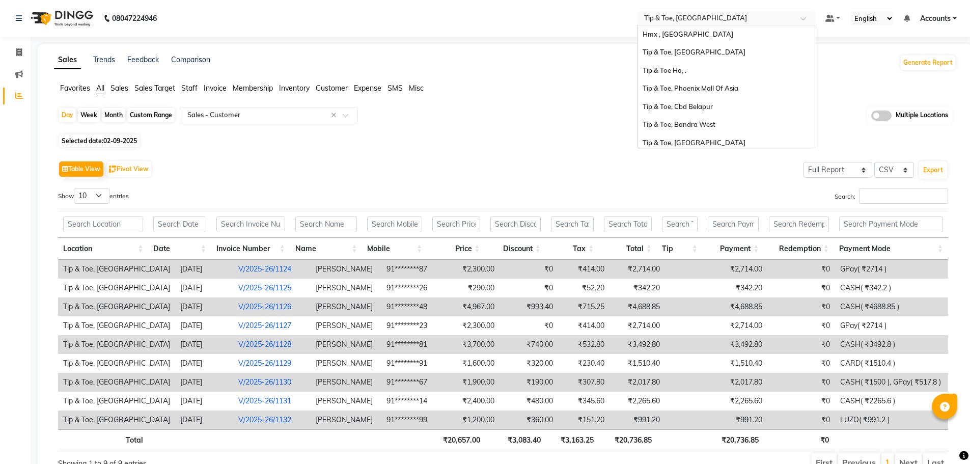
scroll to position [163, 0]
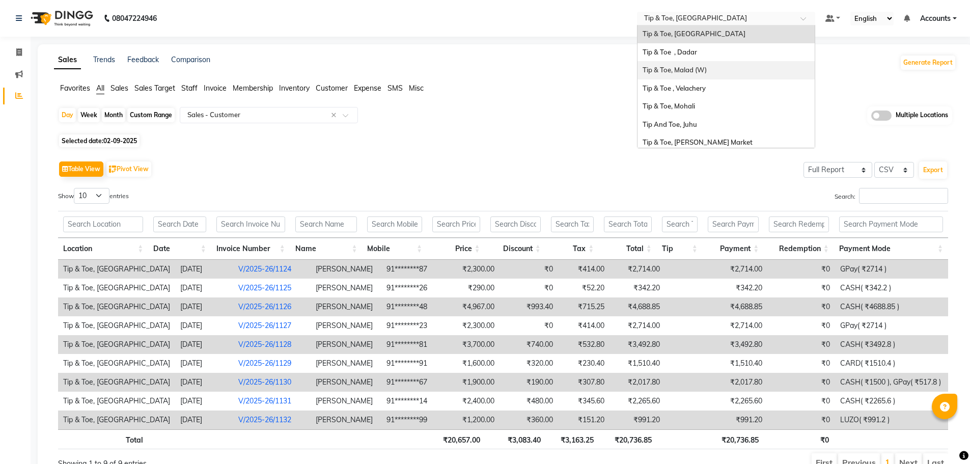
click at [692, 68] on span "Tip & Toe, Malad (W)" at bounding box center [675, 70] width 64 height 8
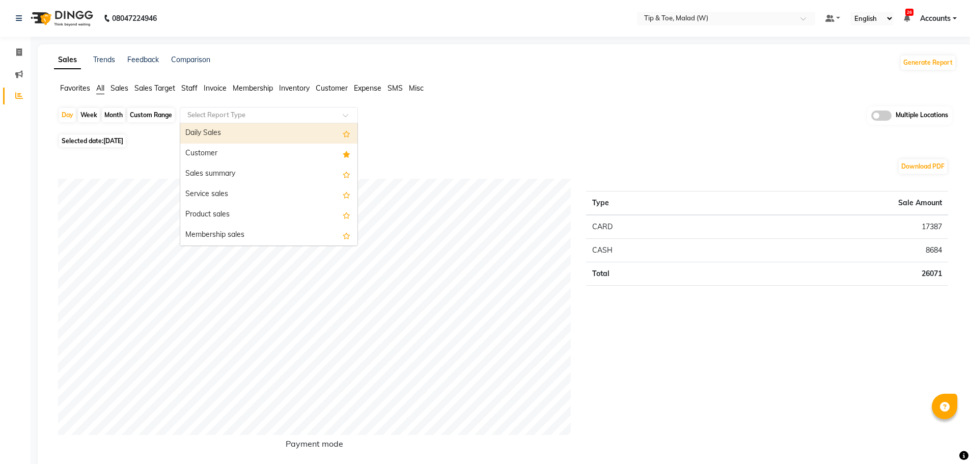
click at [339, 115] on div at bounding box center [268, 115] width 177 height 10
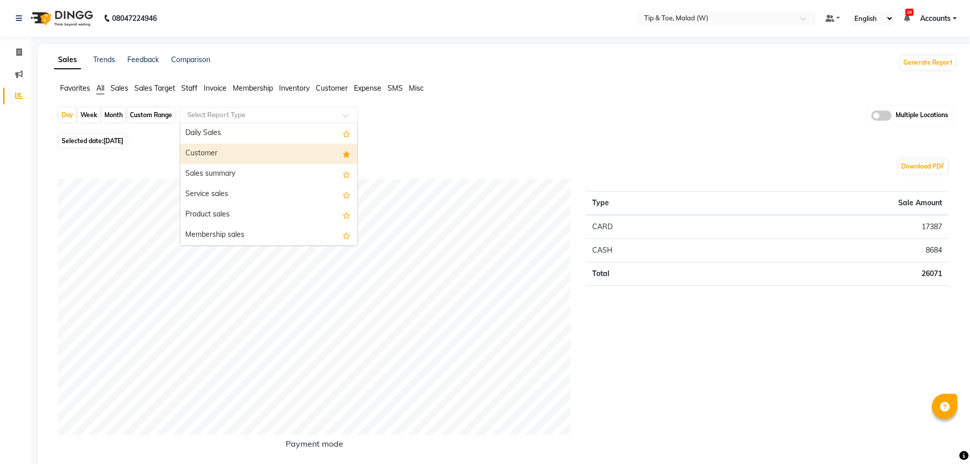
click at [324, 154] on div "Customer" at bounding box center [268, 154] width 177 height 20
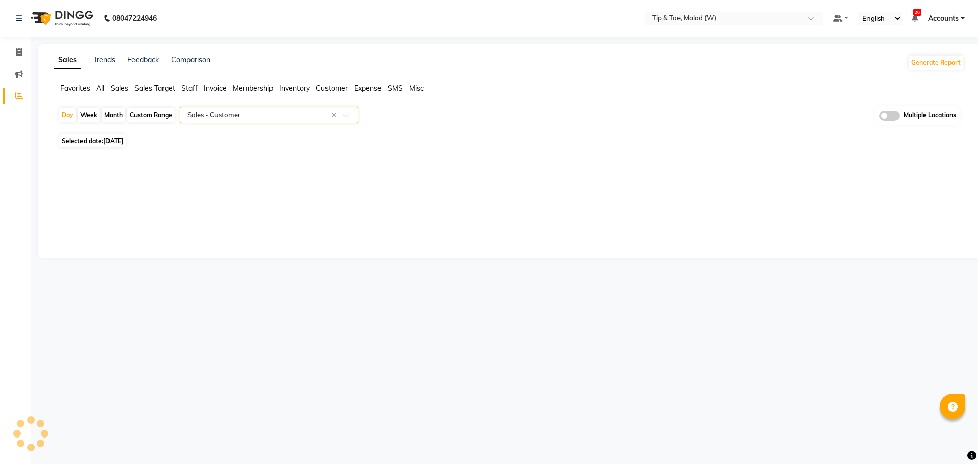
select select "filtered_report"
select select "csv"
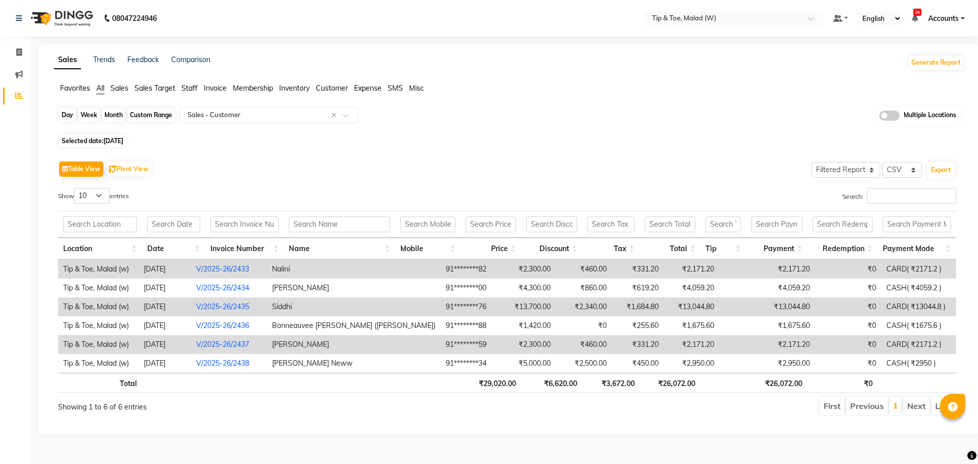
click at [65, 111] on div "Day" at bounding box center [67, 115] width 17 height 14
select select "9"
select select "2025"
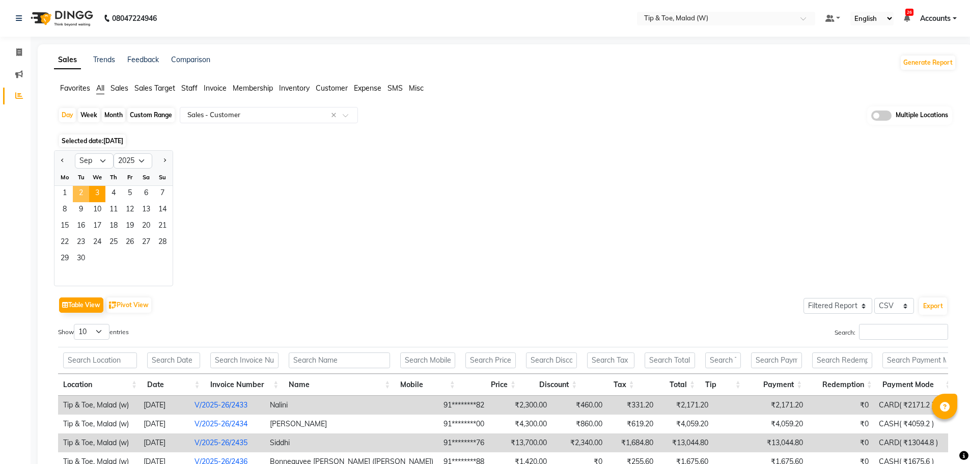
click at [84, 189] on span "2" at bounding box center [81, 194] width 16 height 16
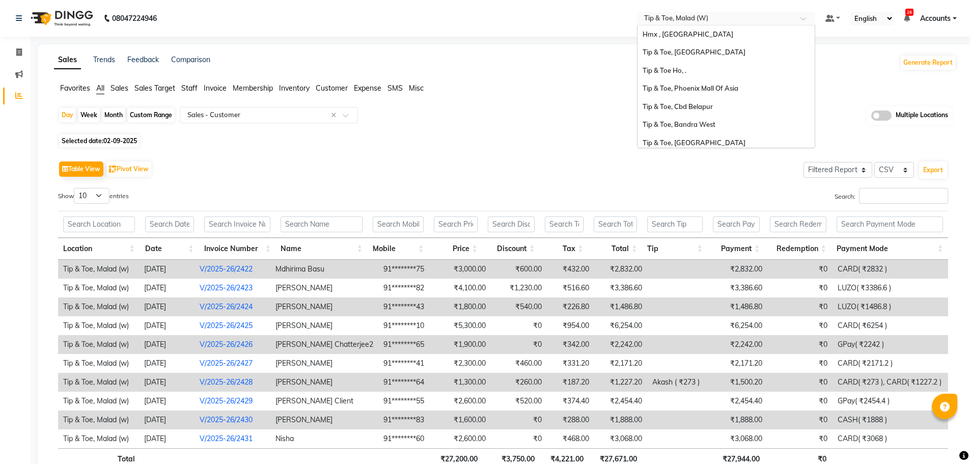
click at [724, 17] on input "text" at bounding box center [716, 19] width 148 height 10
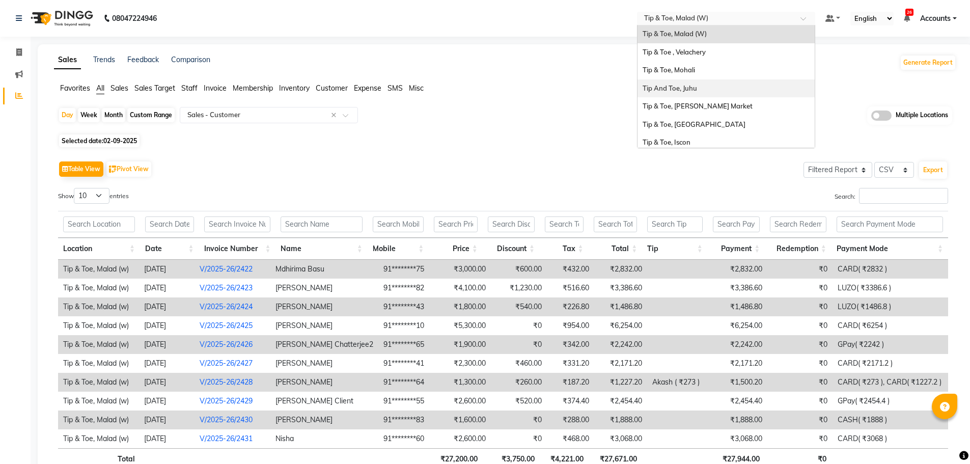
scroll to position [221, 0]
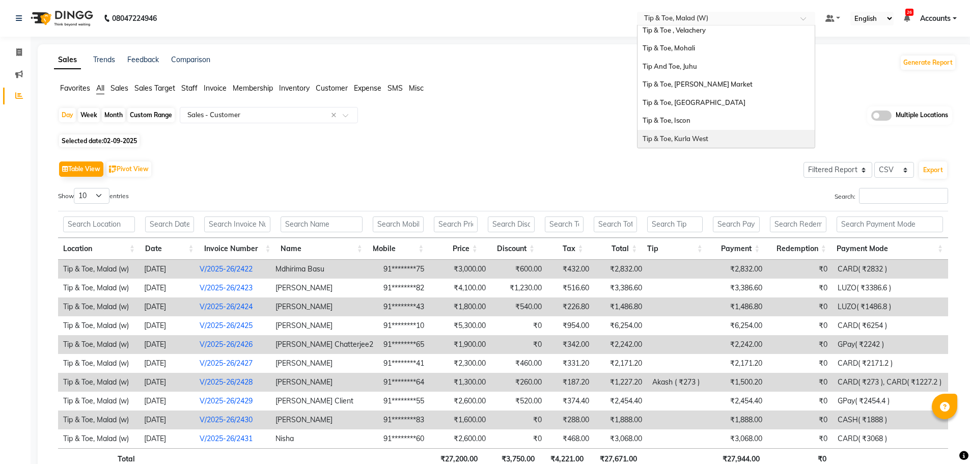
click at [802, 130] on div "Tip & Toe, Kurla West" at bounding box center [726, 139] width 177 height 18
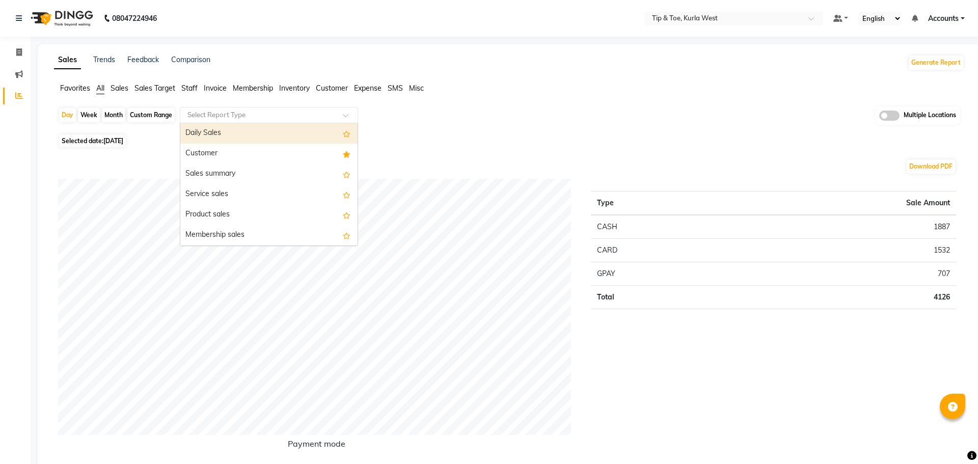
click at [244, 118] on input "text" at bounding box center [258, 115] width 147 height 10
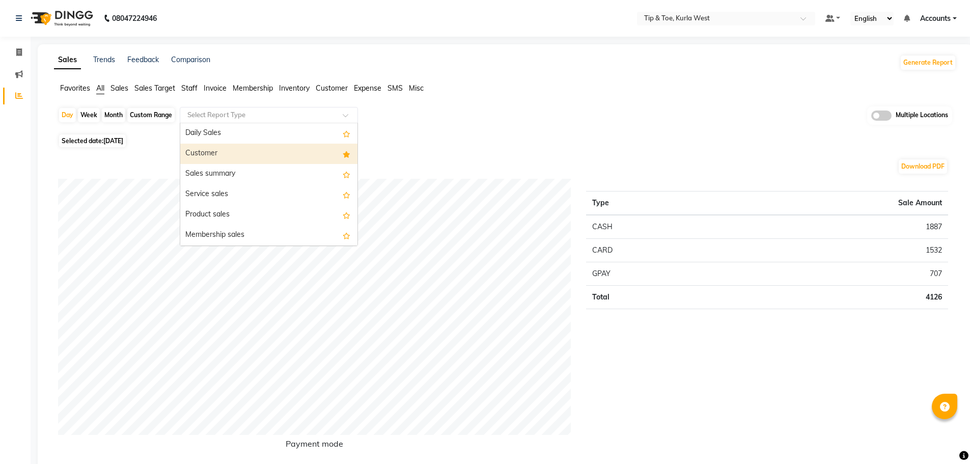
click at [246, 147] on div "Customer" at bounding box center [268, 154] width 177 height 20
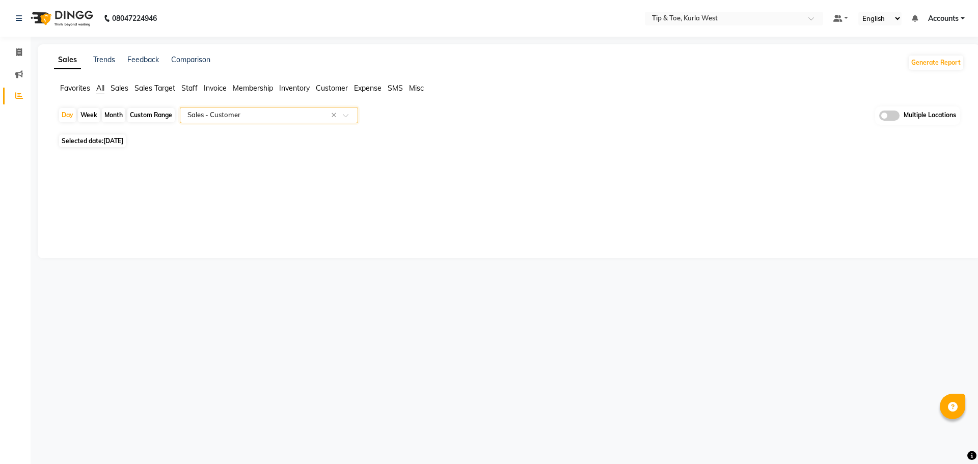
select select "full_report"
select select "csv"
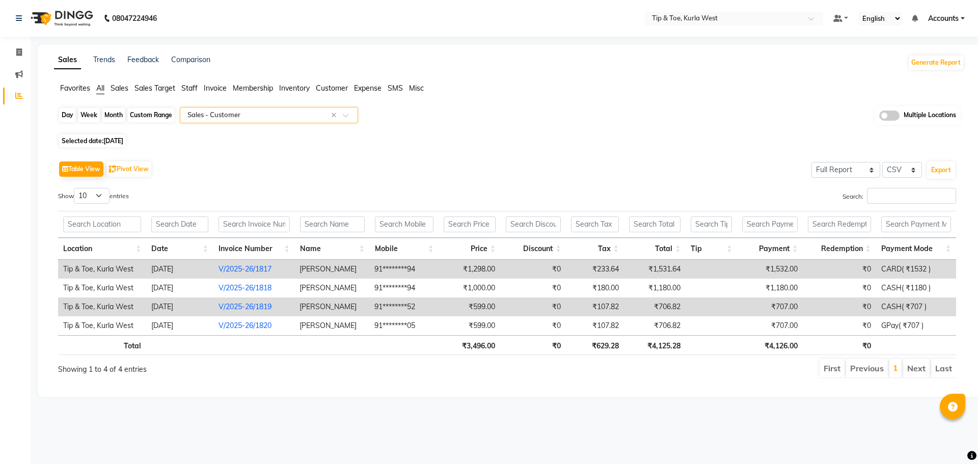
click at [59, 111] on div "Day" at bounding box center [67, 115] width 17 height 14
select select "9"
select select "2025"
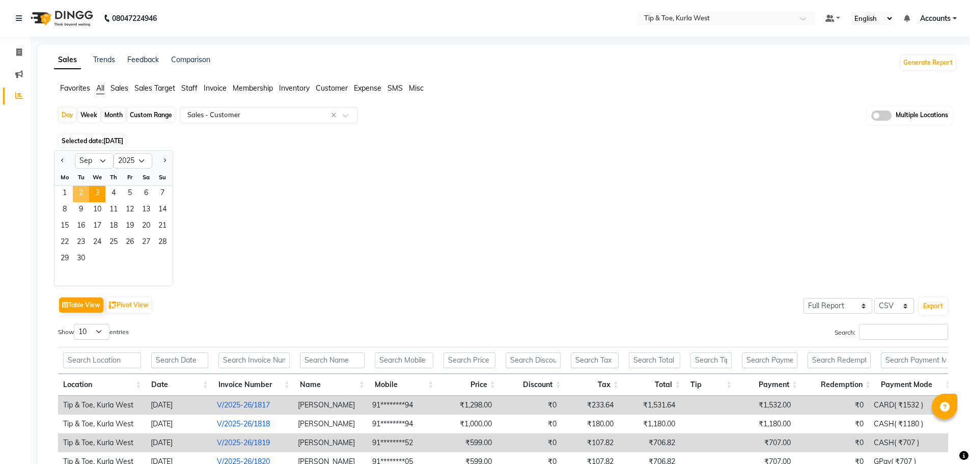
click at [80, 190] on span "2" at bounding box center [81, 194] width 16 height 16
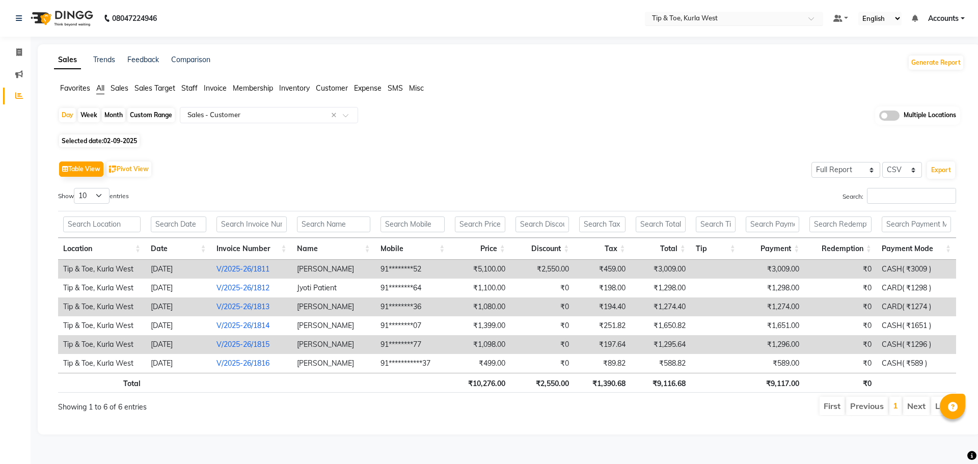
click at [757, 20] on input "text" at bounding box center [724, 19] width 148 height 10
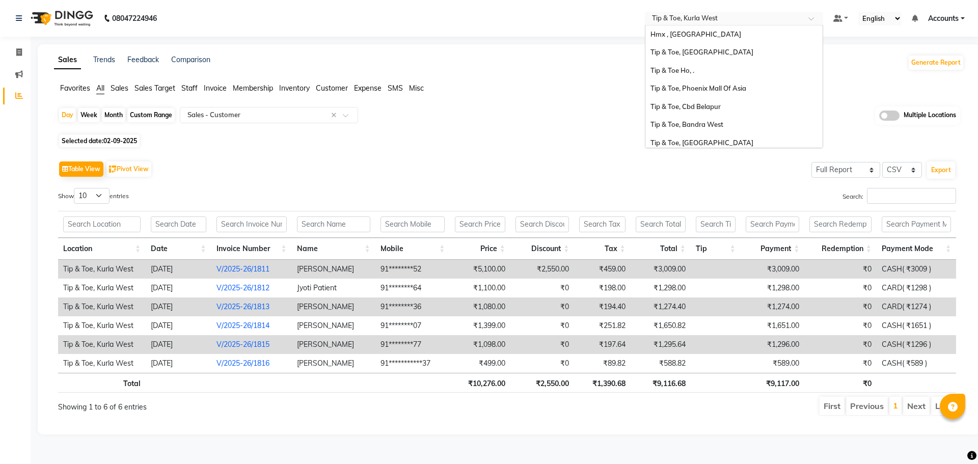
scroll to position [222, 0]
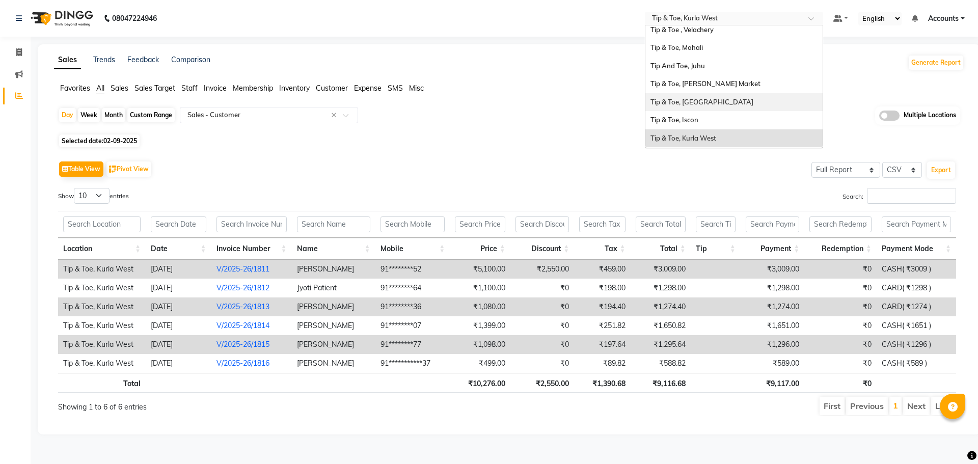
click at [726, 101] on span "Tip & Toe, [GEOGRAPHIC_DATA]" at bounding box center [701, 102] width 103 height 8
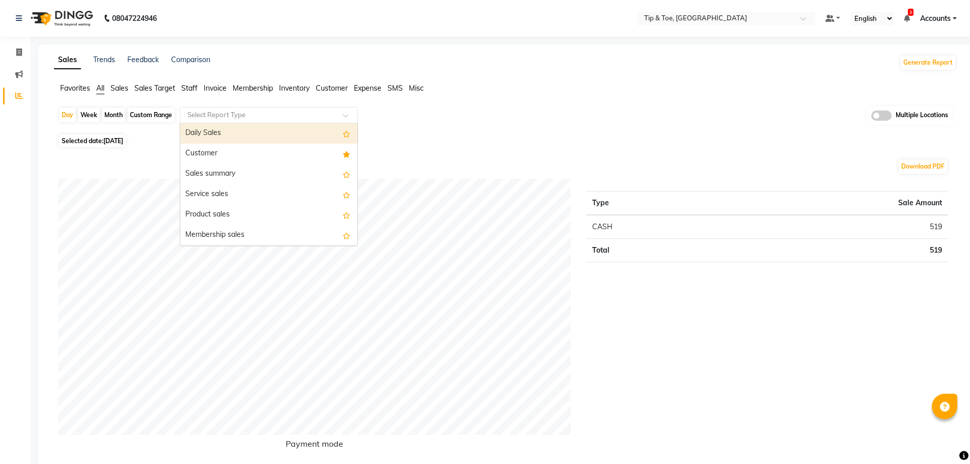
click at [268, 115] on input "text" at bounding box center [258, 115] width 147 height 10
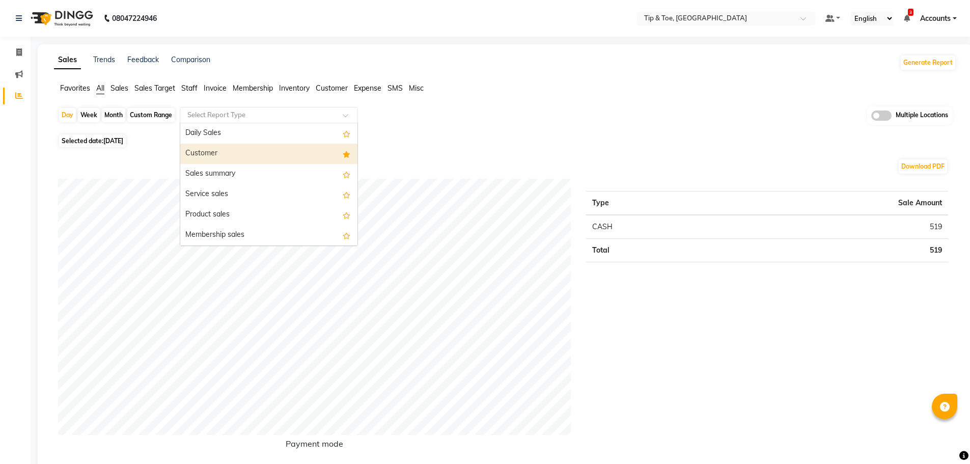
click at [257, 149] on div "Customer" at bounding box center [268, 154] width 177 height 20
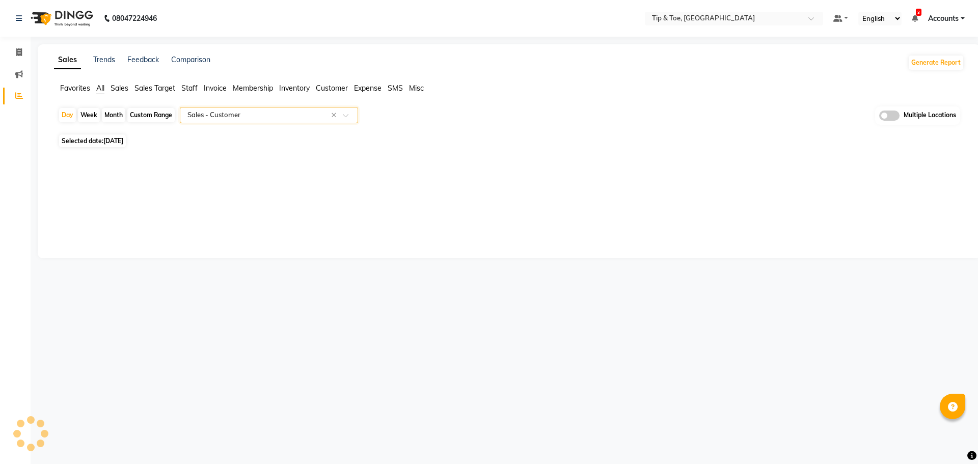
select select "full_report"
select select "csv"
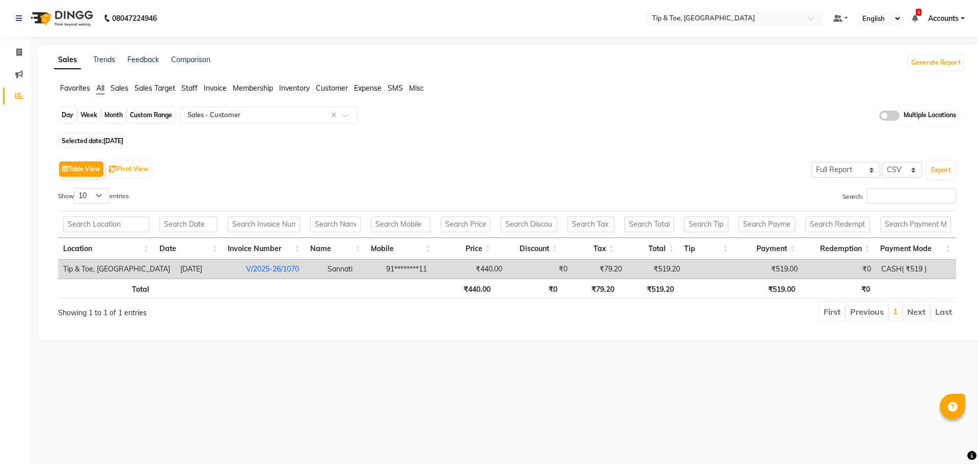
click at [63, 115] on div "Day" at bounding box center [67, 115] width 17 height 14
select select "9"
select select "2025"
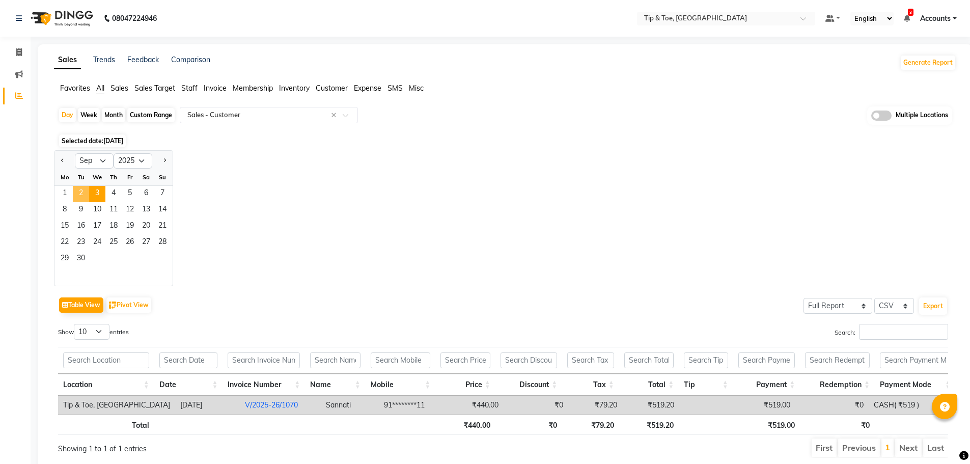
click at [80, 193] on span "2" at bounding box center [81, 194] width 16 height 16
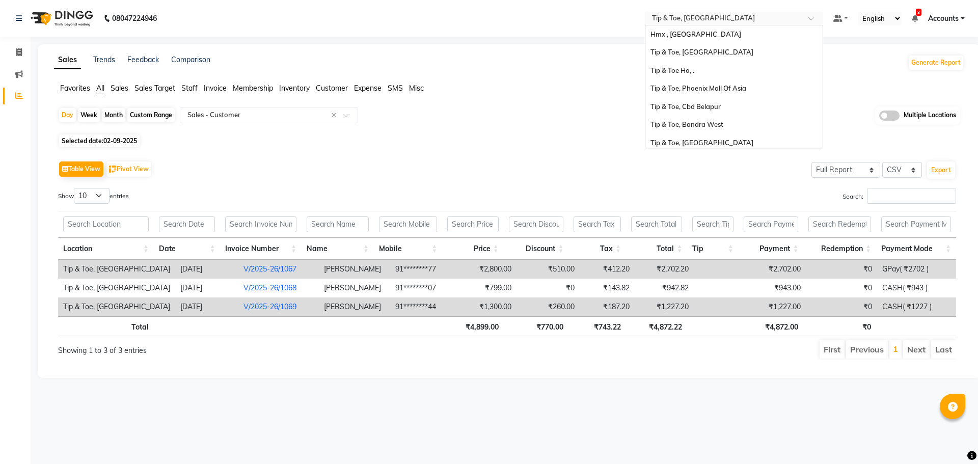
click at [785, 17] on input "text" at bounding box center [724, 19] width 148 height 10
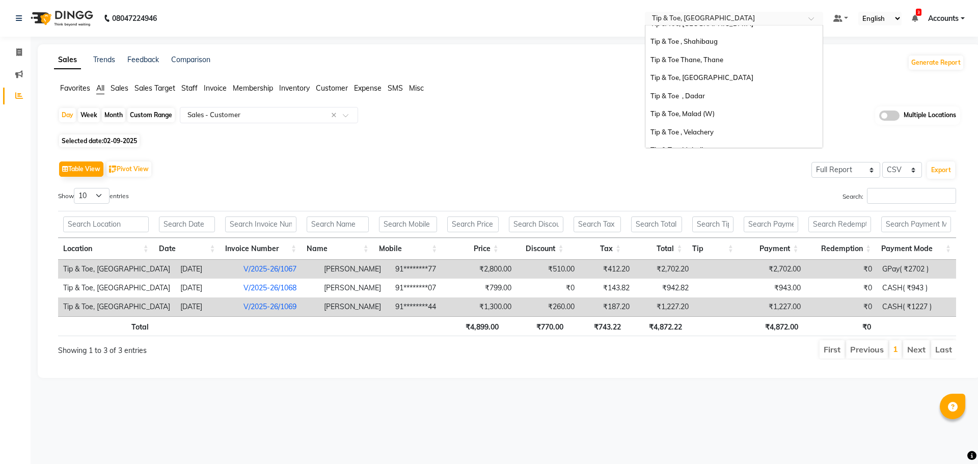
scroll to position [68, 0]
click at [726, 120] on div "Tip & Toe, [GEOGRAPHIC_DATA]" at bounding box center [733, 129] width 177 height 18
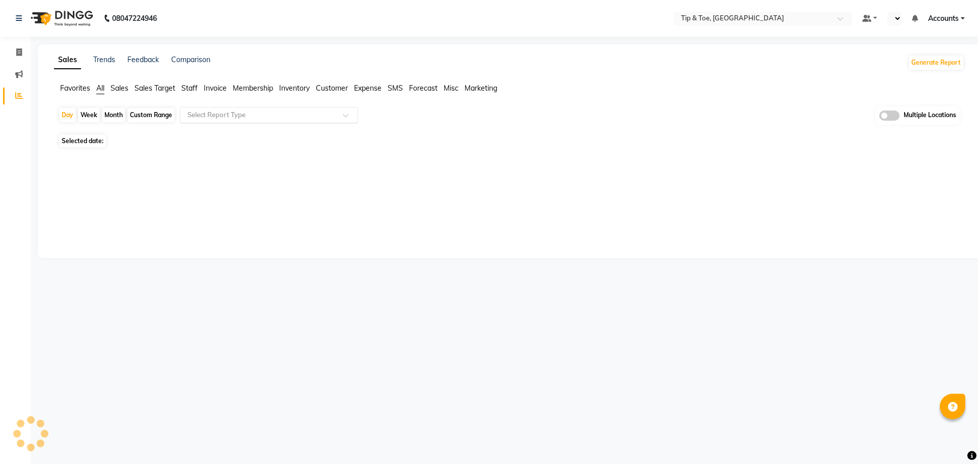
select select "en"
click at [338, 114] on div at bounding box center [268, 115] width 177 height 10
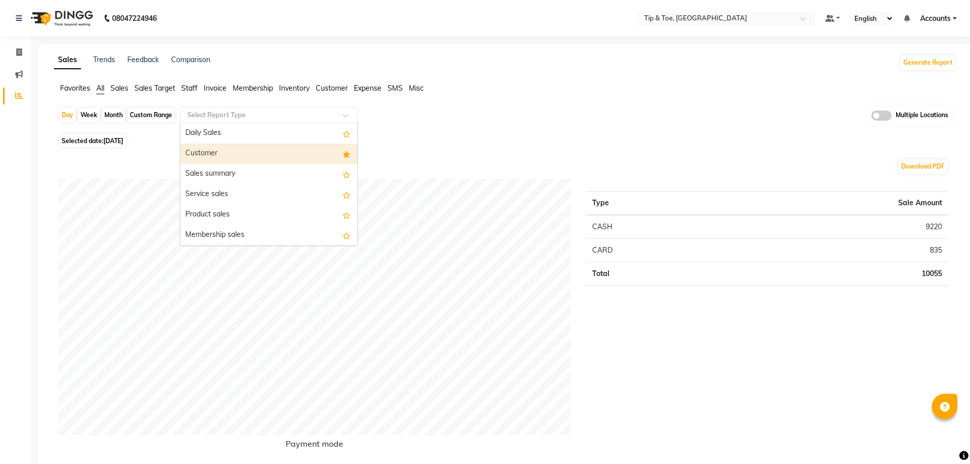
click at [288, 150] on div "Customer" at bounding box center [268, 154] width 177 height 20
select select "full_report"
select select "csv"
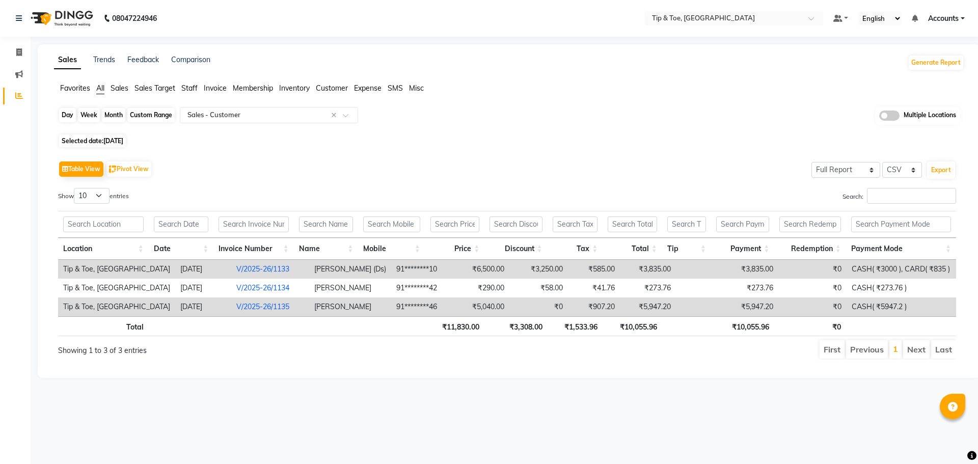
click at [67, 117] on div "Day" at bounding box center [67, 115] width 17 height 14
select select "9"
select select "2025"
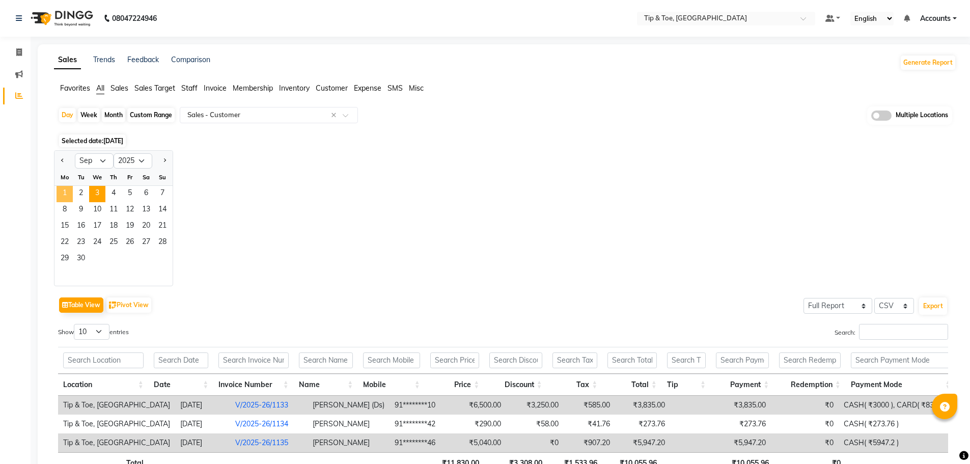
click at [63, 188] on span "1" at bounding box center [65, 194] width 16 height 16
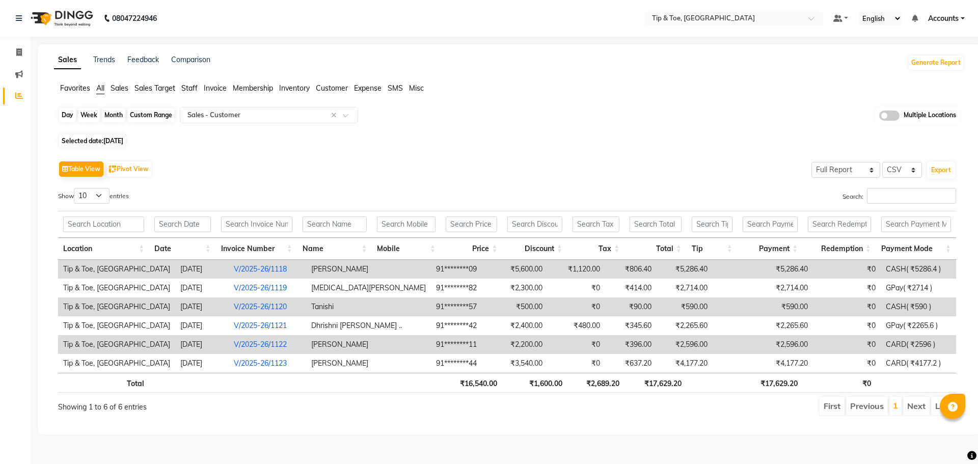
click at [66, 114] on div "Day" at bounding box center [67, 115] width 17 height 14
select select "9"
select select "2025"
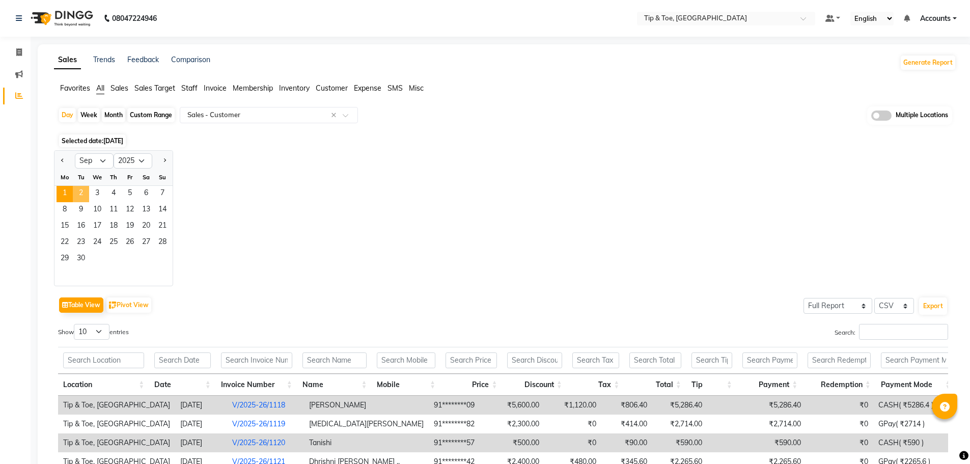
click at [80, 194] on span "2" at bounding box center [81, 194] width 16 height 16
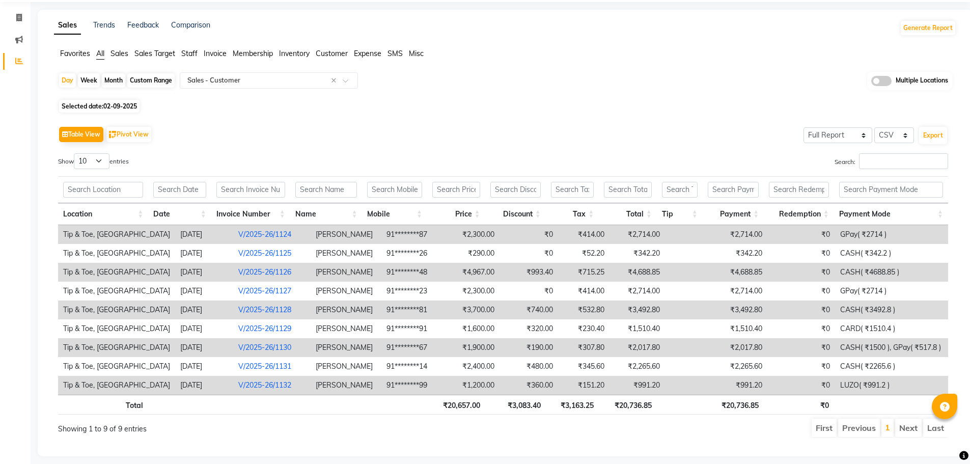
scroll to position [50, 0]
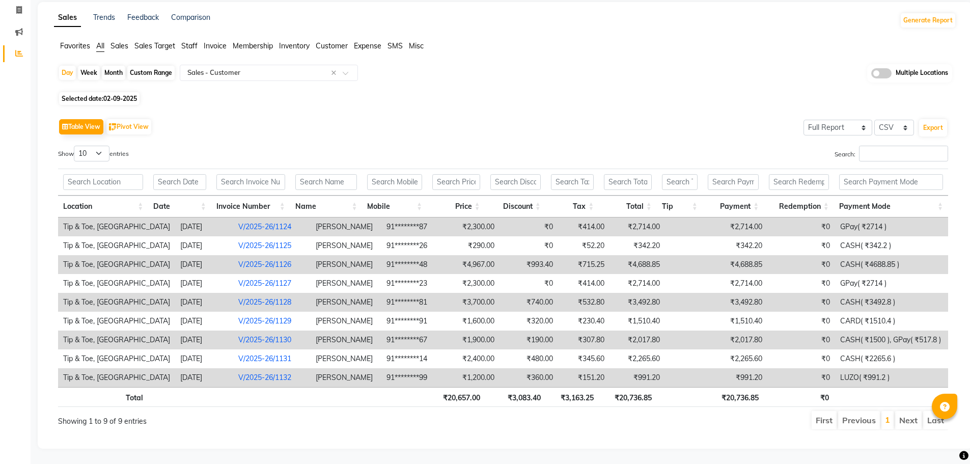
click at [907, 411] on li "Next" at bounding box center [908, 420] width 26 height 18
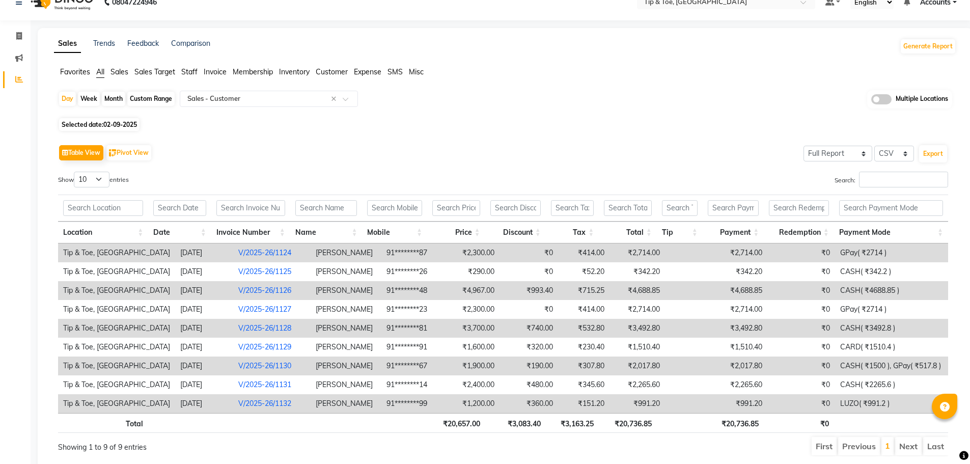
scroll to position [0, 0]
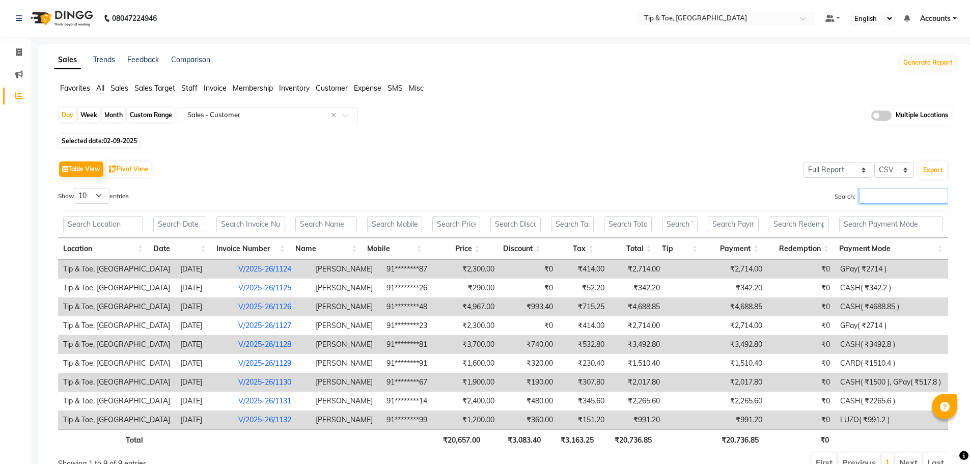
click at [873, 196] on input "Search:" at bounding box center [903, 196] width 89 height 16
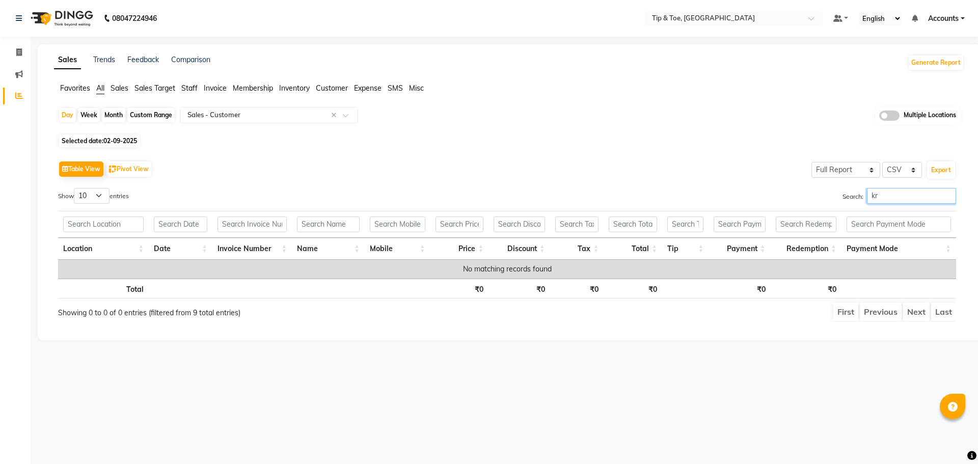
type input "k"
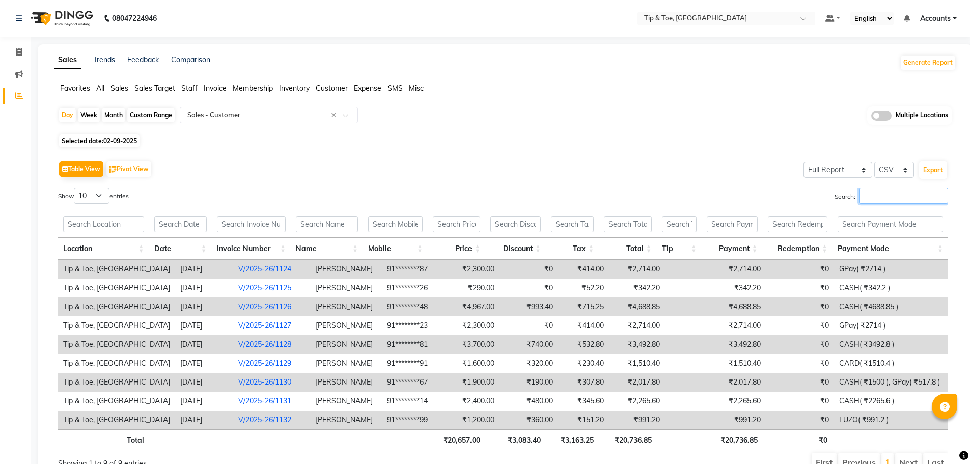
click at [882, 194] on input "Search:" at bounding box center [903, 196] width 89 height 16
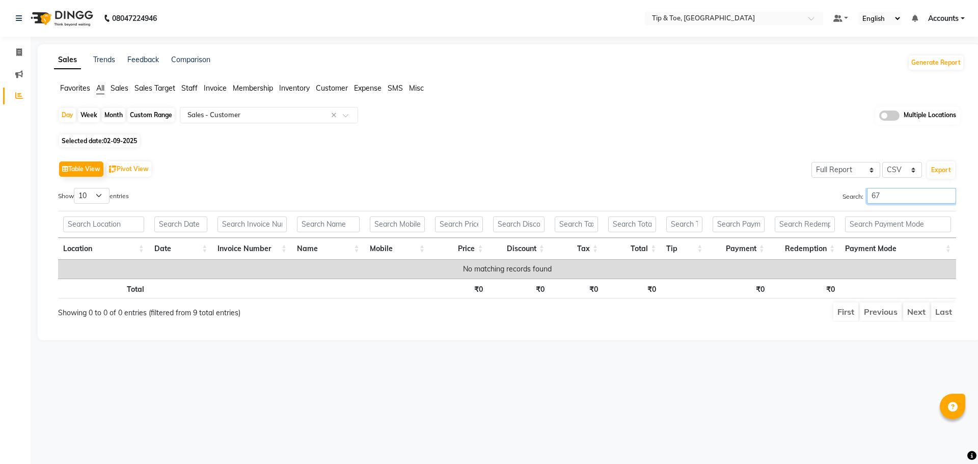
type input "6"
type input "4"
type input "7"
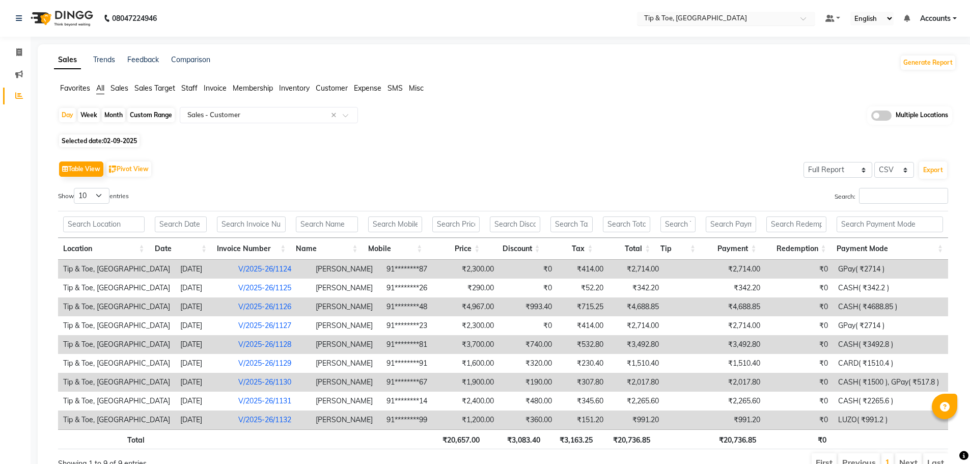
click at [703, 19] on input "text" at bounding box center [716, 19] width 148 height 10
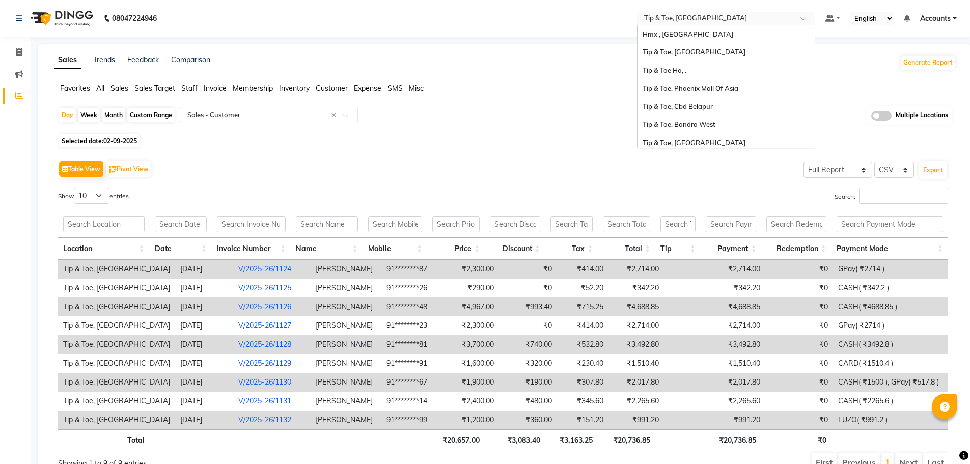
scroll to position [163, 0]
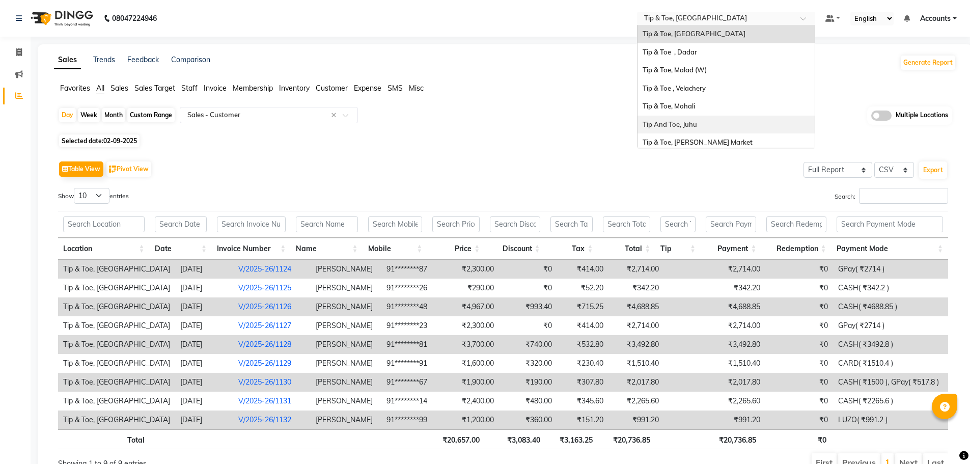
click at [706, 123] on div "Tip And Toe, Juhu" at bounding box center [726, 125] width 177 height 18
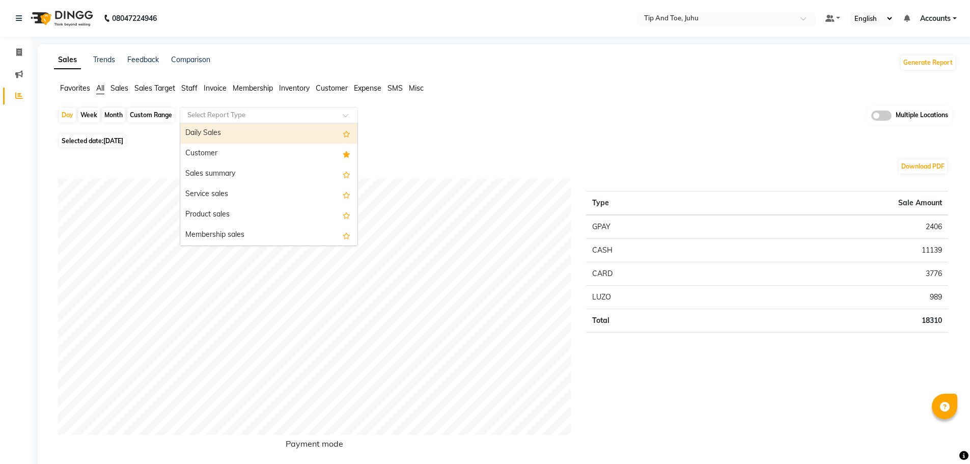
click at [250, 118] on input "text" at bounding box center [258, 115] width 147 height 10
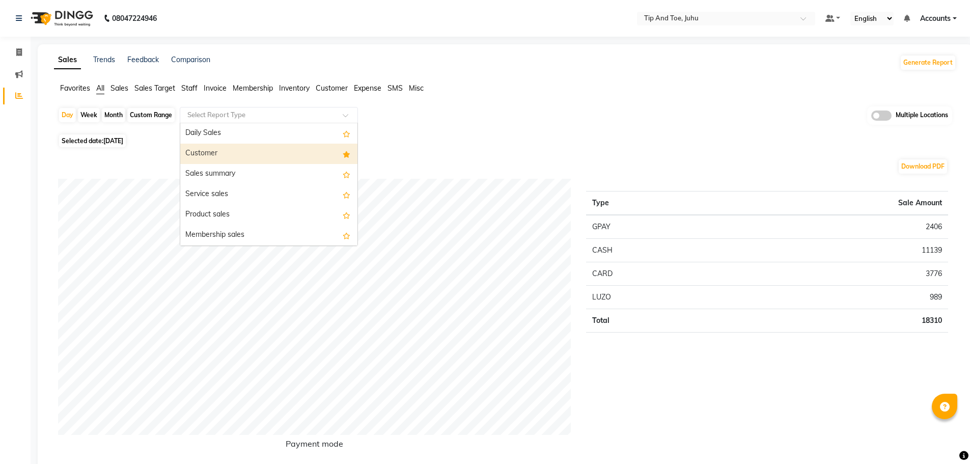
click at [249, 147] on div "Customer" at bounding box center [268, 154] width 177 height 20
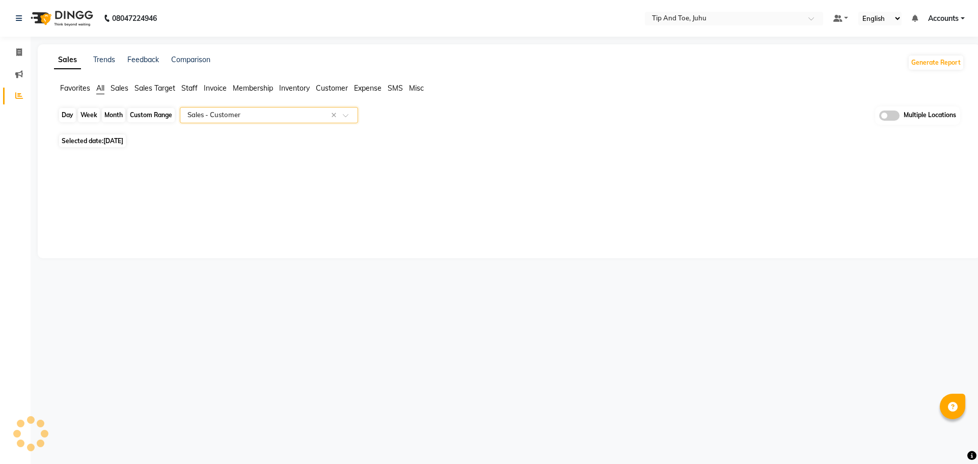
select select "filtered_report"
select select "csv"
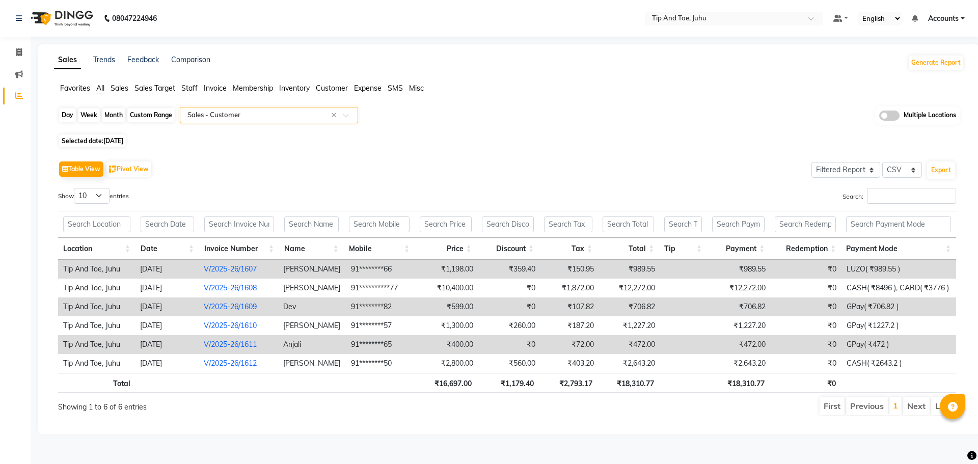
click at [69, 114] on div "Day" at bounding box center [67, 115] width 17 height 14
select select "9"
select select "2025"
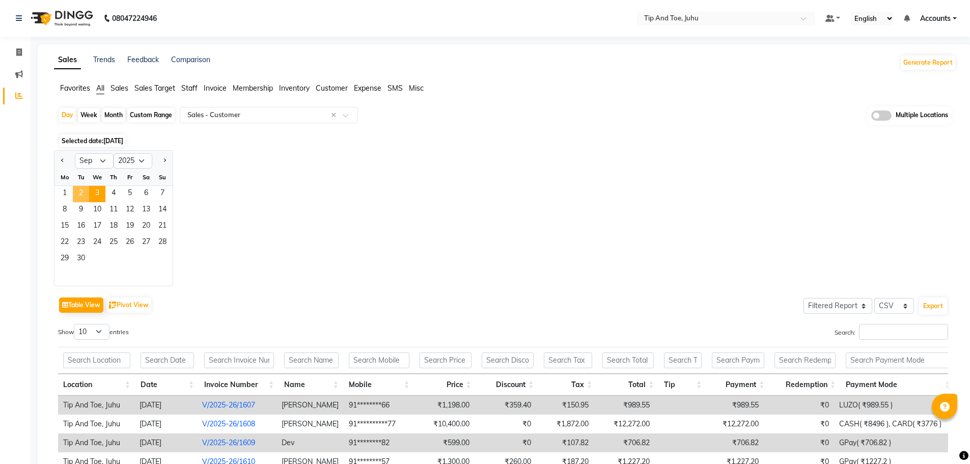
click at [84, 190] on span "2" at bounding box center [81, 194] width 16 height 16
